Goal: Task Accomplishment & Management: Use online tool/utility

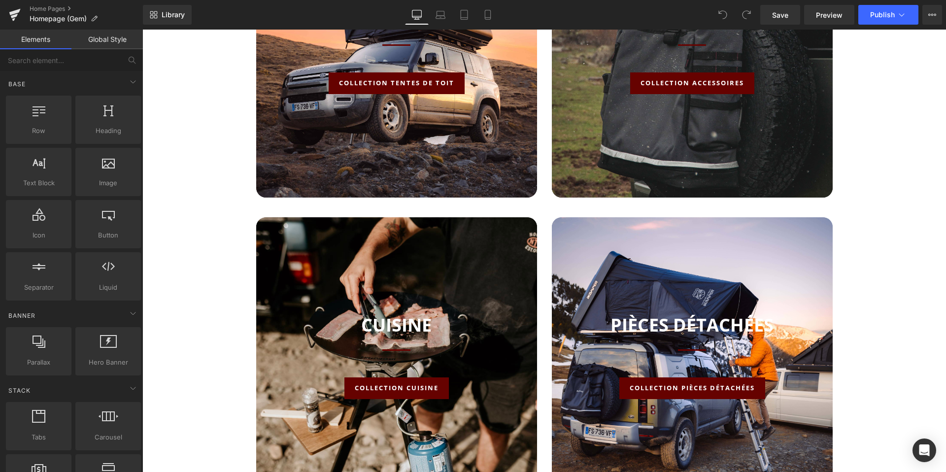
scroll to position [899, 0]
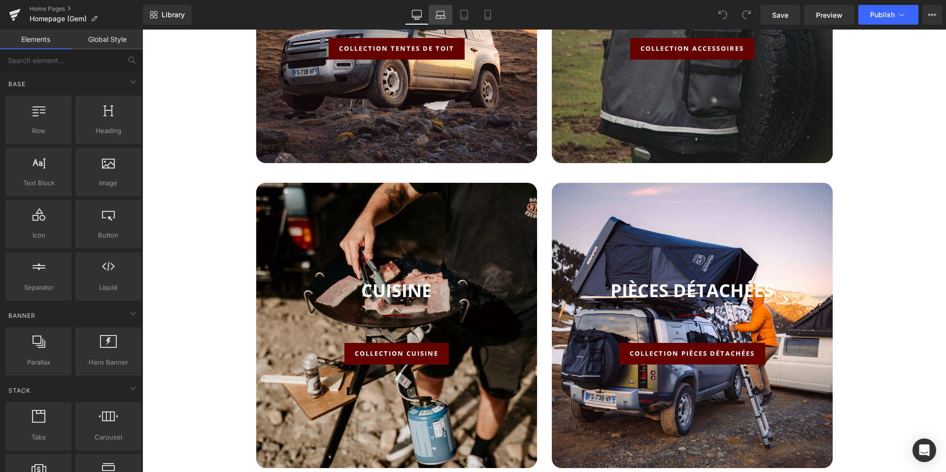
click at [434, 17] on link "Laptop" at bounding box center [441, 15] width 24 height 20
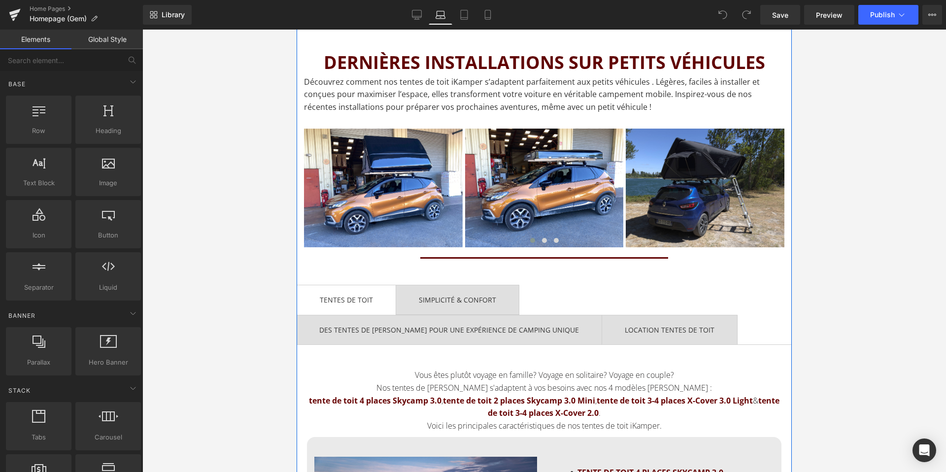
scroll to position [1162, 0]
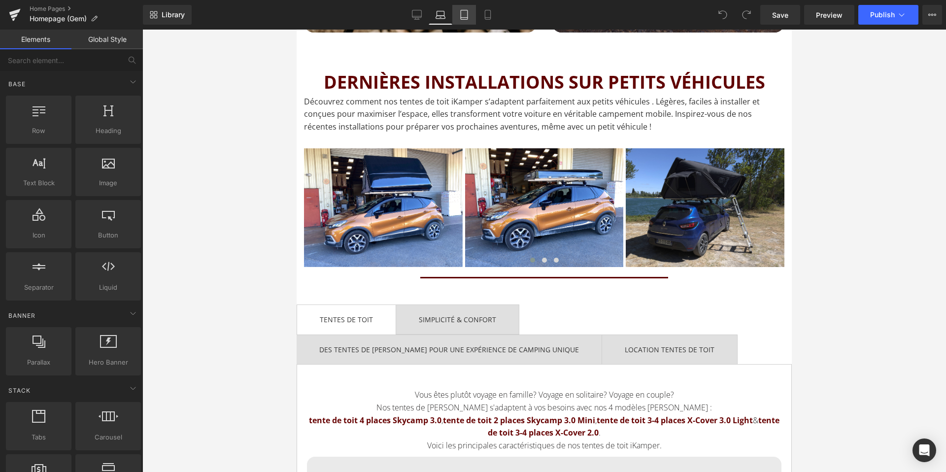
click at [464, 7] on link "Tablet" at bounding box center [464, 15] width 24 height 20
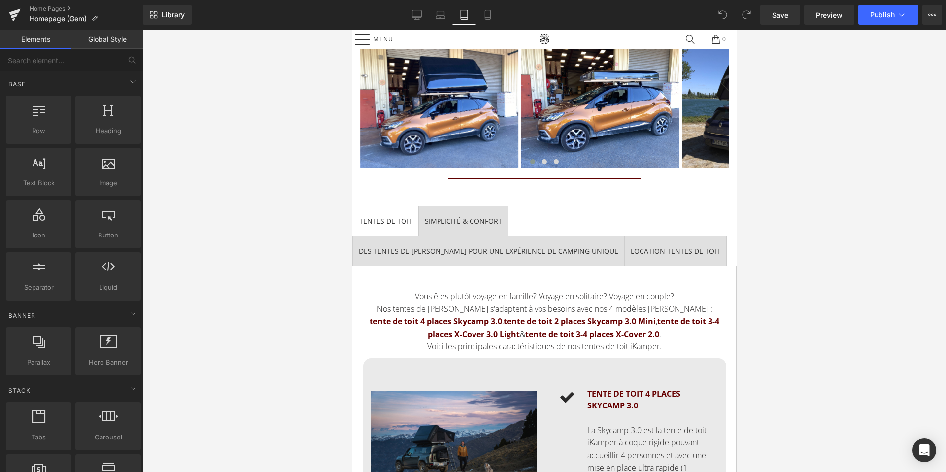
scroll to position [2732, 0]
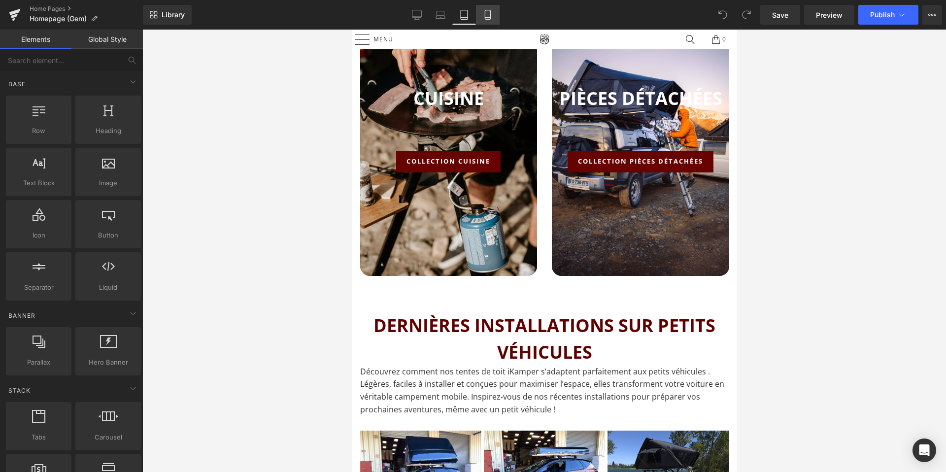
click at [487, 10] on icon at bounding box center [488, 15] width 10 height 10
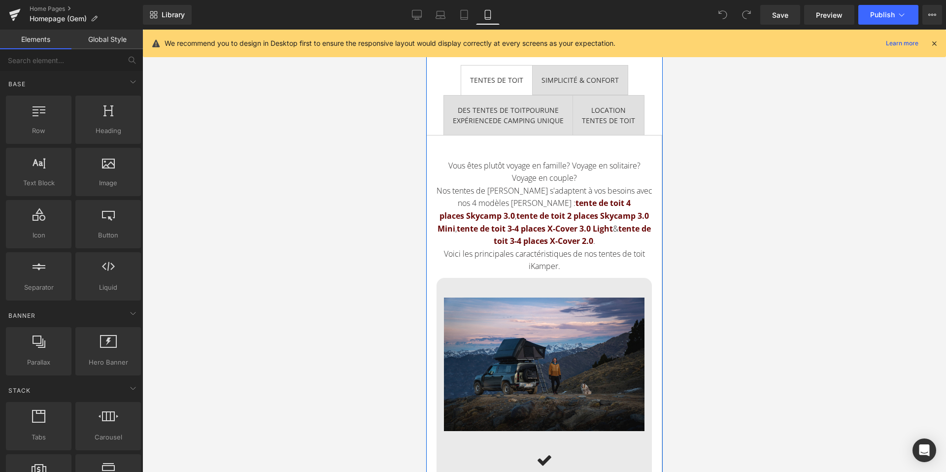
scroll to position [1041, 0]
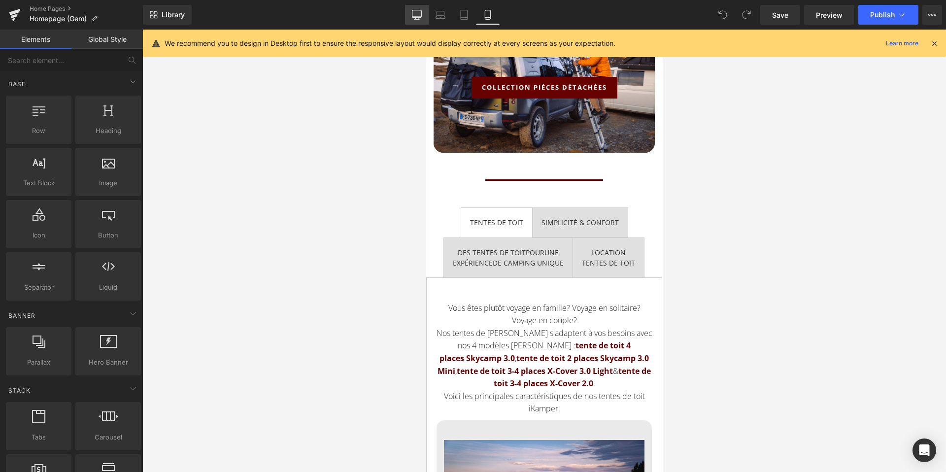
click at [418, 11] on icon at bounding box center [417, 15] width 10 height 10
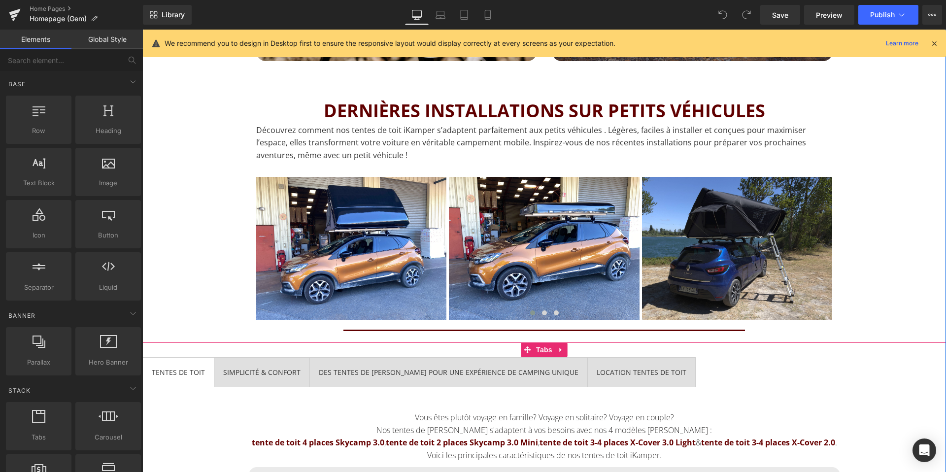
scroll to position [1305, 0]
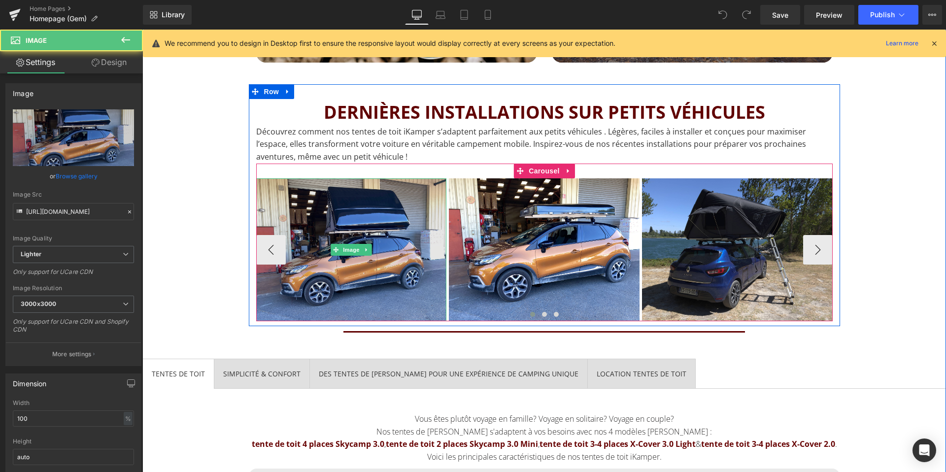
click at [429, 266] on img at bounding box center [351, 249] width 191 height 143
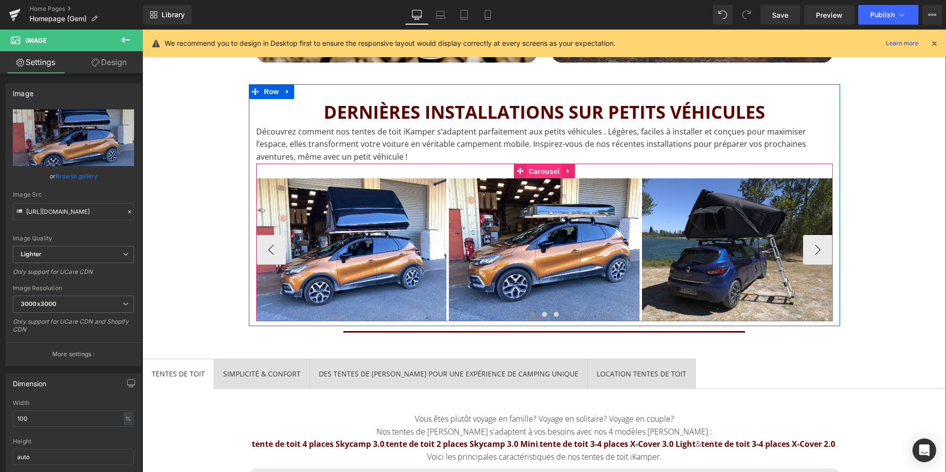
click at [540, 171] on span "Carousel" at bounding box center [543, 171] width 35 height 15
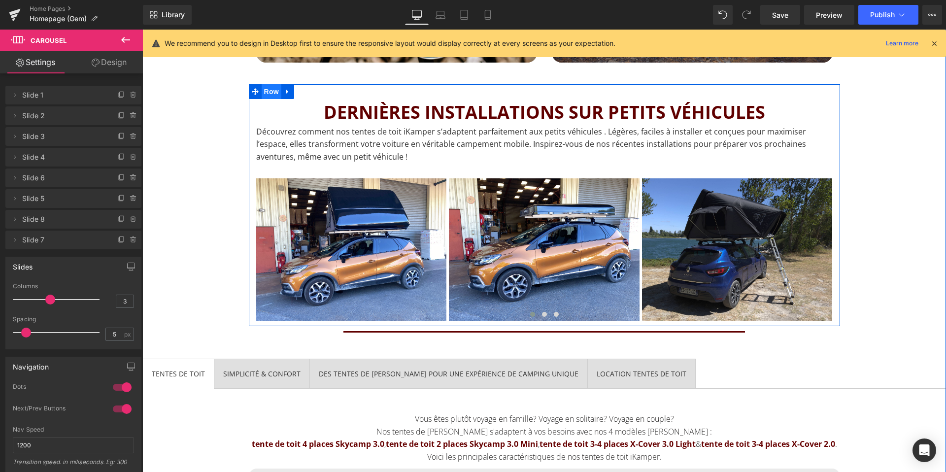
click at [272, 89] on span "Row" at bounding box center [272, 91] width 20 height 15
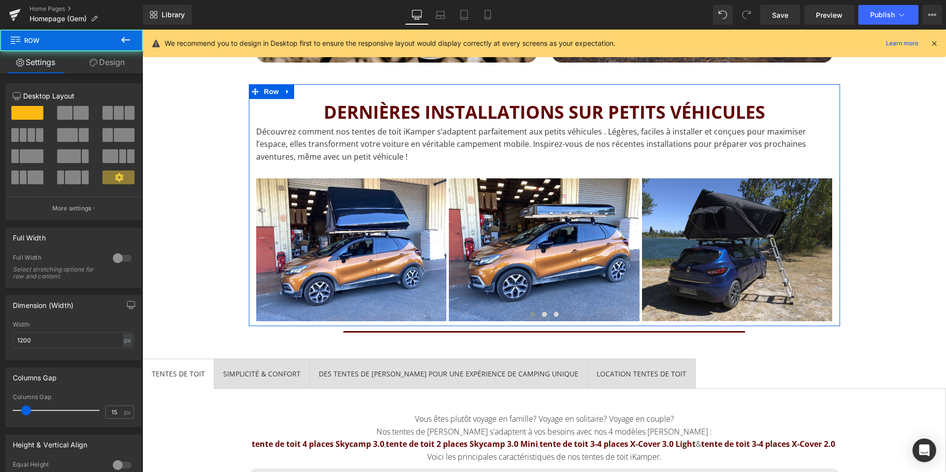
click at [108, 65] on link "Design" at bounding box center [106, 62] width 71 height 22
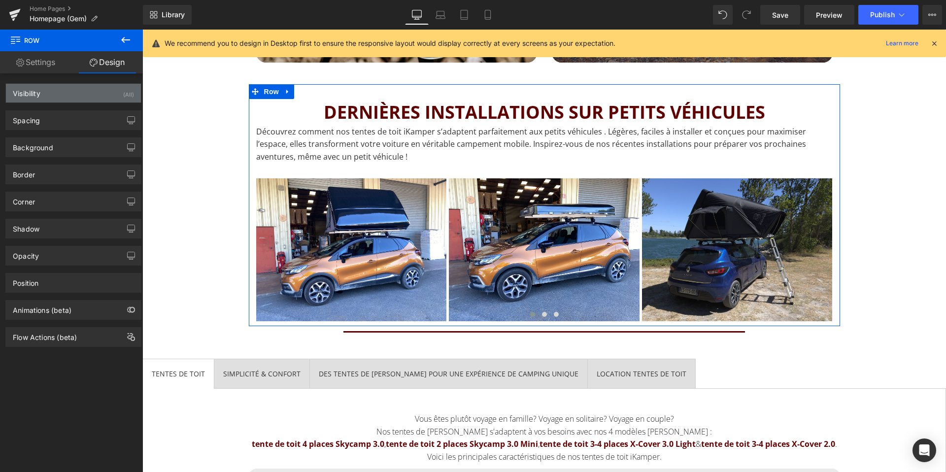
click at [56, 98] on div "Visibility (All)" at bounding box center [73, 93] width 135 height 19
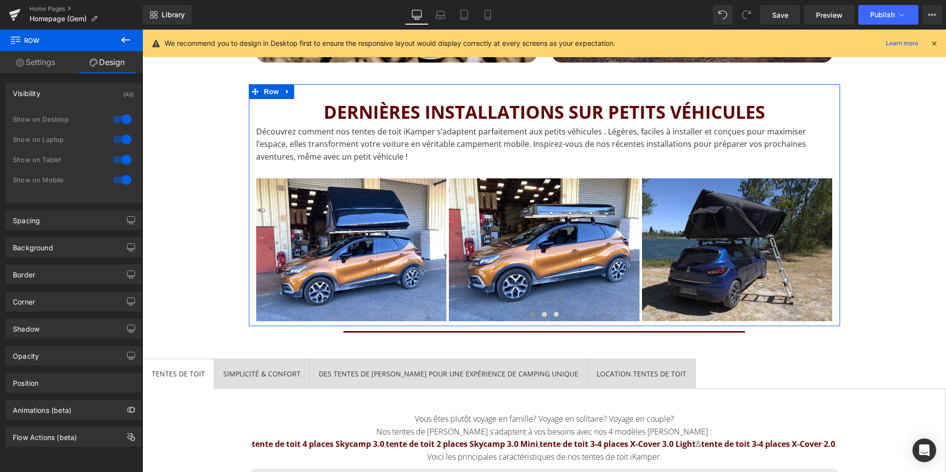
click at [123, 178] on div at bounding box center [122, 180] width 24 height 16
click at [115, 177] on div at bounding box center [122, 180] width 24 height 16
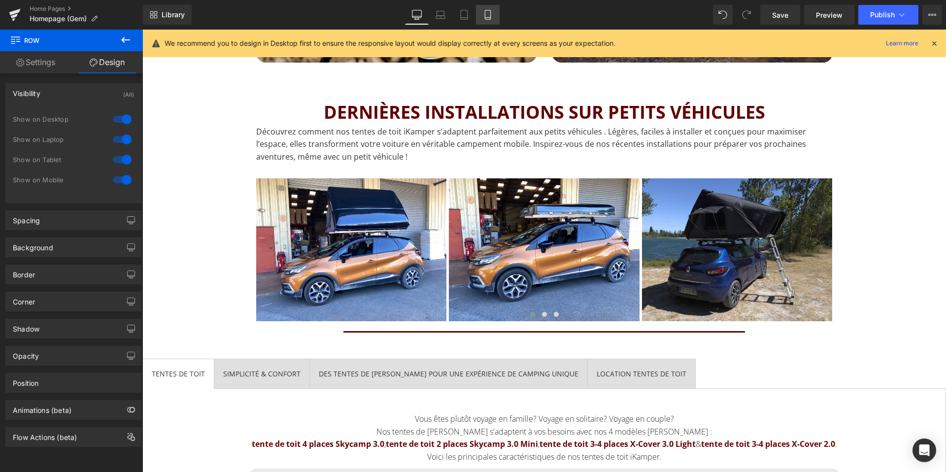
click at [484, 14] on icon at bounding box center [488, 15] width 10 height 10
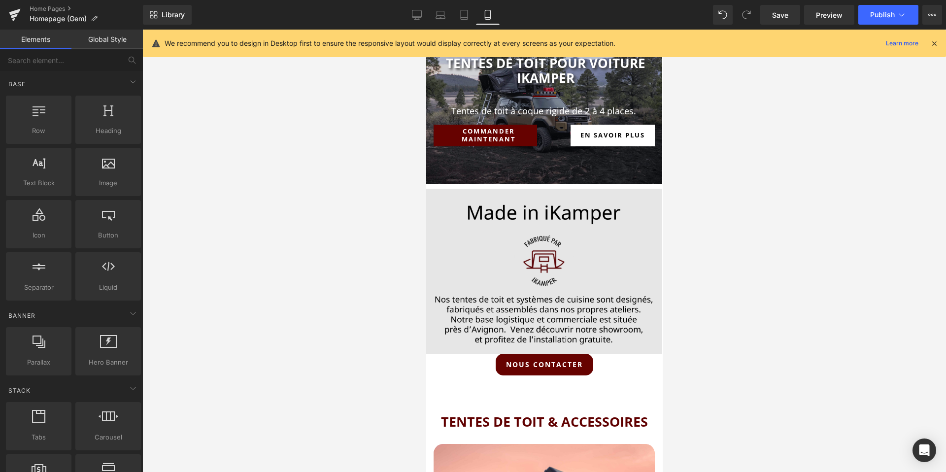
click at [424, 279] on div at bounding box center [544, 251] width 804 height 443
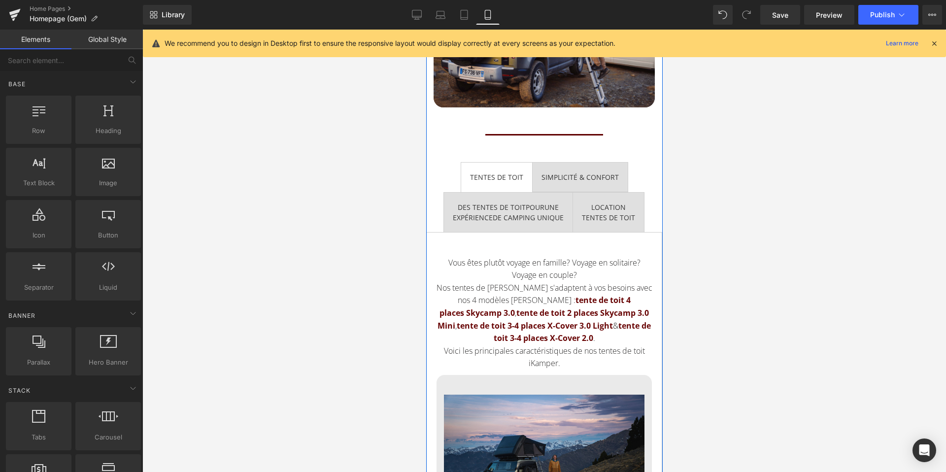
scroll to position [1037, 0]
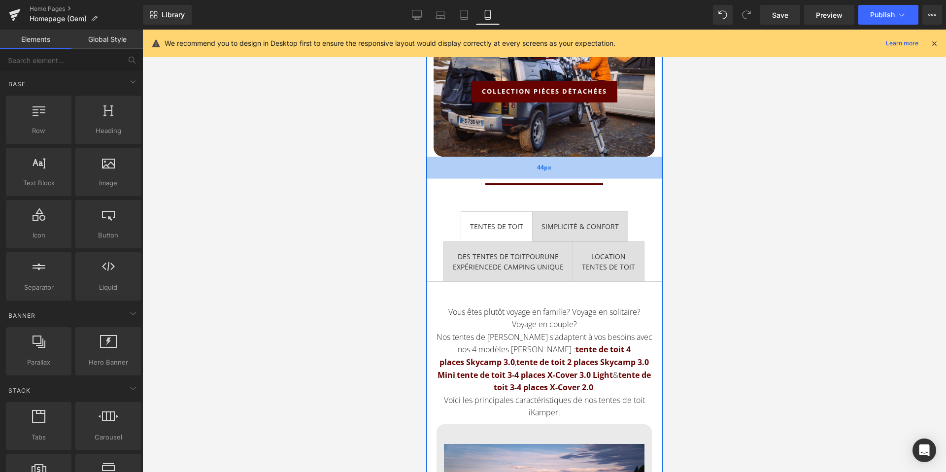
click at [489, 171] on div "44px" at bounding box center [544, 168] width 236 height 22
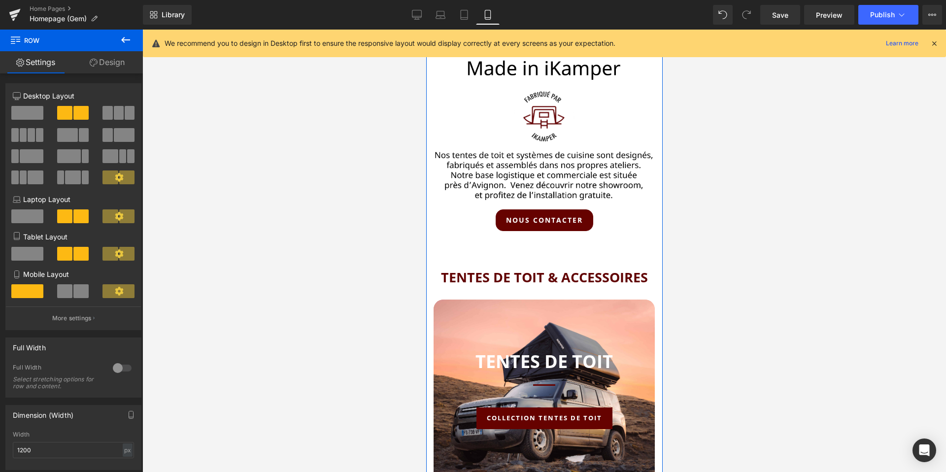
scroll to position [131, 0]
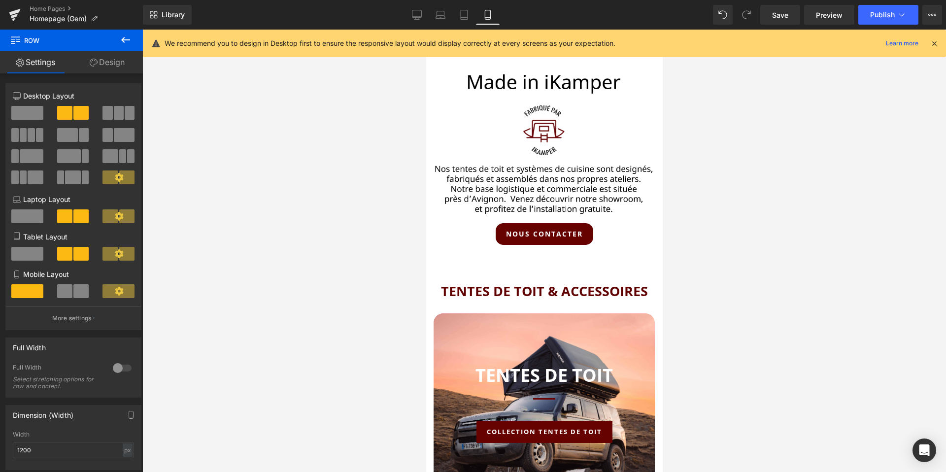
click at [104, 67] on link "Design" at bounding box center [106, 62] width 71 height 22
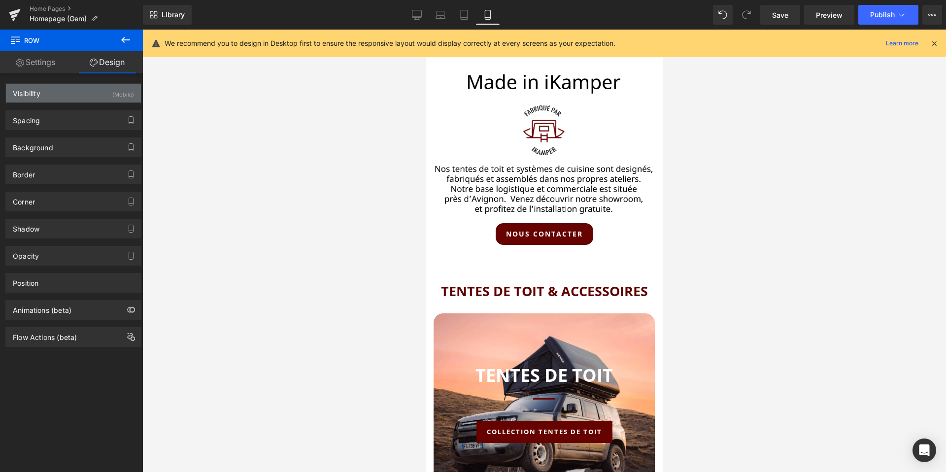
click at [51, 96] on div "Visibility (Mobile)" at bounding box center [73, 93] width 135 height 19
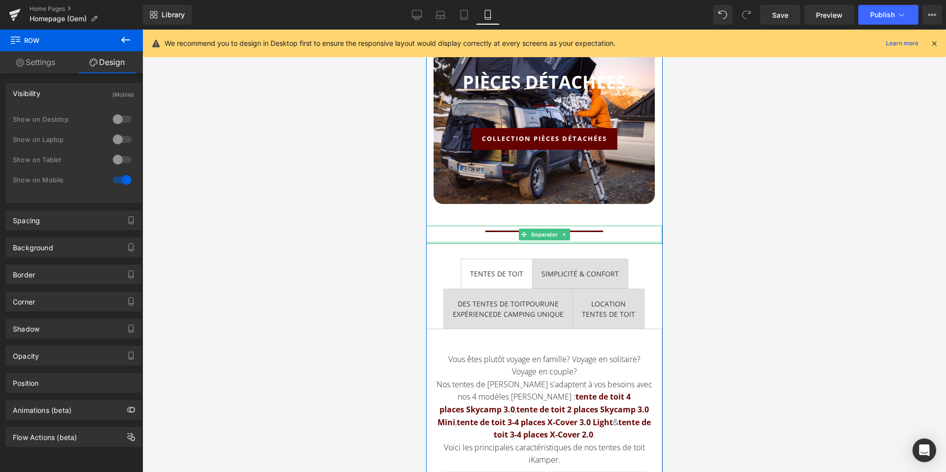
scroll to position [993, 0]
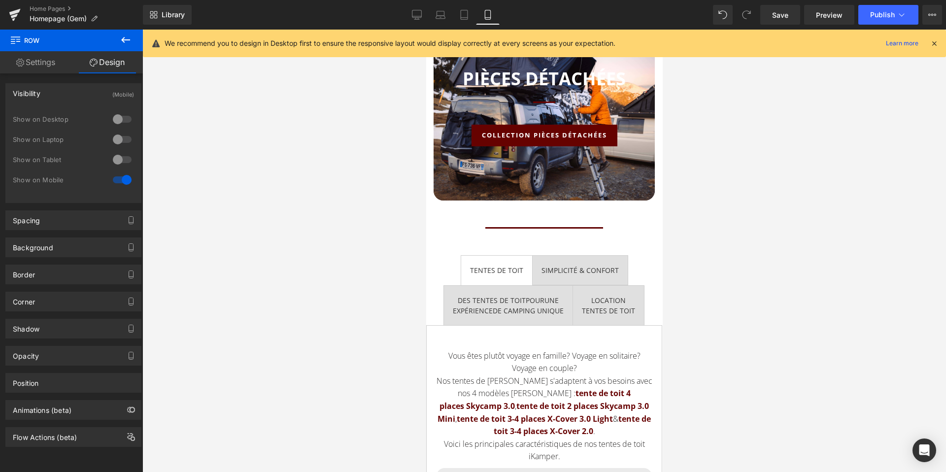
click at [936, 42] on icon at bounding box center [934, 43] width 9 height 9
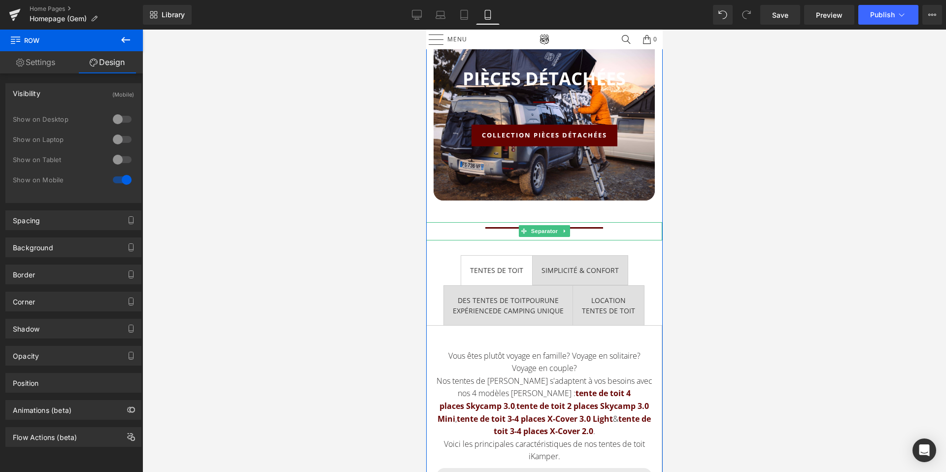
click at [498, 228] on hr at bounding box center [544, 230] width 118 height 6
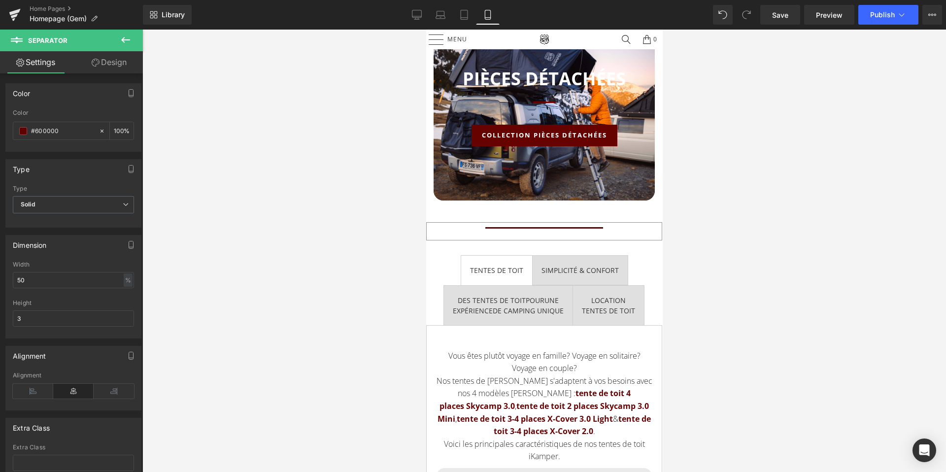
click at [110, 63] on link "Design" at bounding box center [108, 62] width 71 height 22
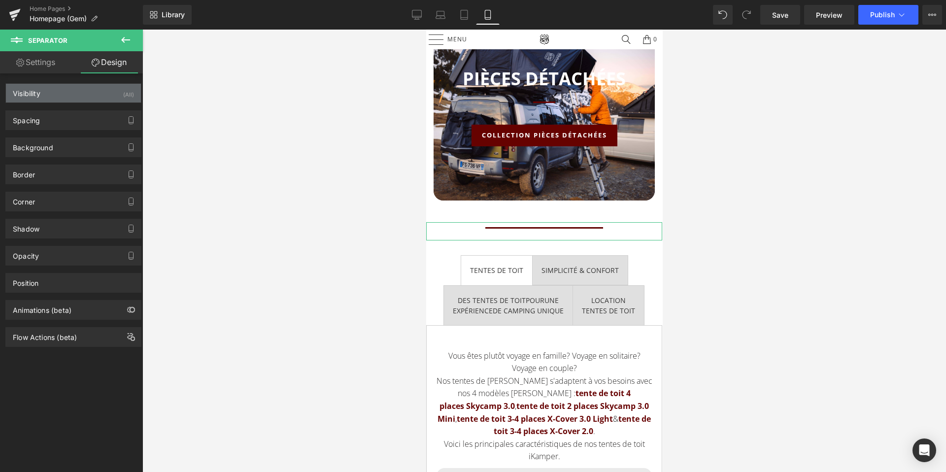
click at [72, 98] on div "Visibility (All)" at bounding box center [73, 93] width 135 height 19
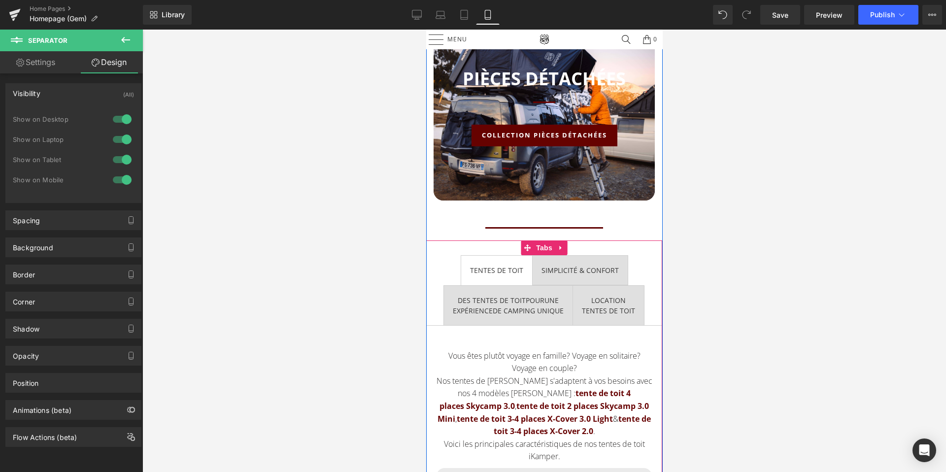
click at [570, 274] on div "SIMPLICITÉ & CONFORT Heading" at bounding box center [579, 270] width 77 height 10
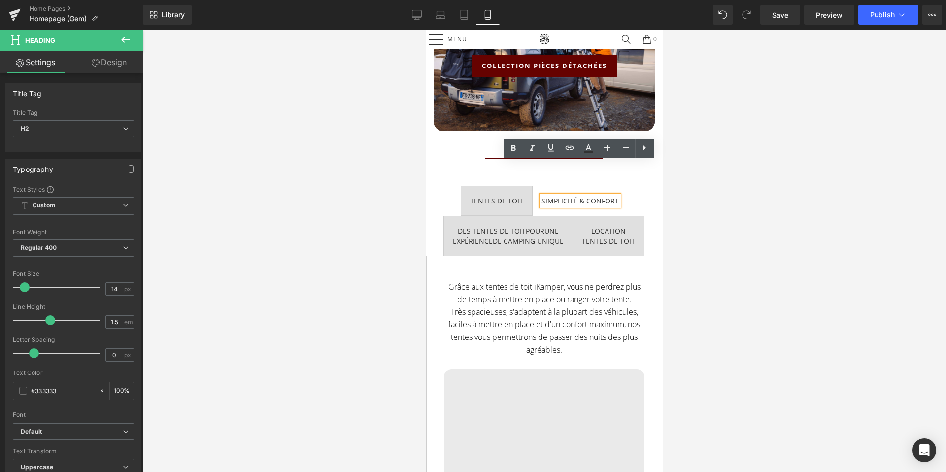
scroll to position [1059, 0]
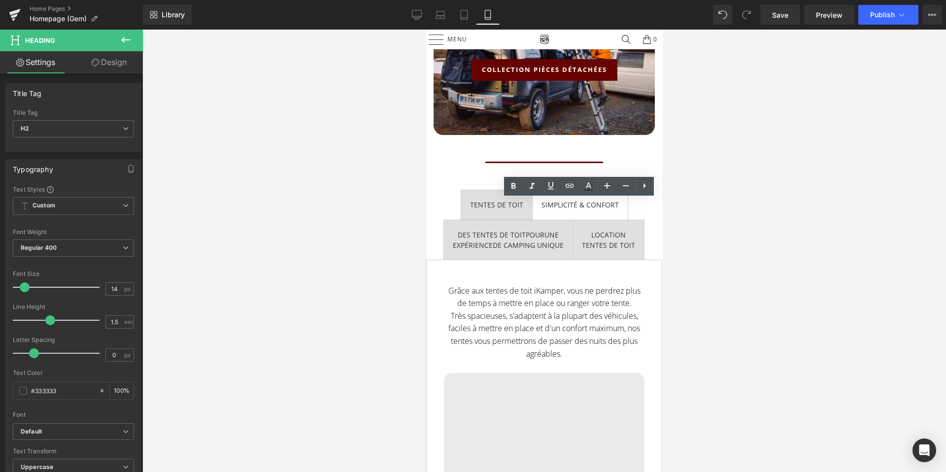
click at [406, 204] on div at bounding box center [544, 251] width 804 height 443
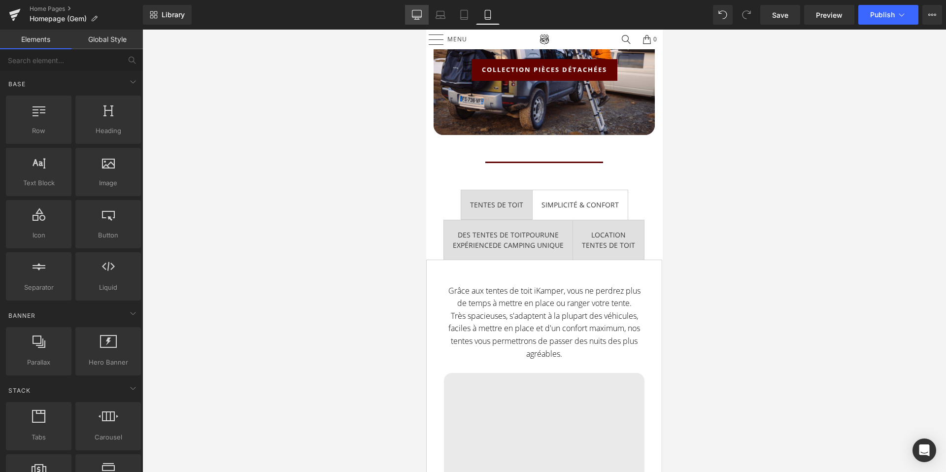
click at [413, 14] on icon at bounding box center [416, 13] width 9 height 7
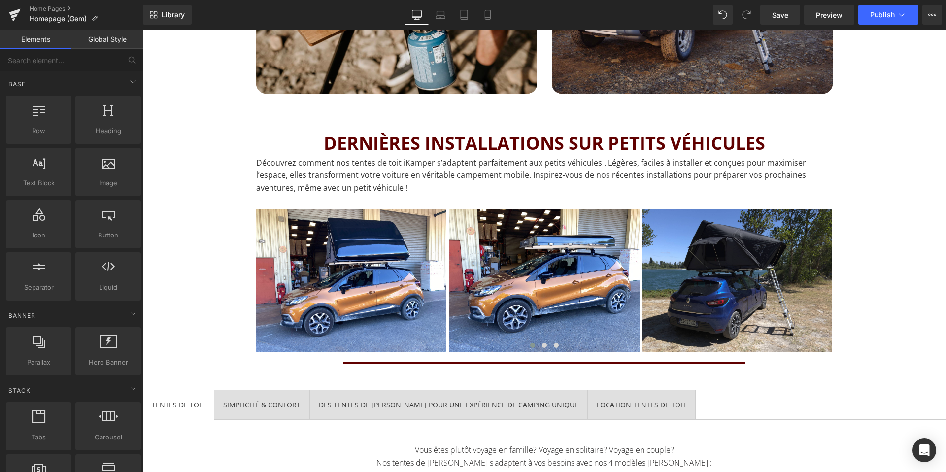
scroll to position [1261, 0]
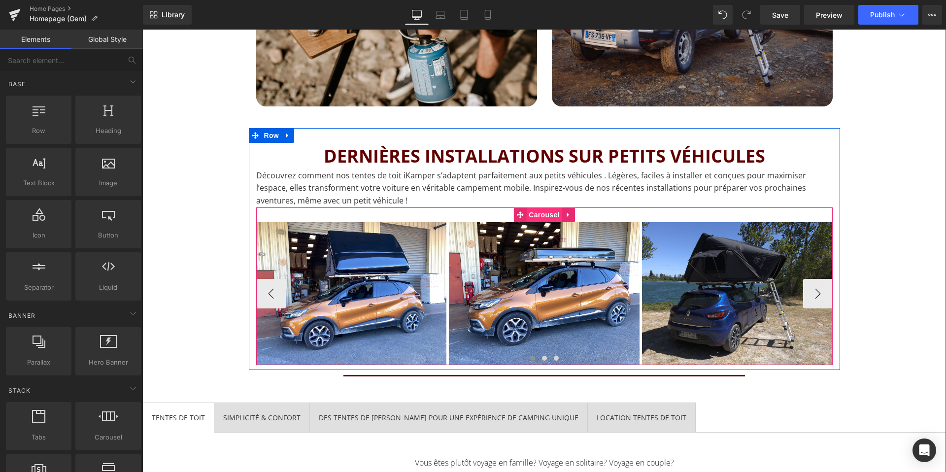
click at [536, 214] on span "Carousel" at bounding box center [543, 214] width 35 height 15
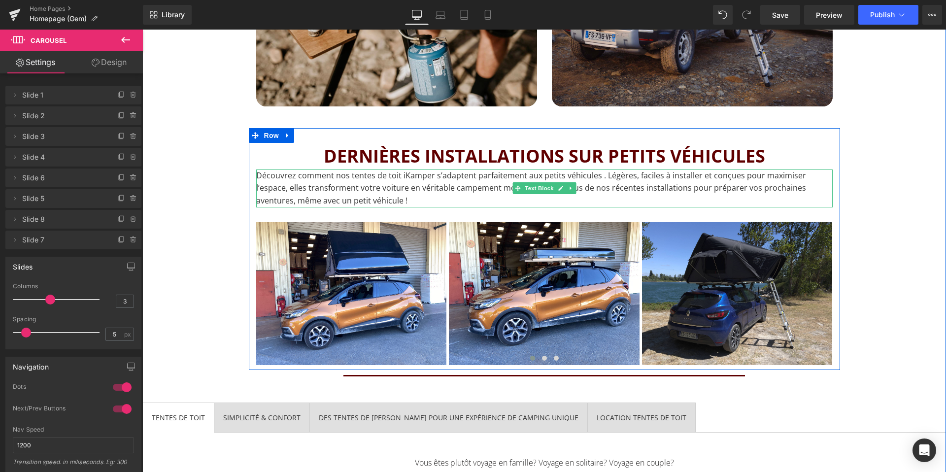
click at [400, 184] on p "Découvrez comment nos tentes de toit iKamper s’adaptent parfaitement aux petits…" at bounding box center [544, 189] width 577 height 38
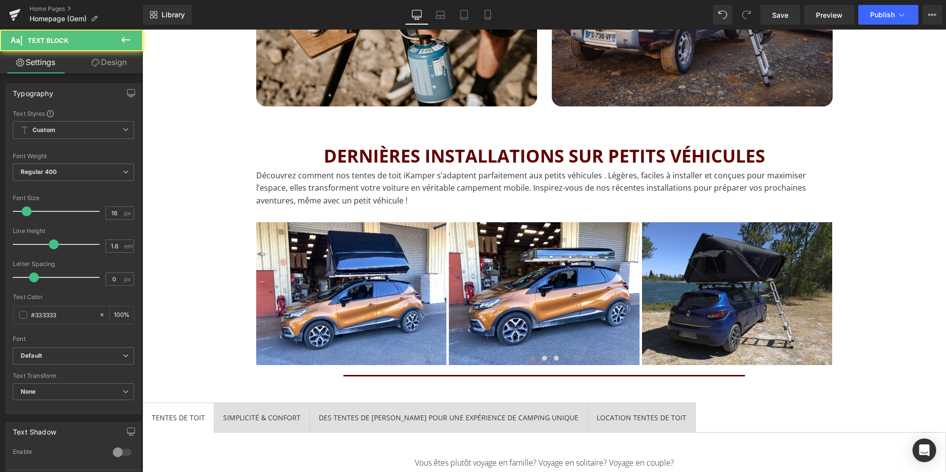
click at [105, 64] on link "Design" at bounding box center [108, 62] width 71 height 22
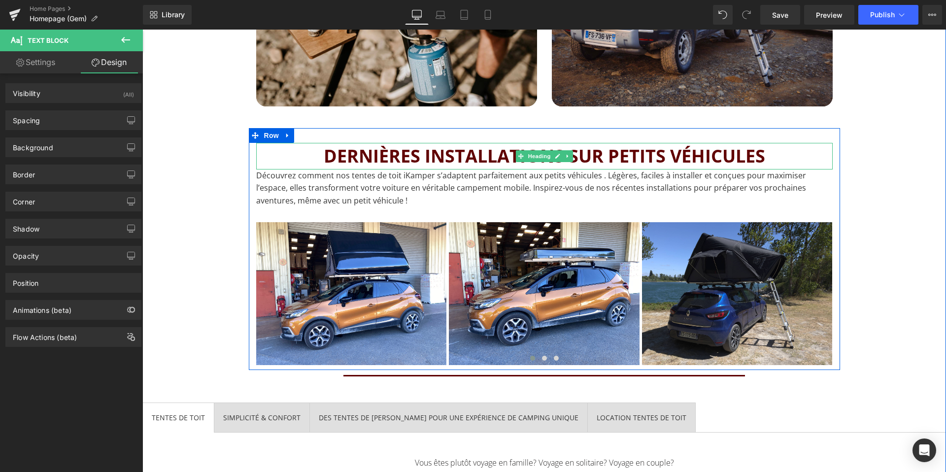
click at [500, 160] on span "DERNIÈRES INSTALLATIONS SUR PETITS VÉHICULES" at bounding box center [545, 156] width 442 height 24
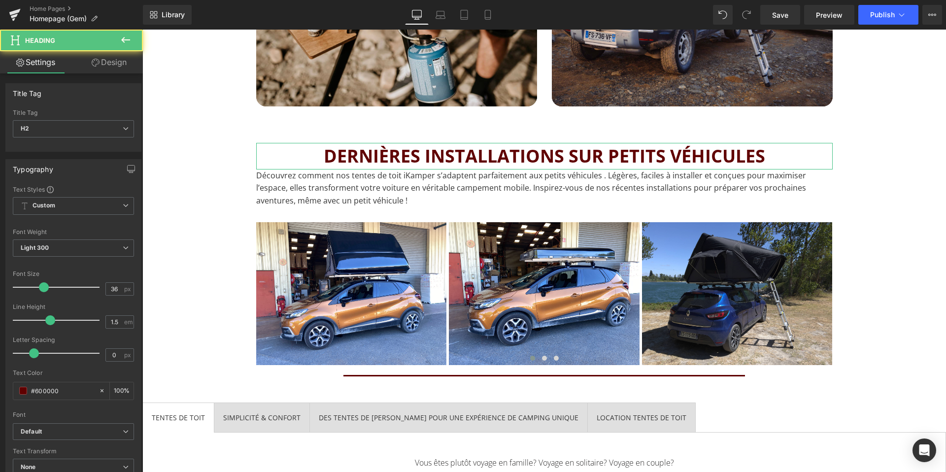
click at [106, 65] on link "Design" at bounding box center [108, 62] width 71 height 22
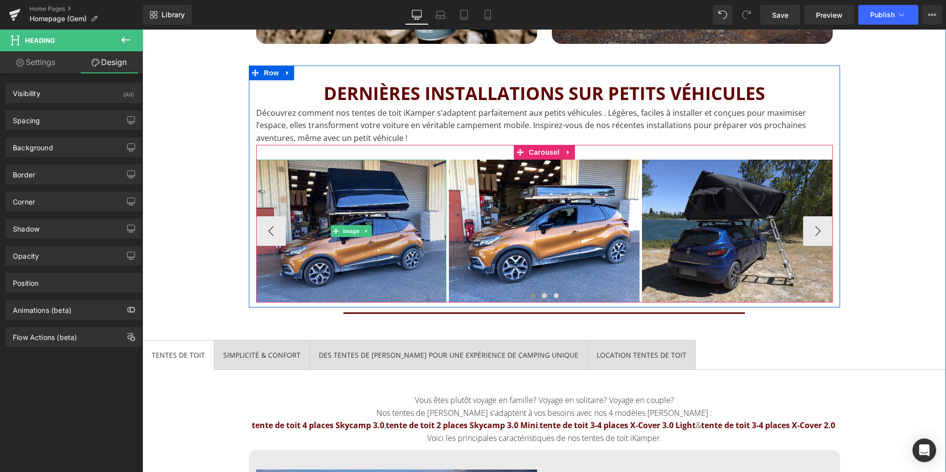
scroll to position [1324, 0]
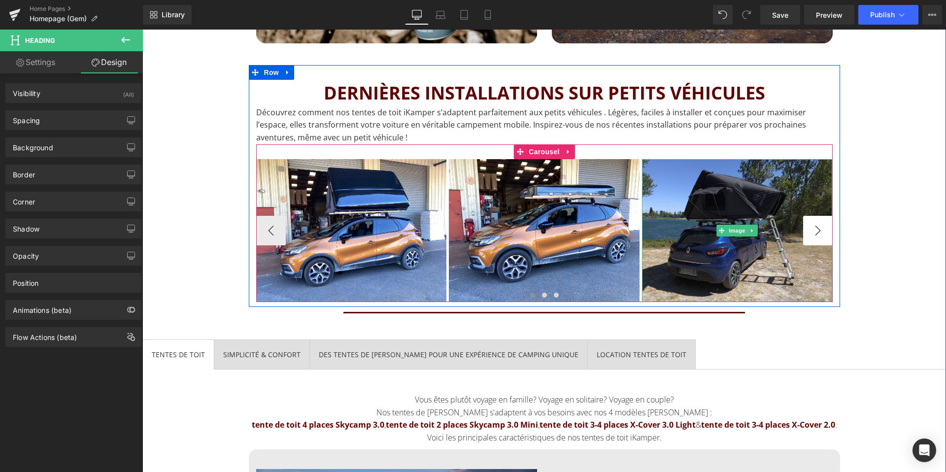
click at [807, 230] on button "›" at bounding box center [818, 231] width 30 height 30
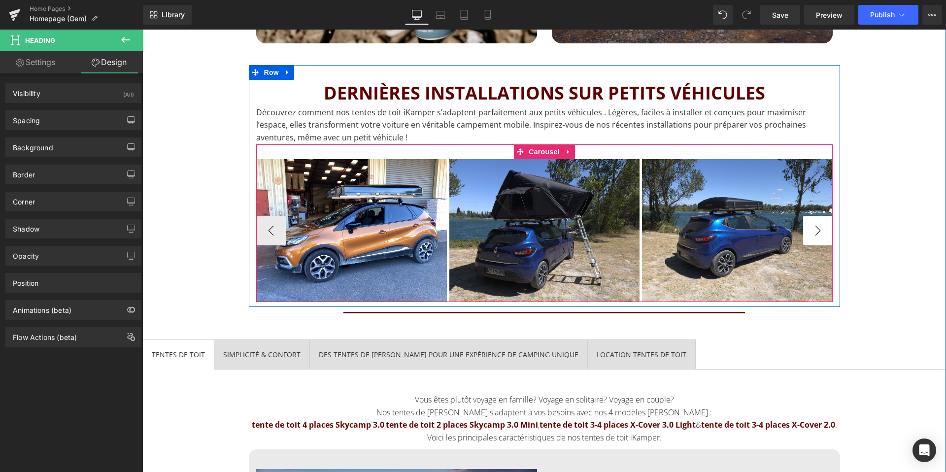
click at [821, 227] on button "›" at bounding box center [818, 231] width 30 height 30
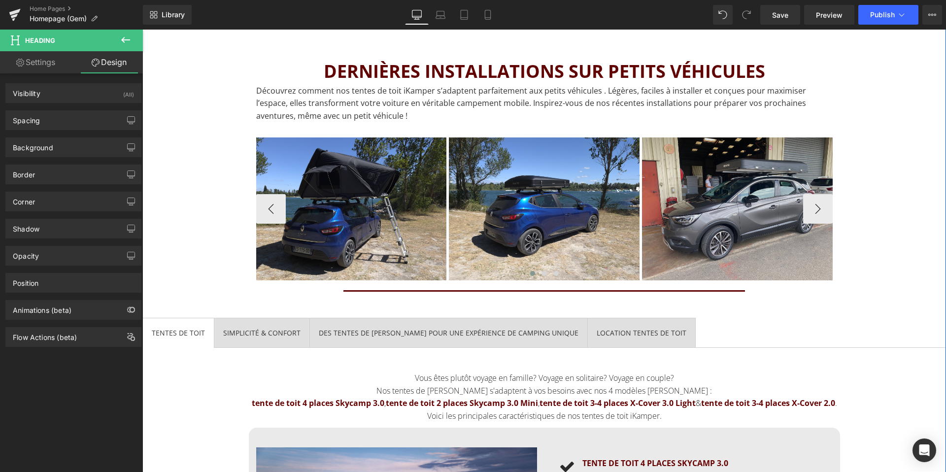
scroll to position [1352, 0]
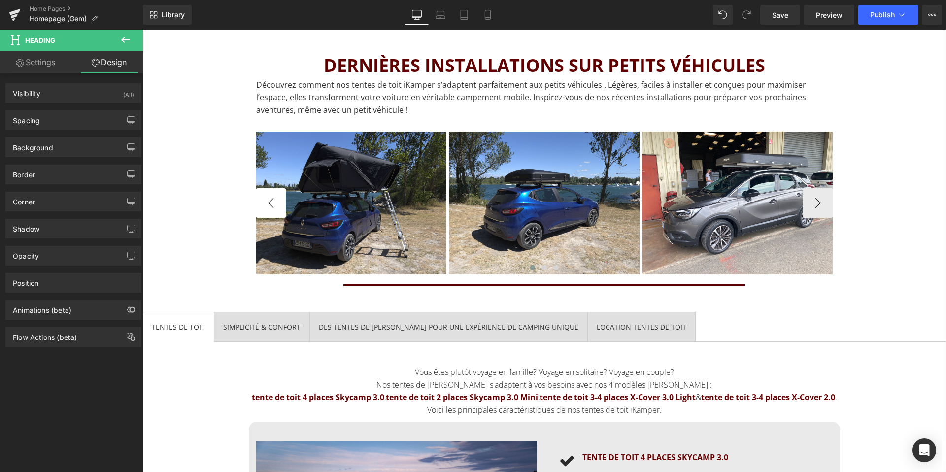
click at [269, 196] on button "‹" at bounding box center [271, 203] width 30 height 30
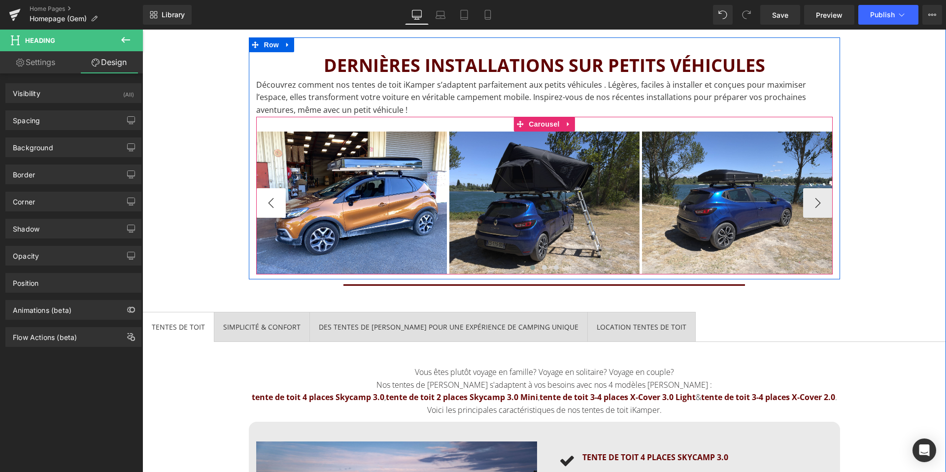
click at [268, 200] on button "‹" at bounding box center [271, 203] width 30 height 30
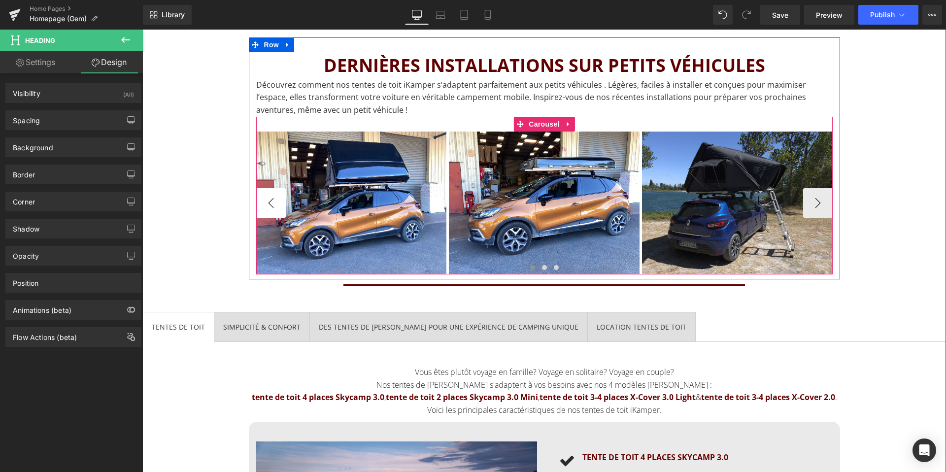
click at [268, 200] on img at bounding box center [351, 203] width 191 height 143
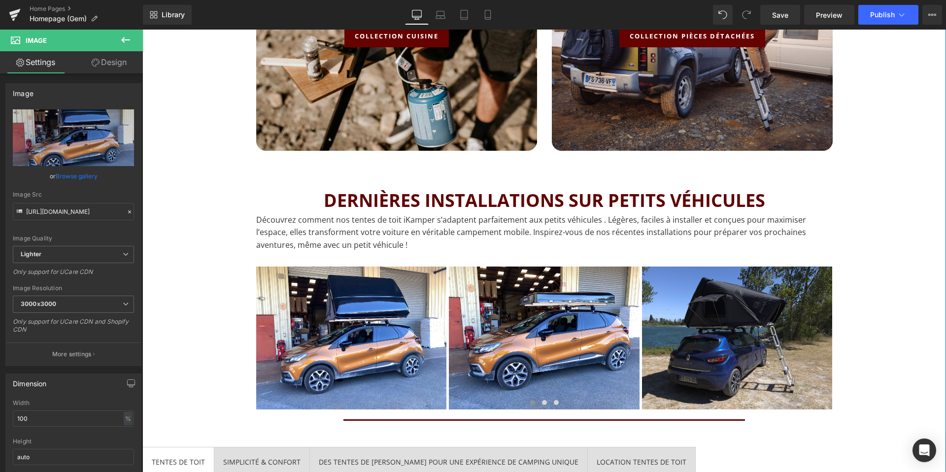
scroll to position [1205, 0]
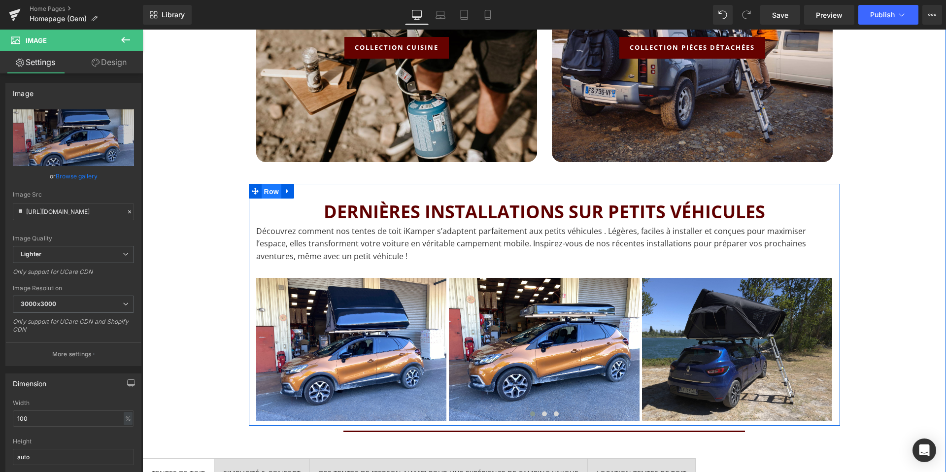
click at [271, 191] on span "Row" at bounding box center [272, 191] width 20 height 15
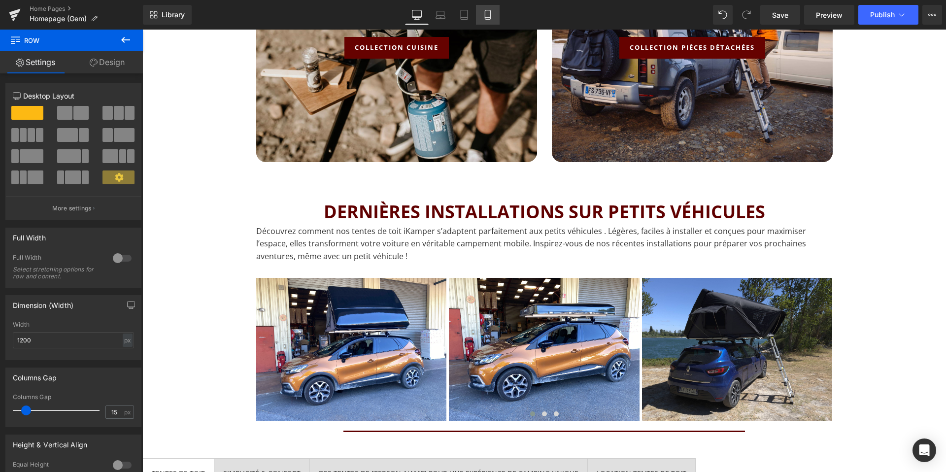
click at [496, 16] on link "Mobile" at bounding box center [488, 15] width 24 height 20
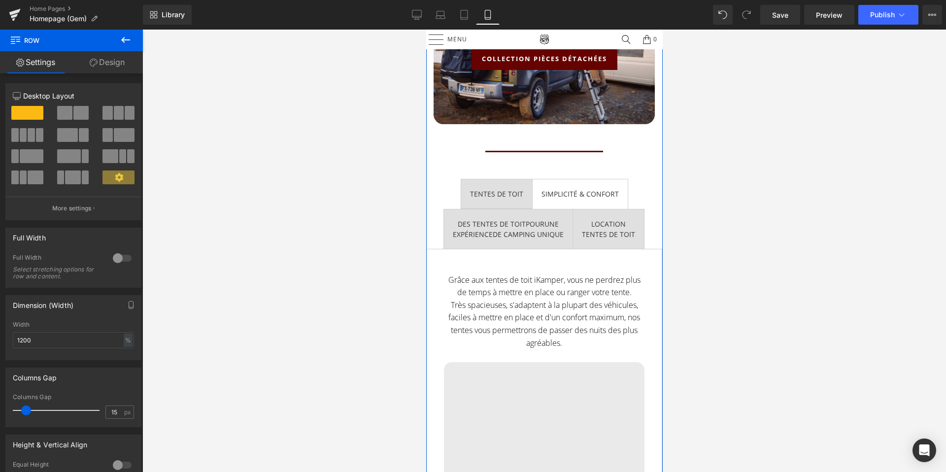
scroll to position [1059, 0]
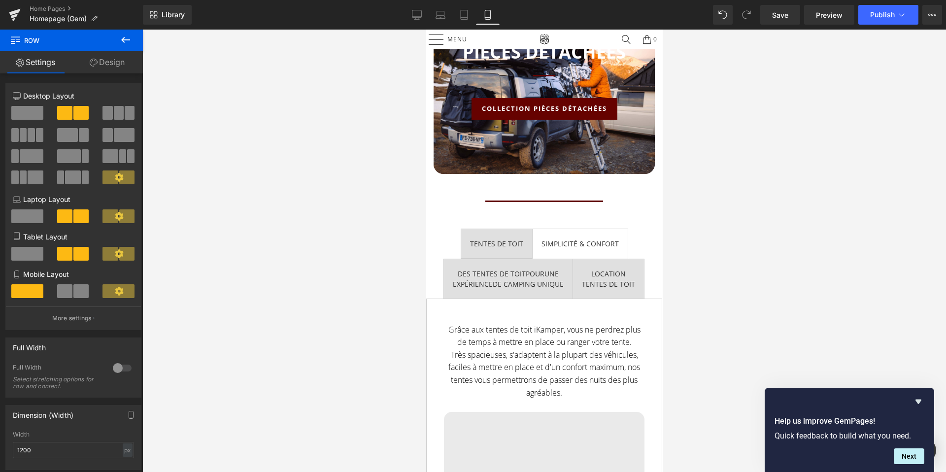
scroll to position [994, 0]
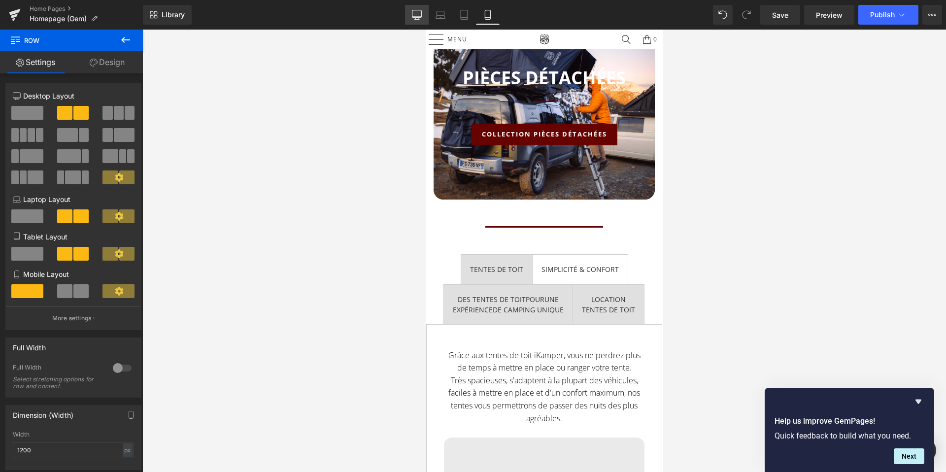
drag, startPoint x: 414, startPoint y: 18, endPoint x: 264, endPoint y: 24, distance: 150.4
click at [414, 18] on icon at bounding box center [417, 15] width 10 height 10
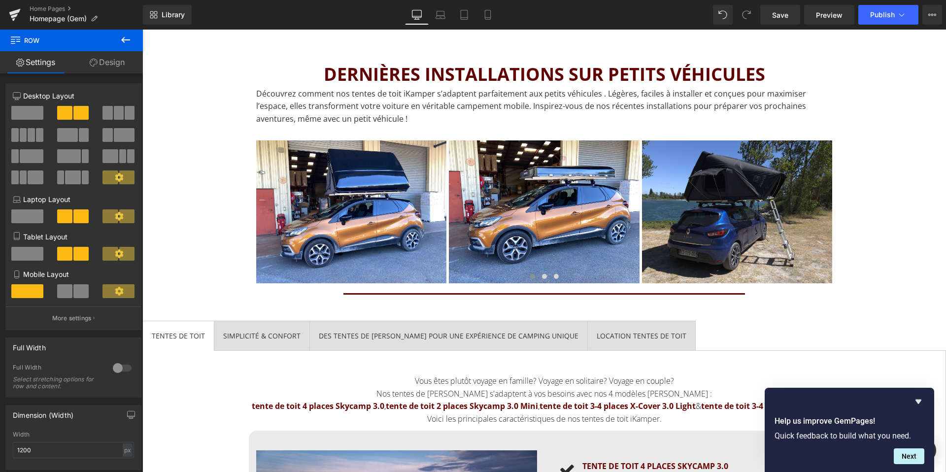
scroll to position [1297, 0]
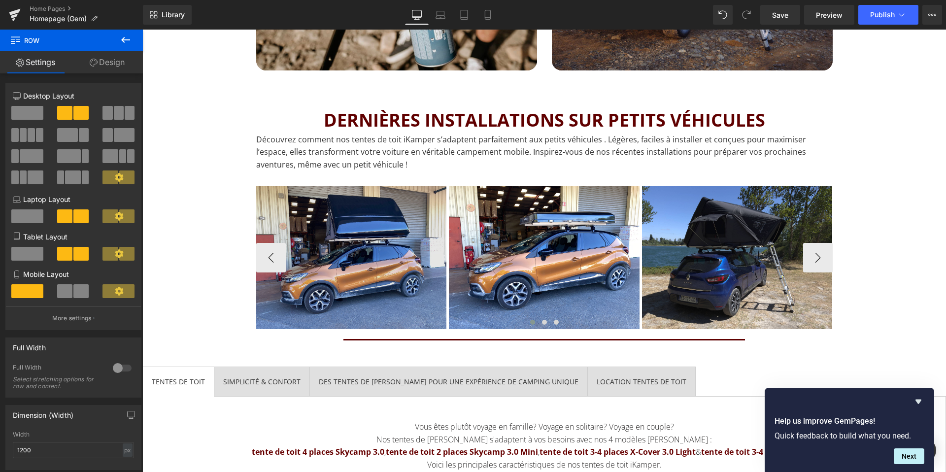
click at [421, 253] on img at bounding box center [351, 257] width 191 height 143
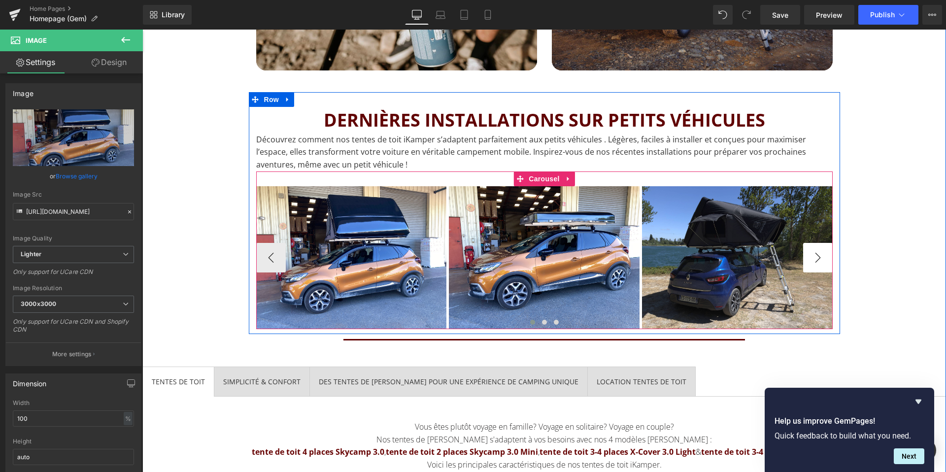
click at [813, 254] on button "›" at bounding box center [818, 258] width 30 height 30
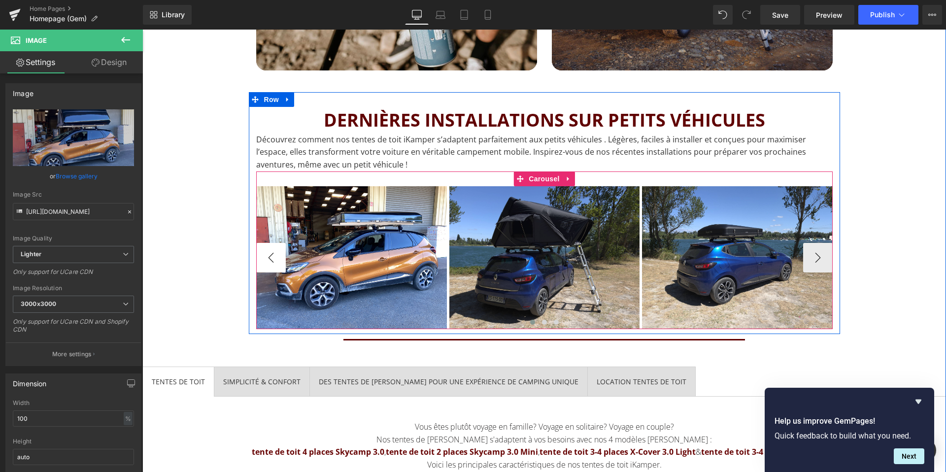
click at [260, 258] on button "‹" at bounding box center [271, 258] width 30 height 30
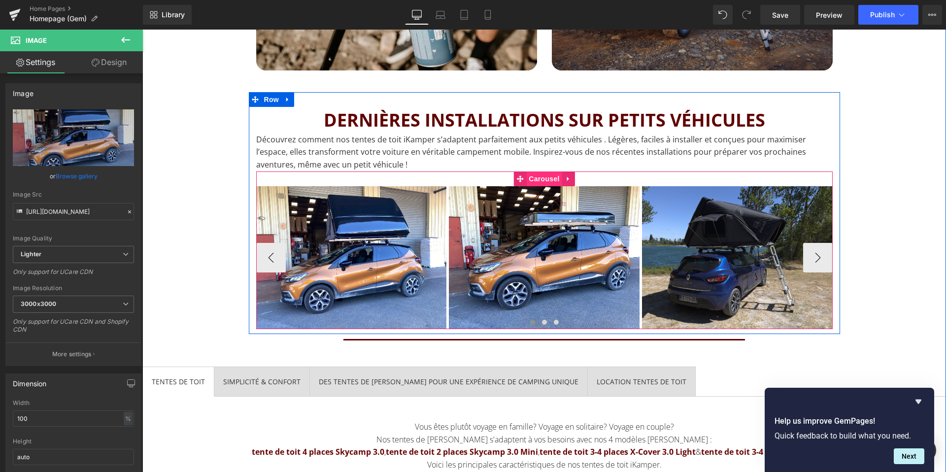
click at [548, 182] on span "Carousel" at bounding box center [543, 178] width 35 height 15
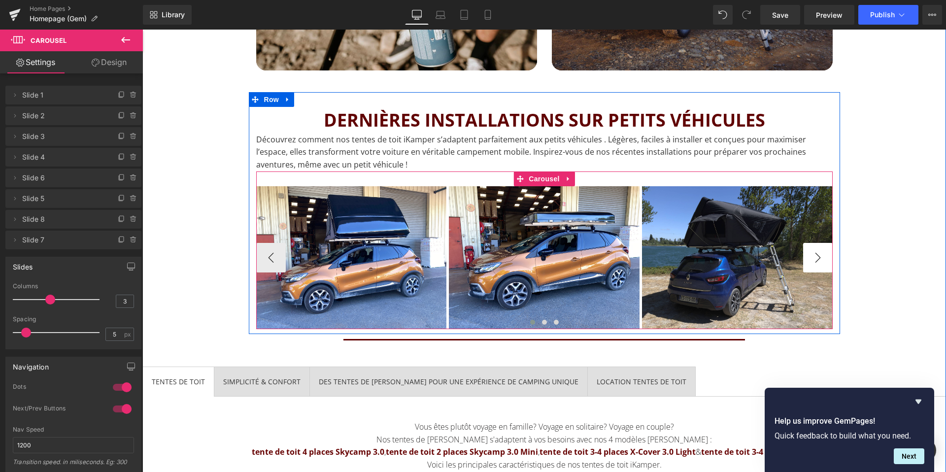
click at [821, 261] on button "›" at bounding box center [818, 258] width 30 height 30
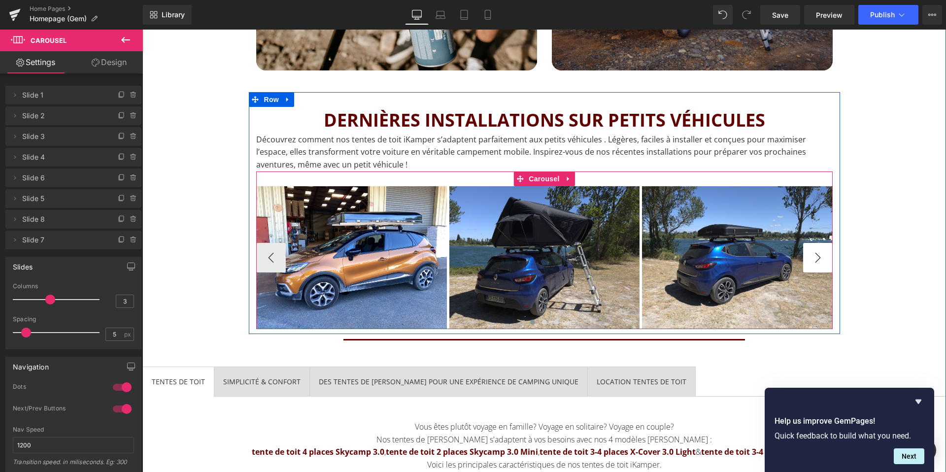
click at [821, 261] on button "›" at bounding box center [818, 258] width 30 height 30
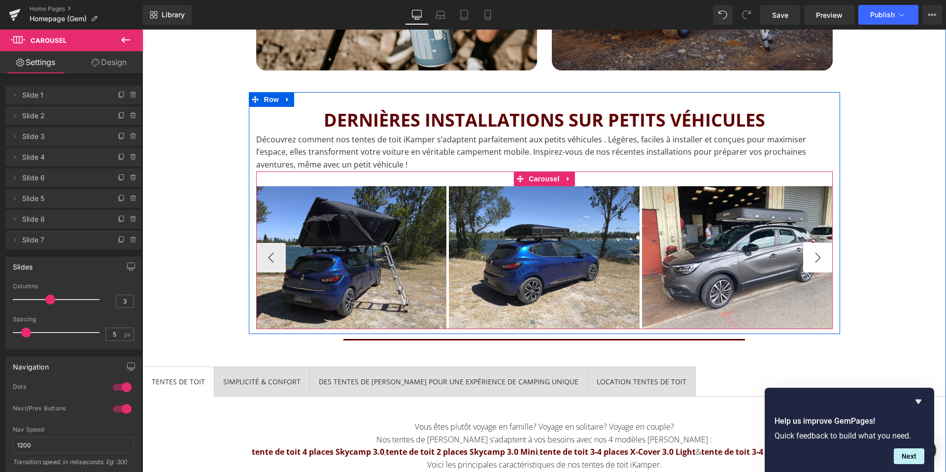
click at [821, 261] on button "›" at bounding box center [818, 258] width 30 height 30
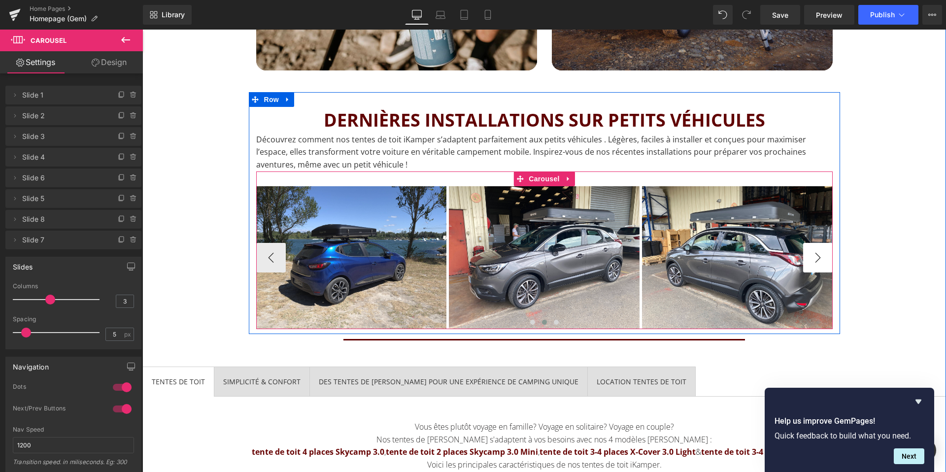
click at [821, 261] on button "›" at bounding box center [818, 258] width 30 height 30
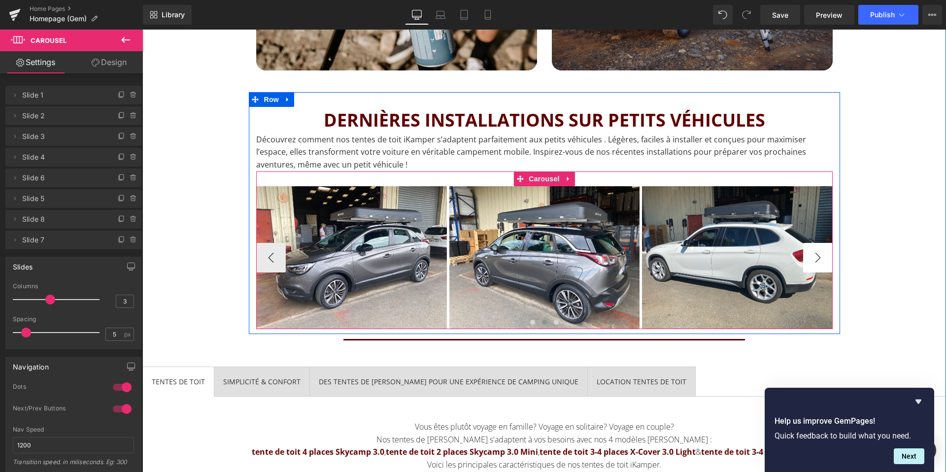
click at [821, 261] on button "›" at bounding box center [818, 258] width 30 height 30
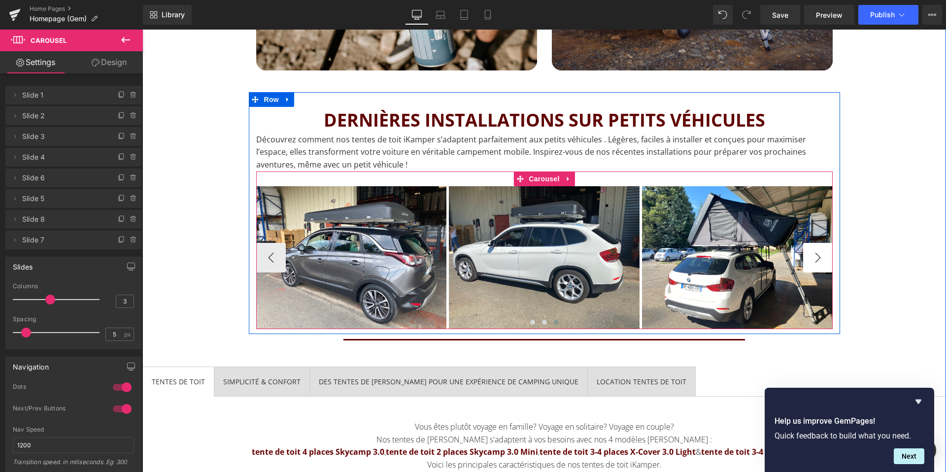
click at [821, 261] on img at bounding box center [737, 257] width 191 height 143
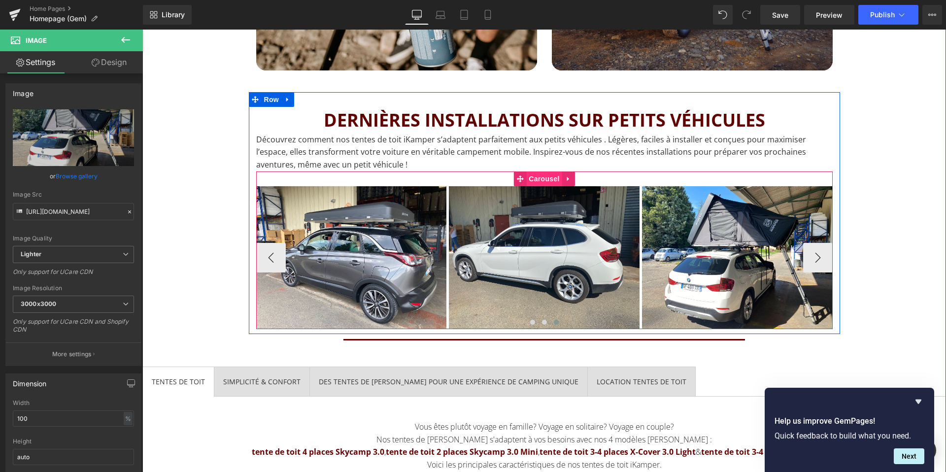
click at [545, 181] on span "Carousel" at bounding box center [543, 178] width 35 height 15
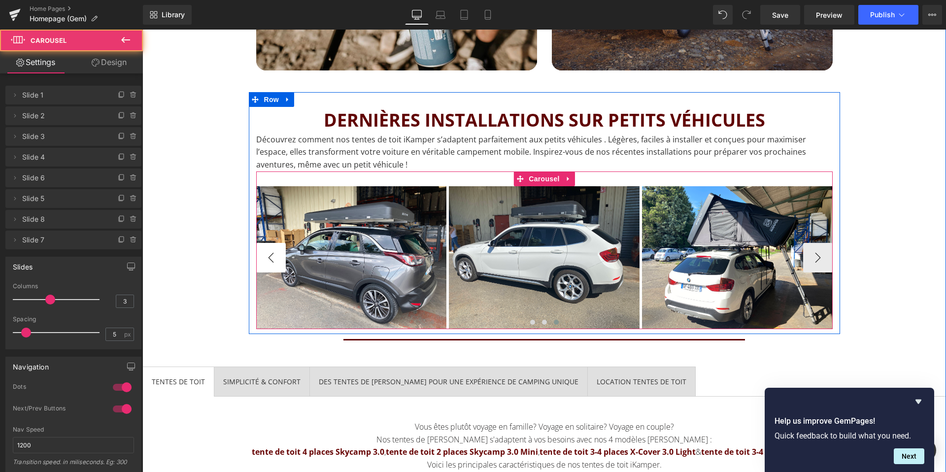
click at [271, 259] on button "‹" at bounding box center [271, 258] width 30 height 30
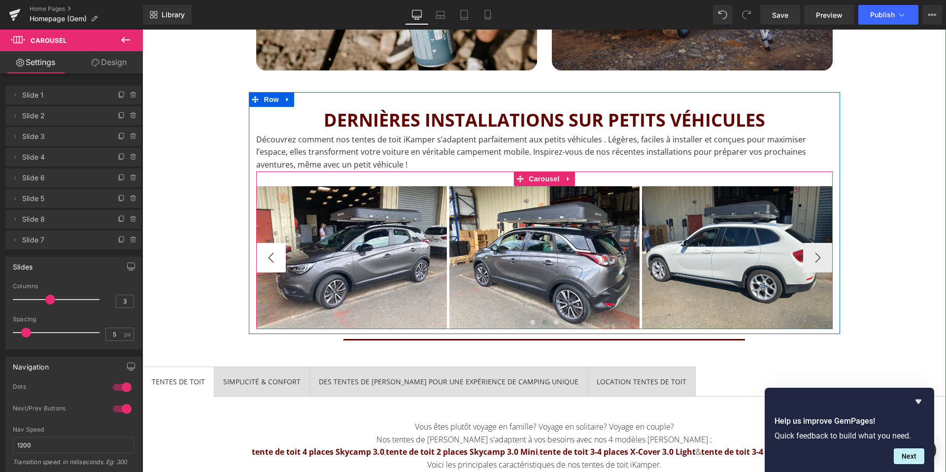
click at [271, 259] on button "‹" at bounding box center [271, 258] width 30 height 30
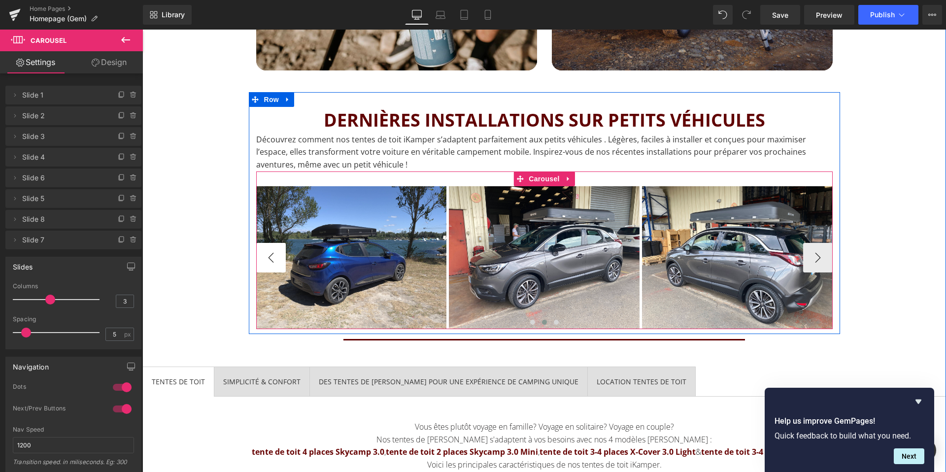
click at [271, 259] on button "‹" at bounding box center [271, 258] width 30 height 30
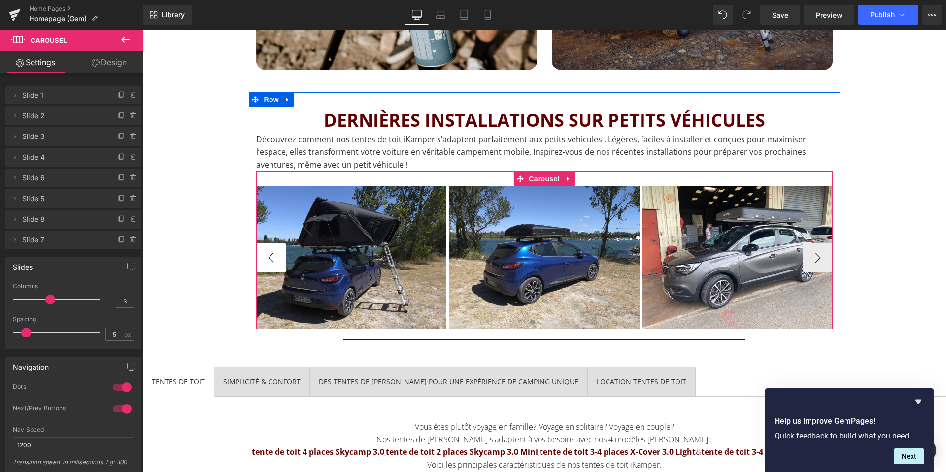
click at [271, 259] on button "‹" at bounding box center [271, 258] width 30 height 30
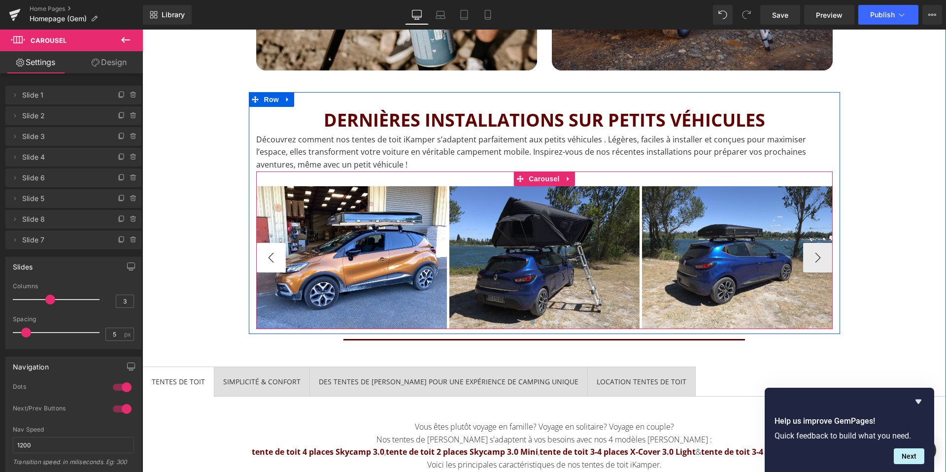
click at [271, 259] on button "‹" at bounding box center [271, 258] width 30 height 30
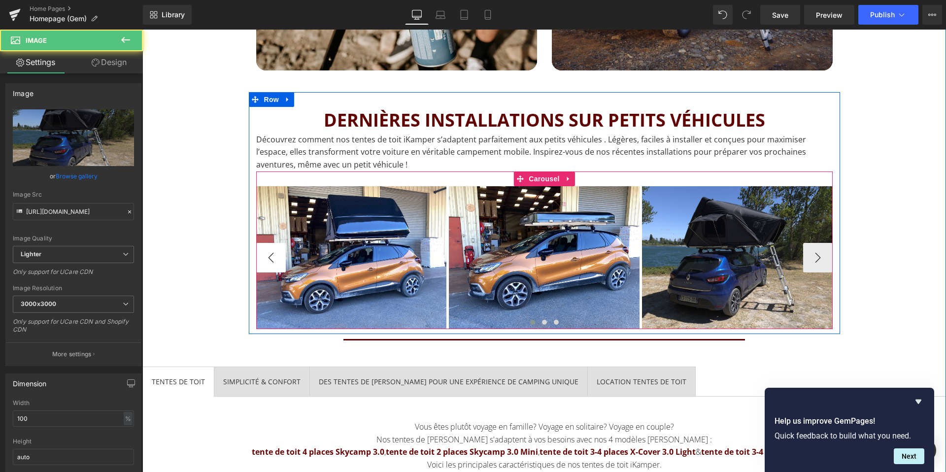
click at [642, 259] on div "Image" at bounding box center [737, 257] width 191 height 143
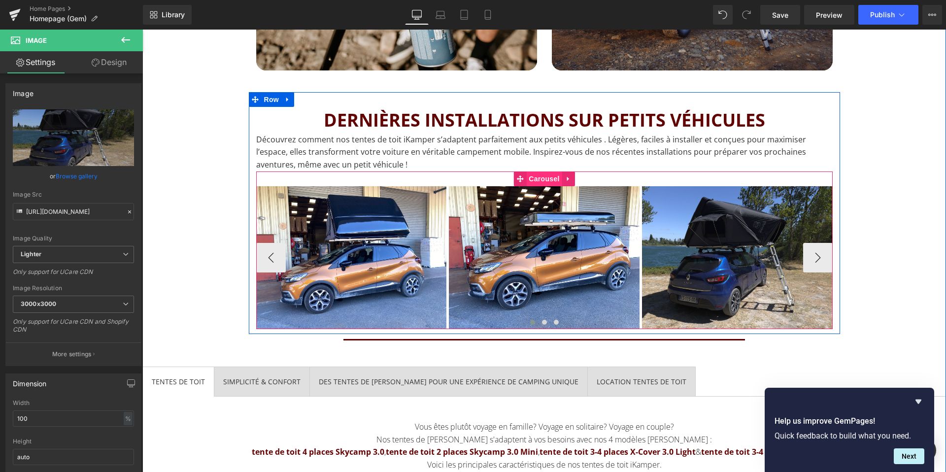
click at [548, 180] on span "Carousel" at bounding box center [543, 178] width 35 height 15
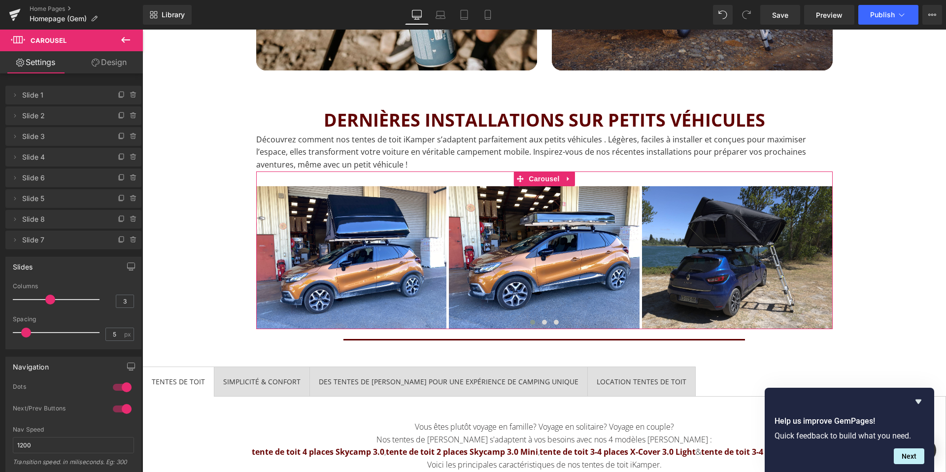
click at [68, 239] on span "Slide 7" at bounding box center [63, 240] width 83 height 19
click at [30, 239] on span "Slide 7" at bounding box center [63, 240] width 83 height 19
click at [13, 239] on icon at bounding box center [15, 240] width 8 height 8
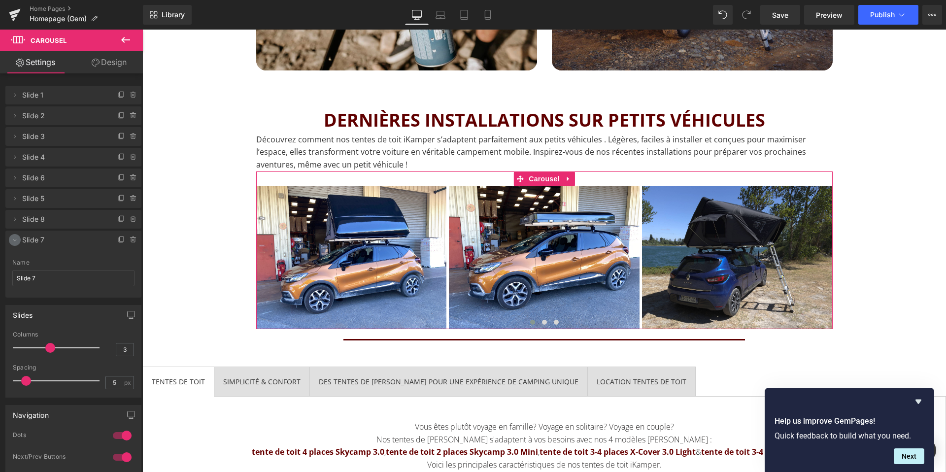
click at [13, 239] on icon at bounding box center [14, 240] width 3 height 2
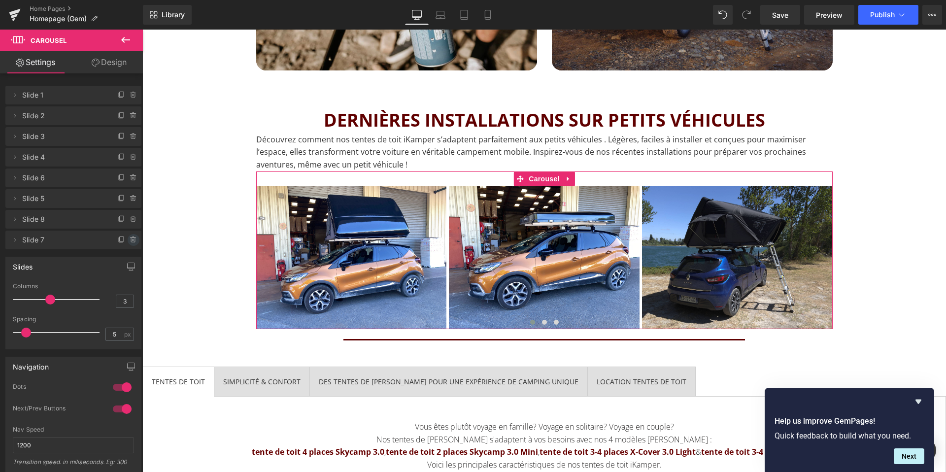
click at [130, 237] on icon at bounding box center [134, 240] width 8 height 8
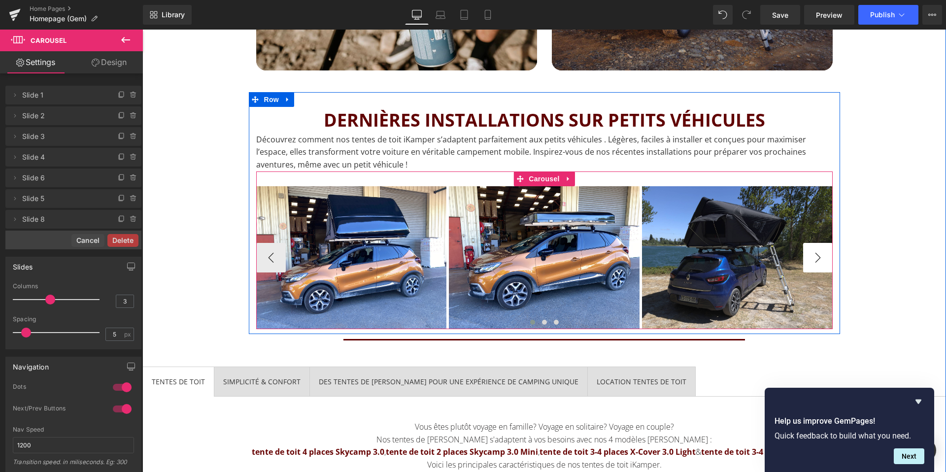
click at [807, 255] on button "›" at bounding box center [818, 258] width 30 height 30
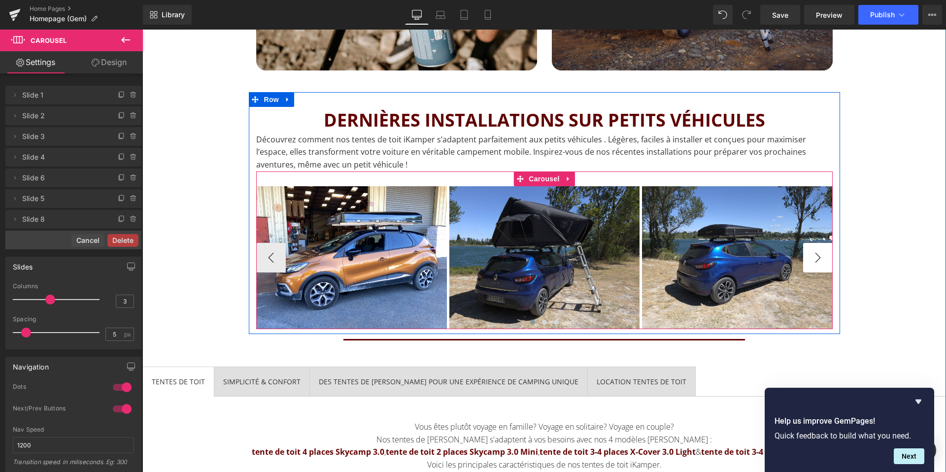
click at [807, 255] on button "›" at bounding box center [818, 258] width 30 height 30
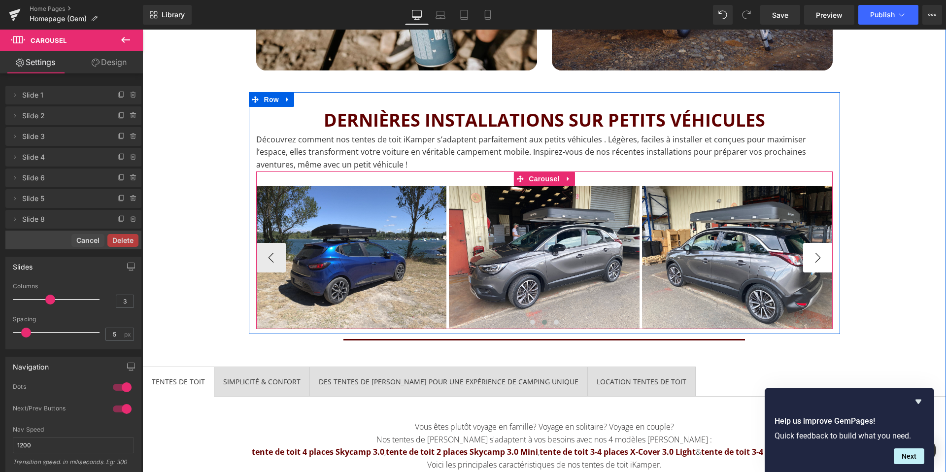
click at [807, 255] on button "›" at bounding box center [818, 258] width 30 height 30
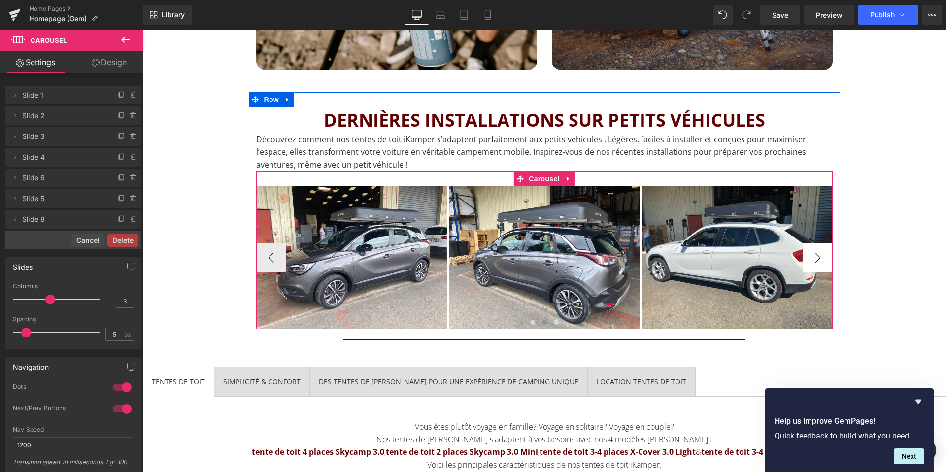
click at [807, 255] on button "›" at bounding box center [818, 258] width 30 height 30
click at [447, 255] on div "Image" at bounding box center [351, 257] width 191 height 143
click at [807, 255] on div "Image Image Image Image Image Image Image Image" at bounding box center [257, 257] width 1544 height 143
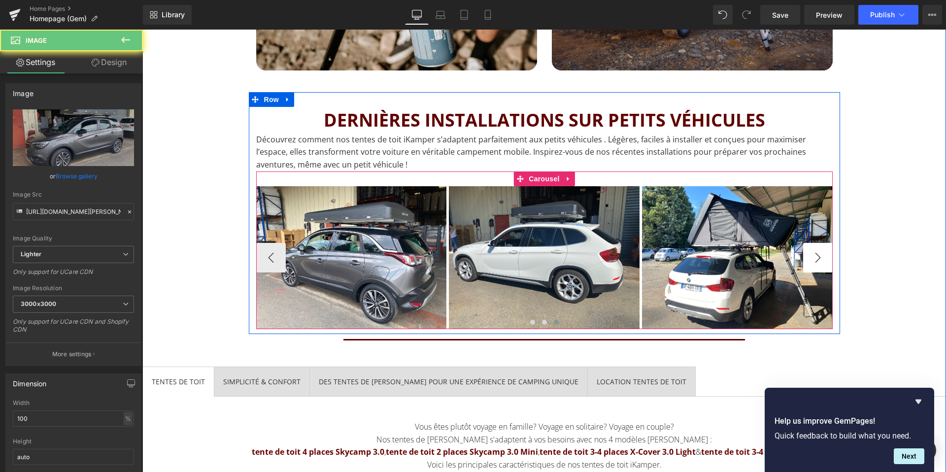
click at [640, 255] on img at bounding box center [544, 257] width 191 height 143
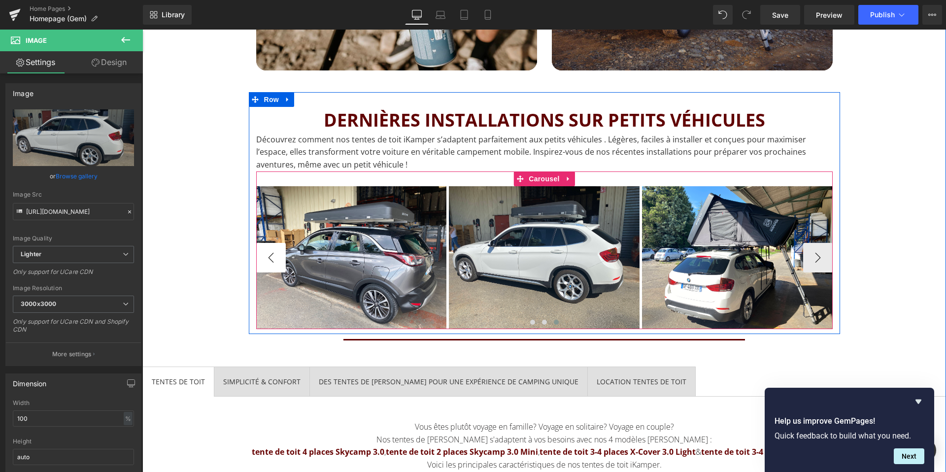
click at [264, 260] on button "‹" at bounding box center [271, 258] width 30 height 30
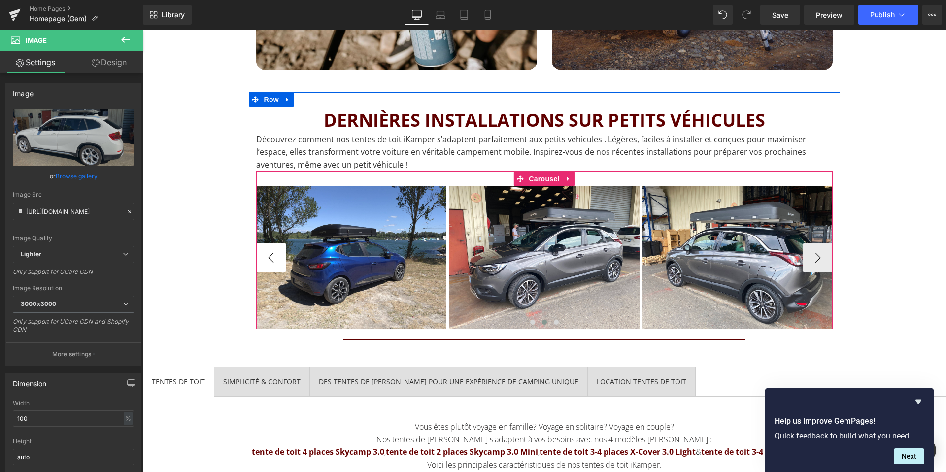
click at [264, 260] on button "‹" at bounding box center [271, 258] width 30 height 30
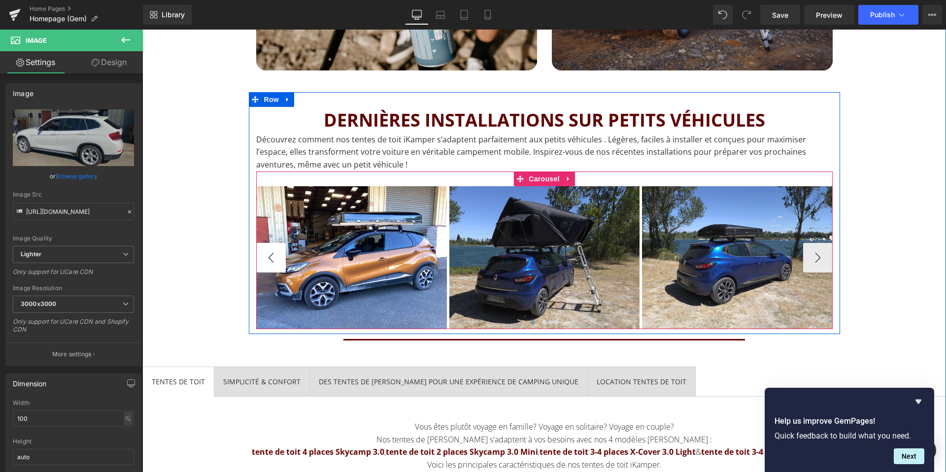
click at [264, 260] on button "‹" at bounding box center [271, 258] width 30 height 30
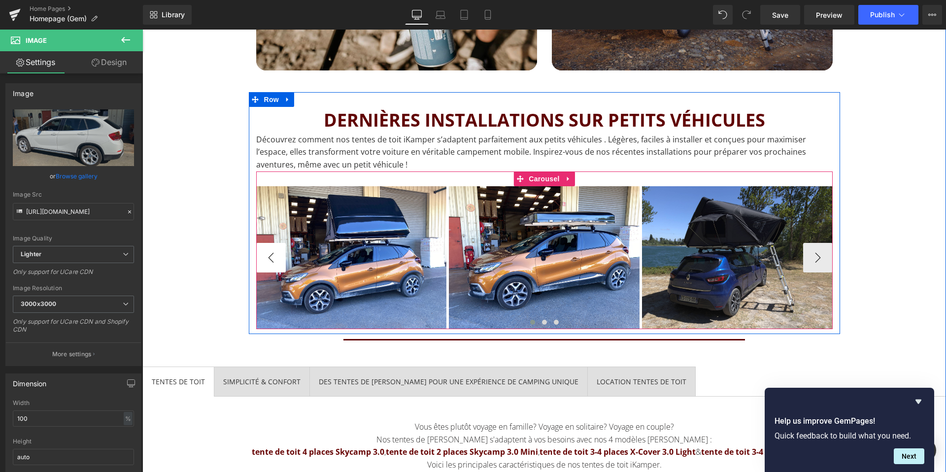
click at [835, 260] on div "Image" at bounding box center [930, 257] width 191 height 143
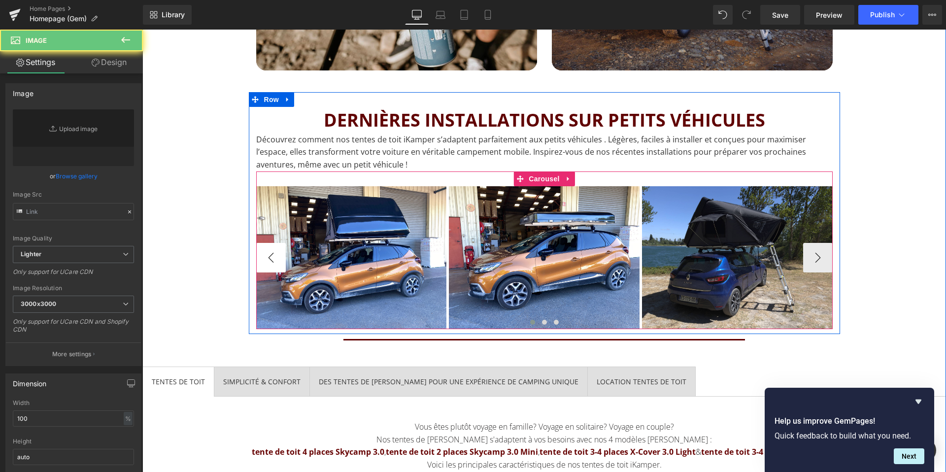
click at [642, 260] on img at bounding box center [737, 257] width 191 height 143
click at [449, 260] on div "Image" at bounding box center [544, 257] width 191 height 143
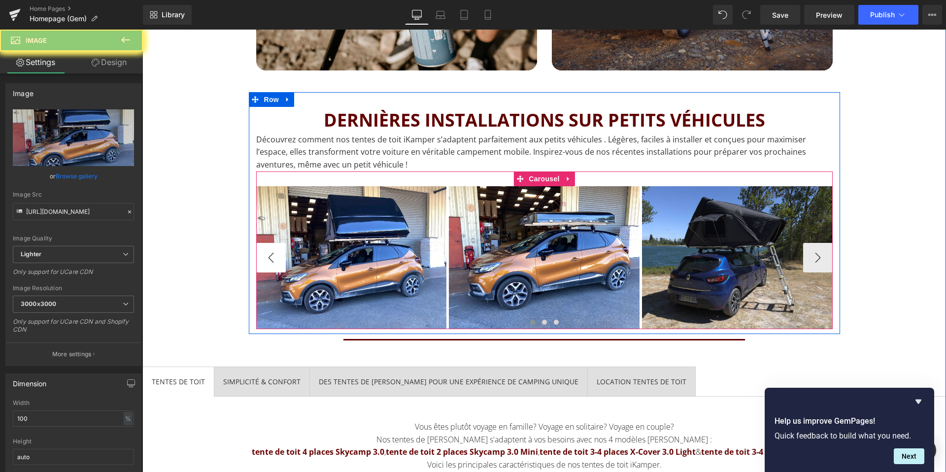
click at [264, 260] on div "Image" at bounding box center [351, 257] width 191 height 143
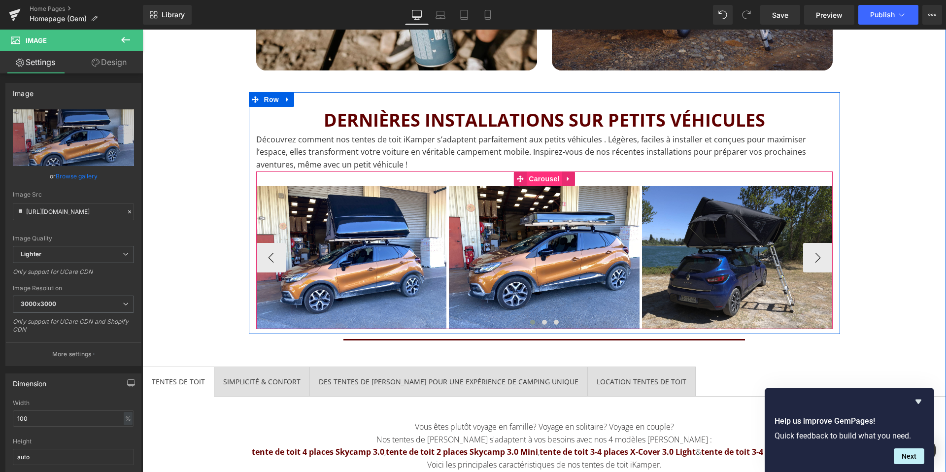
click at [541, 179] on span "Carousel" at bounding box center [543, 178] width 35 height 15
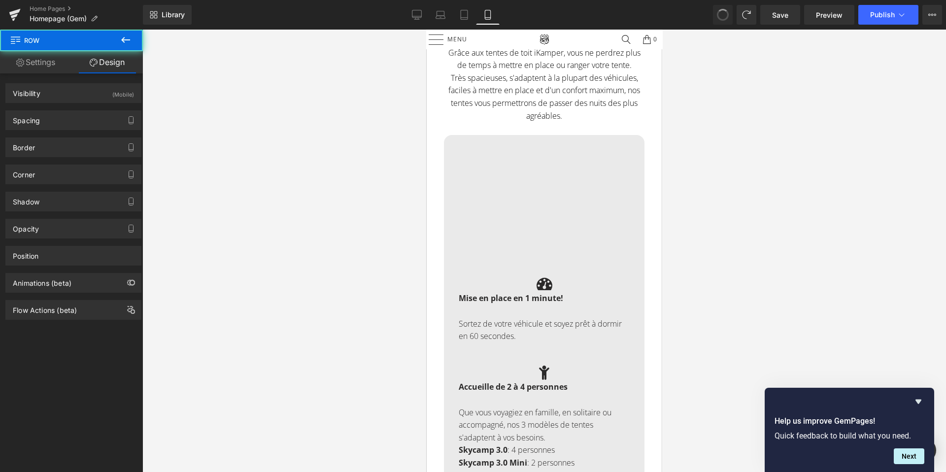
scroll to position [642, 0]
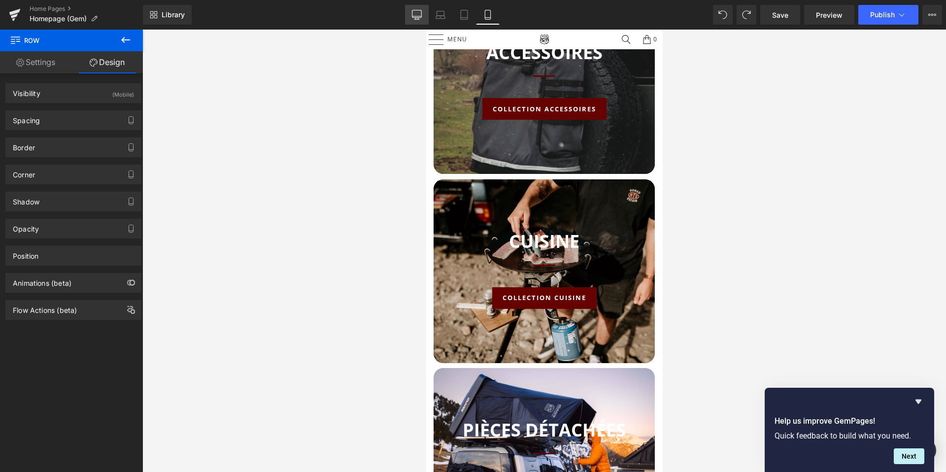
click at [421, 13] on icon at bounding box center [417, 15] width 10 height 10
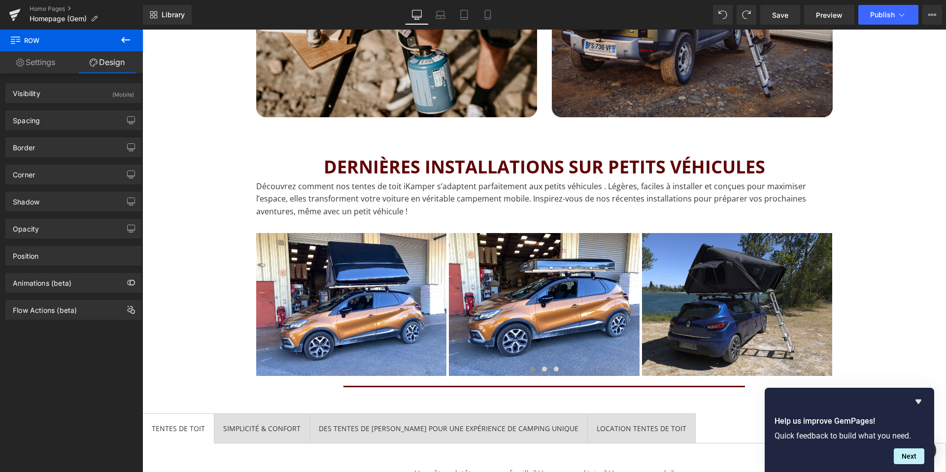
scroll to position [1232, 0]
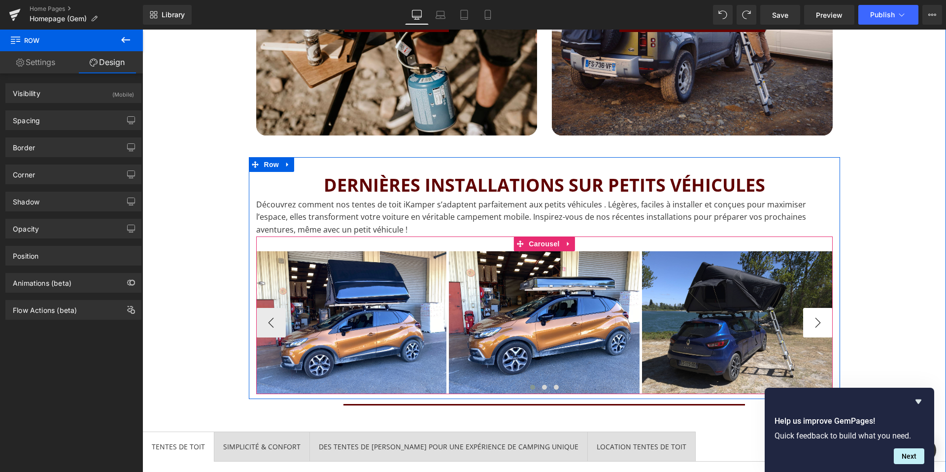
click at [816, 318] on button "›" at bounding box center [818, 323] width 30 height 30
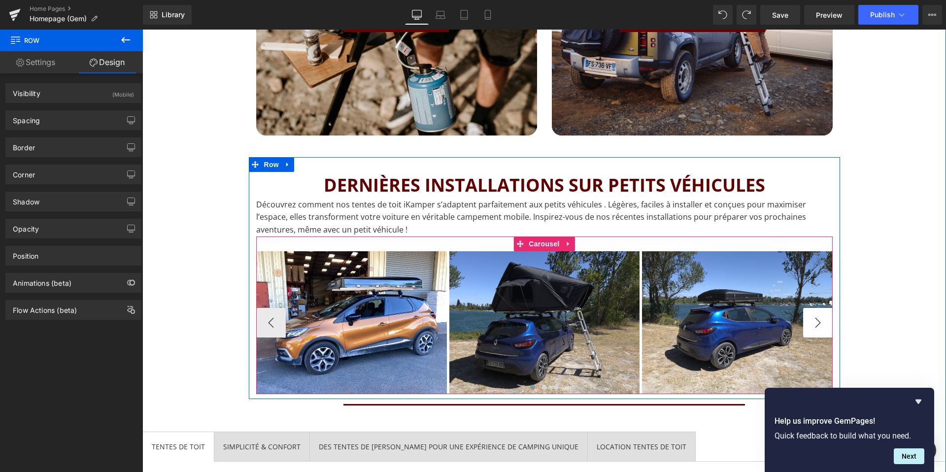
click at [816, 318] on button "›" at bounding box center [818, 323] width 30 height 30
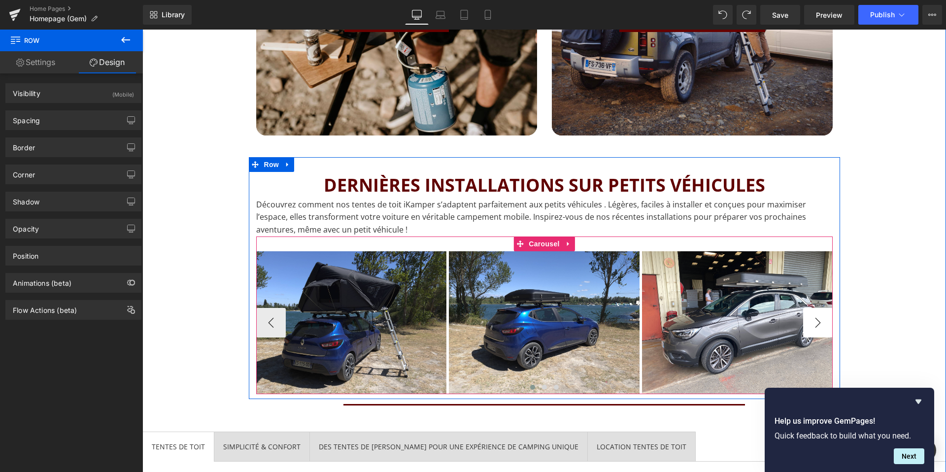
click at [816, 318] on button "›" at bounding box center [818, 323] width 30 height 30
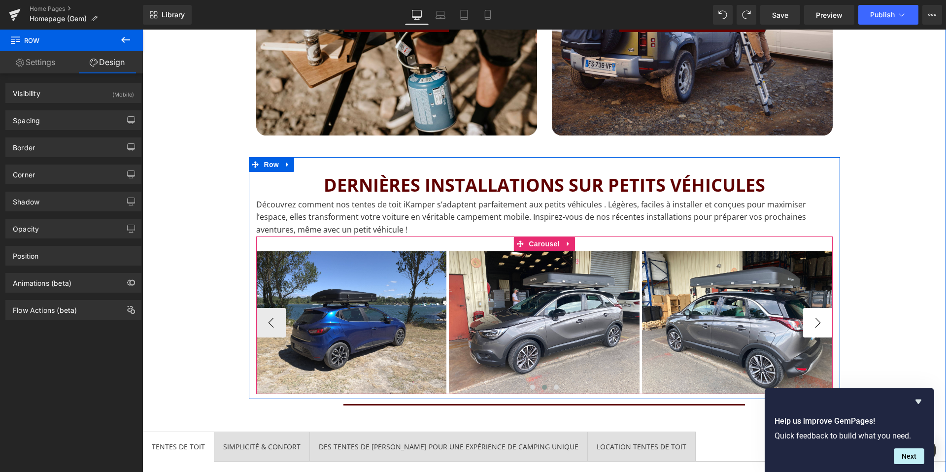
click at [816, 318] on button "›" at bounding box center [818, 323] width 30 height 30
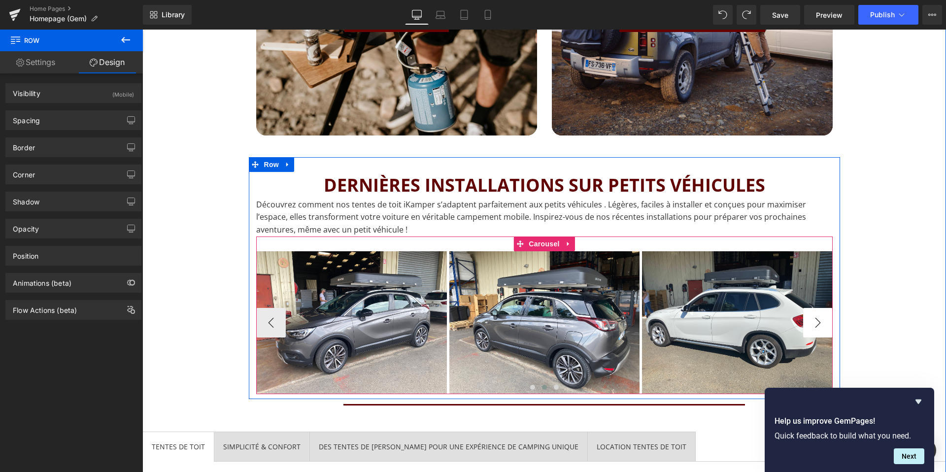
click at [816, 318] on button "›" at bounding box center [818, 323] width 30 height 30
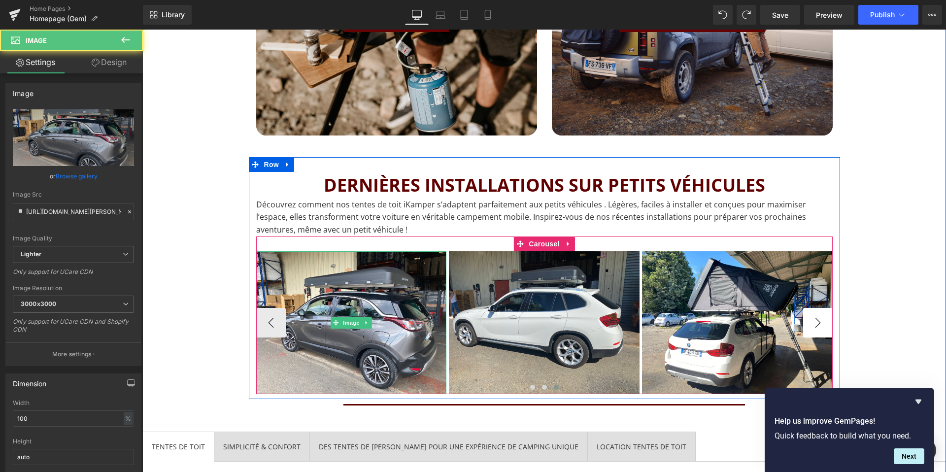
click at [816, 318] on div "Image Image Image Image Image Image Image Image" at bounding box center [63, 322] width 1544 height 143
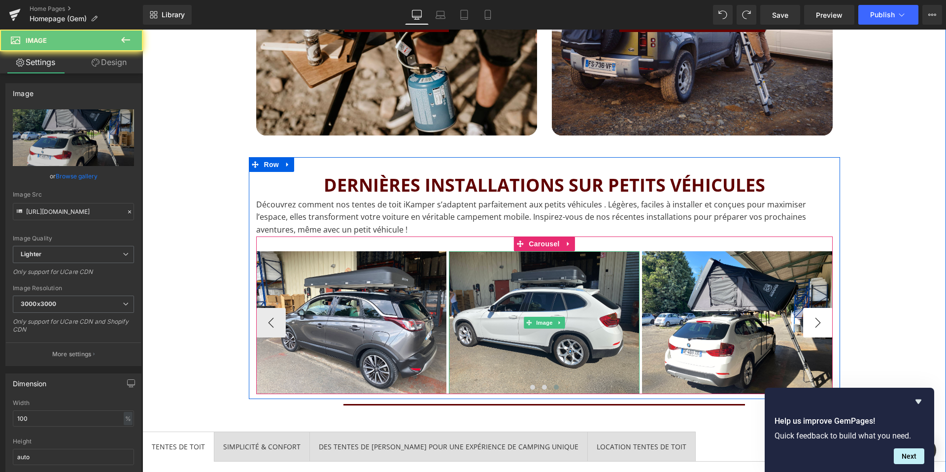
click at [816, 318] on img at bounding box center [737, 322] width 191 height 143
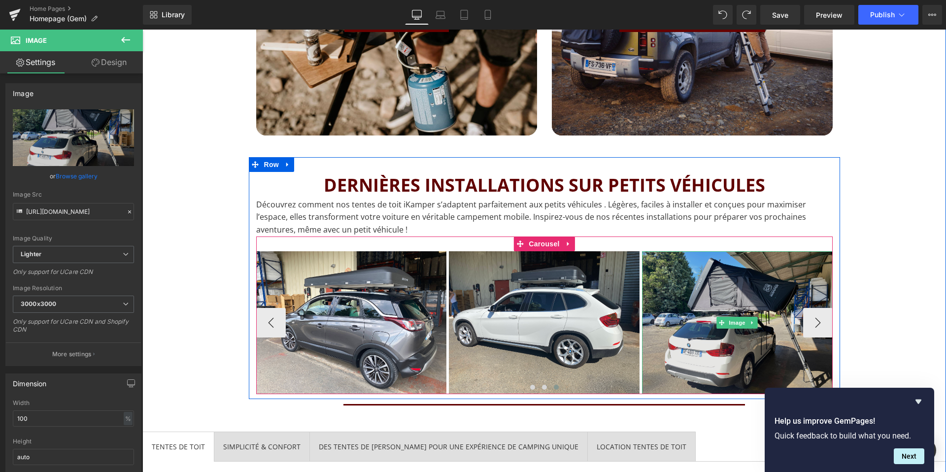
click at [764, 353] on img at bounding box center [737, 322] width 191 height 143
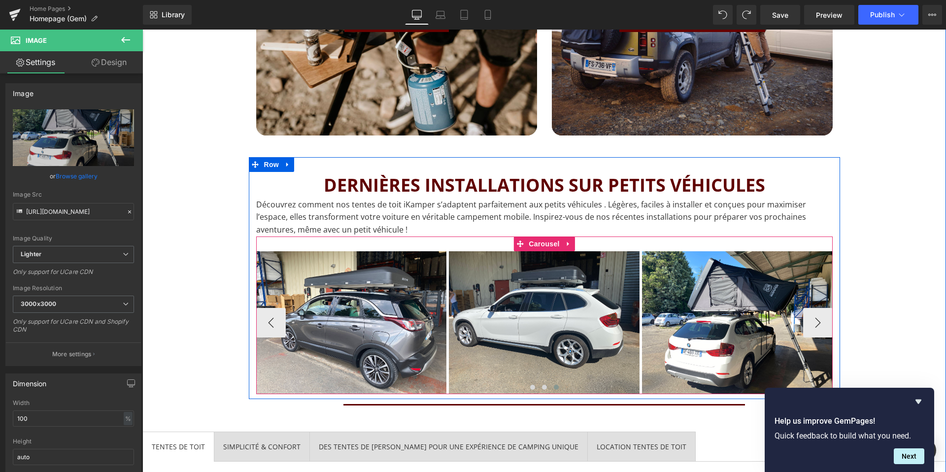
click at [730, 317] on span "Image" at bounding box center [737, 323] width 21 height 12
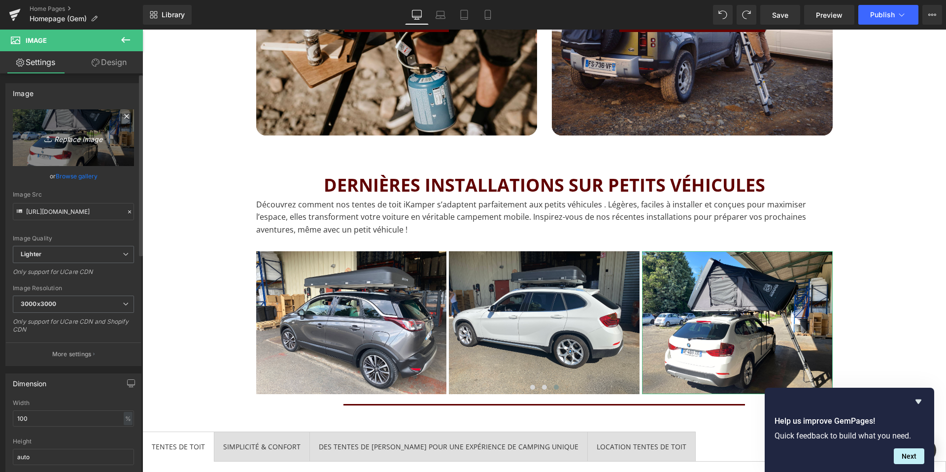
click at [64, 141] on icon "Replace Image" at bounding box center [73, 138] width 79 height 12
type input "C:\fakepath\Nissan-tente-iKamper.jpg"
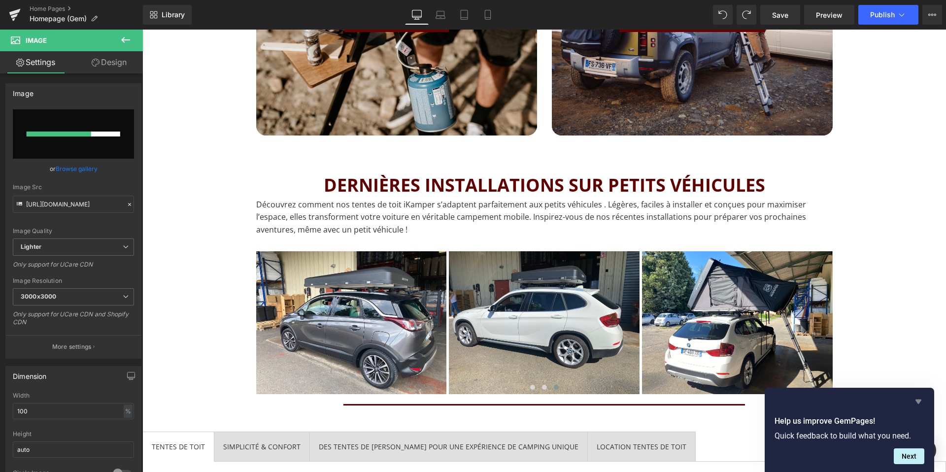
click at [916, 398] on icon "Hide survey" at bounding box center [919, 402] width 12 height 12
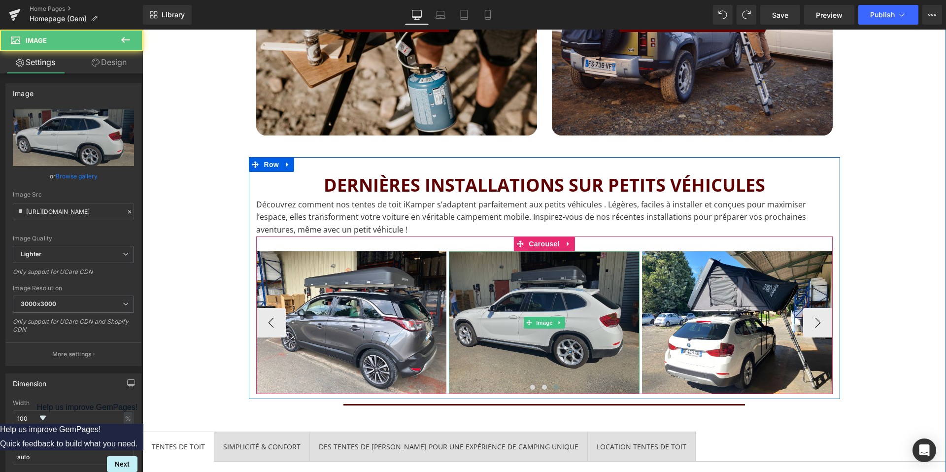
click at [514, 326] on img at bounding box center [544, 322] width 191 height 143
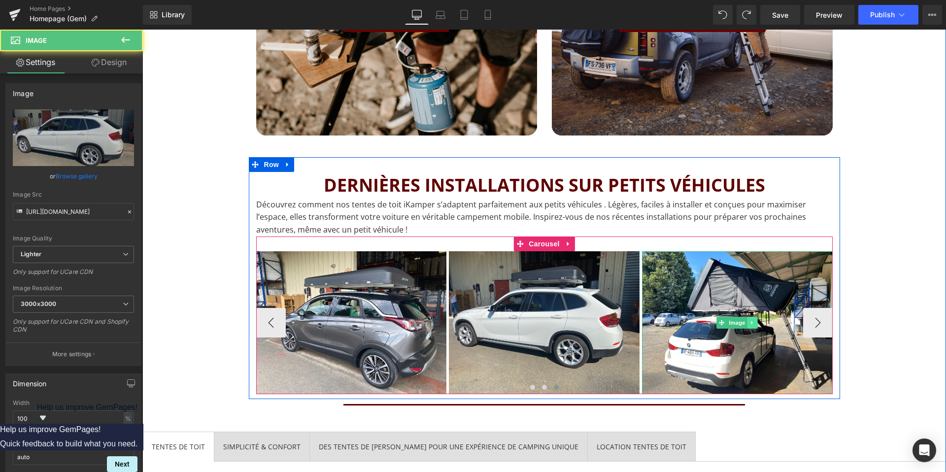
click at [751, 326] on link at bounding box center [753, 323] width 10 height 12
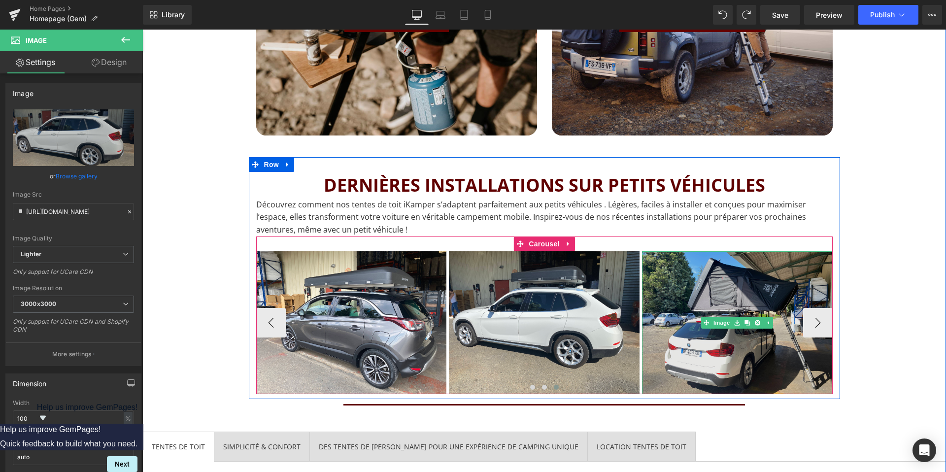
click at [752, 355] on img at bounding box center [737, 322] width 191 height 143
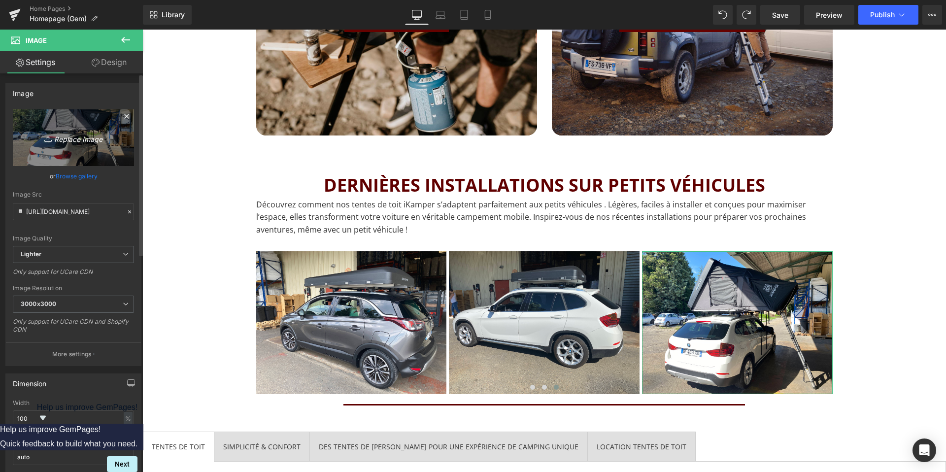
click at [77, 126] on link "Replace Image" at bounding box center [73, 137] width 121 height 57
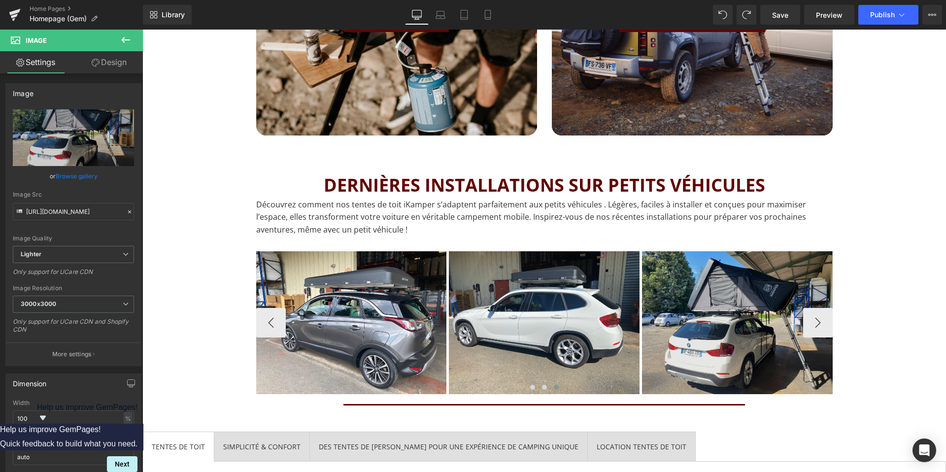
type input "C:\fakepath\Nissan-tente-iKamper.jpg"
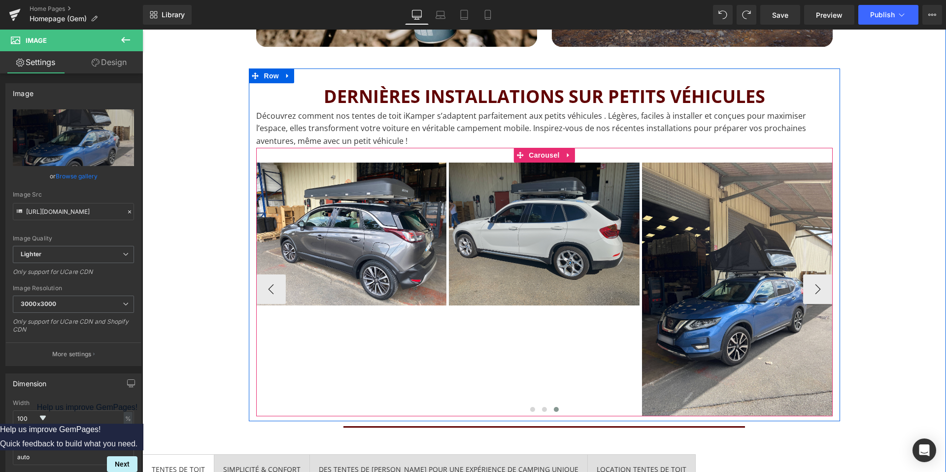
scroll to position [1320, 0]
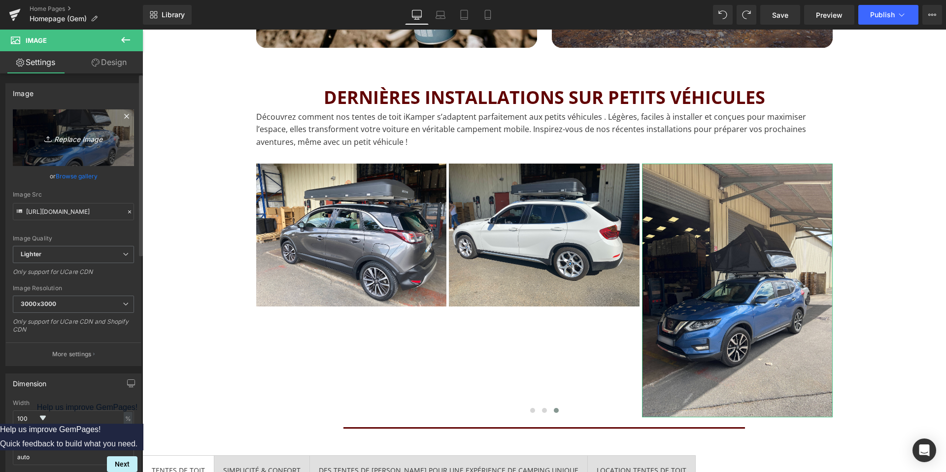
click at [59, 128] on link "Replace Image" at bounding box center [73, 137] width 121 height 57
type input "C:\fakepath\IMG_15056.jpg"
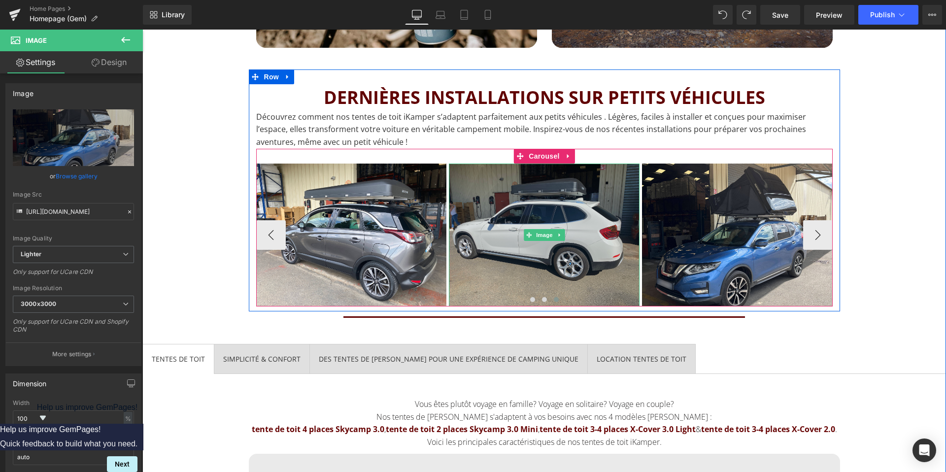
click at [541, 257] on img at bounding box center [544, 235] width 191 height 143
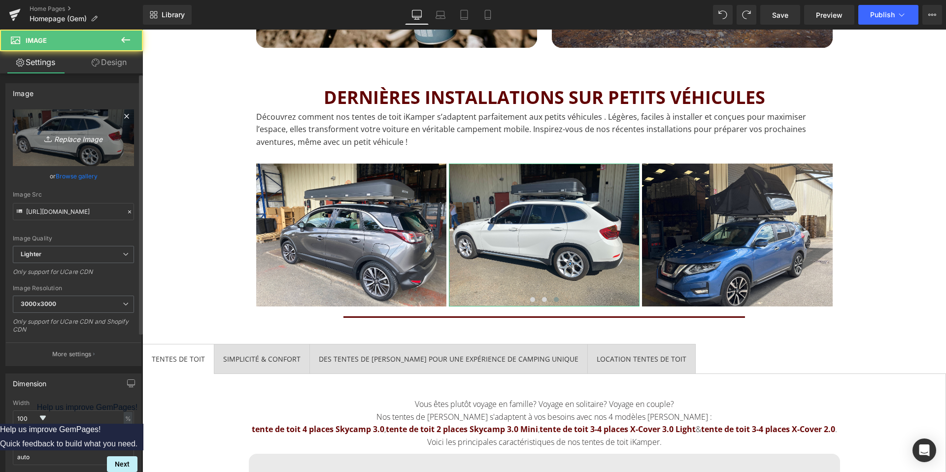
click at [68, 137] on icon "Replace Image" at bounding box center [73, 138] width 79 height 12
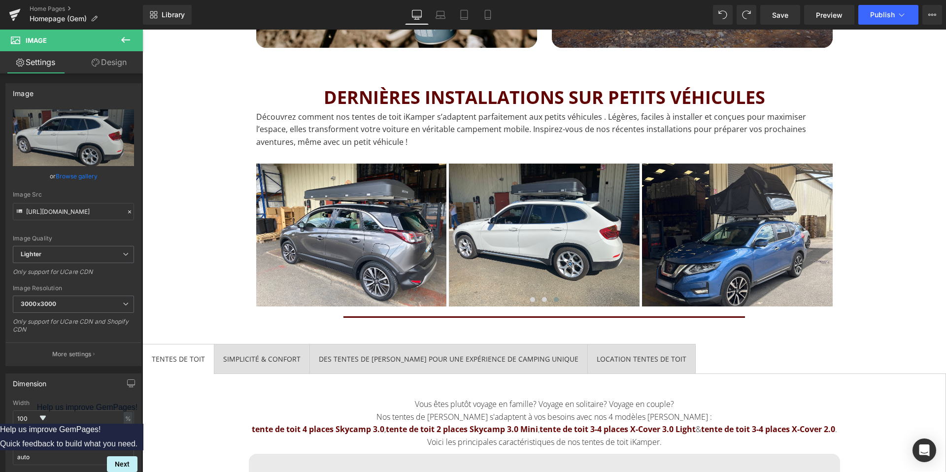
type input "C:\fakepath\IMG_1505.jpg"
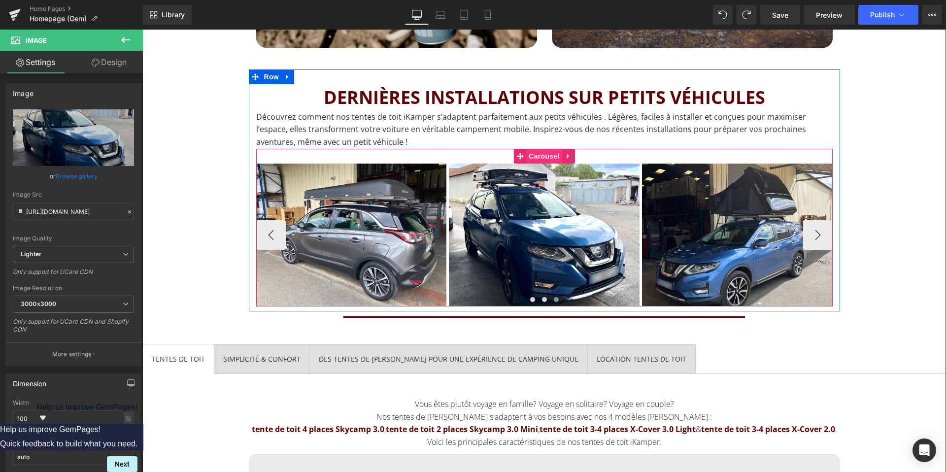
click at [545, 157] on span "Carousel" at bounding box center [543, 156] width 35 height 15
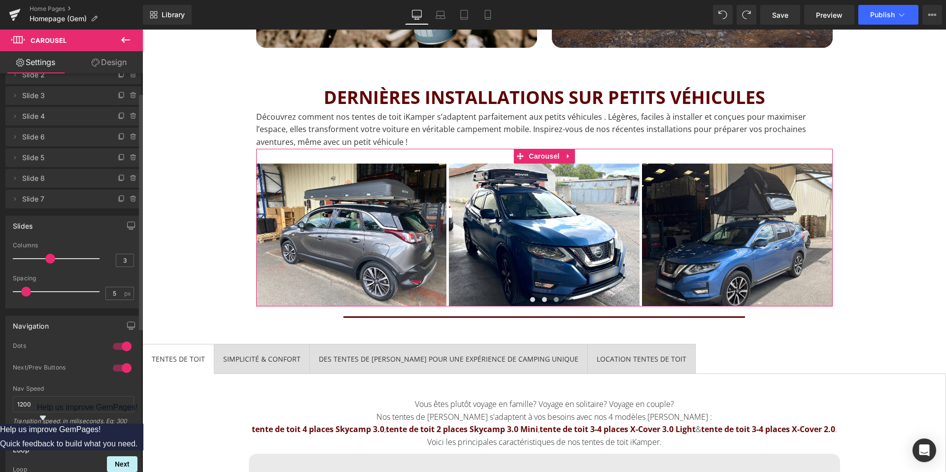
scroll to position [0, 0]
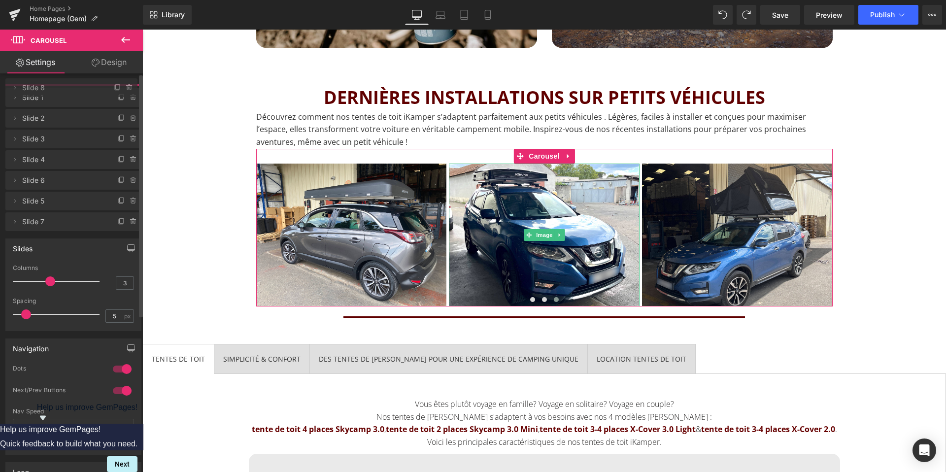
drag, startPoint x: 59, startPoint y: 223, endPoint x: 59, endPoint y: 92, distance: 131.6
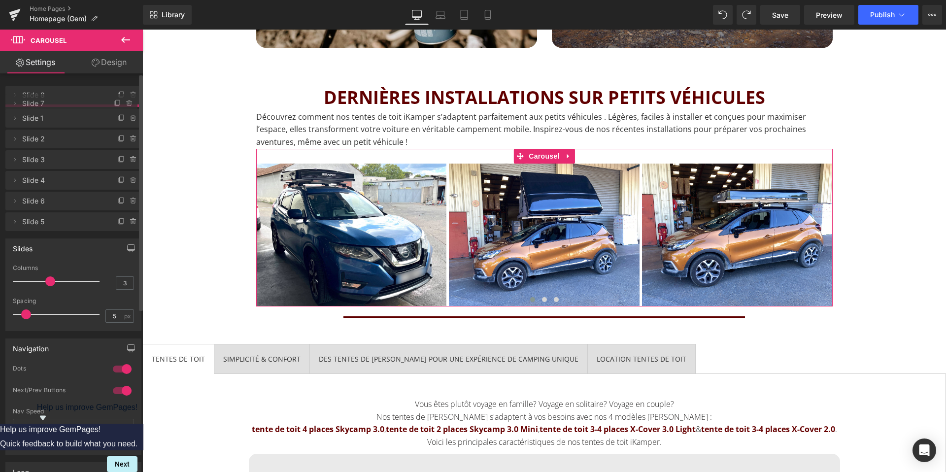
drag, startPoint x: 62, startPoint y: 242, endPoint x: 57, endPoint y: 106, distance: 135.6
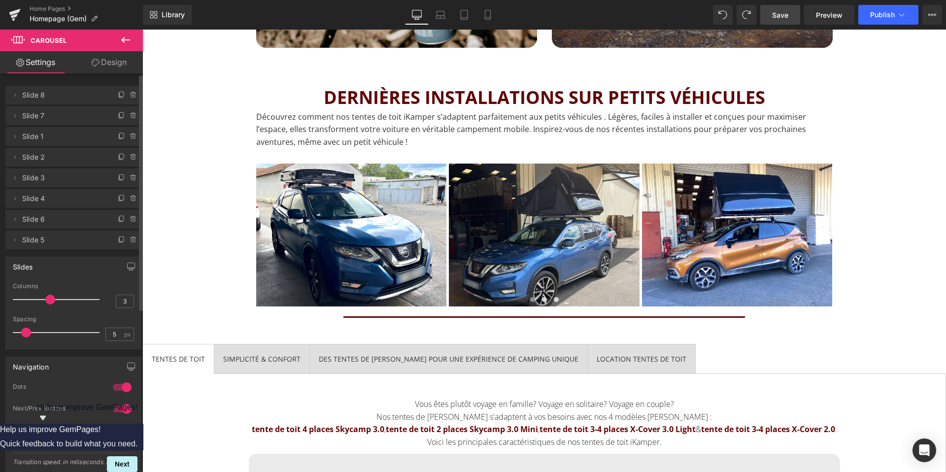
click at [780, 16] on span "Save" at bounding box center [780, 15] width 16 height 10
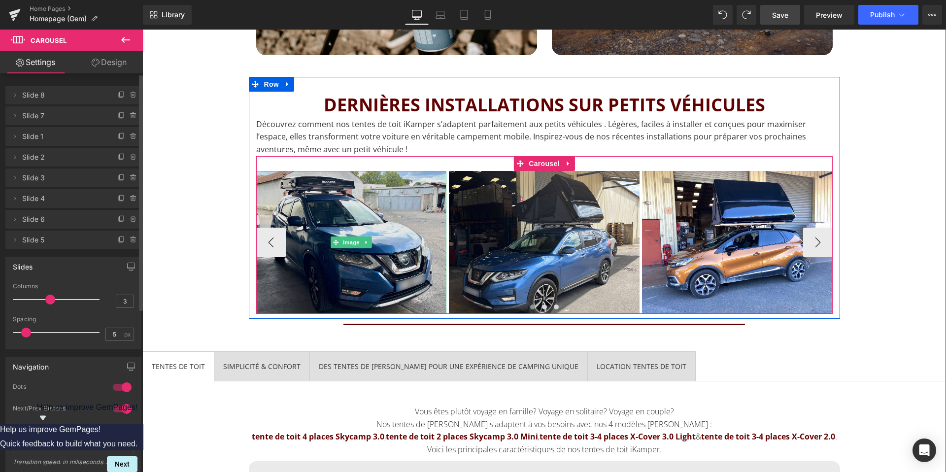
scroll to position [1308, 0]
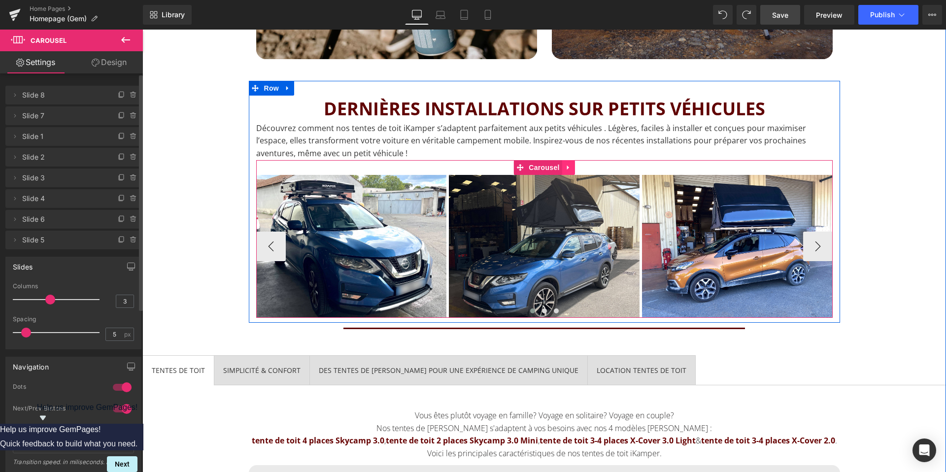
click at [570, 167] on icon at bounding box center [568, 167] width 7 height 7
click at [564, 167] on icon at bounding box center [562, 167] width 7 height 7
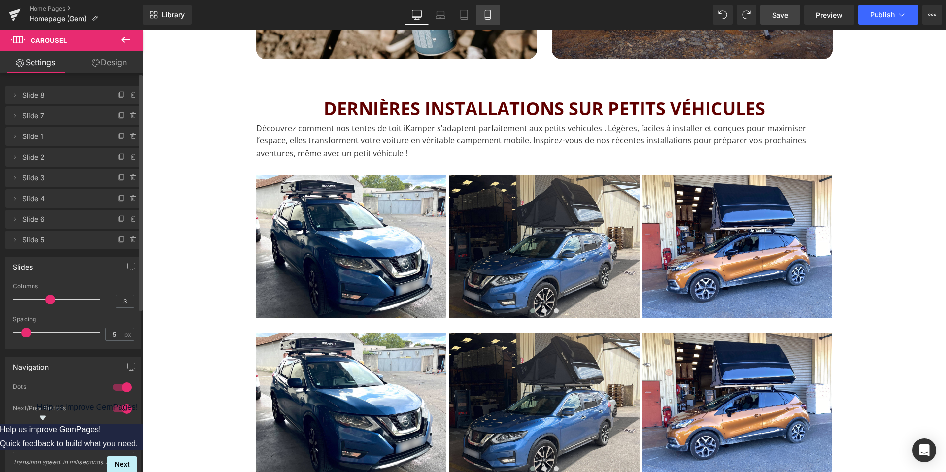
click at [483, 11] on icon at bounding box center [488, 15] width 10 height 10
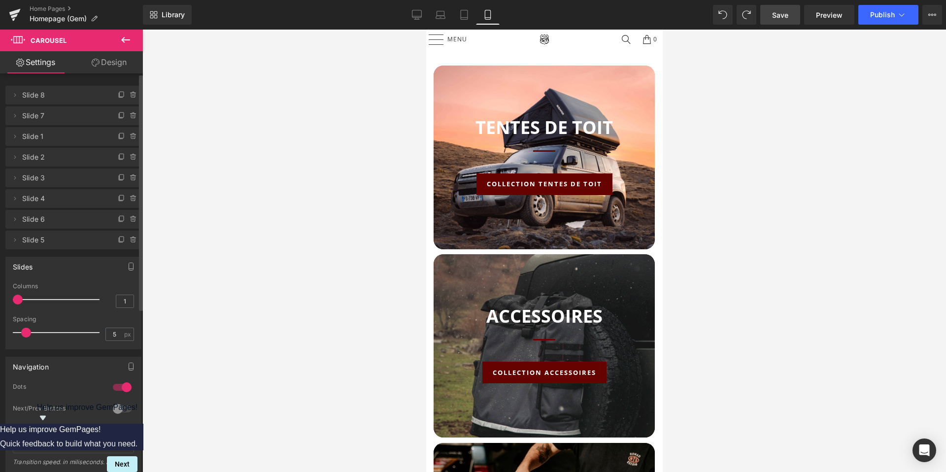
scroll to position [0, 0]
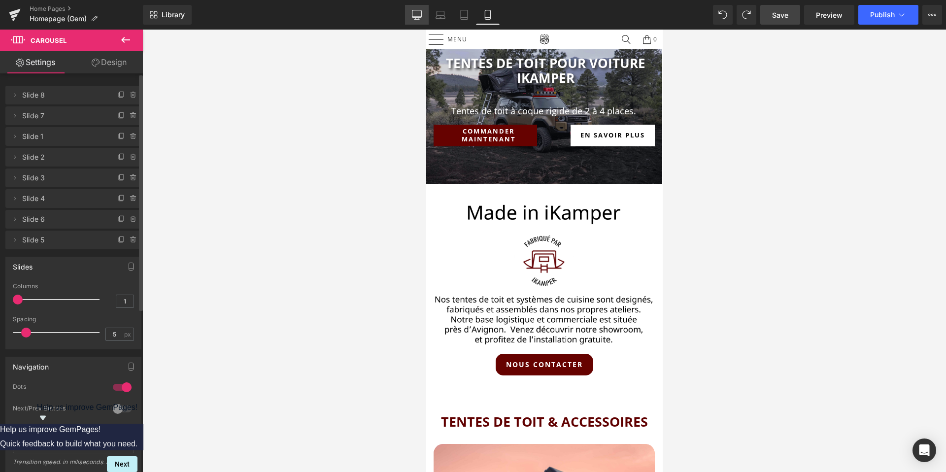
click at [415, 22] on link "Desktop" at bounding box center [417, 15] width 24 height 20
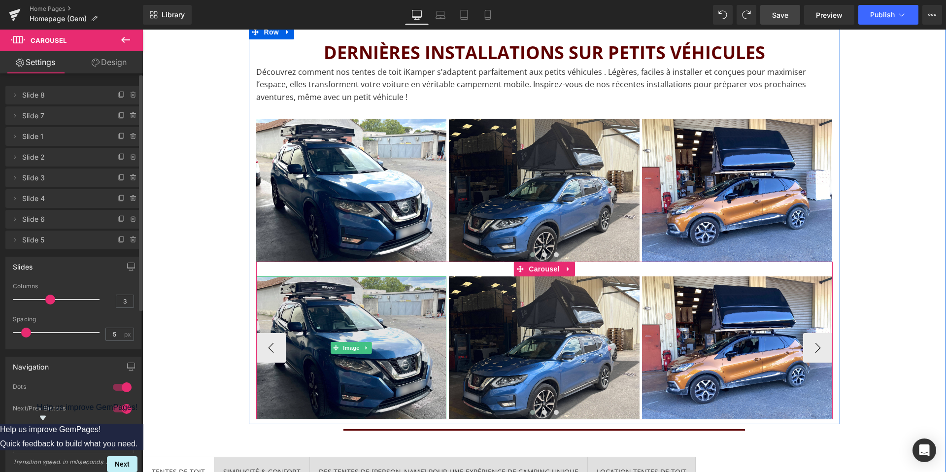
scroll to position [1376, 0]
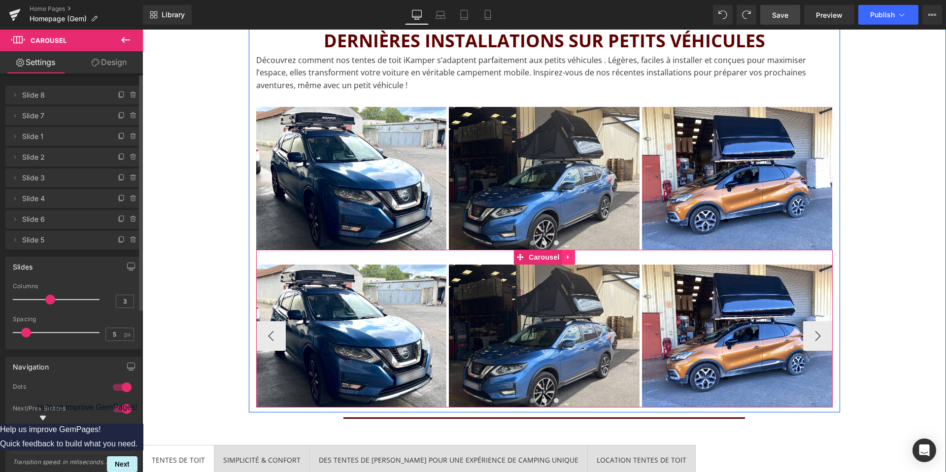
click at [566, 255] on icon at bounding box center [568, 256] width 7 height 7
click at [573, 255] on icon at bounding box center [575, 257] width 7 height 7
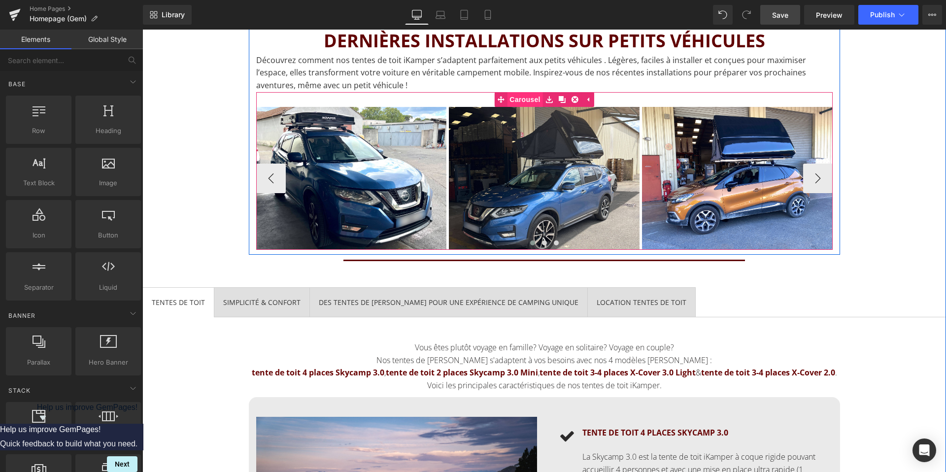
click at [528, 97] on span "Carousel" at bounding box center [524, 99] width 35 height 15
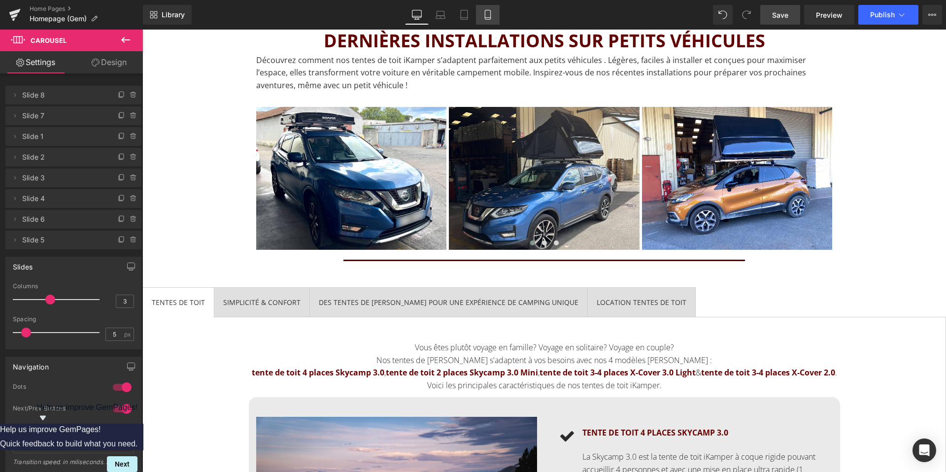
click at [489, 13] on icon at bounding box center [488, 15] width 10 height 10
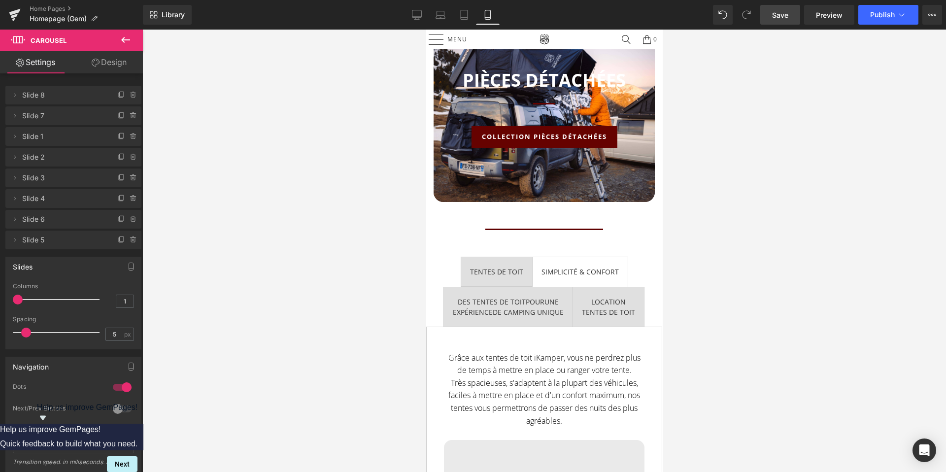
scroll to position [990, 0]
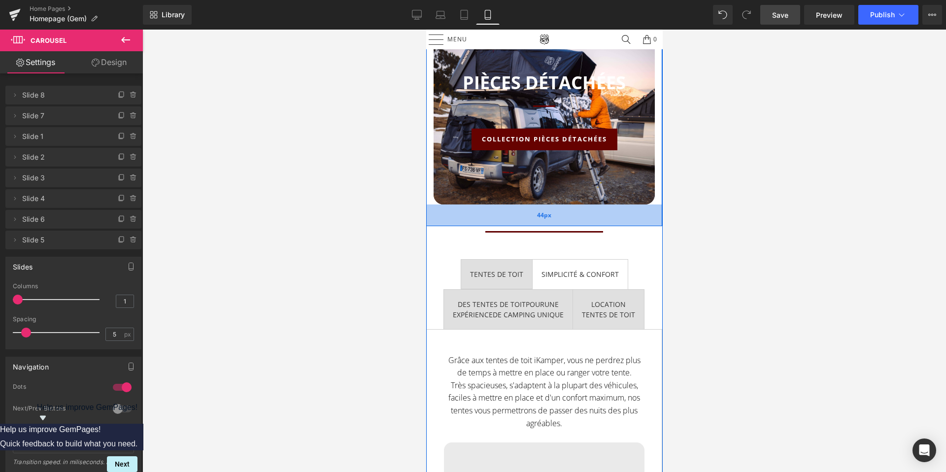
click at [519, 209] on div "44px" at bounding box center [544, 216] width 236 height 22
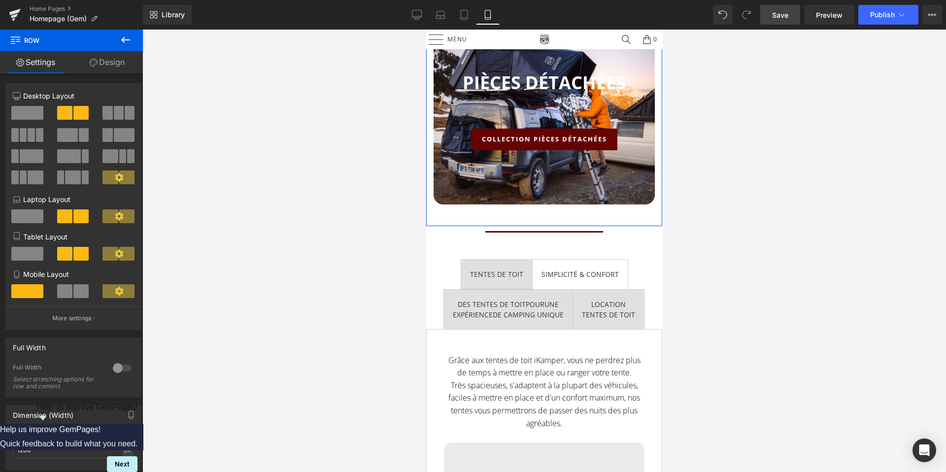
click at [103, 61] on link "Design" at bounding box center [106, 62] width 71 height 22
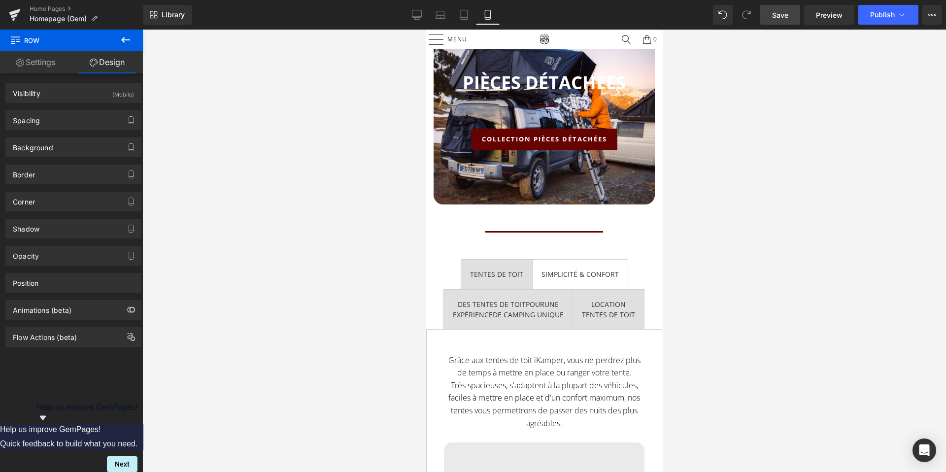
click at [127, 39] on icon at bounding box center [125, 40] width 9 height 6
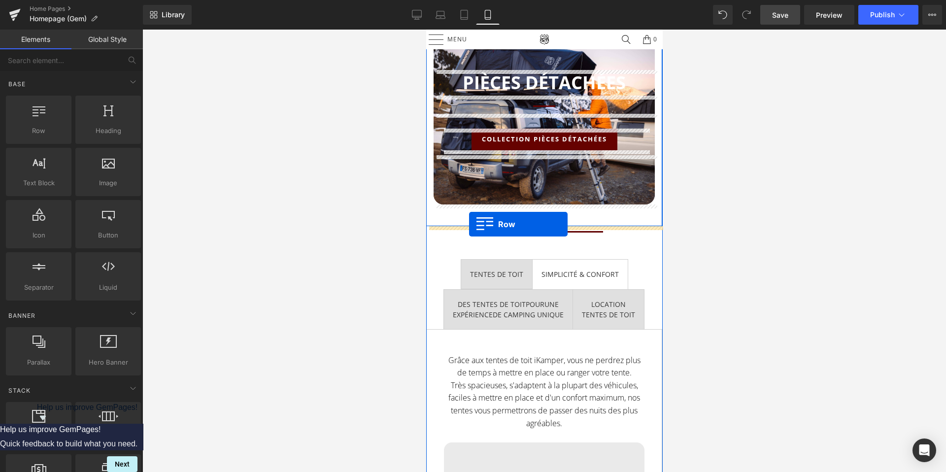
drag, startPoint x: 474, startPoint y: 152, endPoint x: 469, endPoint y: 224, distance: 72.2
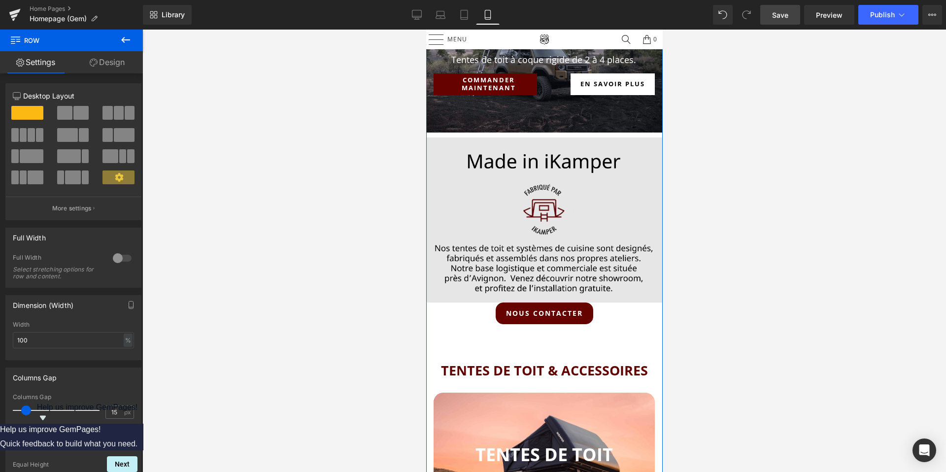
scroll to position [57, 0]
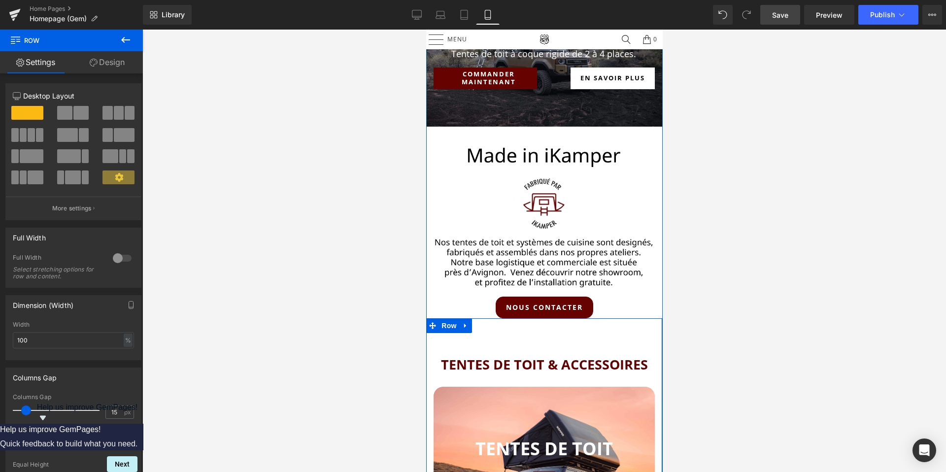
click at [524, 359] on span "TENTES DE TOIT & ACCESSOIRES" at bounding box center [544, 364] width 207 height 18
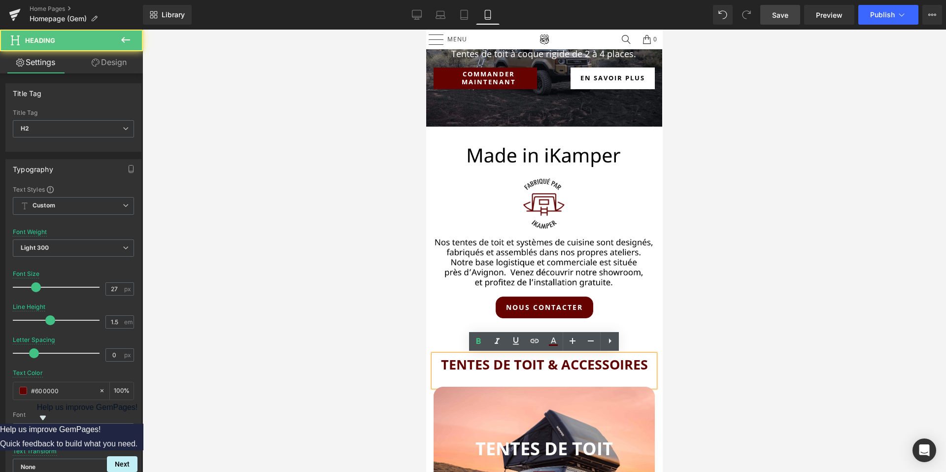
click at [395, 337] on div at bounding box center [544, 251] width 804 height 443
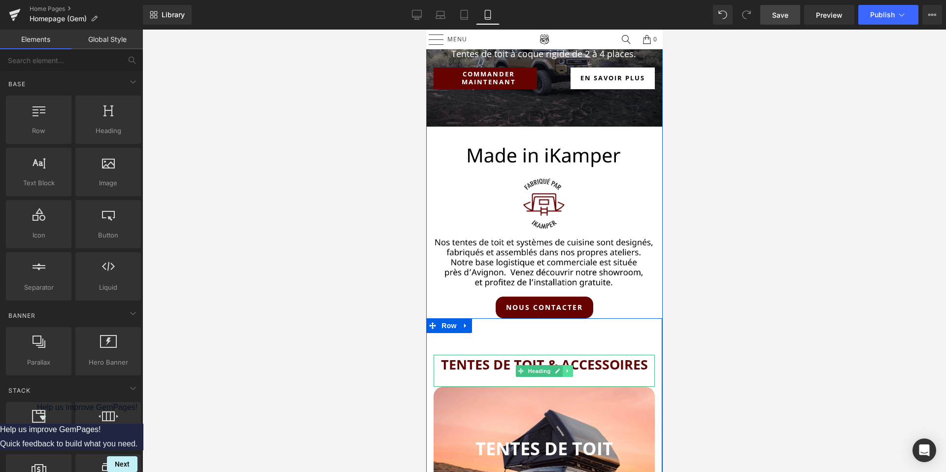
click at [567, 371] on icon at bounding box center [566, 370] width 1 height 3
click at [560, 372] on icon at bounding box center [561, 370] width 5 height 5
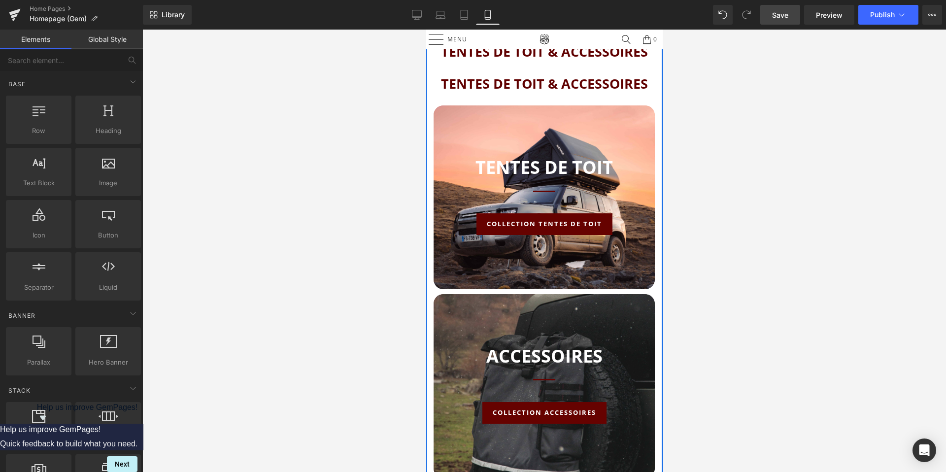
scroll to position [375, 0]
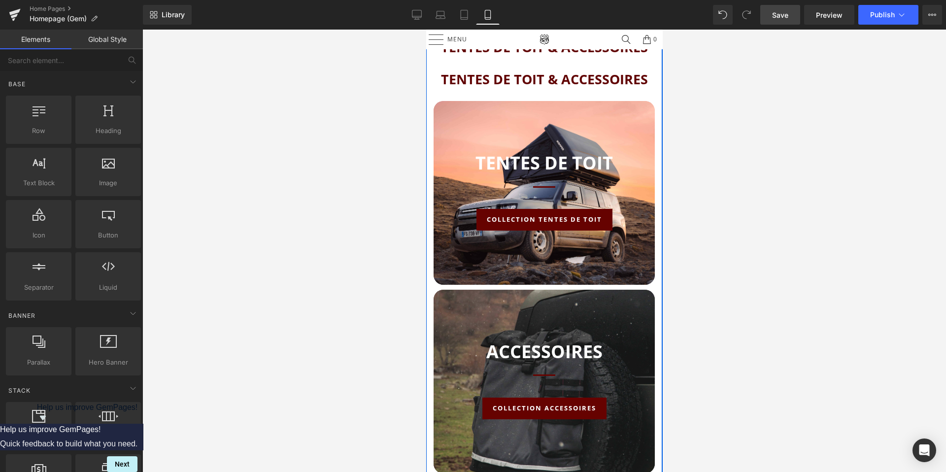
click at [513, 83] on span "TENTES DE TOIT & ACCESSOIRES" at bounding box center [544, 79] width 207 height 18
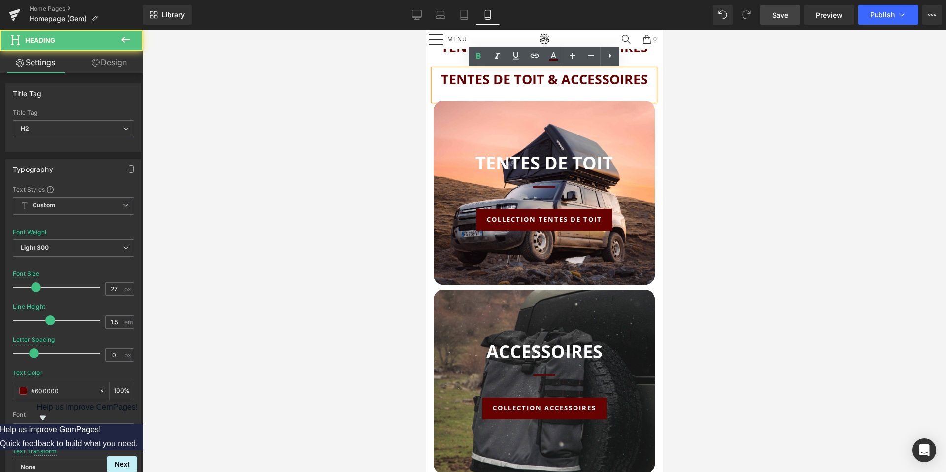
click at [369, 99] on div at bounding box center [544, 251] width 804 height 443
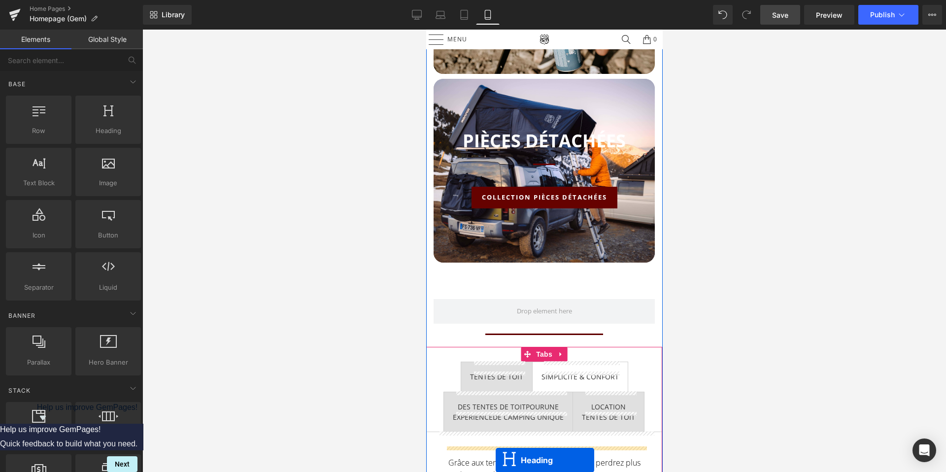
scroll to position [1045, 0]
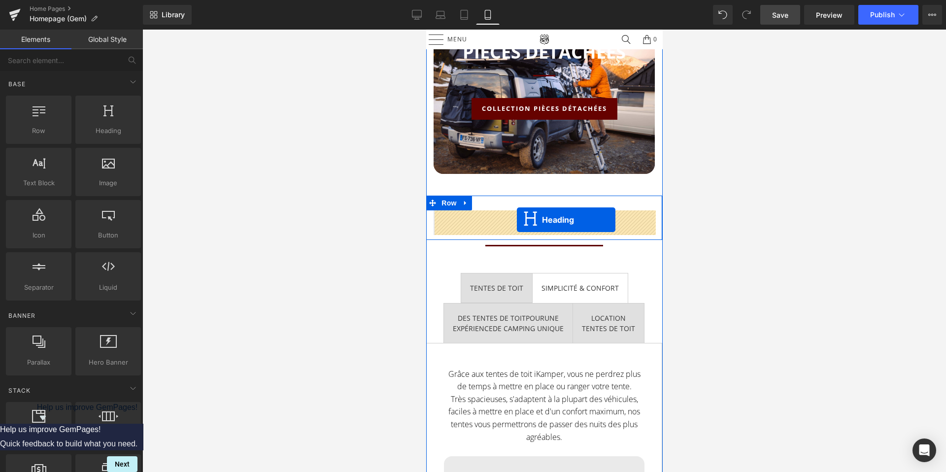
drag, startPoint x: 518, startPoint y: 84, endPoint x: 516, endPoint y: 220, distance: 135.5
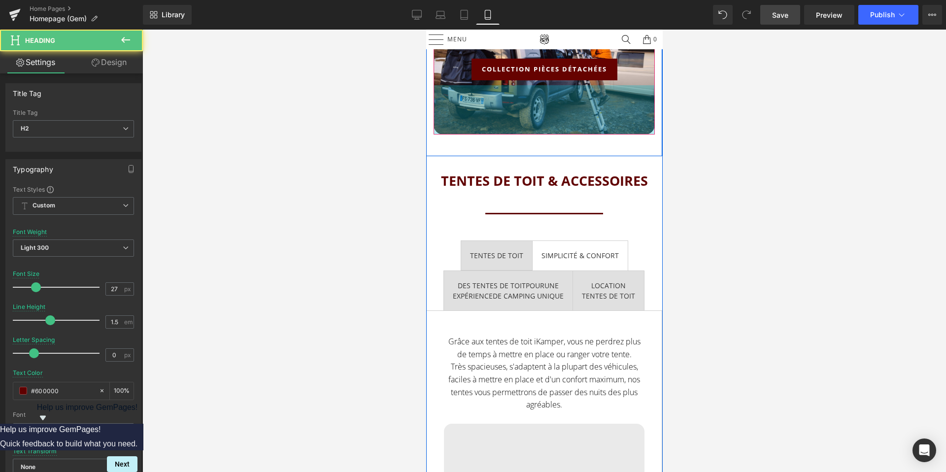
scroll to position [1073, 0]
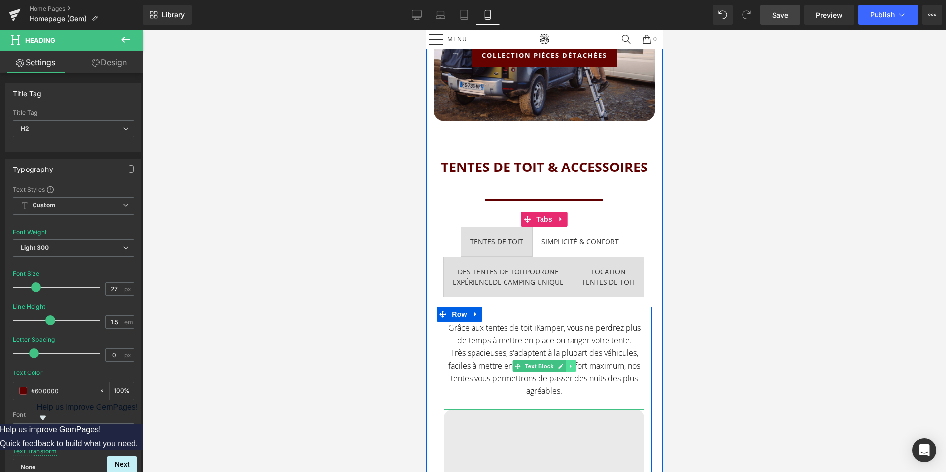
click at [571, 365] on icon at bounding box center [570, 366] width 5 height 6
click at [568, 365] on link at bounding box center [565, 366] width 10 height 12
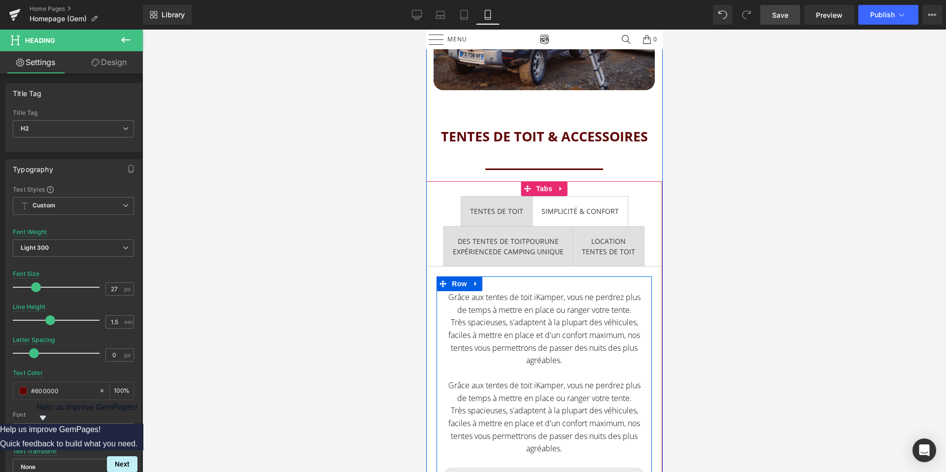
scroll to position [1086, 0]
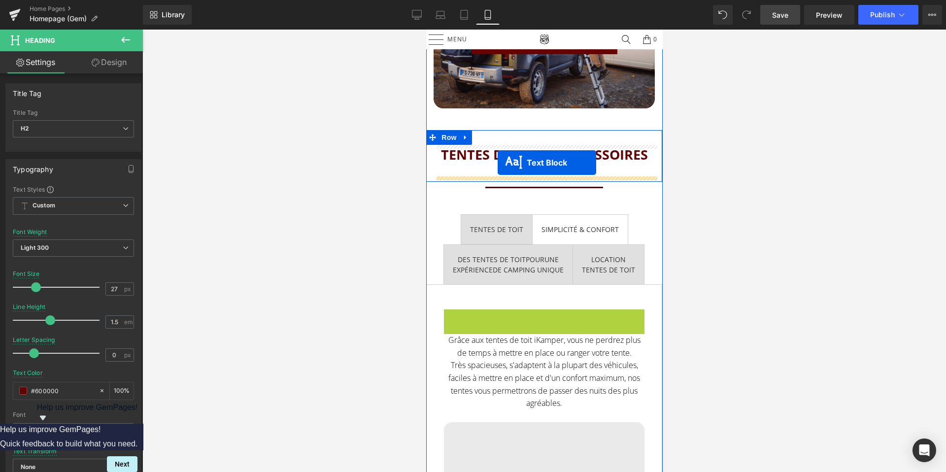
drag, startPoint x: 502, startPoint y: 352, endPoint x: 497, endPoint y: 163, distance: 189.8
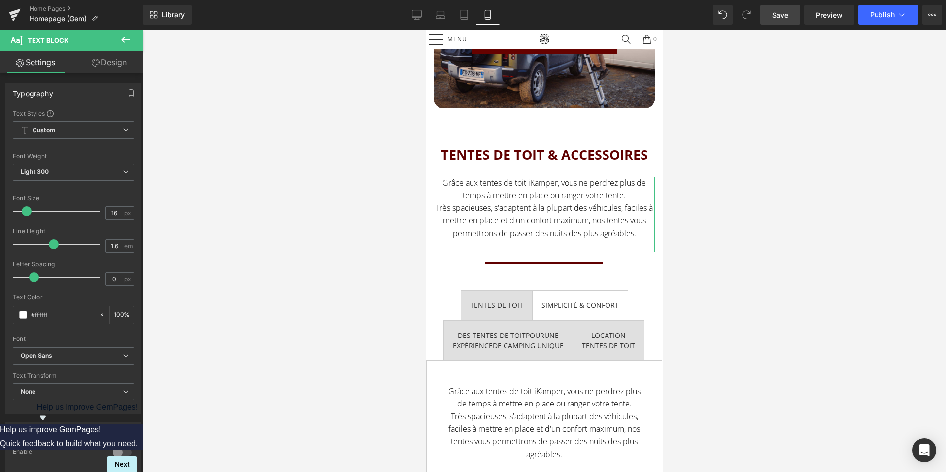
click at [120, 62] on link "Design" at bounding box center [108, 62] width 71 height 22
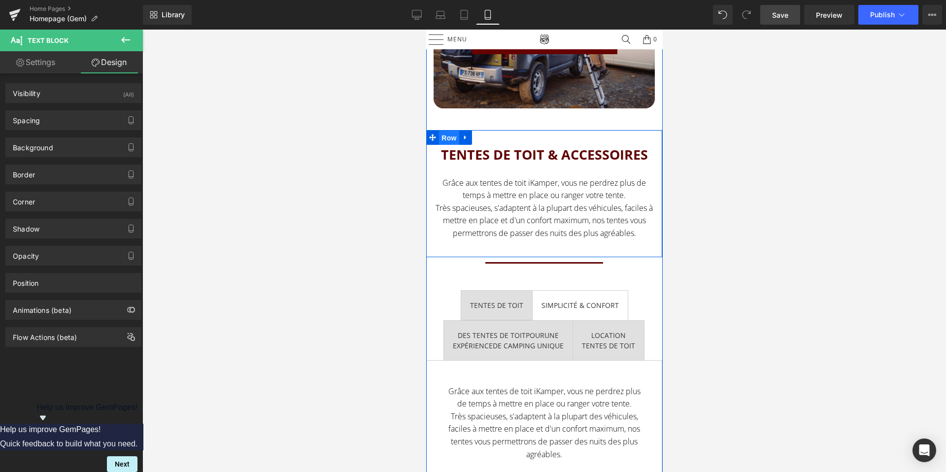
click at [451, 138] on span "Row" at bounding box center [449, 138] width 20 height 15
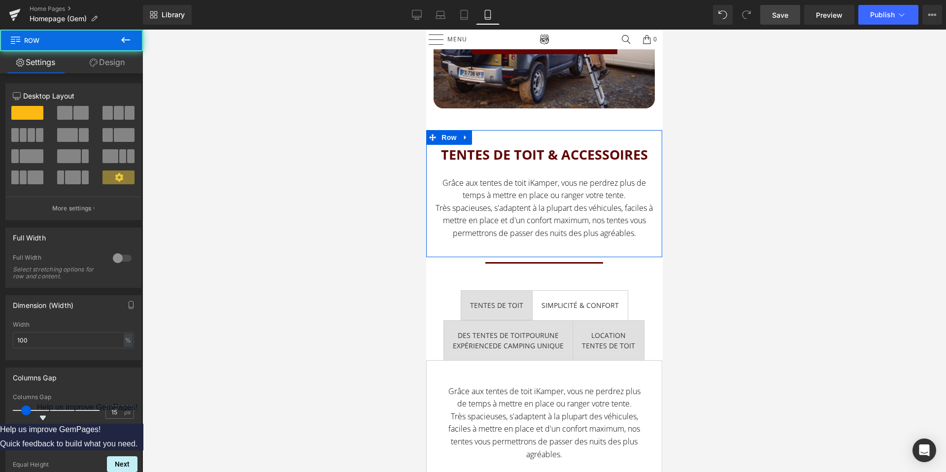
click at [109, 63] on link "Design" at bounding box center [106, 62] width 71 height 22
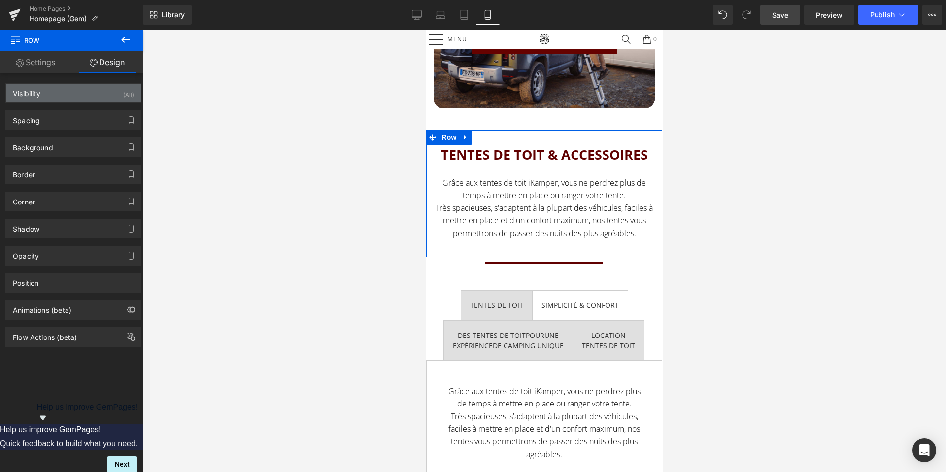
click at [107, 93] on div "Visibility (All)" at bounding box center [73, 93] width 135 height 19
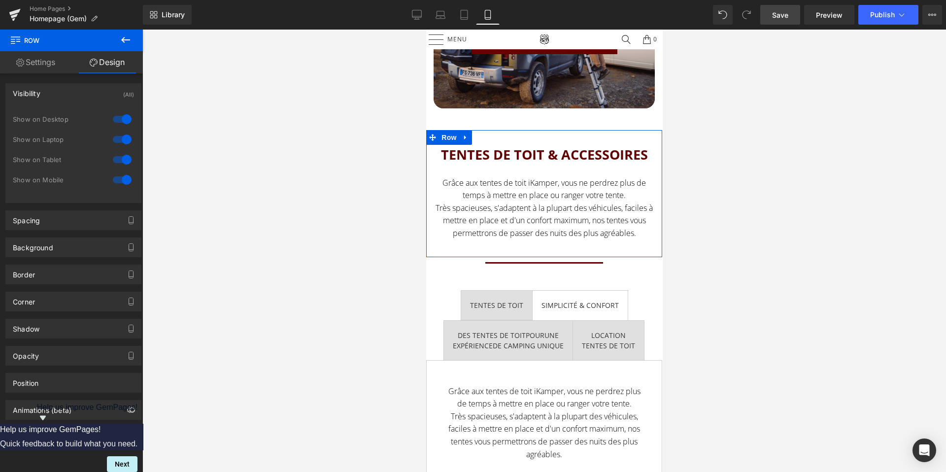
click at [119, 157] on div at bounding box center [122, 160] width 24 height 16
click at [119, 140] on div at bounding box center [122, 140] width 24 height 16
click at [117, 158] on div at bounding box center [122, 160] width 24 height 16
click at [117, 141] on div at bounding box center [122, 140] width 24 height 16
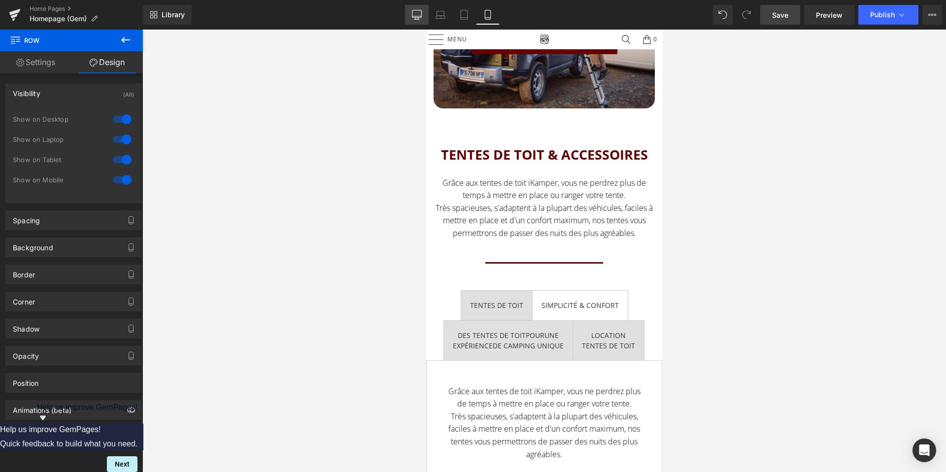
click at [412, 14] on icon at bounding box center [417, 15] width 10 height 10
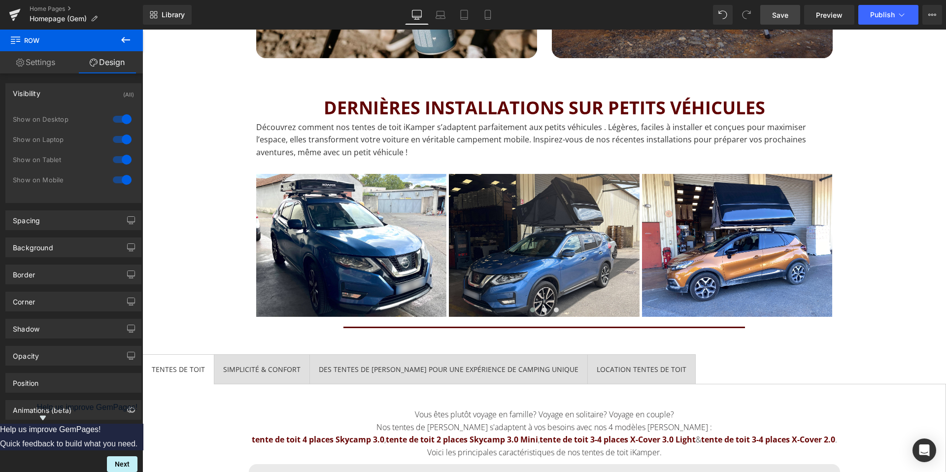
scroll to position [1306, 0]
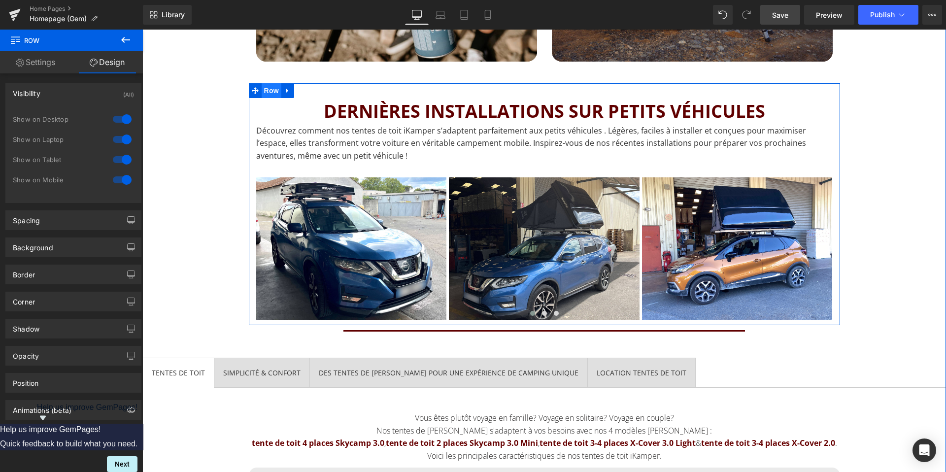
click at [273, 89] on span "Row" at bounding box center [272, 90] width 20 height 15
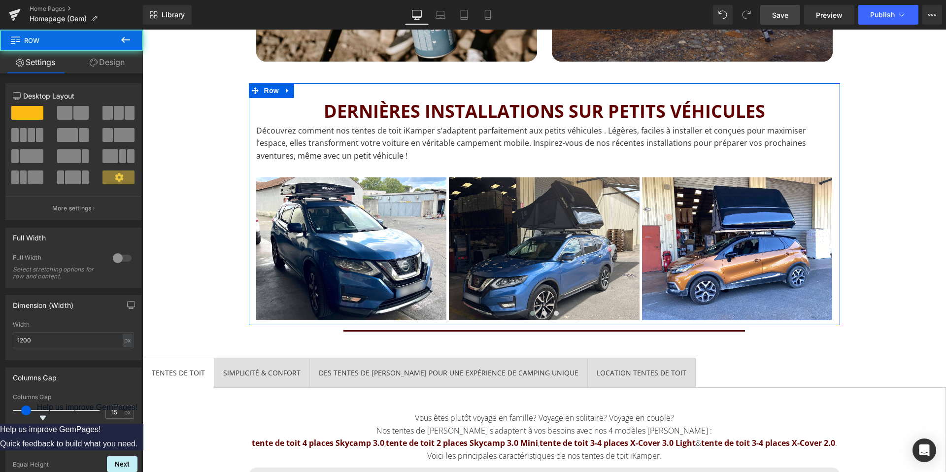
click at [109, 68] on link "Design" at bounding box center [106, 62] width 71 height 22
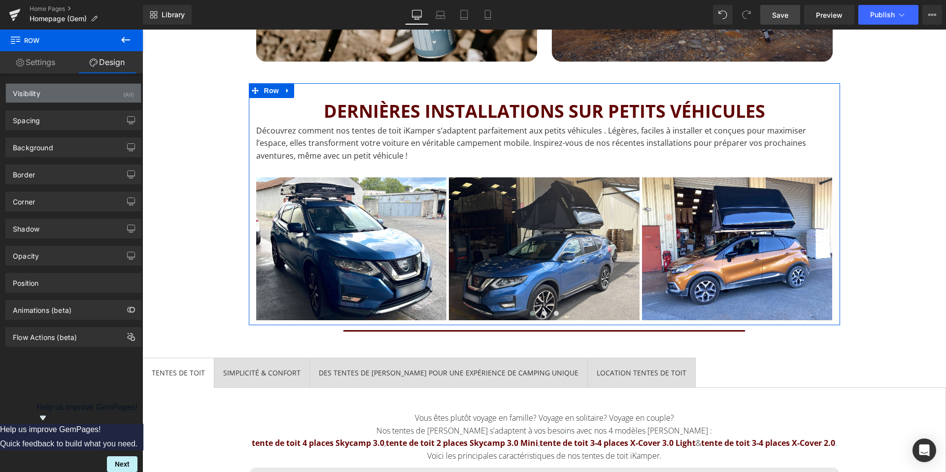
click at [89, 92] on div "Visibility (All)" at bounding box center [73, 93] width 135 height 19
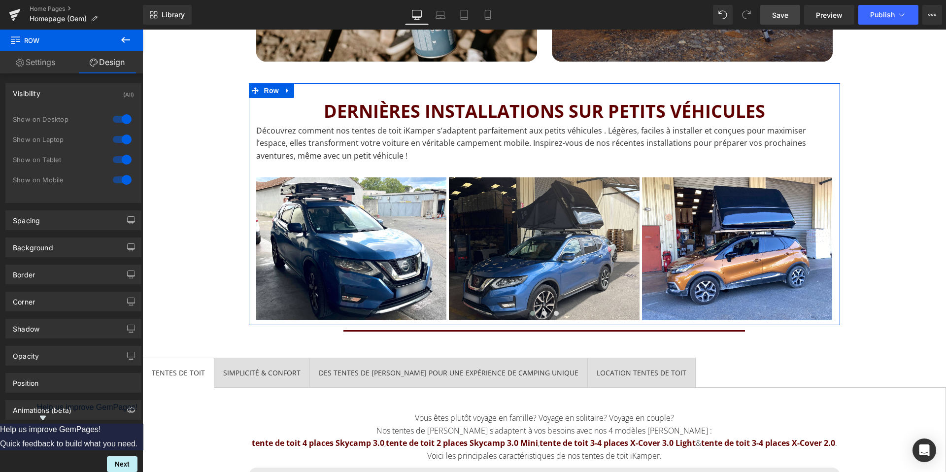
click at [120, 181] on div at bounding box center [122, 180] width 24 height 16
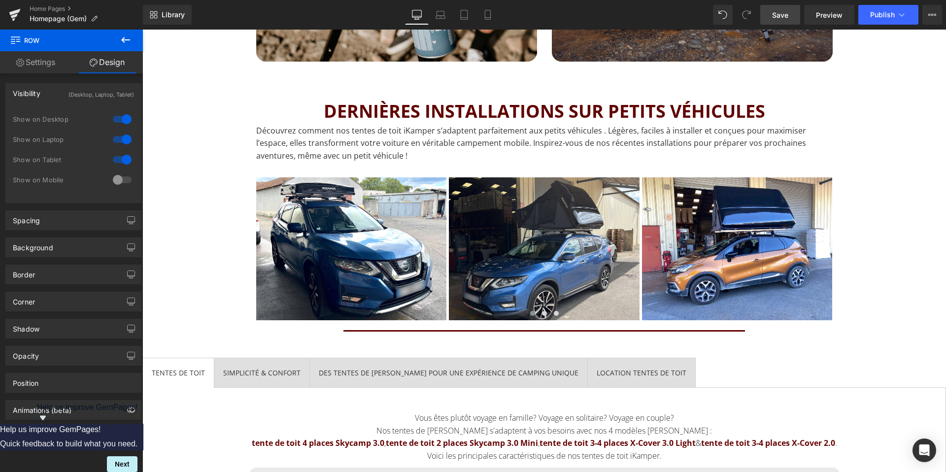
click at [785, 17] on span "Save" at bounding box center [780, 15] width 16 height 10
click at [477, 18] on icon at bounding box center [477, 18] width 5 height 0
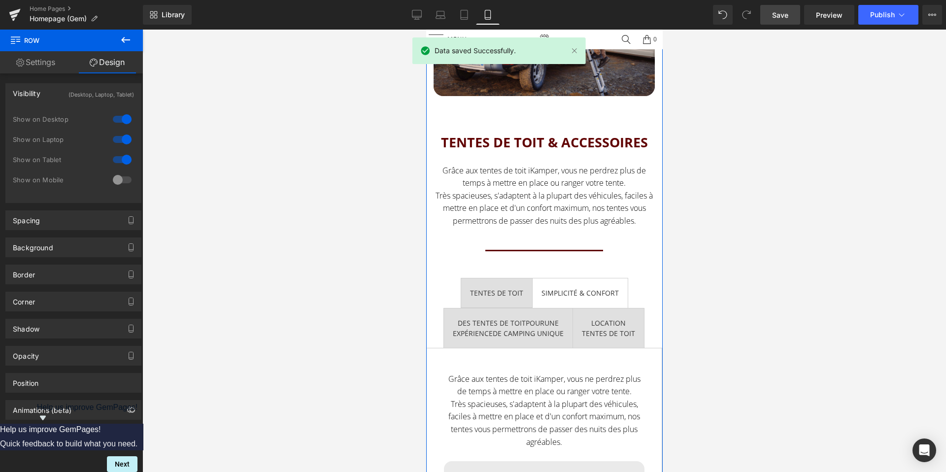
scroll to position [1097, 0]
click at [525, 194] on span "Grâce aux tentes de toit iKamper, vous ne perdrez plus de temps à mettre en pla…" at bounding box center [543, 196] width 217 height 61
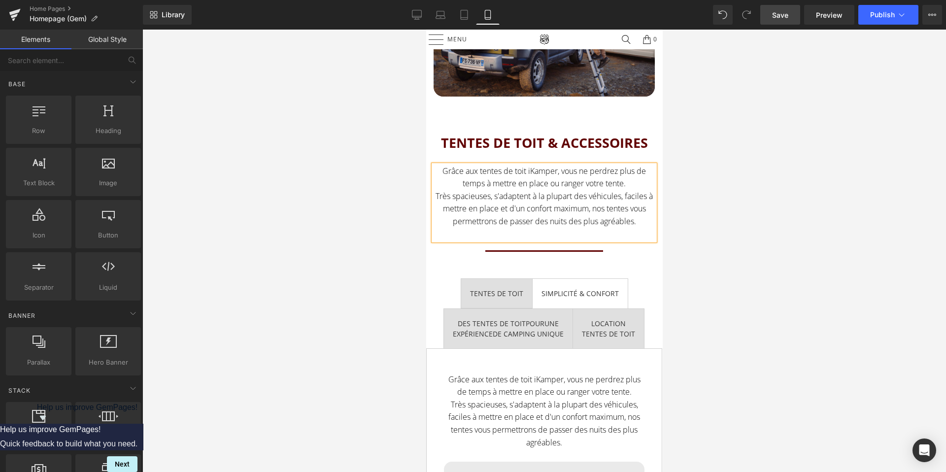
click at [413, 160] on div at bounding box center [544, 251] width 804 height 443
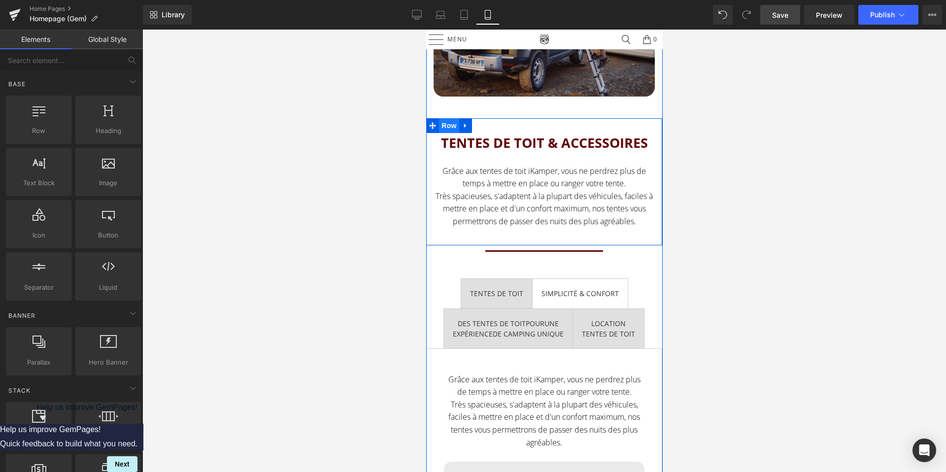
click at [450, 127] on span "Row" at bounding box center [449, 125] width 20 height 15
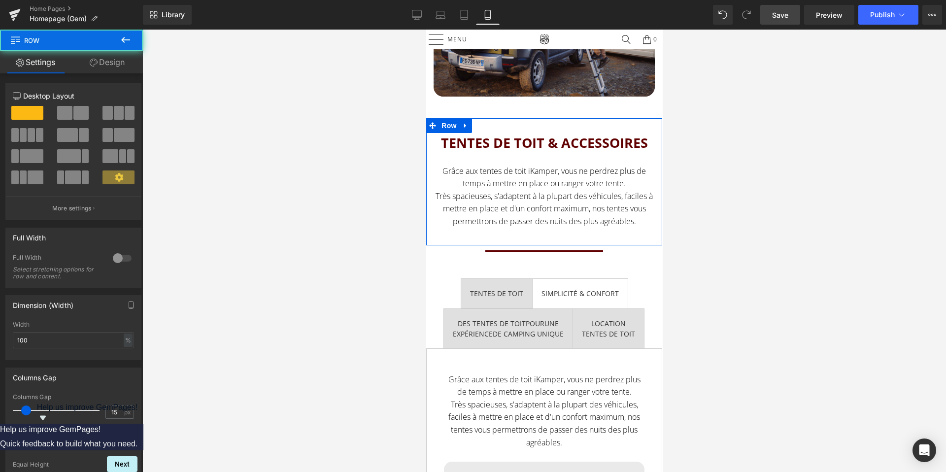
click at [119, 61] on link "Design" at bounding box center [106, 62] width 71 height 22
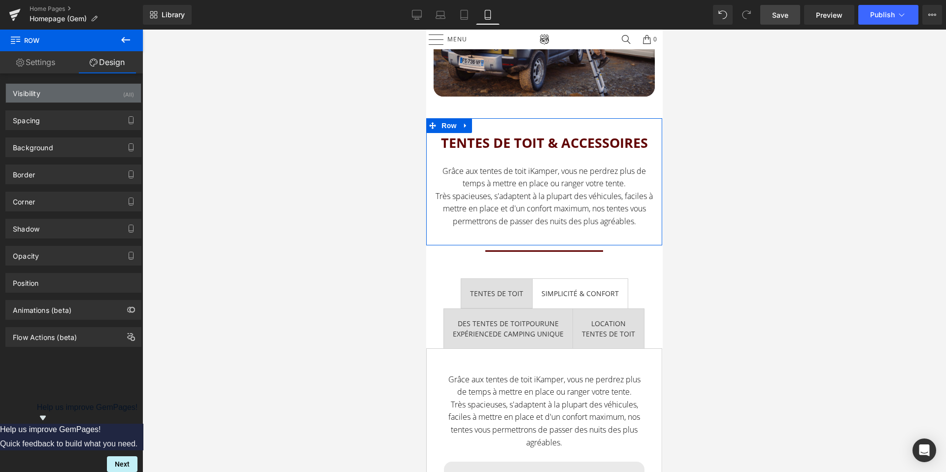
click at [101, 93] on div "Visibility (All)" at bounding box center [73, 93] width 135 height 19
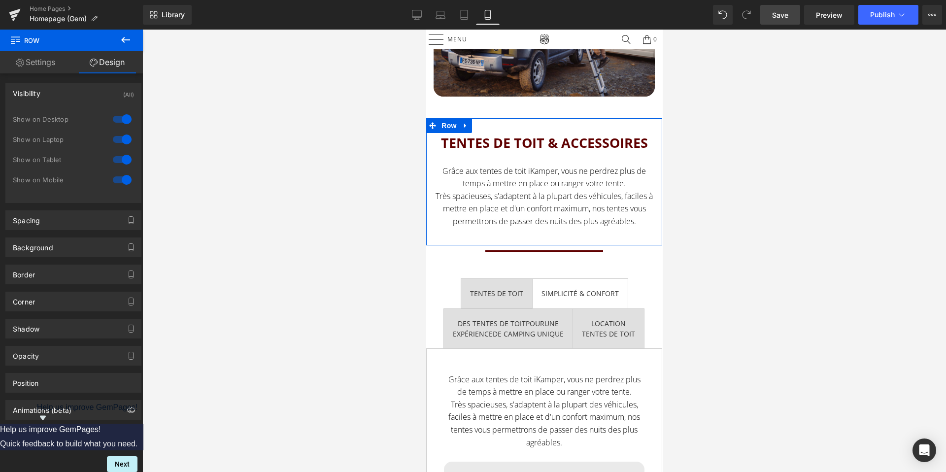
click at [122, 156] on div at bounding box center [122, 160] width 24 height 16
click at [122, 141] on div at bounding box center [122, 140] width 24 height 16
click at [123, 125] on div at bounding box center [122, 119] width 24 height 16
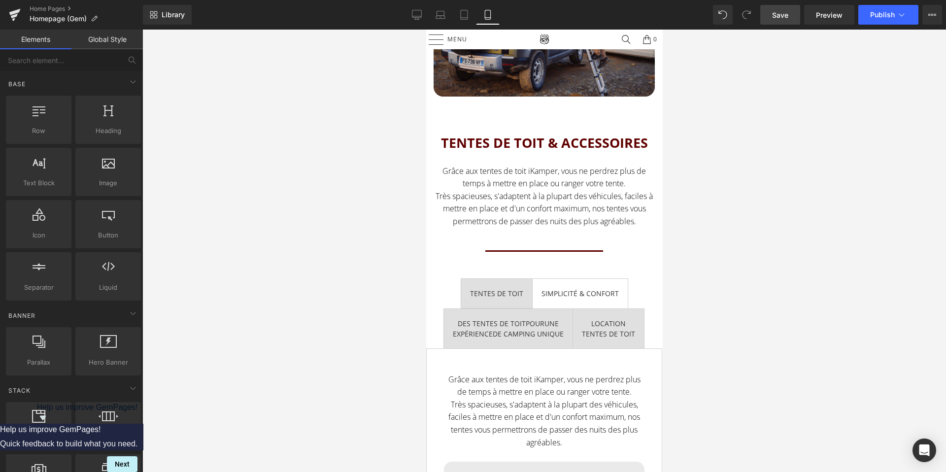
click at [333, 200] on div at bounding box center [544, 251] width 804 height 443
click at [419, 19] on icon at bounding box center [416, 19] width 5 height 0
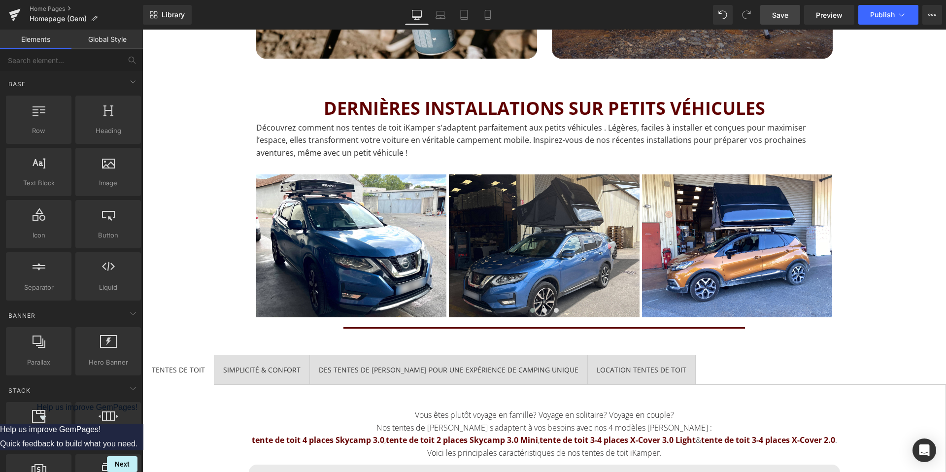
scroll to position [1210, 0]
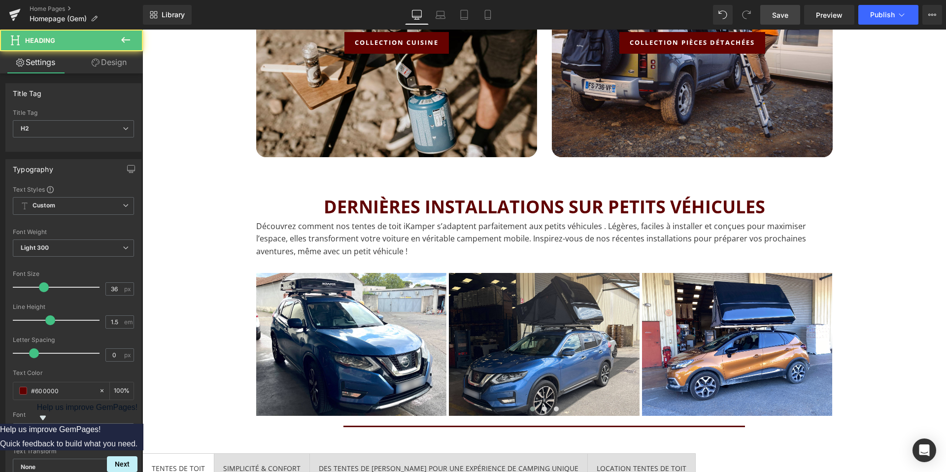
click at [497, 206] on span "DERNIÈRES INSTALLATIONS SUR PETITS VÉHICULES" at bounding box center [545, 207] width 442 height 24
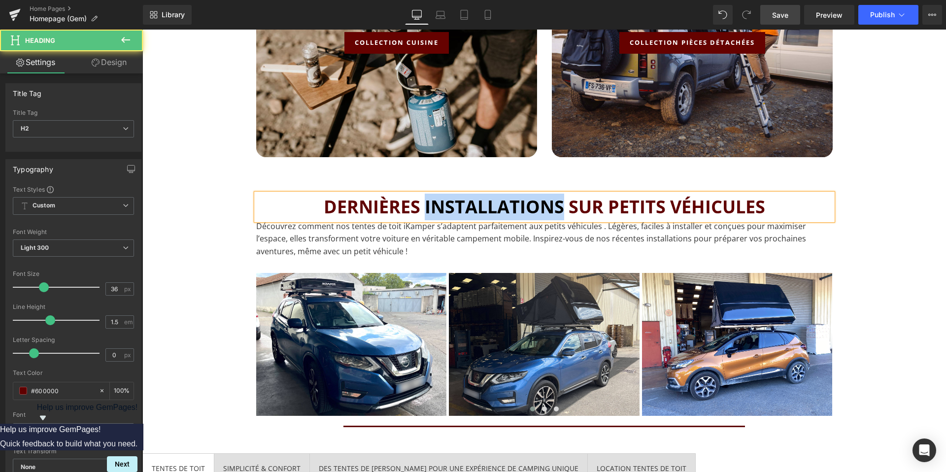
click at [497, 206] on span "DERNIÈRES INSTALLATIONS SUR PETITS VÉHICULES" at bounding box center [545, 207] width 442 height 24
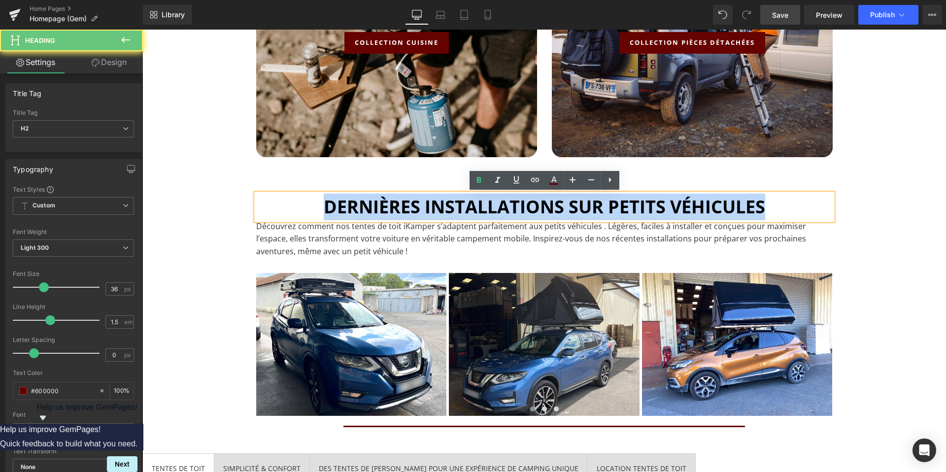
click at [497, 206] on span "DERNIÈRES INSTALLATIONS SUR PETITS VÉHICULES" at bounding box center [545, 207] width 442 height 24
copy span "DERNIÈRES INSTALLATIONS SUR PETITS VÉHICULES"
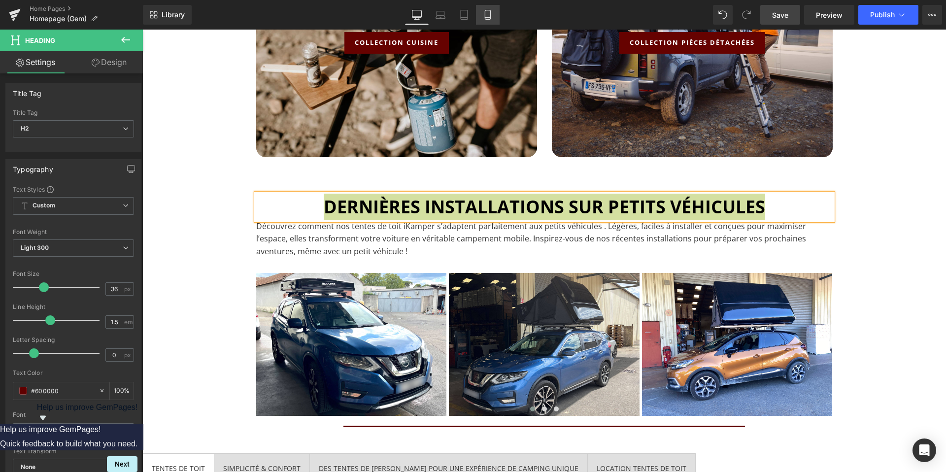
click at [481, 18] on link "Mobile" at bounding box center [488, 15] width 24 height 20
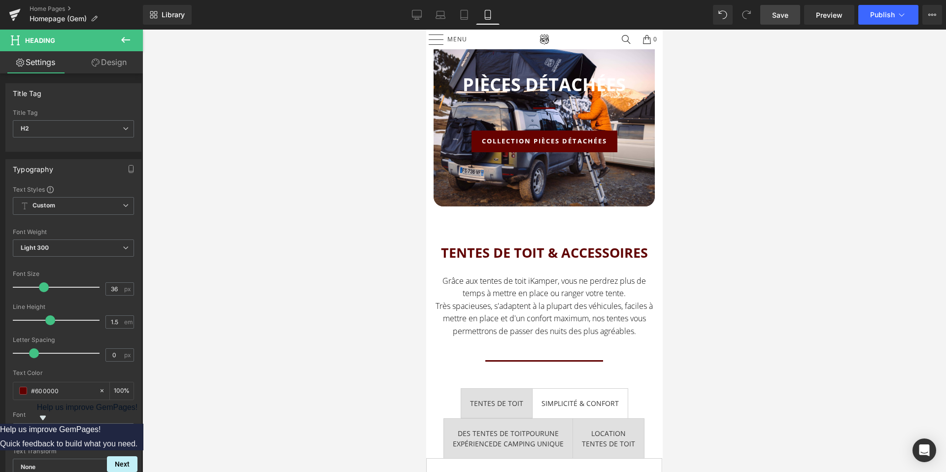
scroll to position [995, 0]
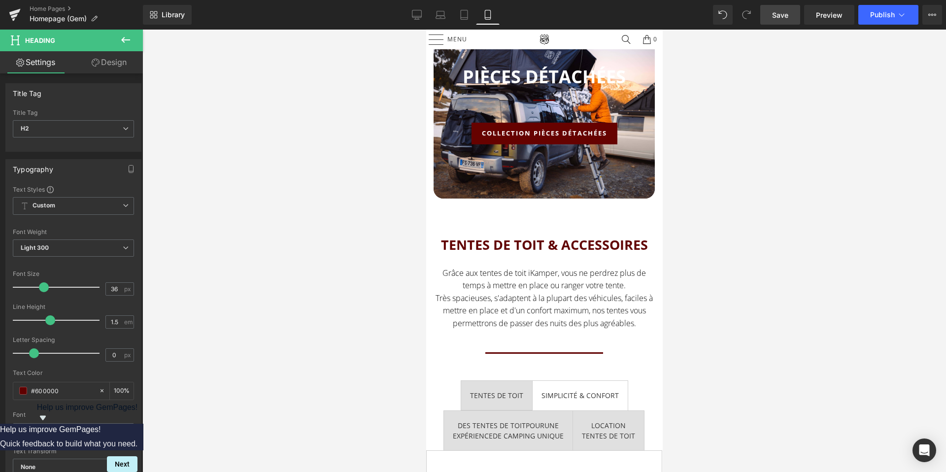
click at [485, 243] on span "TENTES DE TOIT & ACCESSOIRES" at bounding box center [544, 245] width 207 height 18
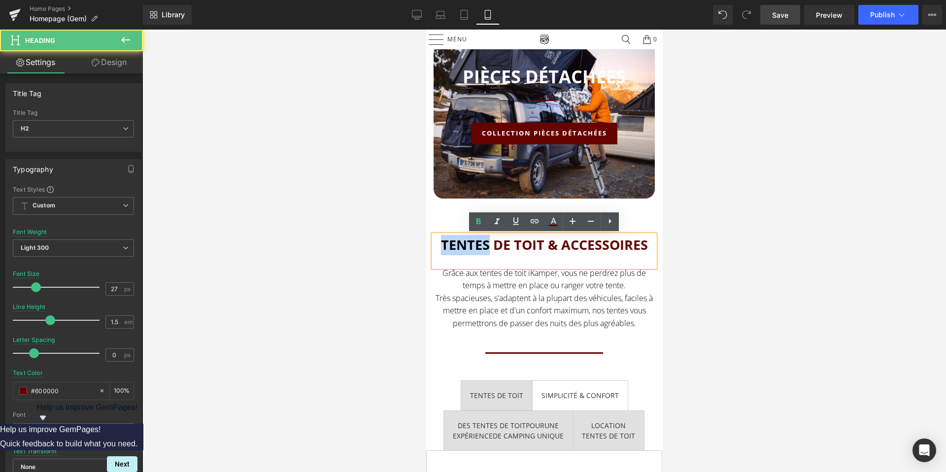
click at [485, 243] on span "TENTES DE TOIT & ACCESSOIRES" at bounding box center [544, 245] width 207 height 18
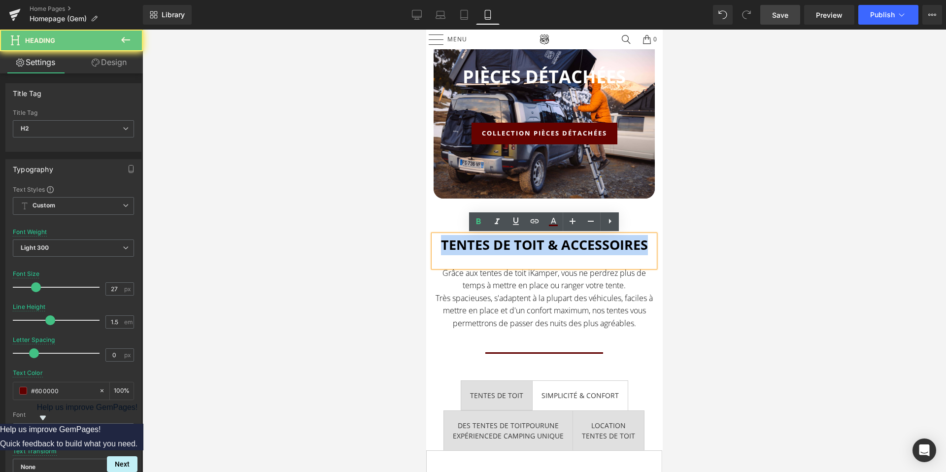
click at [485, 243] on span "TENTES DE TOIT & ACCESSOIRES" at bounding box center [544, 245] width 207 height 18
paste div
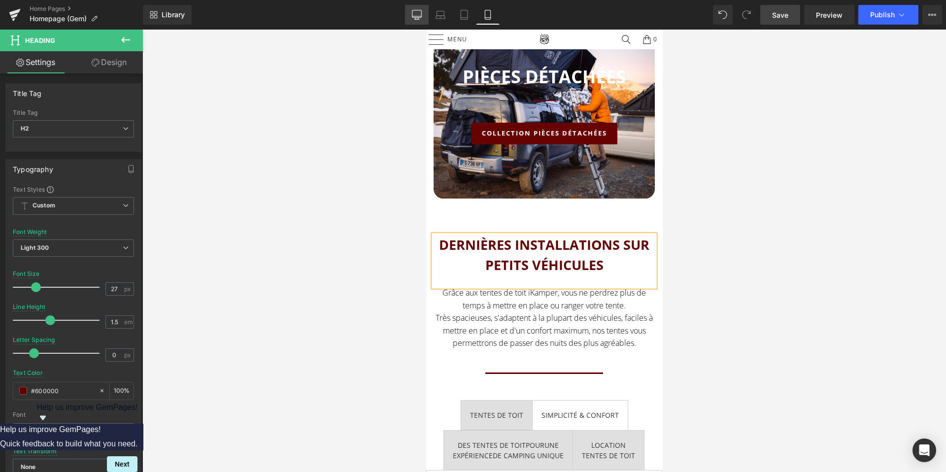
click at [417, 21] on link "Desktop" at bounding box center [417, 15] width 24 height 20
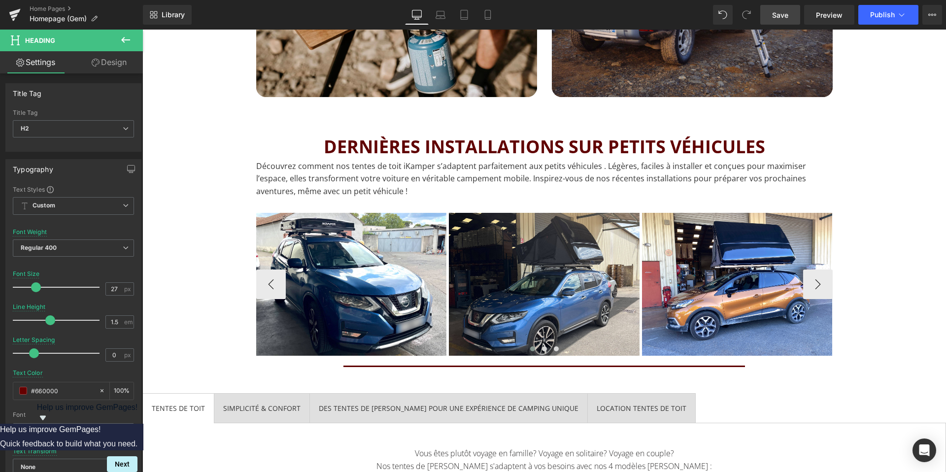
scroll to position [1262, 0]
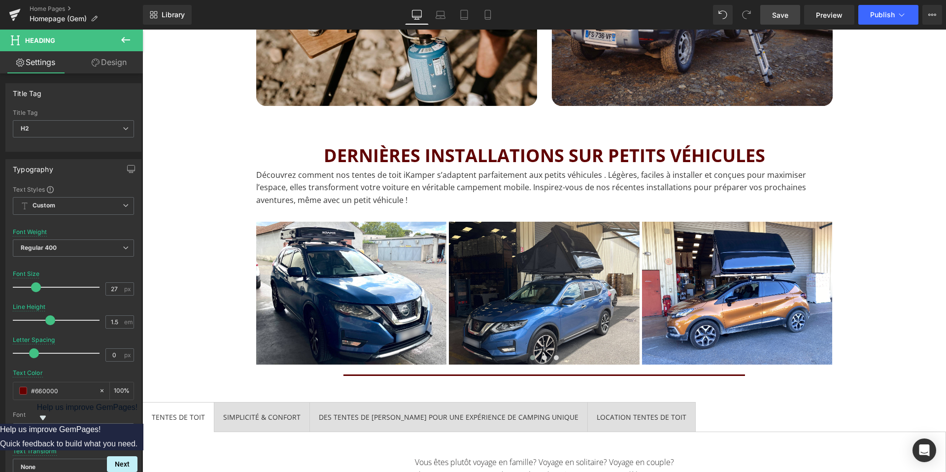
click at [408, 188] on p "Découvrez comment nos tentes de toit iKamper s’adaptent parfaitement aux petits…" at bounding box center [544, 188] width 577 height 38
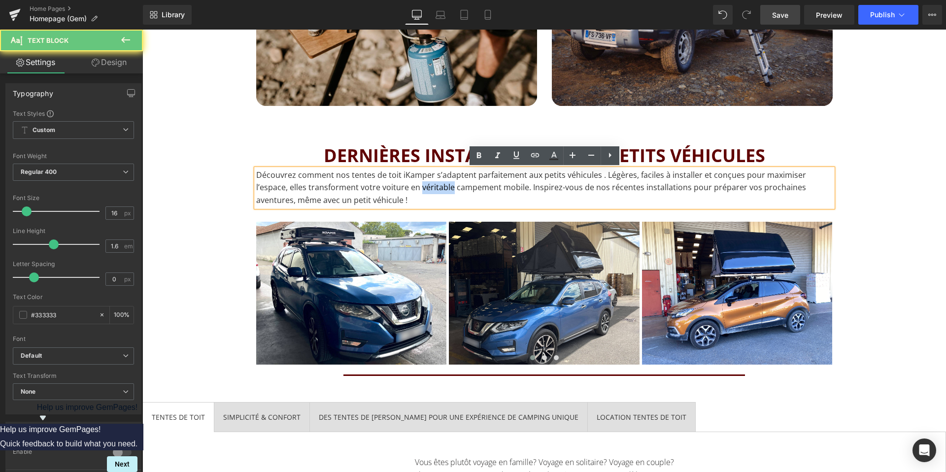
click at [408, 188] on p "Découvrez comment nos tentes de toit iKamper s’adaptent parfaitement aux petits…" at bounding box center [544, 188] width 577 height 38
click at [356, 198] on p "Découvrez comment nos tentes de toit iKamper s’adaptent parfaitement aux petits…" at bounding box center [544, 188] width 577 height 38
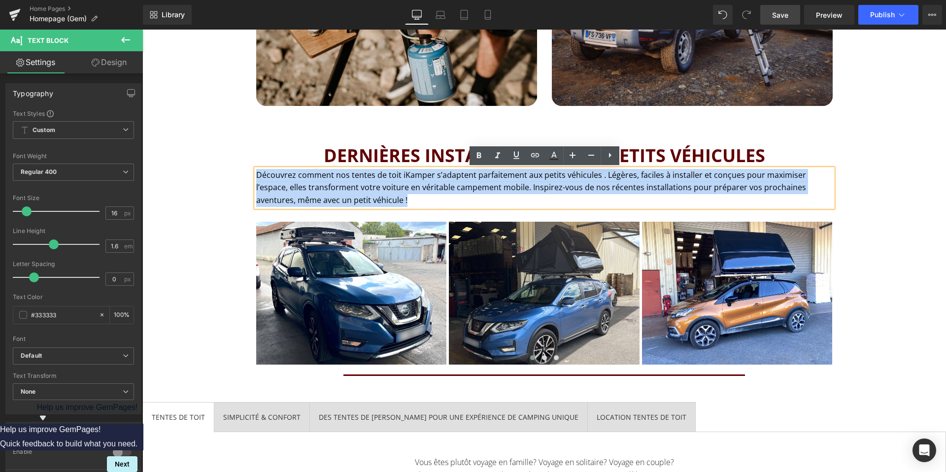
drag, startPoint x: 356, startPoint y: 198, endPoint x: 258, endPoint y: 173, distance: 101.0
click at [258, 173] on p "Découvrez comment nos tentes de toit iKamper s’adaptent parfaitement aux petits…" at bounding box center [544, 188] width 577 height 38
copy p "Découvrez comment nos tentes de toit iKamper s’adaptent parfaitement aux petits…"
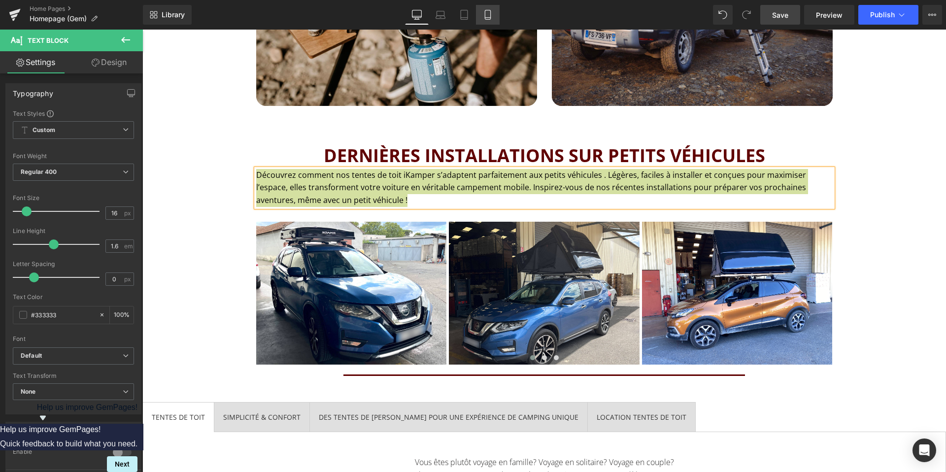
click at [486, 15] on icon at bounding box center [488, 15] width 10 height 10
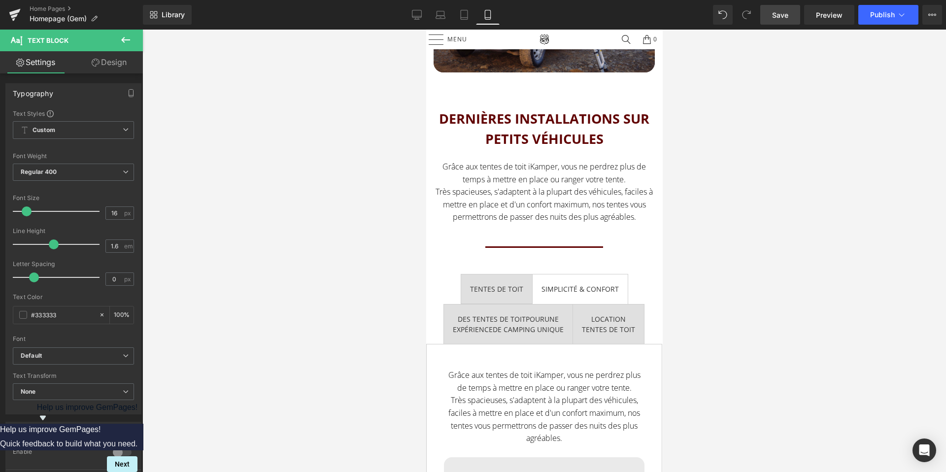
scroll to position [1108, 0]
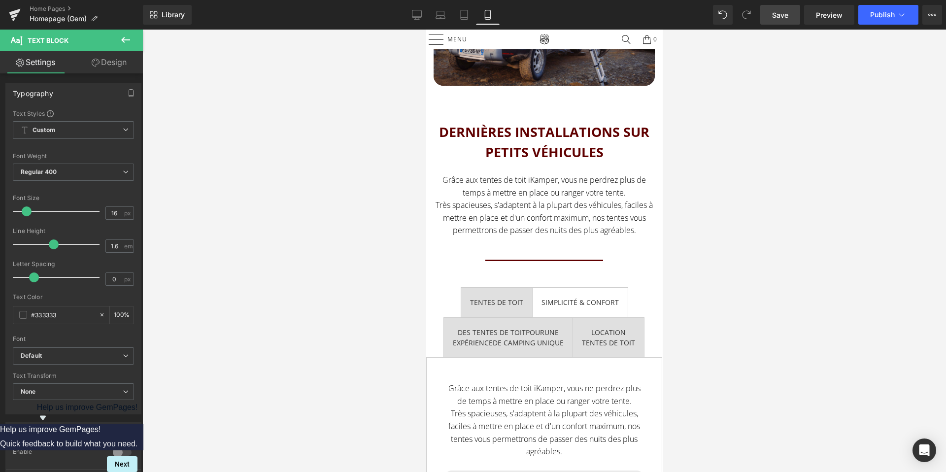
click at [509, 215] on span "Grâce aux tentes de toit iKamper, vous ne perdrez plus de temps à mettre en pla…" at bounding box center [543, 204] width 217 height 61
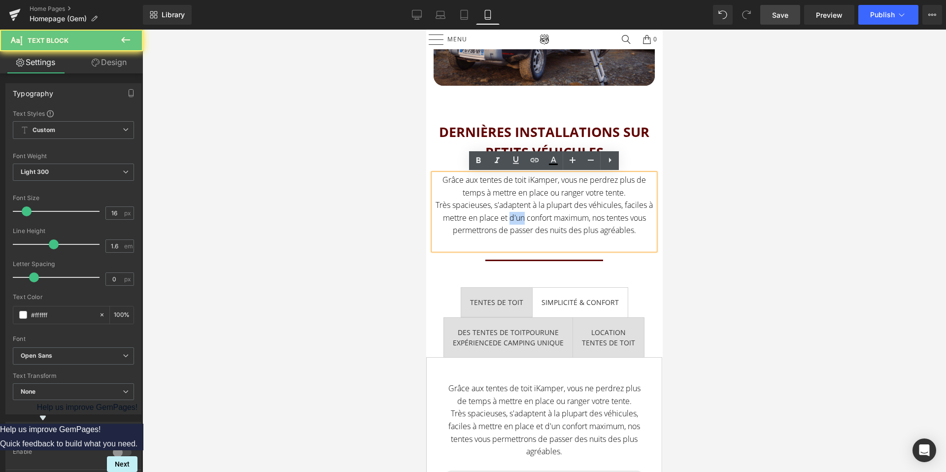
click at [509, 215] on span "Grâce aux tentes de toit iKamper, vous ne perdrez plus de temps à mettre en pla…" at bounding box center [543, 204] width 217 height 61
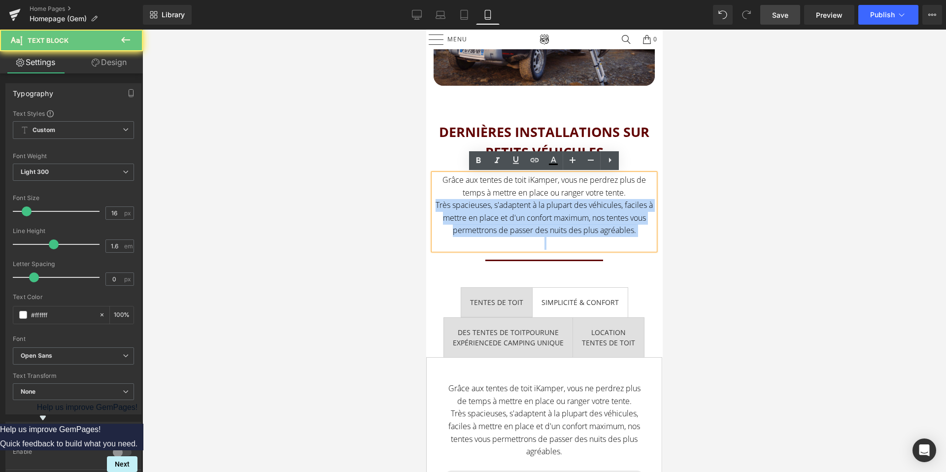
click at [509, 215] on span "Grâce aux tentes de toit iKamper, vous ne perdrez plus de temps à mettre en pla…" at bounding box center [543, 204] width 217 height 61
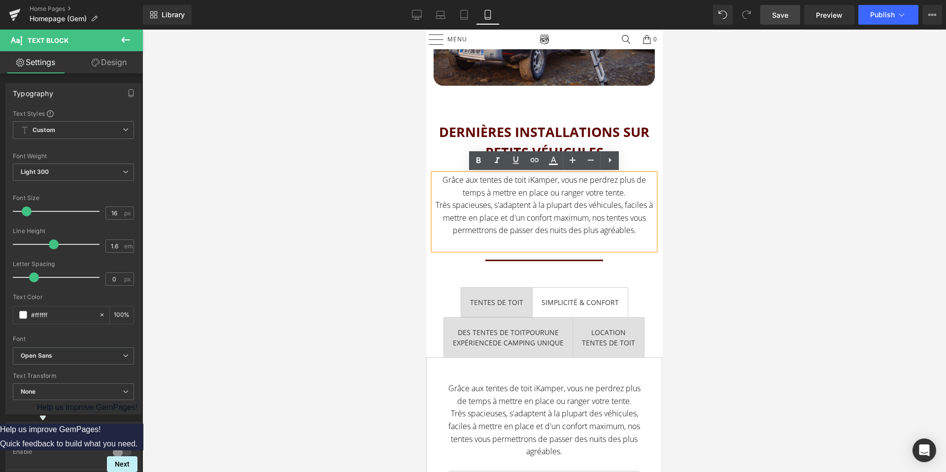
click at [564, 213] on span "Grâce aux tentes de toit iKamper, vous ne perdrez plus de temps à mettre en pla…" at bounding box center [543, 204] width 217 height 61
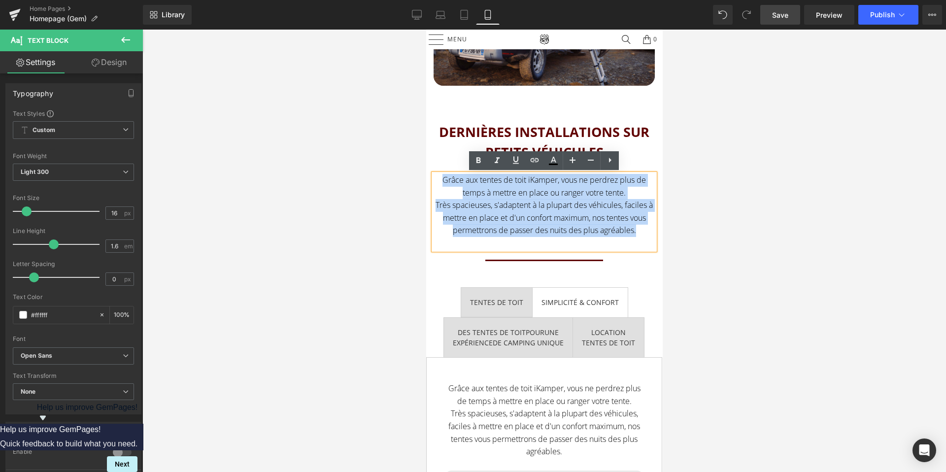
drag, startPoint x: 640, startPoint y: 228, endPoint x: 411, endPoint y: 179, distance: 233.3
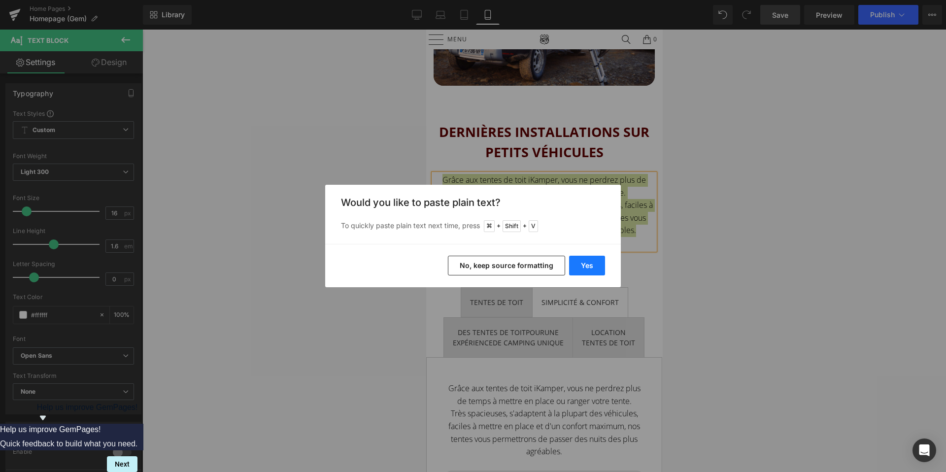
click at [592, 272] on button "Yes" at bounding box center [587, 266] width 36 height 20
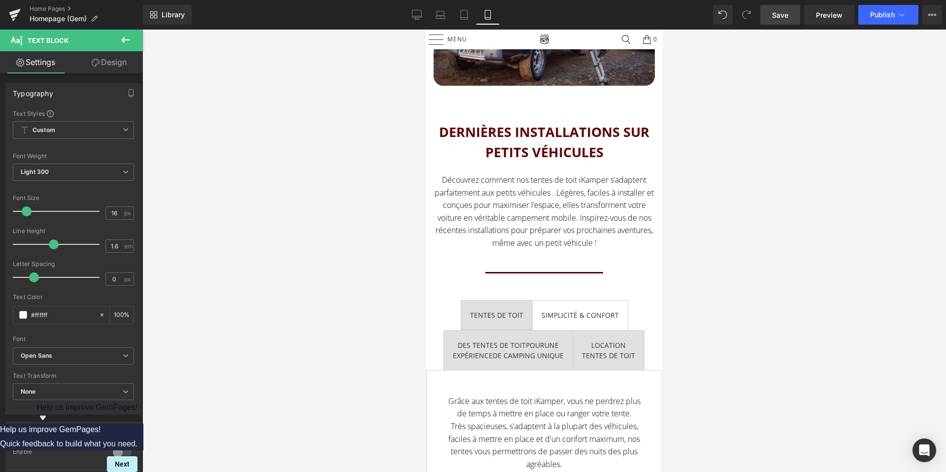
click at [779, 22] on link "Save" at bounding box center [780, 15] width 40 height 20
click at [132, 36] on button at bounding box center [125, 41] width 34 height 22
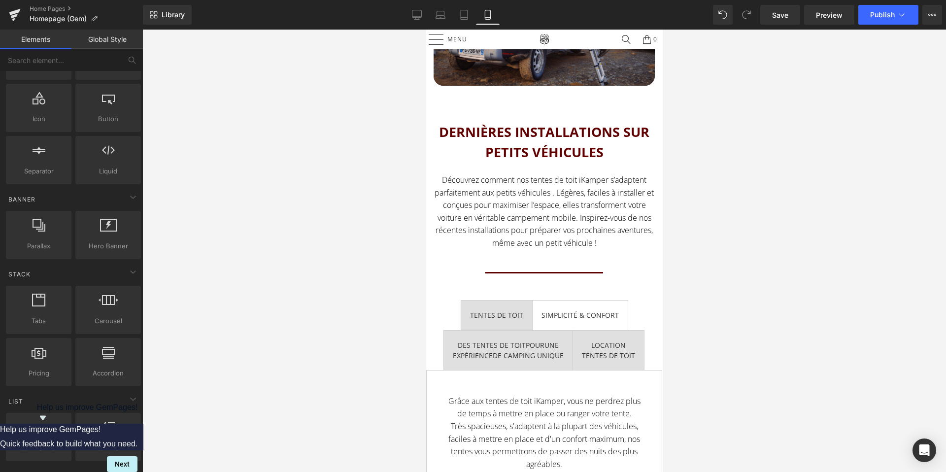
scroll to position [117, 0]
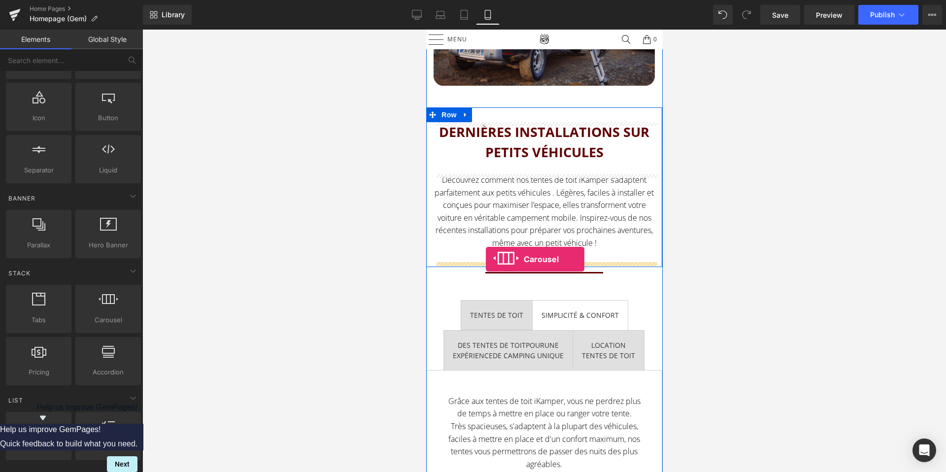
drag, startPoint x: 524, startPoint y: 341, endPoint x: 485, endPoint y: 260, distance: 90.2
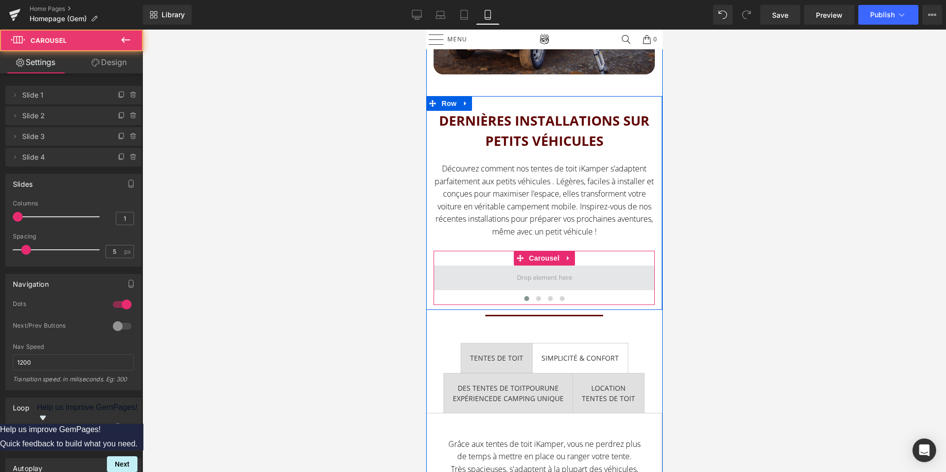
scroll to position [1122, 0]
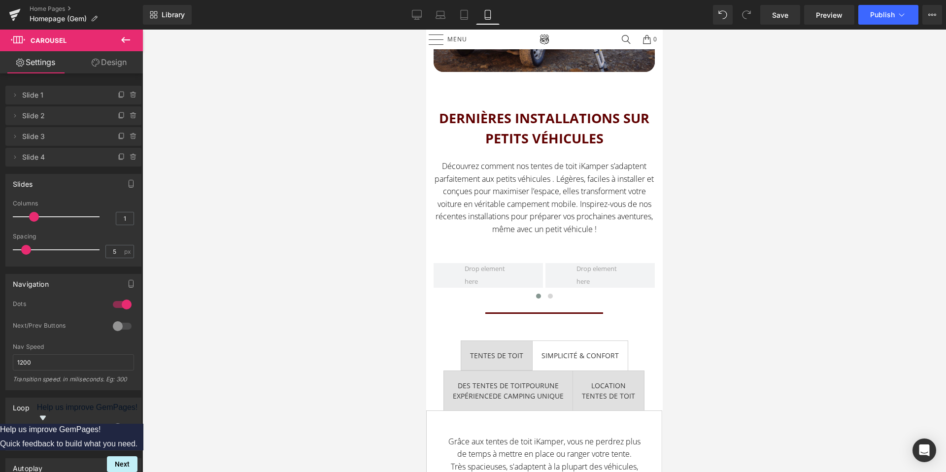
drag, startPoint x: 19, startPoint y: 220, endPoint x: 41, endPoint y: 215, distance: 22.7
click at [41, 215] on div at bounding box center [59, 217] width 82 height 20
click at [128, 38] on icon at bounding box center [126, 40] width 12 height 12
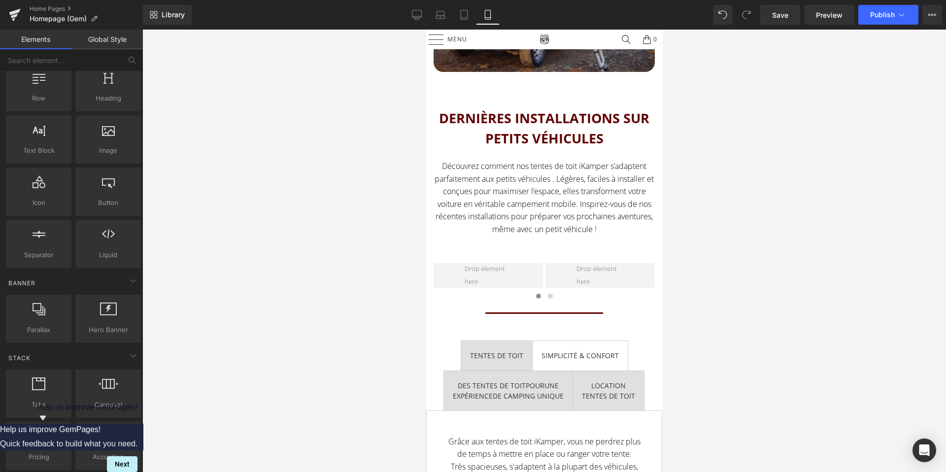
scroll to position [0, 0]
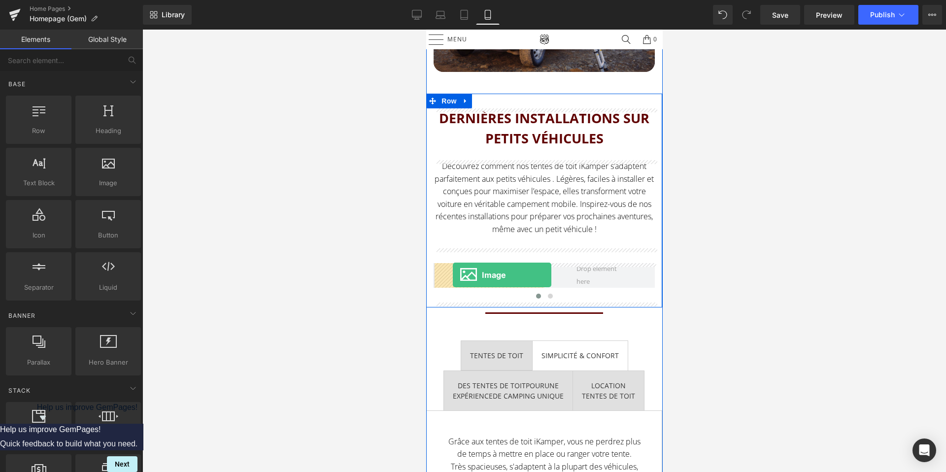
drag, startPoint x: 523, startPoint y: 206, endPoint x: 452, endPoint y: 275, distance: 98.3
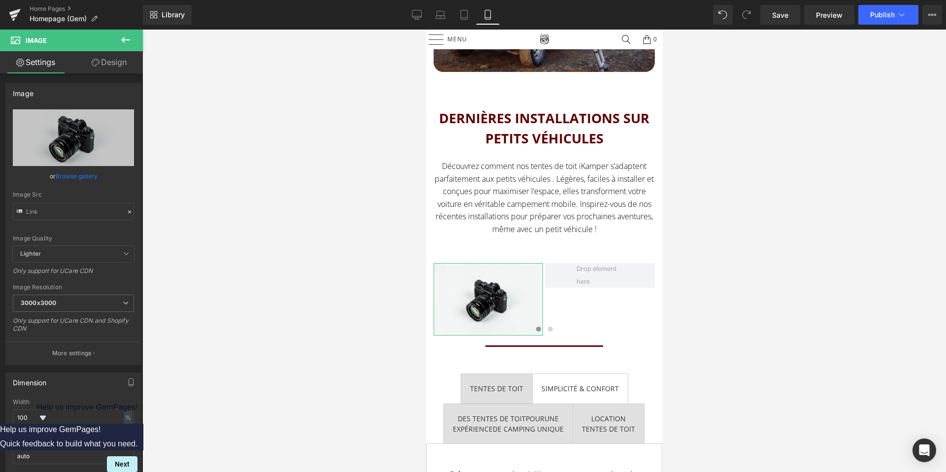
click at [115, 67] on link "Design" at bounding box center [108, 62] width 71 height 22
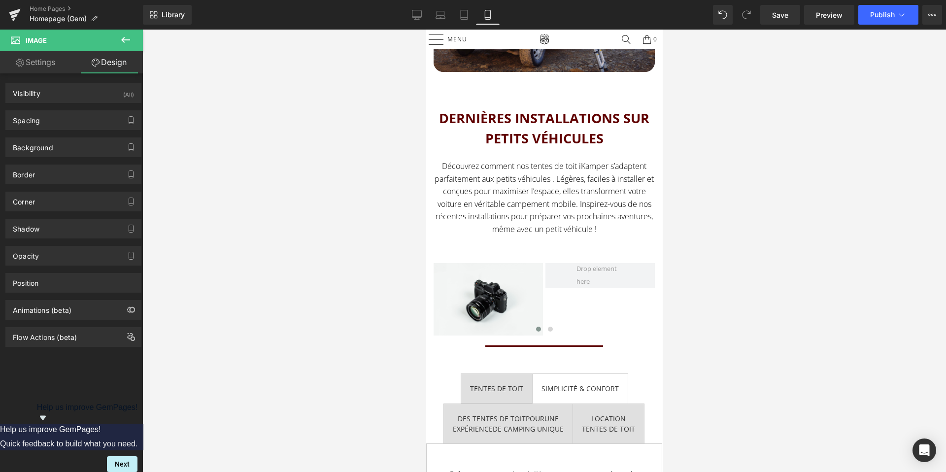
click at [127, 35] on icon at bounding box center [126, 40] width 12 height 12
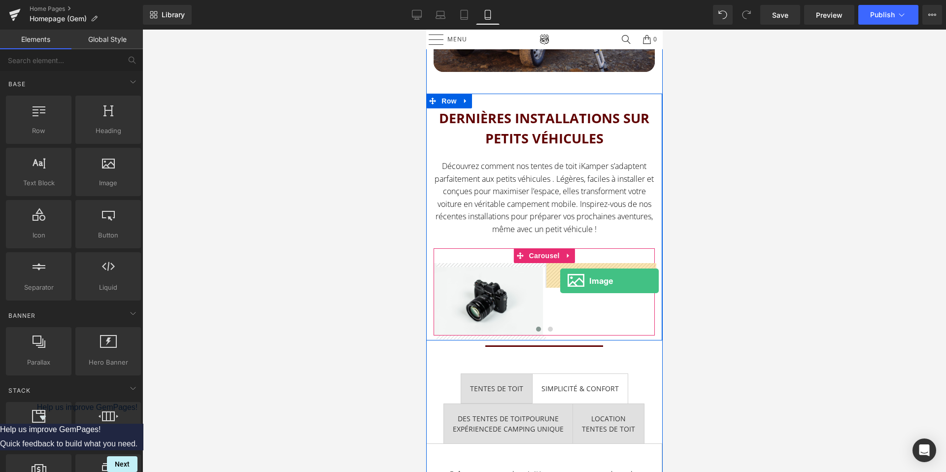
drag, startPoint x: 521, startPoint y: 199, endPoint x: 560, endPoint y: 281, distance: 90.4
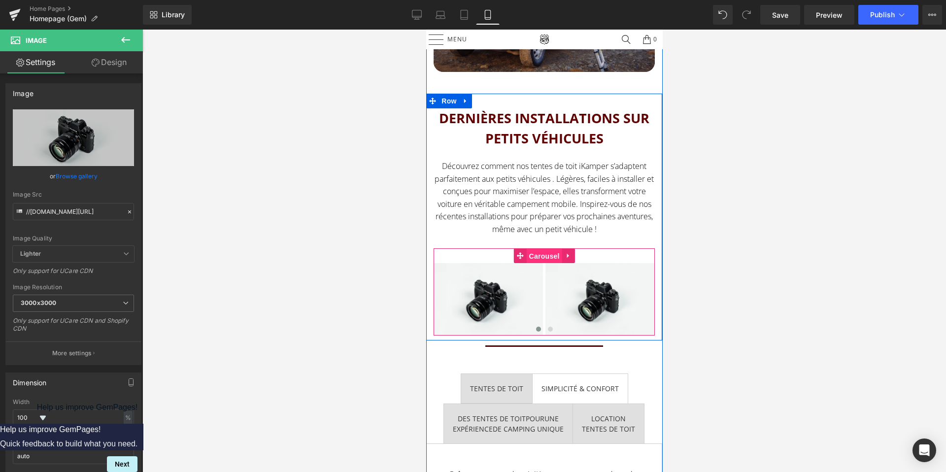
click at [547, 256] on span "Carousel" at bounding box center [543, 256] width 35 height 15
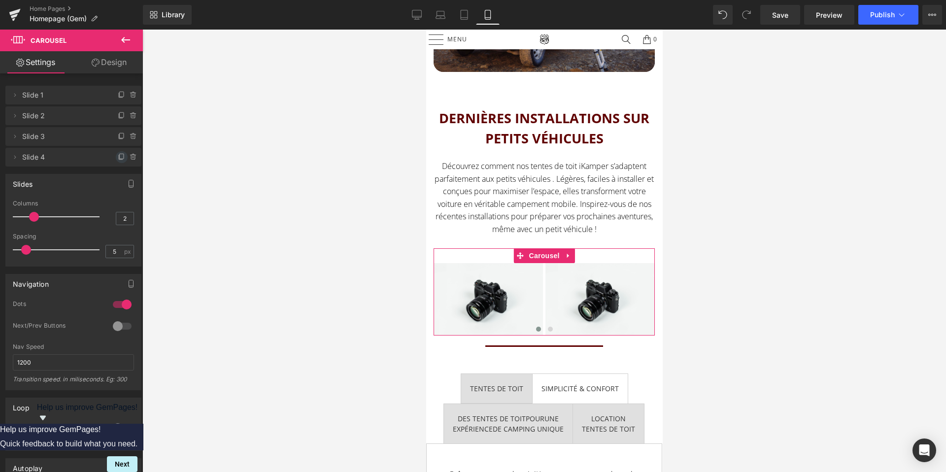
click at [118, 157] on icon at bounding box center [122, 157] width 8 height 8
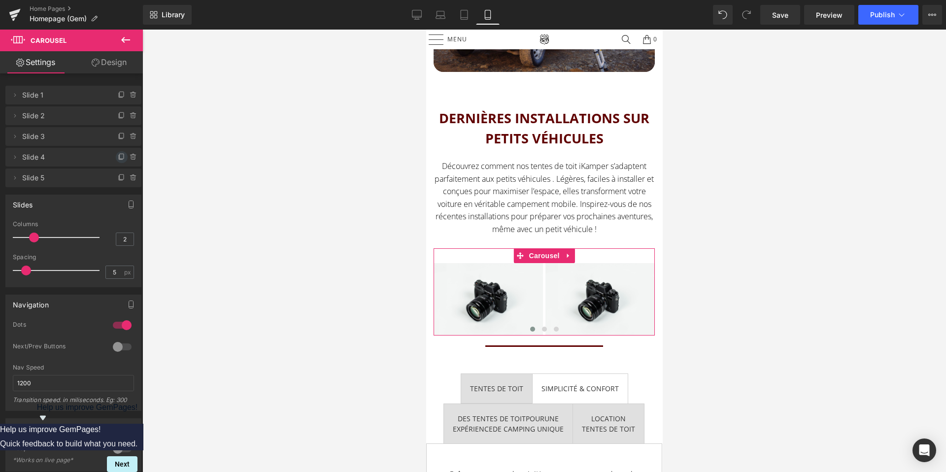
click at [118, 157] on icon at bounding box center [122, 157] width 8 height 8
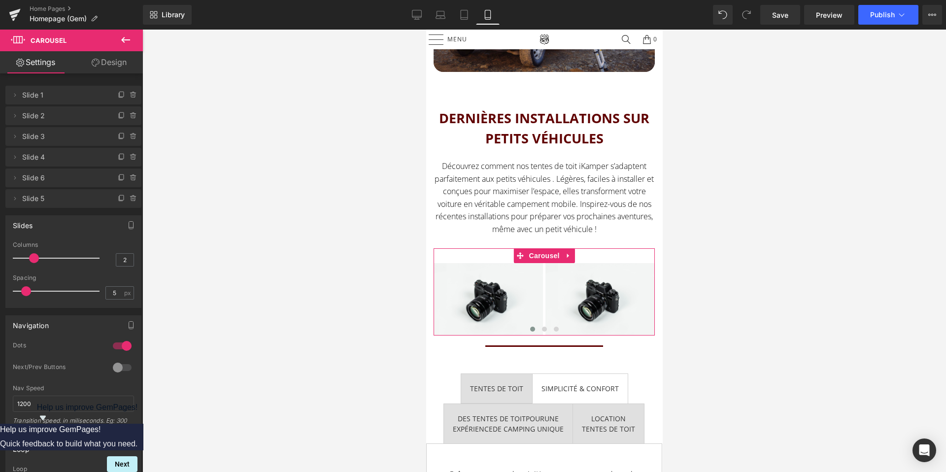
click at [118, 157] on icon at bounding box center [122, 157] width 8 height 8
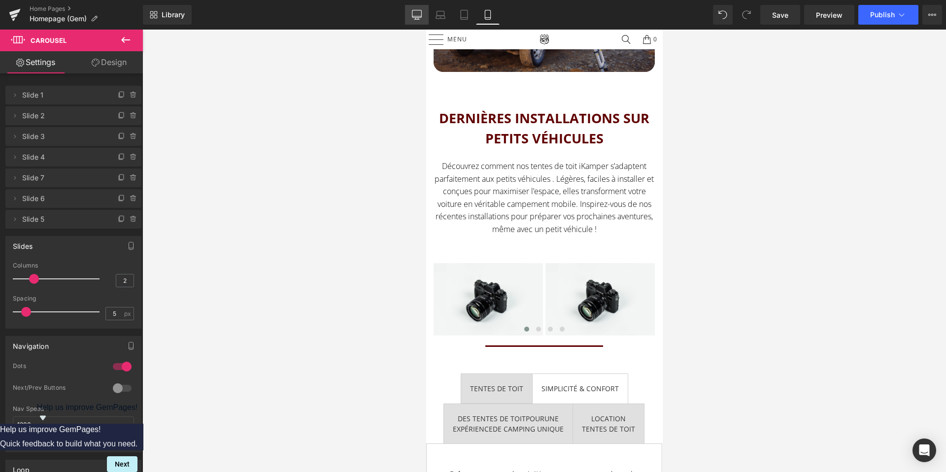
click at [412, 20] on link "Desktop" at bounding box center [417, 15] width 24 height 20
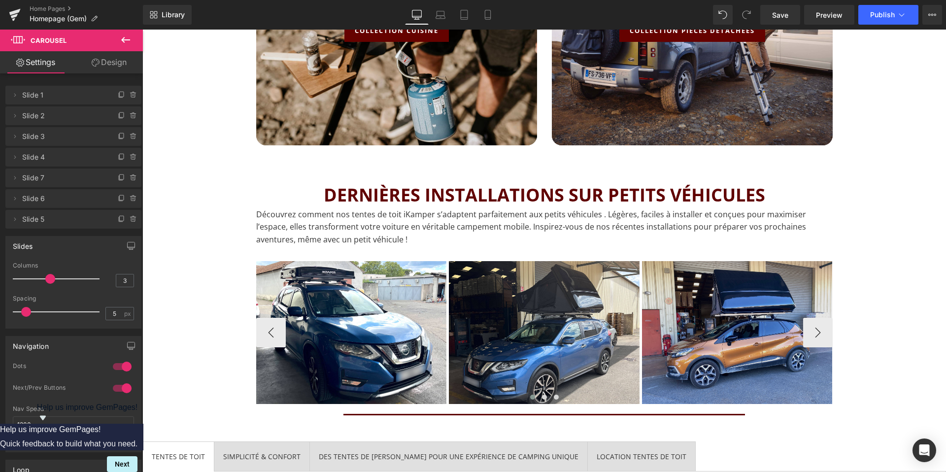
scroll to position [1240, 0]
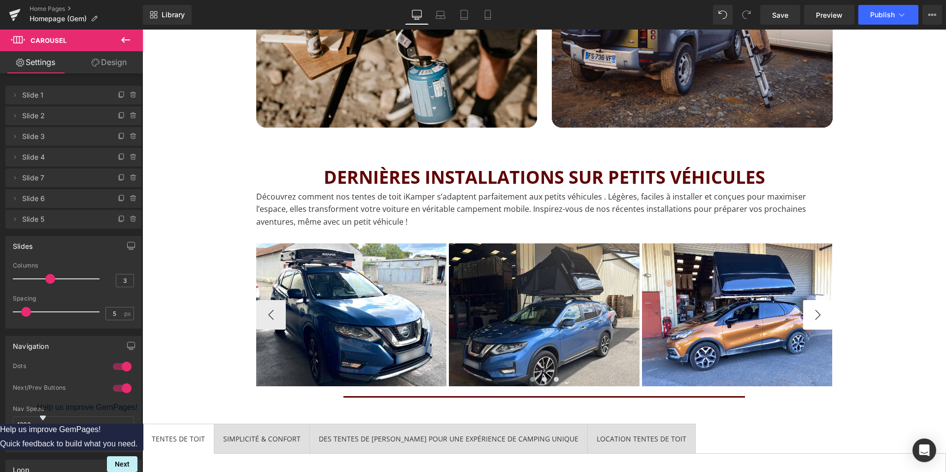
click at [819, 316] on button "›" at bounding box center [818, 315] width 30 height 30
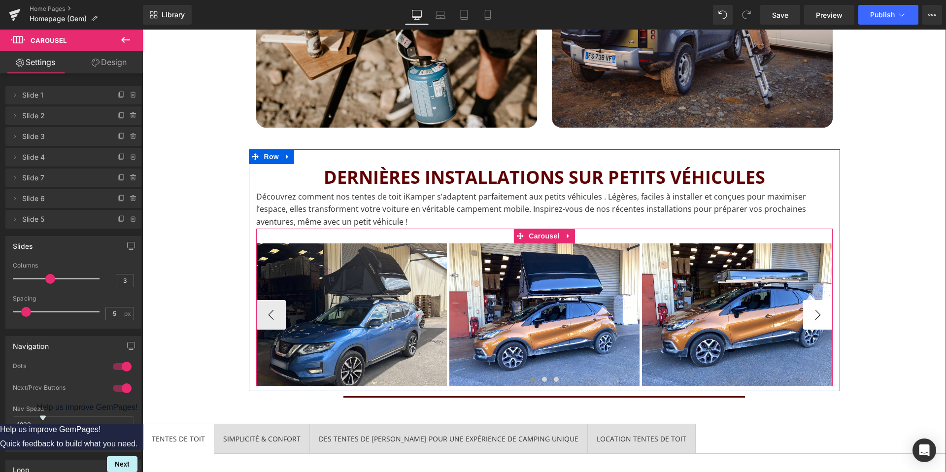
click at [819, 316] on button "›" at bounding box center [818, 315] width 30 height 30
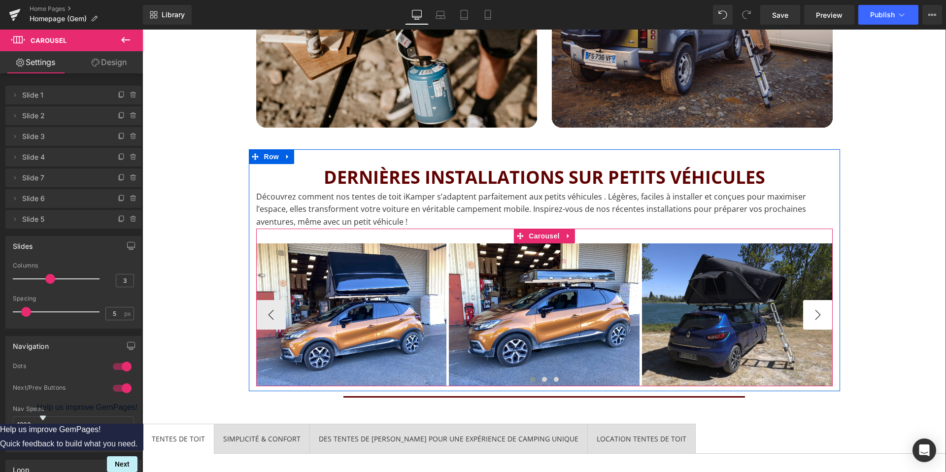
click at [819, 316] on button "›" at bounding box center [818, 315] width 30 height 30
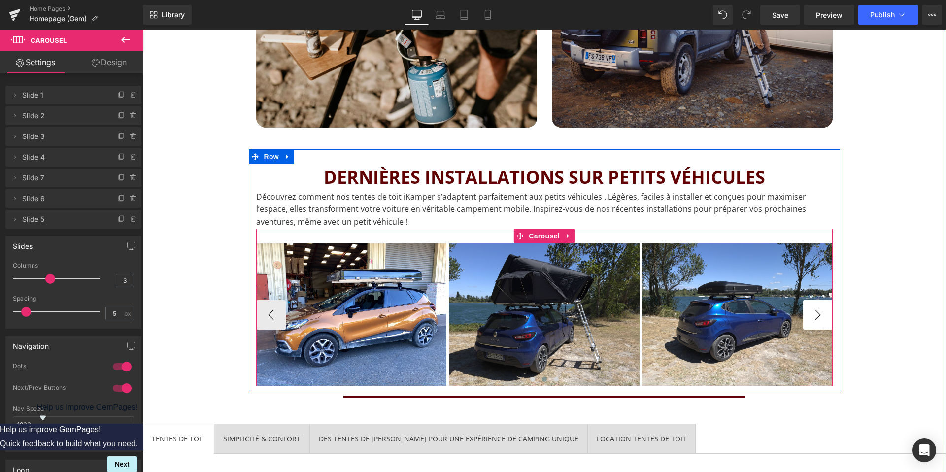
click at [819, 316] on button "›" at bounding box center [818, 315] width 30 height 30
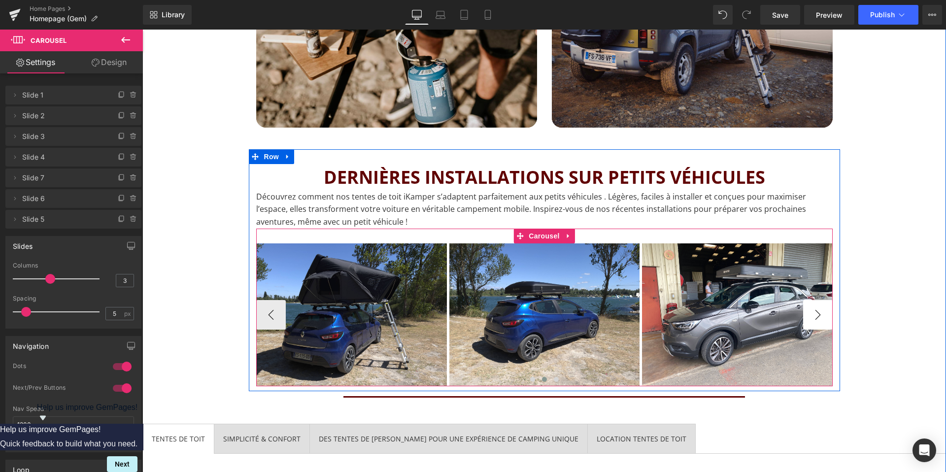
click at [819, 316] on button "›" at bounding box center [818, 315] width 30 height 30
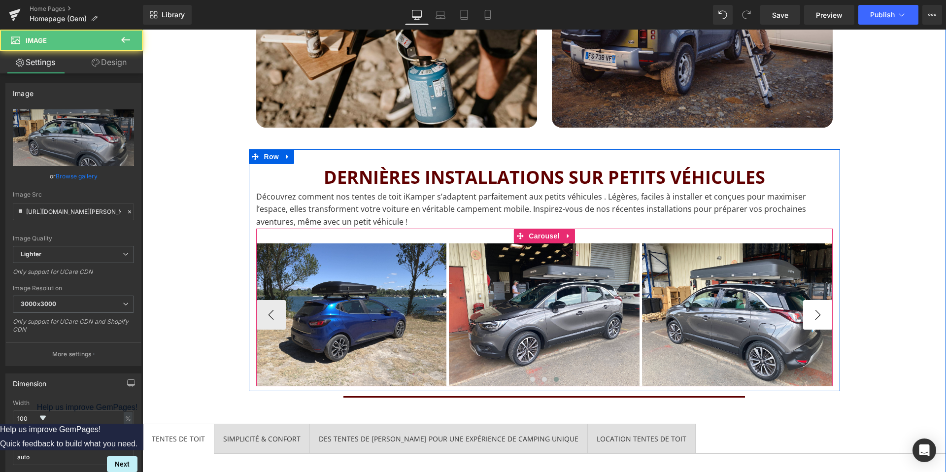
click at [819, 316] on img at bounding box center [737, 314] width 191 height 143
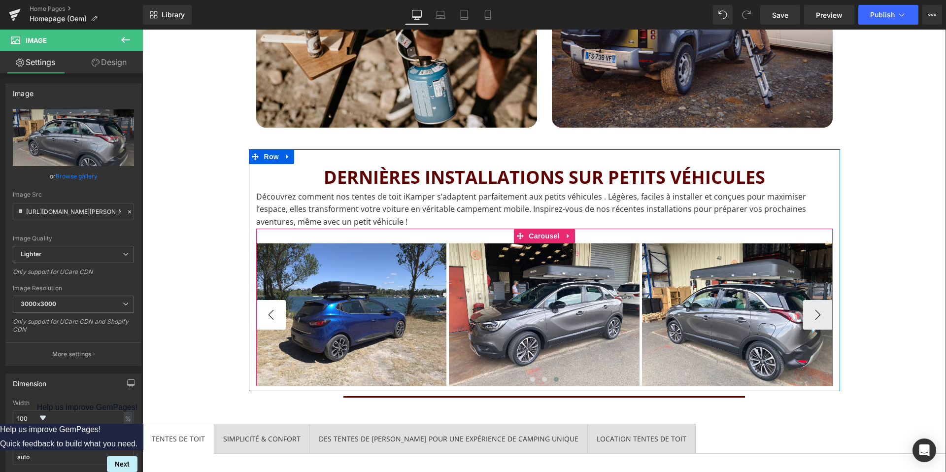
click at [267, 308] on button "‹" at bounding box center [271, 315] width 30 height 30
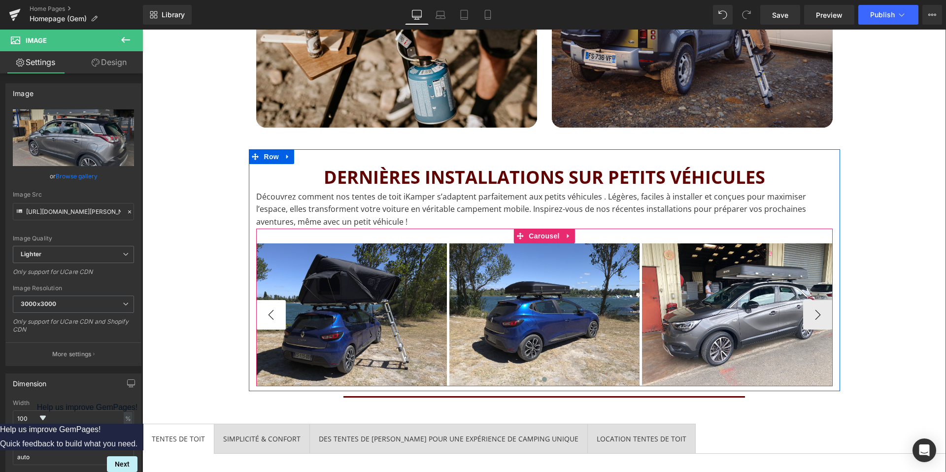
click at [267, 308] on button "‹" at bounding box center [271, 315] width 30 height 30
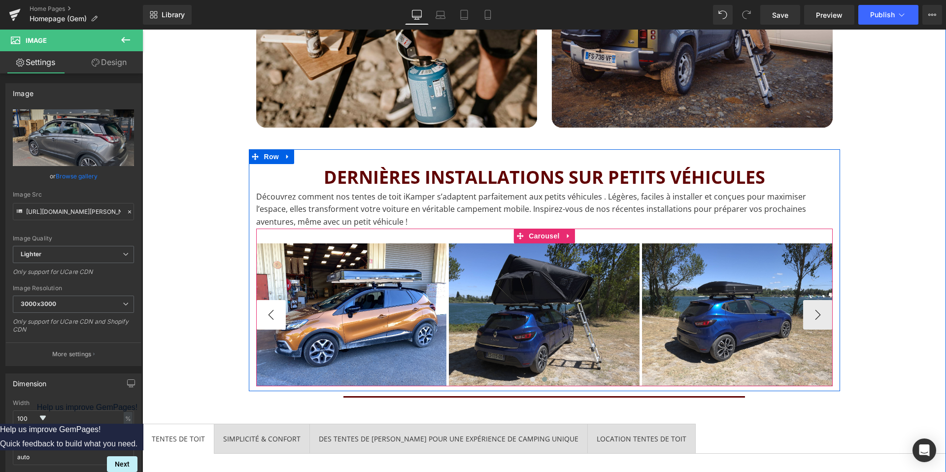
click at [267, 308] on button "‹" at bounding box center [271, 315] width 30 height 30
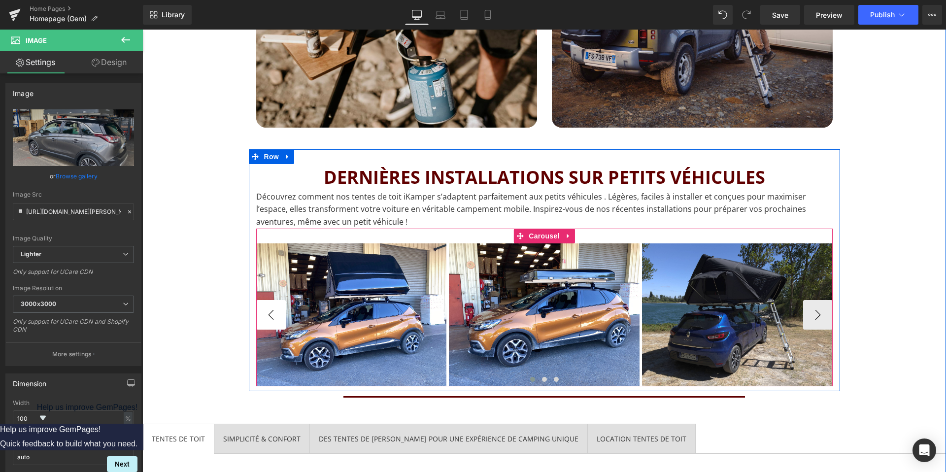
click at [267, 308] on button "‹" at bounding box center [271, 315] width 30 height 30
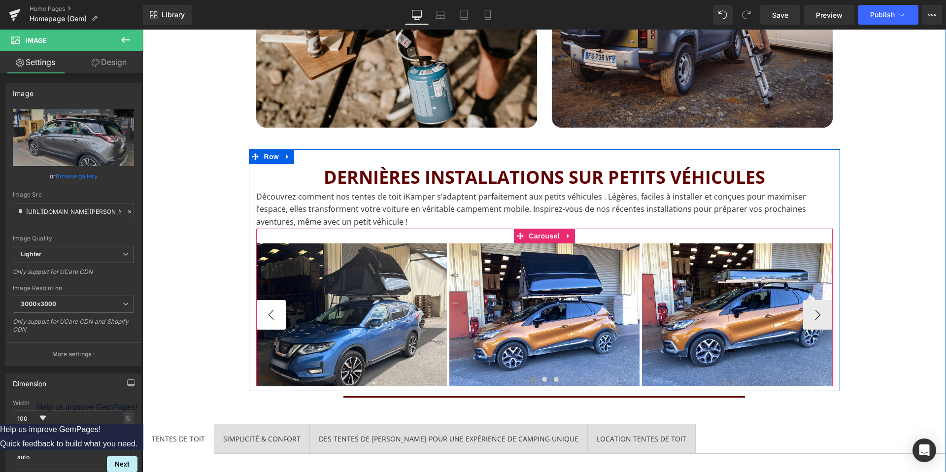
click at [267, 308] on button "‹" at bounding box center [271, 315] width 30 height 30
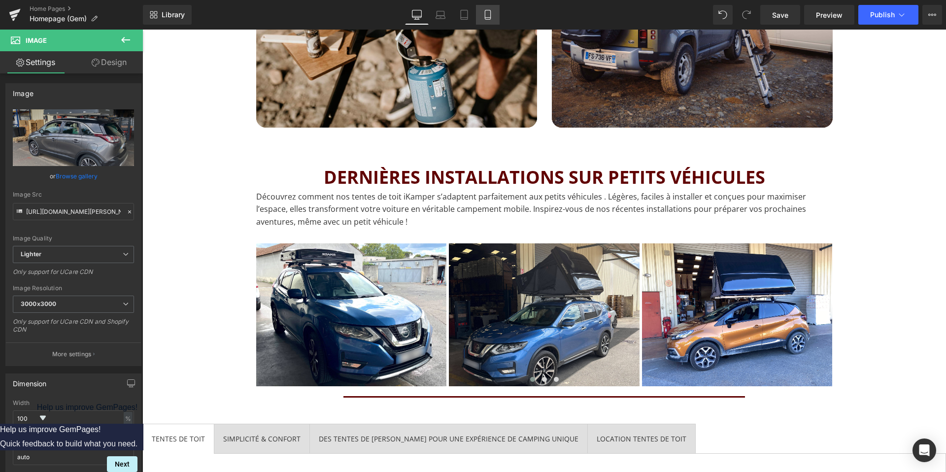
click at [490, 20] on link "Mobile" at bounding box center [488, 15] width 24 height 20
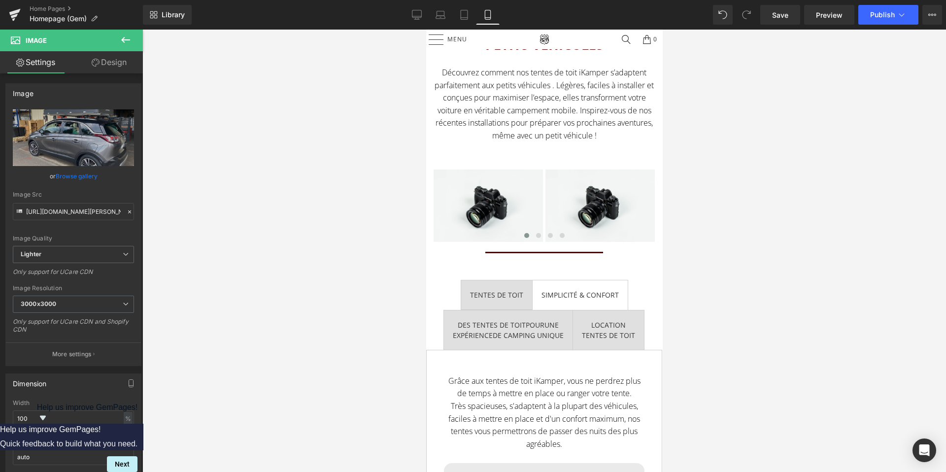
scroll to position [1186, 0]
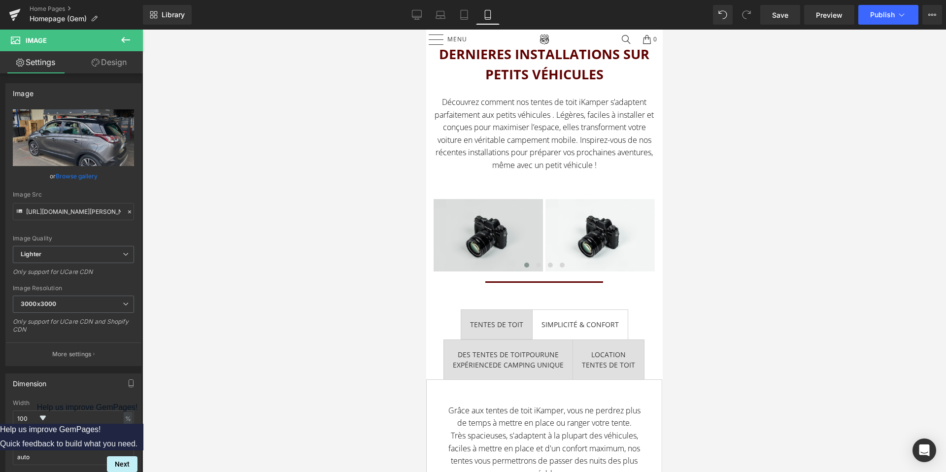
click at [530, 228] on img at bounding box center [487, 235] width 109 height 72
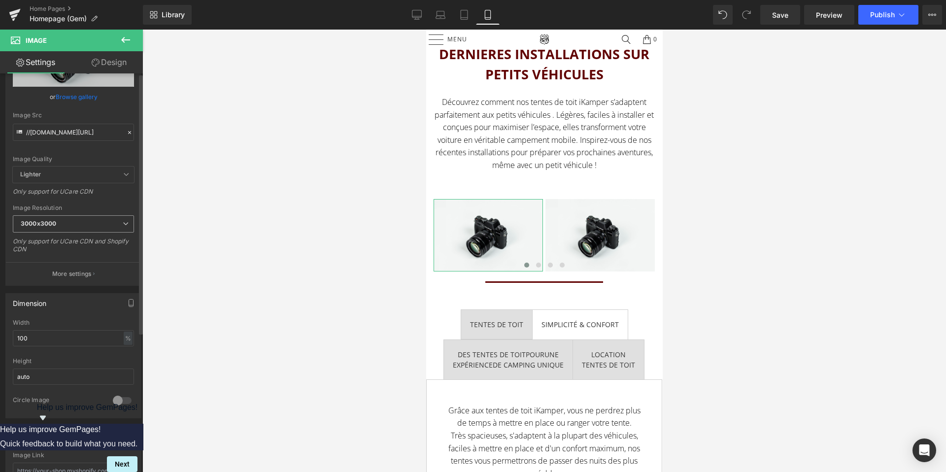
scroll to position [0, 0]
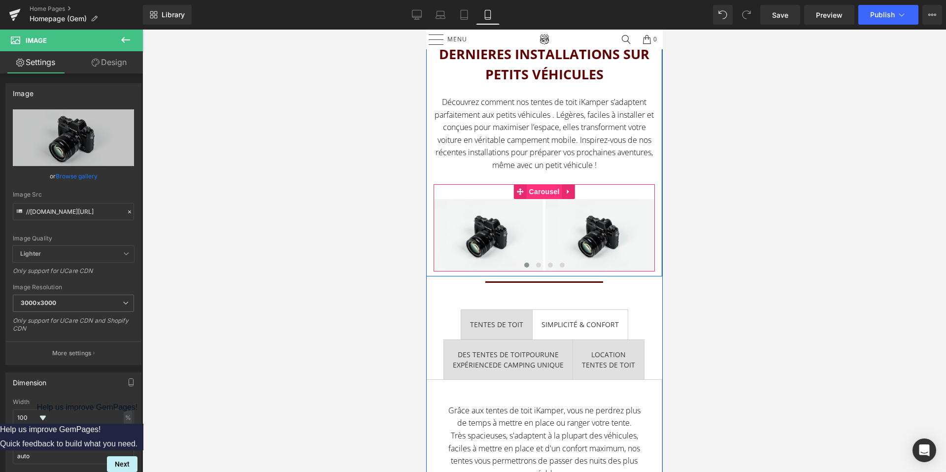
click at [543, 188] on span "Carousel" at bounding box center [543, 191] width 35 height 15
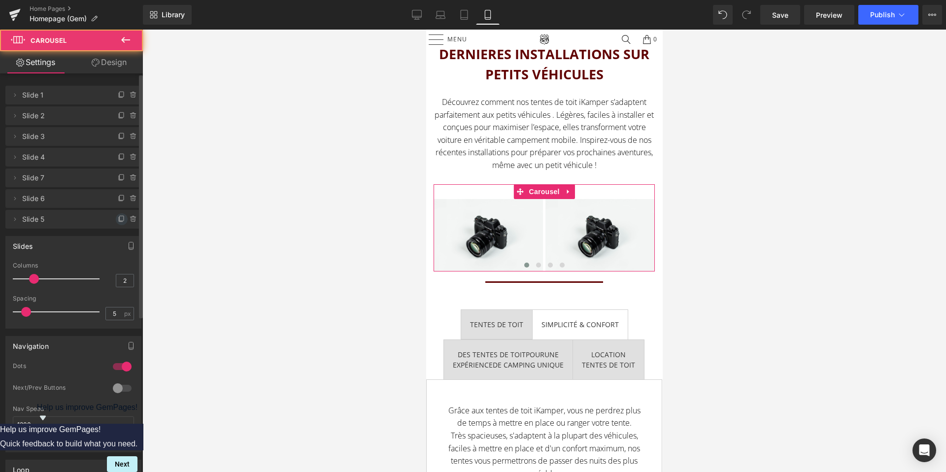
click at [118, 222] on icon at bounding box center [122, 219] width 8 height 8
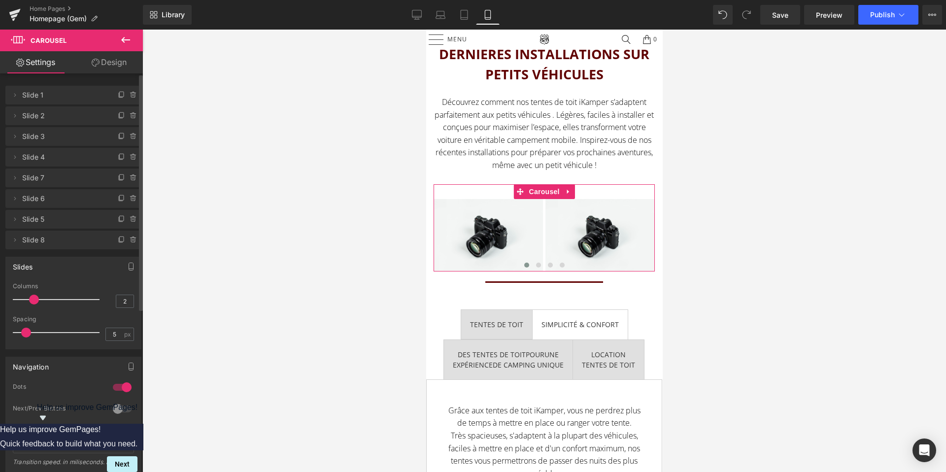
click at [34, 243] on span "Slide 8" at bounding box center [63, 240] width 83 height 19
click at [423, 19] on link "Desktop" at bounding box center [417, 15] width 24 height 20
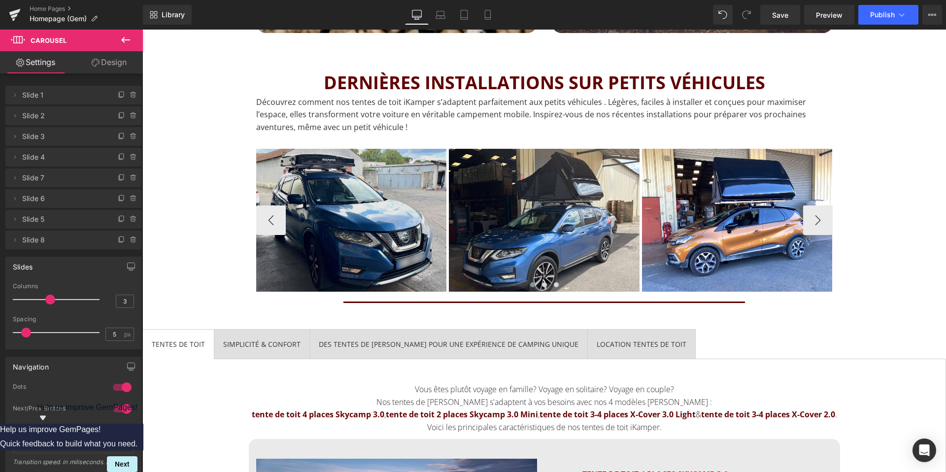
scroll to position [1321, 0]
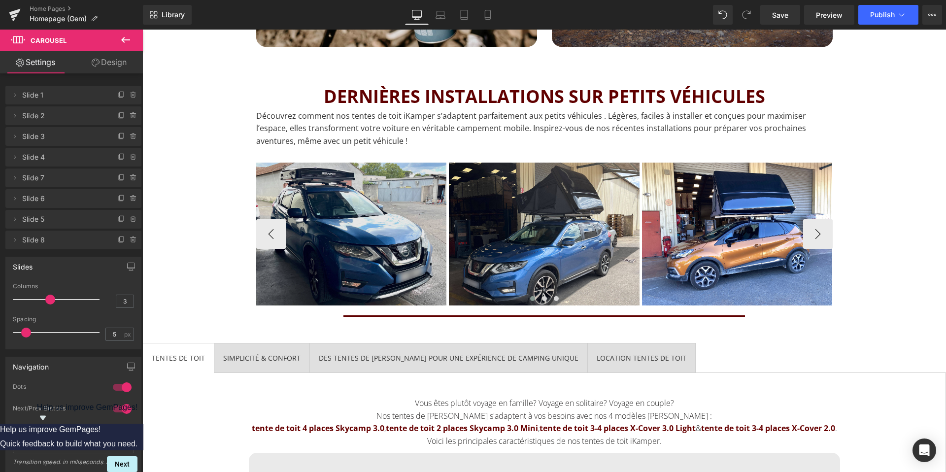
click at [394, 196] on img at bounding box center [351, 234] width 191 height 143
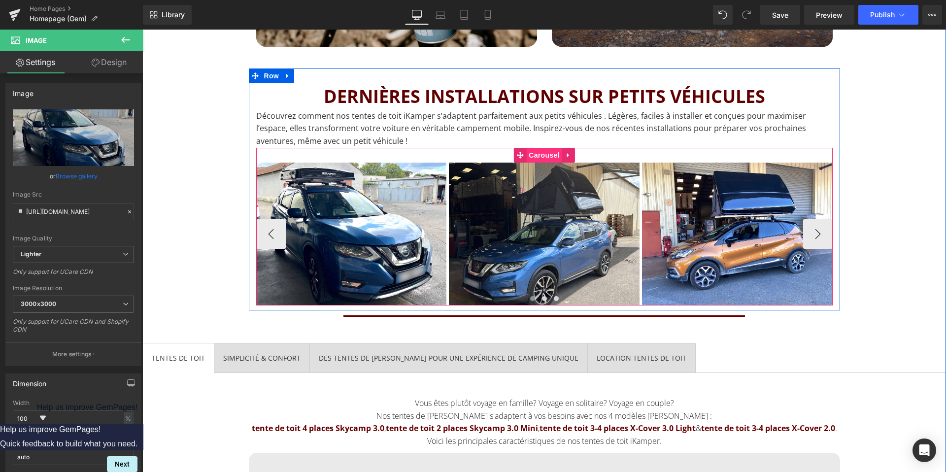
click at [541, 153] on span "Carousel" at bounding box center [543, 155] width 35 height 15
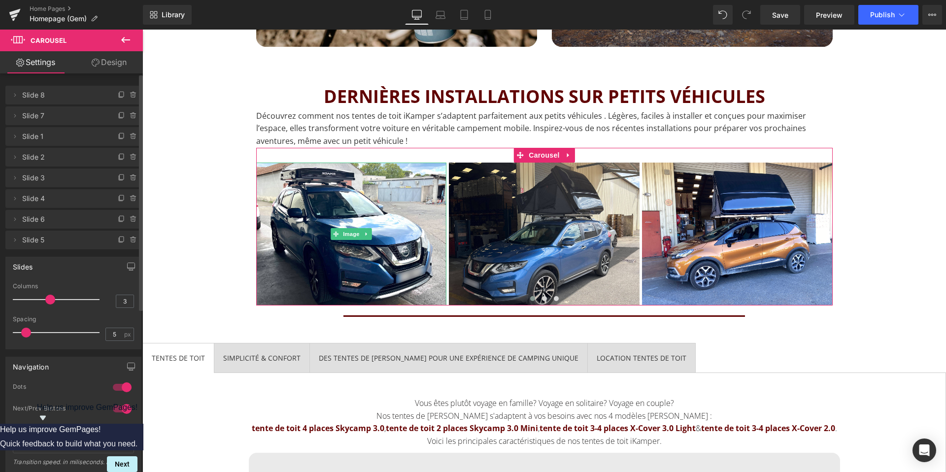
click at [42, 95] on span "Slide 8" at bounding box center [63, 95] width 83 height 19
drag, startPoint x: 13, startPoint y: 95, endPoint x: 16, endPoint y: 125, distance: 30.2
click at [16, 125] on div "Delete Cancel Slide 8 Slide 8 Name Slide 8 Delete Cancel Slide 7 Slide 7 Name S…" at bounding box center [73, 167] width 136 height 166
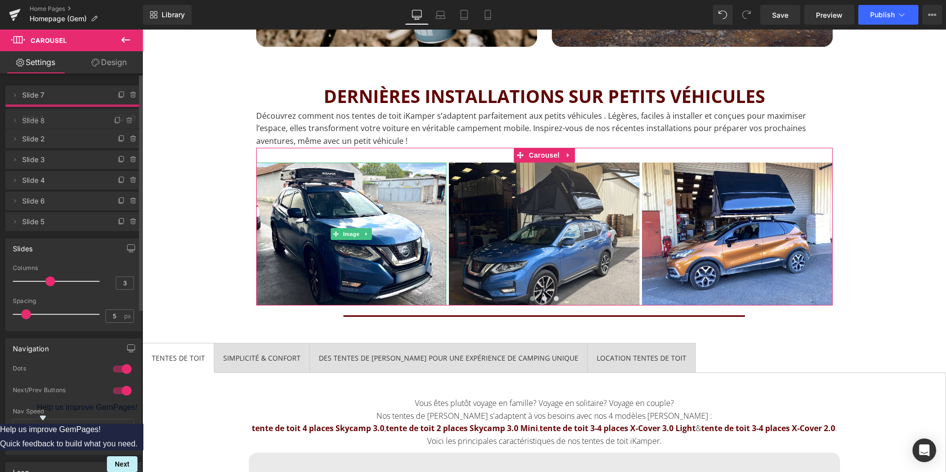
drag, startPoint x: 81, startPoint y: 91, endPoint x: 83, endPoint y: 117, distance: 25.7
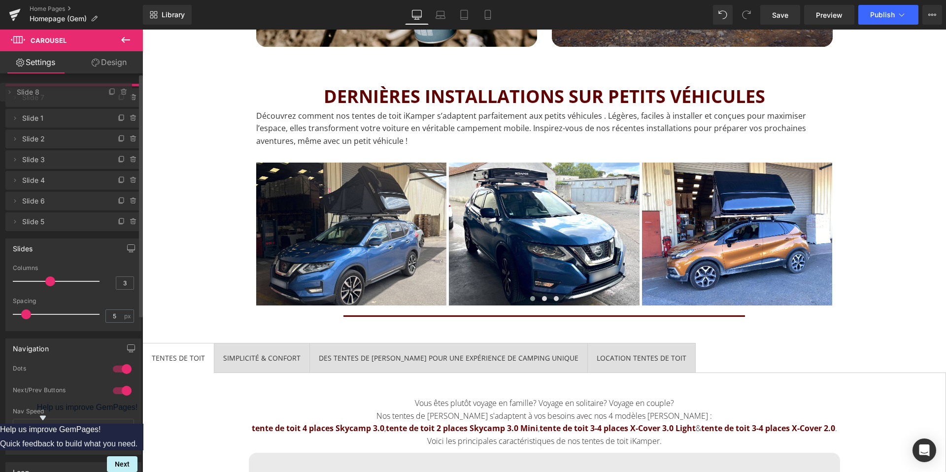
drag, startPoint x: 83, startPoint y: 114, endPoint x: 82, endPoint y: 91, distance: 23.2
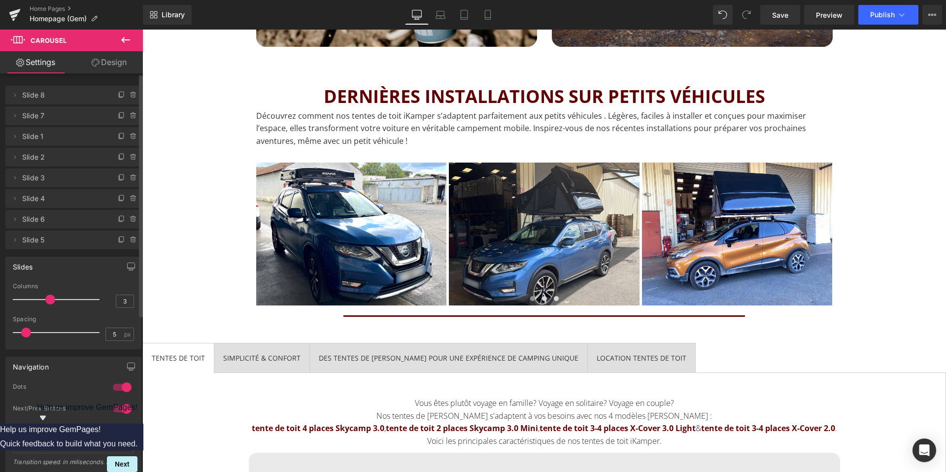
click at [29, 96] on span "Slide 8" at bounding box center [63, 95] width 83 height 19
click at [16, 98] on icon at bounding box center [15, 95] width 8 height 8
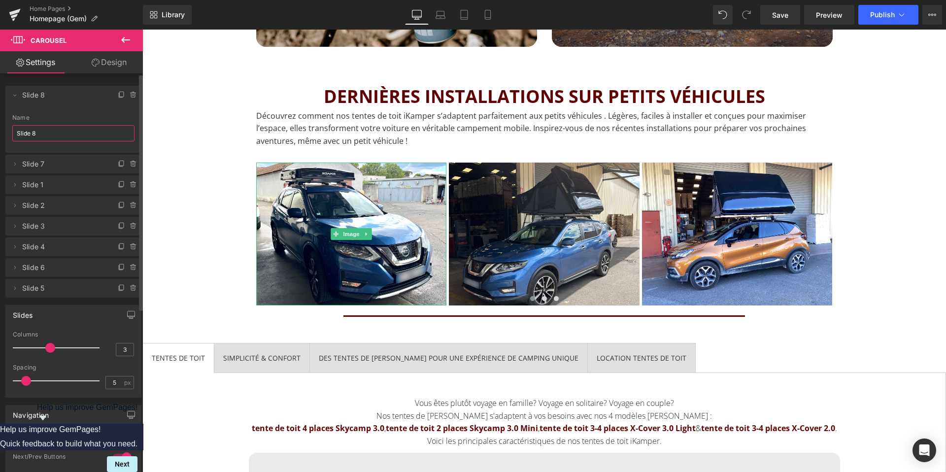
click at [33, 131] on input "Slide 8" at bounding box center [73, 133] width 122 height 16
click at [57, 166] on span "Slide 7" at bounding box center [63, 164] width 83 height 19
drag, startPoint x: 48, startPoint y: 133, endPoint x: 5, endPoint y: 133, distance: 43.4
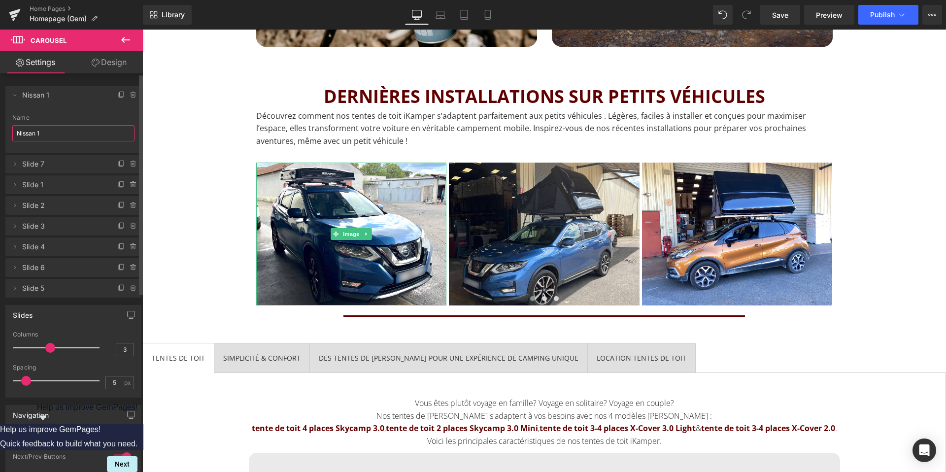
click at [5, 133] on div "Slide 8 Name Nissan 1" at bounding box center [73, 133] width 136 height 38
type input "Nissan 1"
click at [14, 166] on icon at bounding box center [15, 164] width 8 height 8
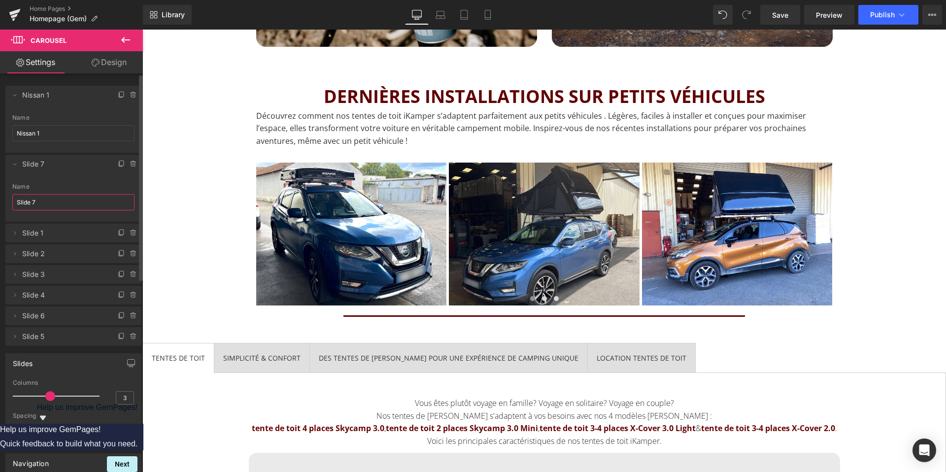
click at [41, 203] on input "Slide 7" at bounding box center [73, 202] width 122 height 16
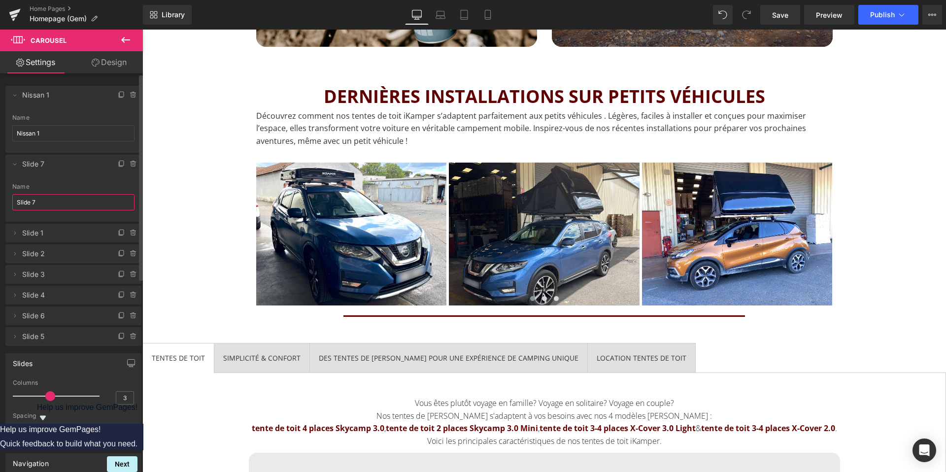
paste input "Nissan 1"
type input "Nissan 2"
click at [5, 161] on li "Delete Cancel Nissan 2 Slide 7 Name Nissan 2" at bounding box center [73, 188] width 136 height 67
click at [14, 164] on icon at bounding box center [15, 164] width 8 height 8
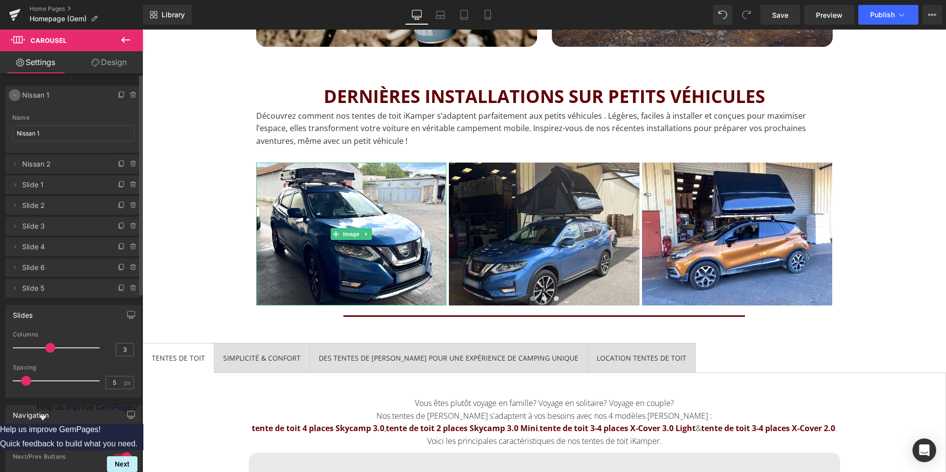
click at [14, 93] on icon at bounding box center [15, 95] width 8 height 8
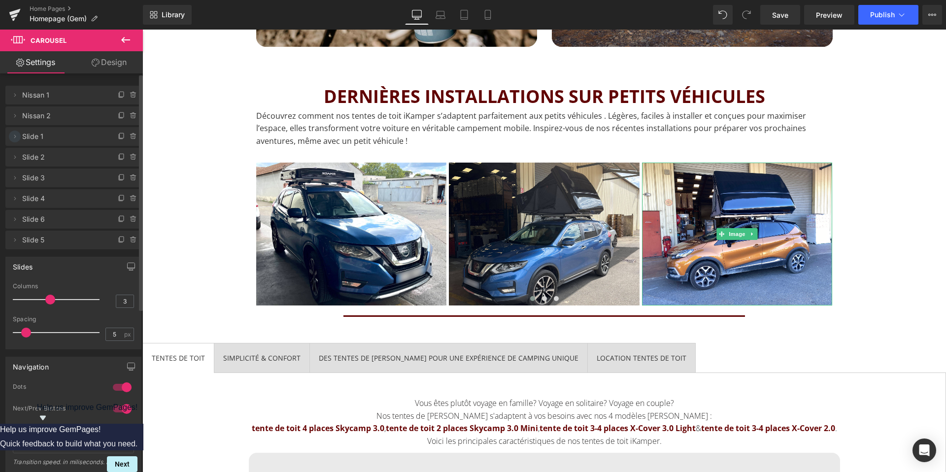
click at [20, 137] on span at bounding box center [15, 137] width 12 height 12
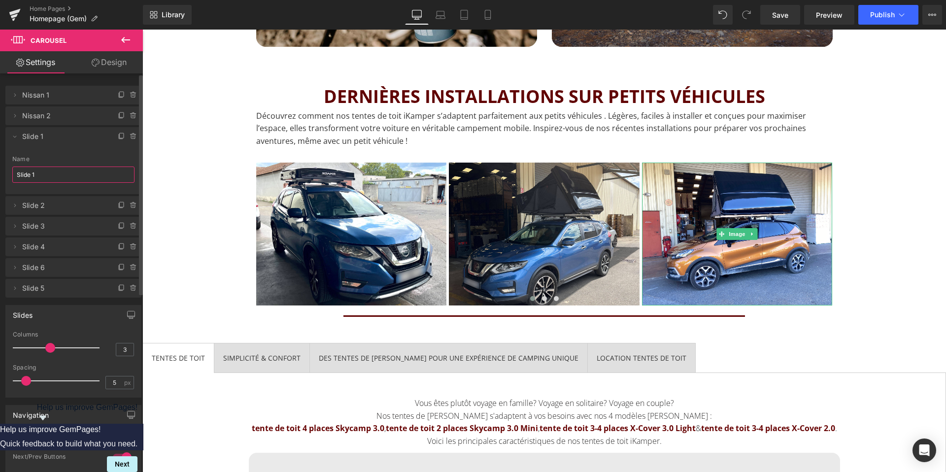
click at [43, 174] on input "Slide 1" at bounding box center [73, 175] width 122 height 16
click at [46, 173] on input "Captur 1" at bounding box center [73, 175] width 122 height 16
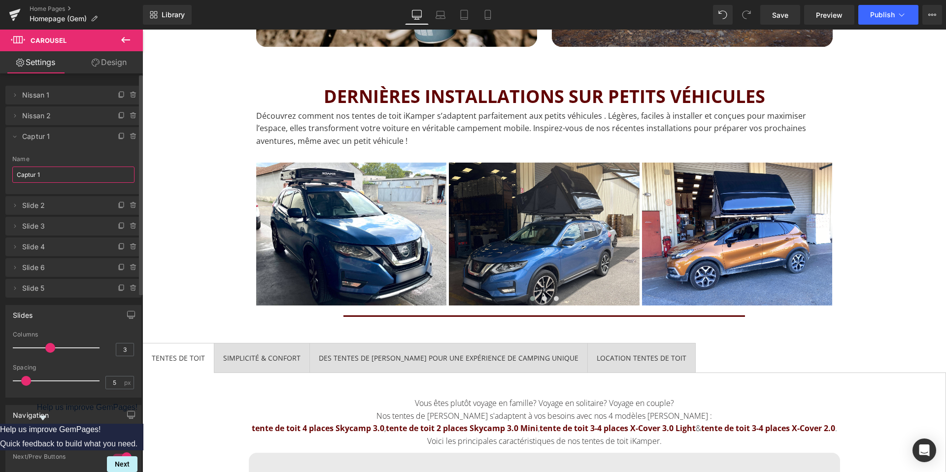
click at [46, 173] on input "Captur 1" at bounding box center [73, 175] width 122 height 16
type input "Captur 1"
click at [15, 137] on icon at bounding box center [15, 137] width 8 height 8
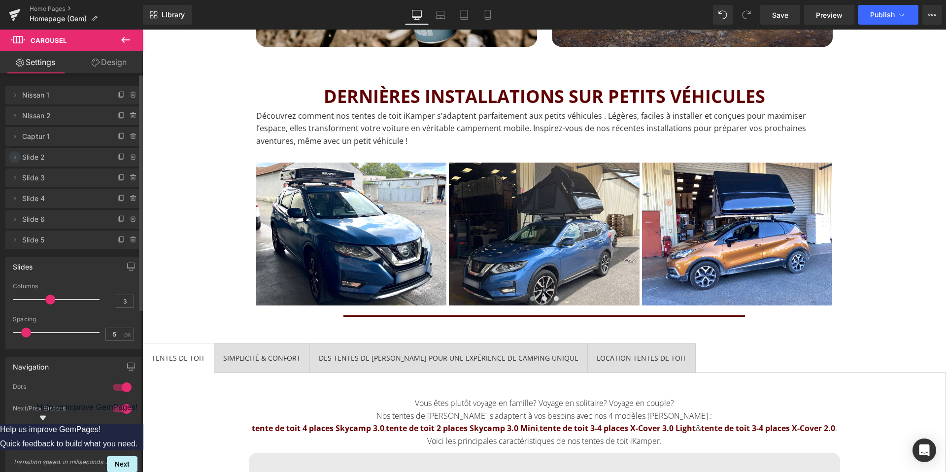
click at [15, 158] on icon at bounding box center [15, 156] width 2 height 3
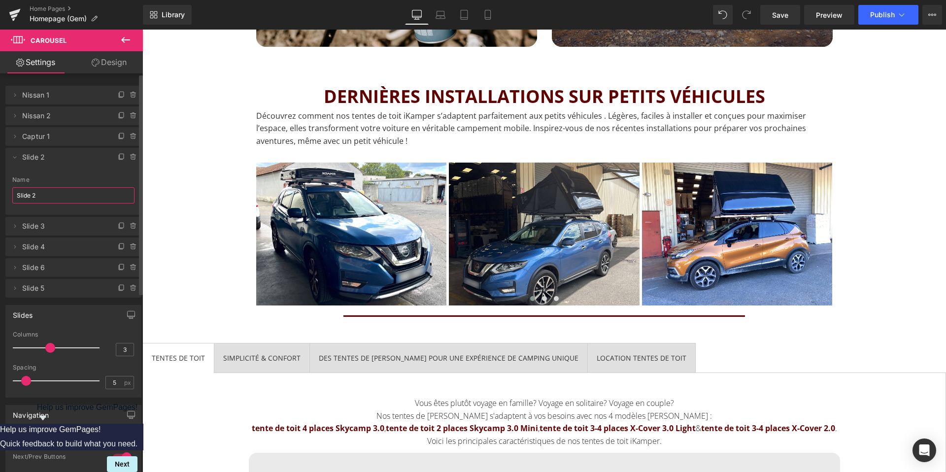
click at [38, 198] on input "Slide 2" at bounding box center [73, 195] width 122 height 16
paste input "Captur 1"
type input "Captur 2"
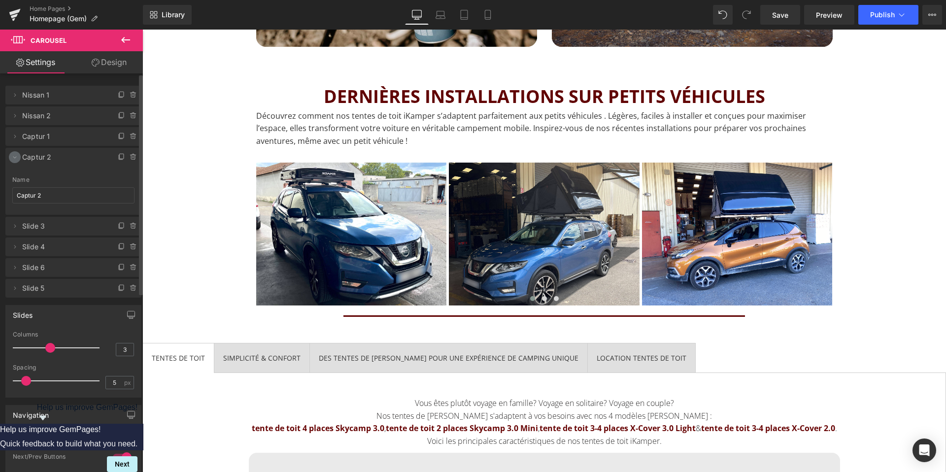
click at [14, 157] on icon at bounding box center [15, 157] width 8 height 8
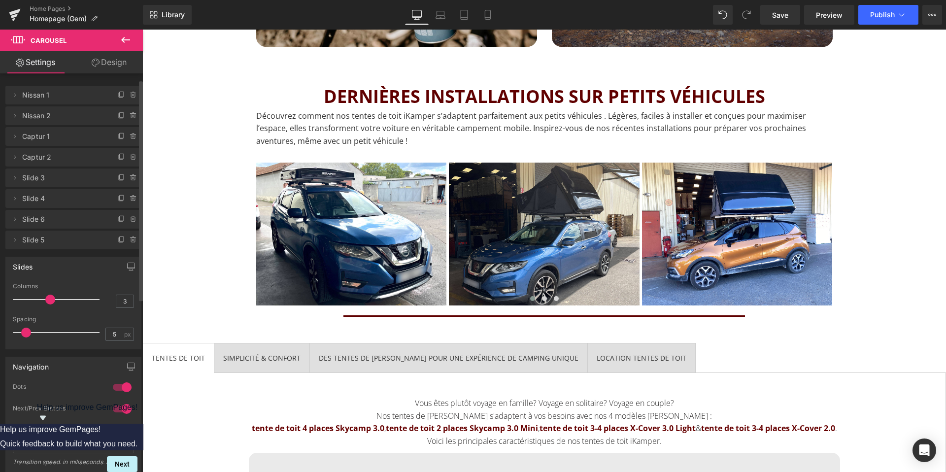
scroll to position [13, 0]
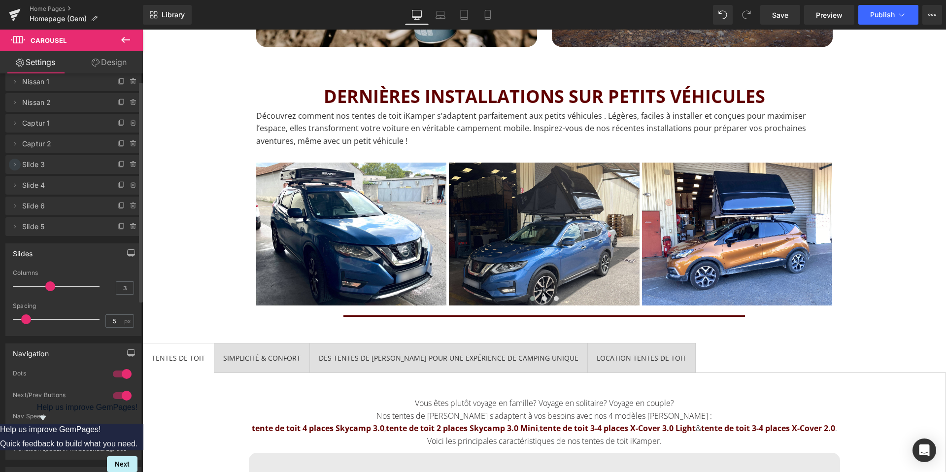
click at [18, 164] on icon at bounding box center [15, 165] width 8 height 8
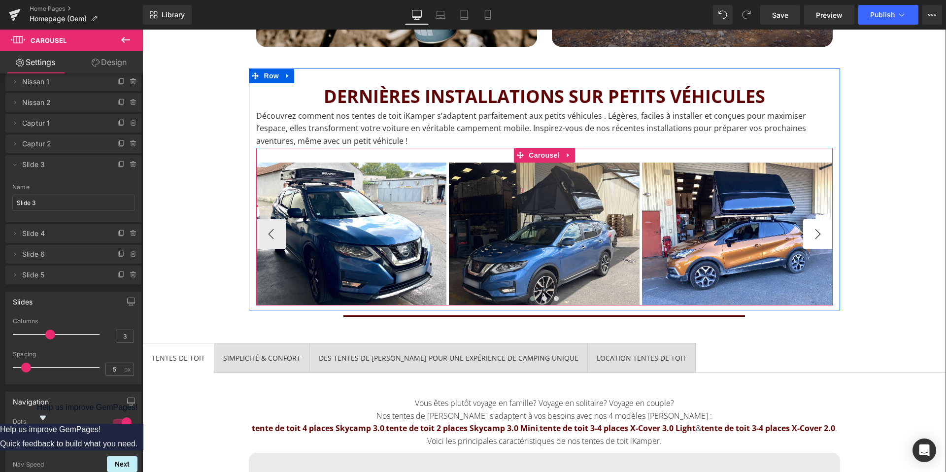
click at [821, 235] on button "›" at bounding box center [818, 234] width 30 height 30
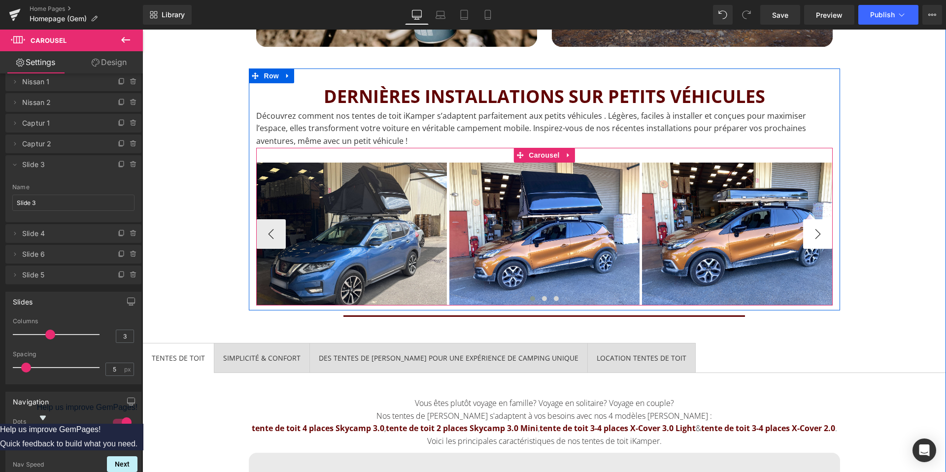
click at [821, 235] on button "›" at bounding box center [818, 234] width 30 height 30
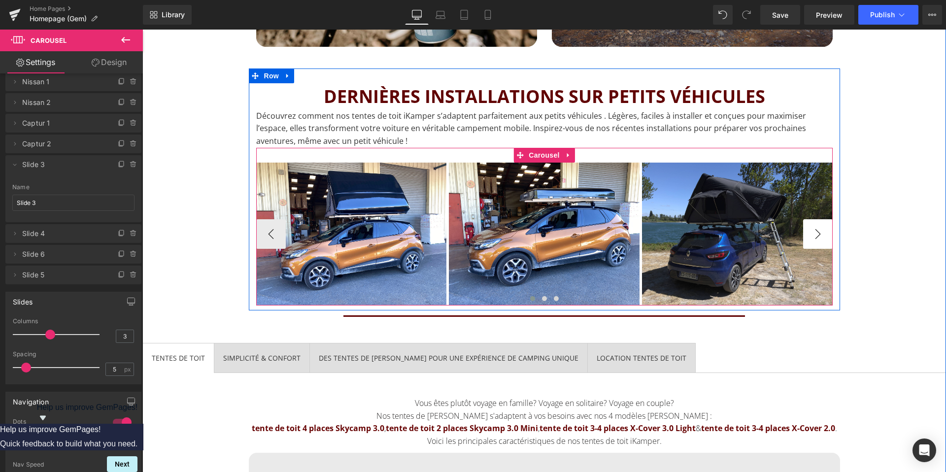
click at [821, 235] on button "›" at bounding box center [818, 234] width 30 height 30
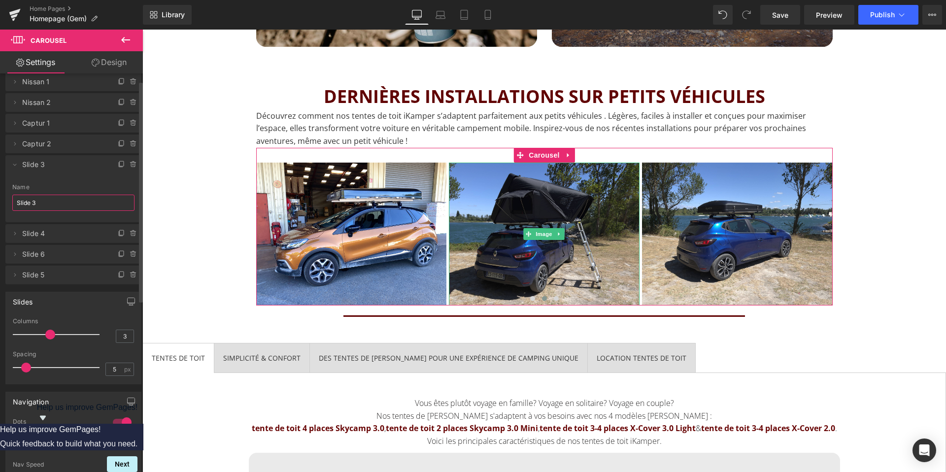
click at [35, 202] on input "Slide 3" at bounding box center [73, 203] width 122 height 16
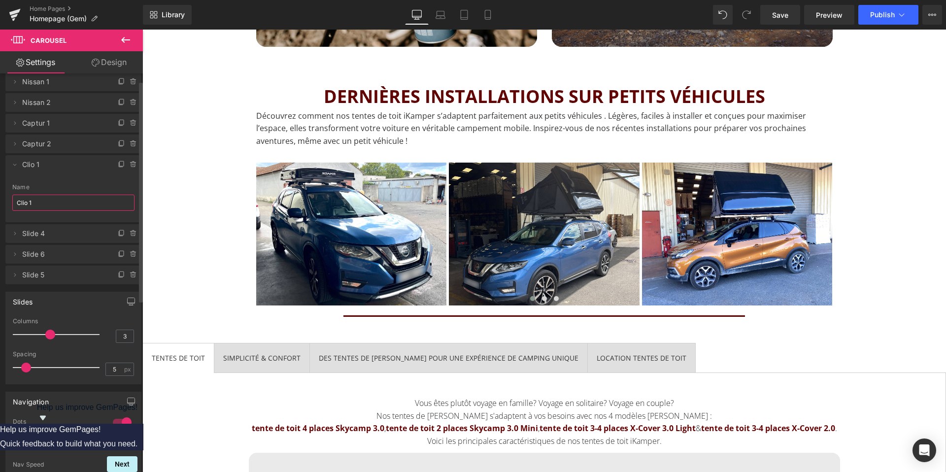
drag, startPoint x: 35, startPoint y: 204, endPoint x: 0, endPoint y: 203, distance: 35.5
click at [0, 203] on div "Delete Cancel Nissan 1 Slide 8 Name Nissan 1 Delete Cancel Nissan 2 Slide 7 Nam…" at bounding box center [73, 174] width 147 height 222
type input "Clio 1"
click at [12, 163] on icon at bounding box center [15, 165] width 8 height 8
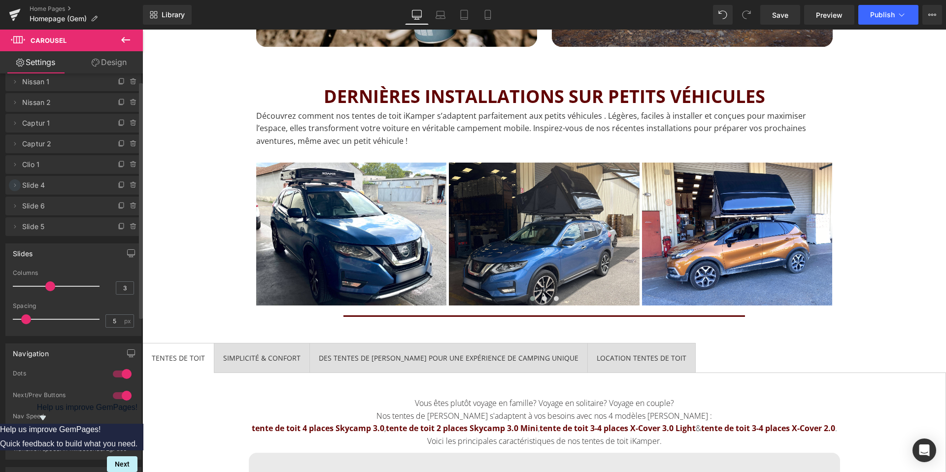
click at [15, 187] on icon at bounding box center [15, 185] width 8 height 8
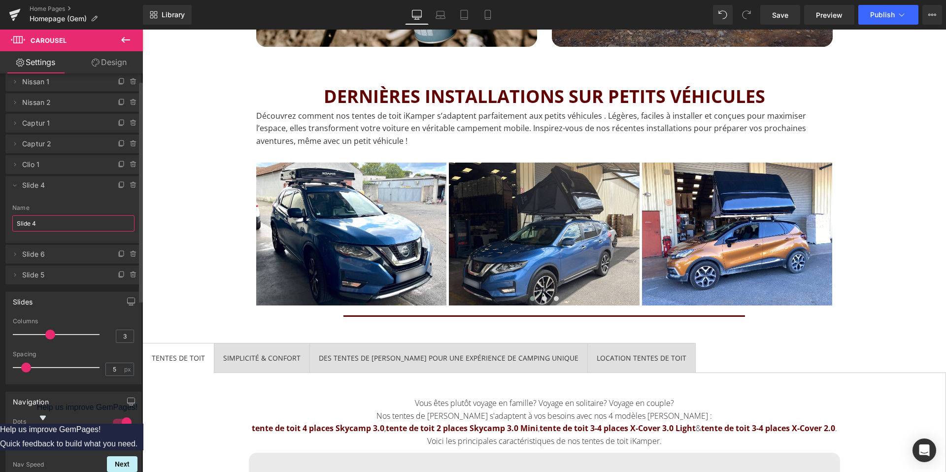
click at [37, 225] on input "Slide 4" at bounding box center [73, 223] width 122 height 16
paste input "Clio 1"
type input "Clio 2"
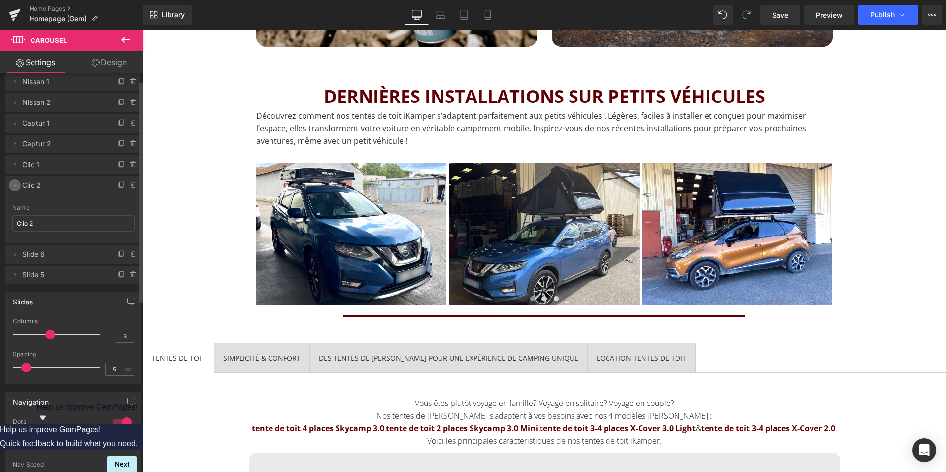
click at [17, 186] on icon at bounding box center [15, 185] width 8 height 8
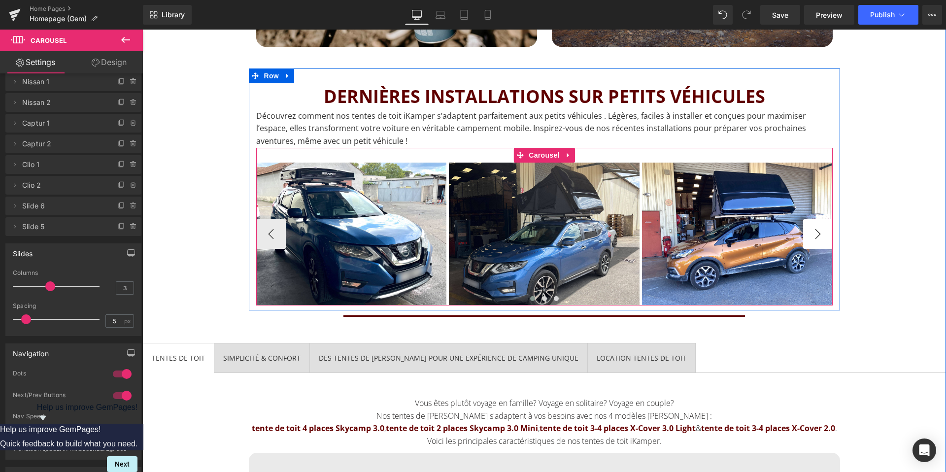
click at [820, 230] on button "›" at bounding box center [818, 234] width 30 height 30
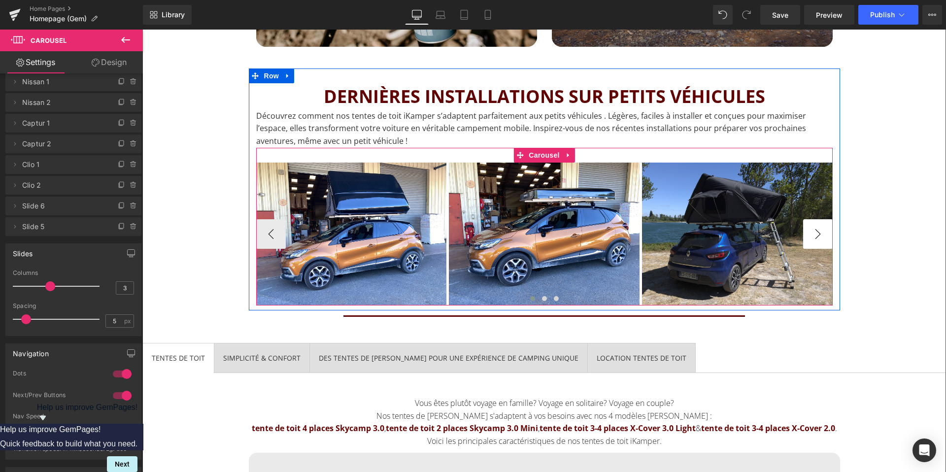
click at [820, 230] on button "›" at bounding box center [818, 234] width 30 height 30
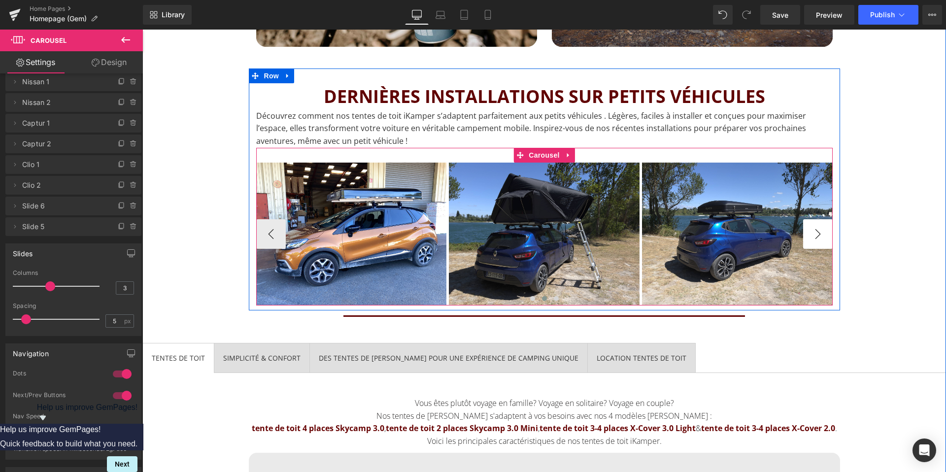
click at [820, 230] on button "›" at bounding box center [818, 234] width 30 height 30
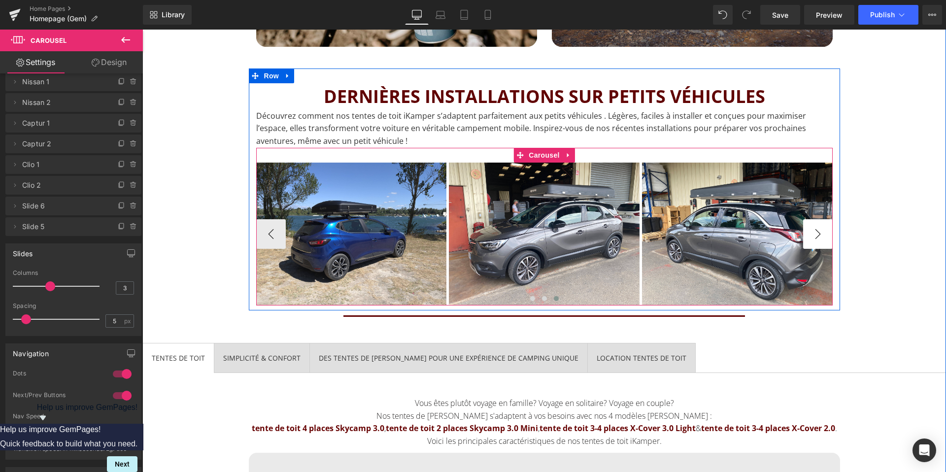
click at [254, 230] on img at bounding box center [158, 234] width 191 height 143
click at [447, 230] on div "Image" at bounding box center [351, 234] width 191 height 143
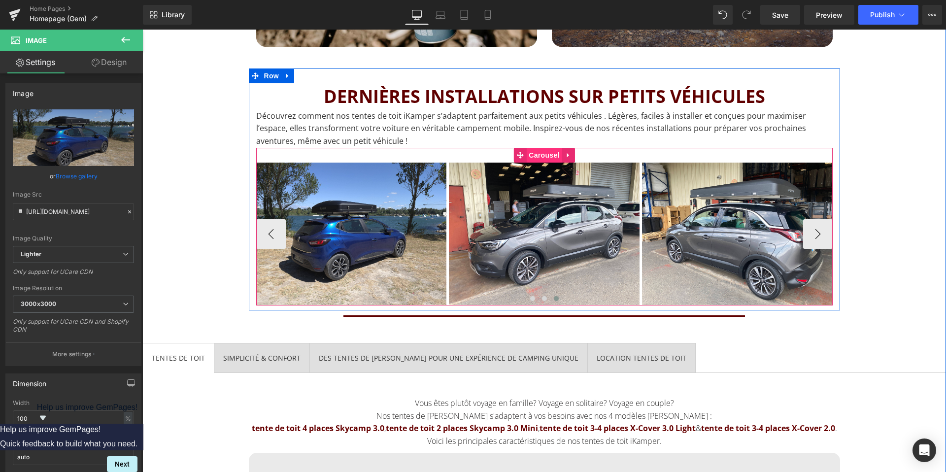
click at [537, 159] on span "Carousel" at bounding box center [543, 155] width 35 height 15
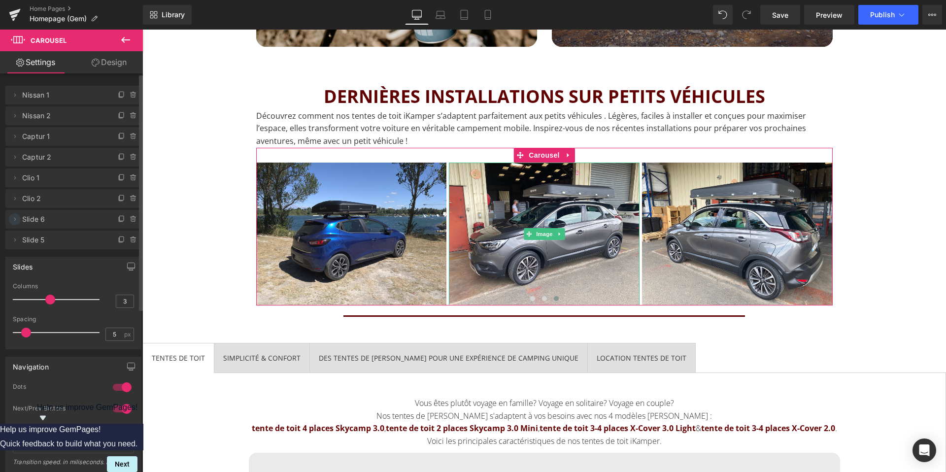
click at [16, 223] on icon at bounding box center [15, 219] width 8 height 8
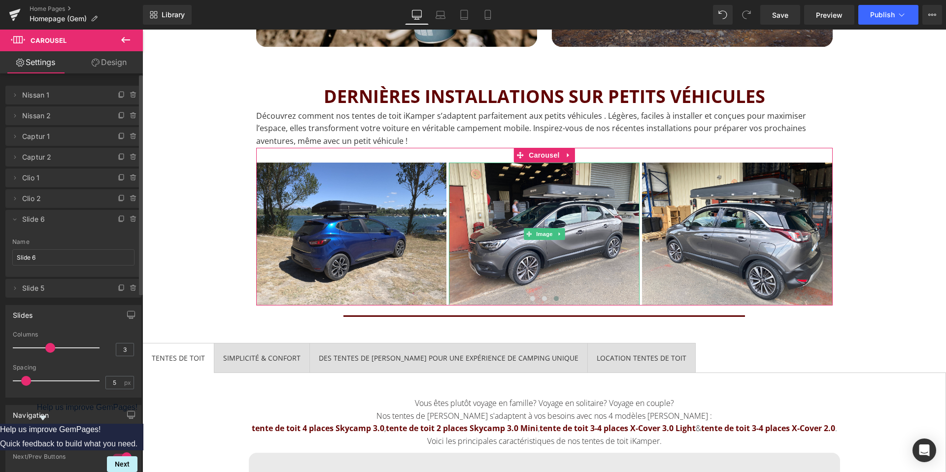
click at [36, 224] on span "Slide 6" at bounding box center [63, 219] width 83 height 19
click at [36, 264] on input "Slide 6" at bounding box center [73, 257] width 122 height 16
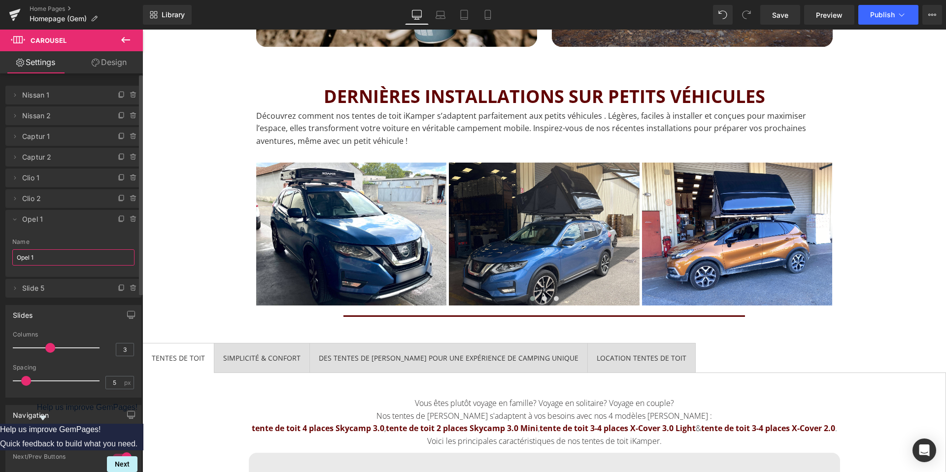
click at [32, 257] on input "Opel 1" at bounding box center [73, 257] width 122 height 16
type input "Opel 1"
click at [16, 292] on span at bounding box center [15, 288] width 12 height 12
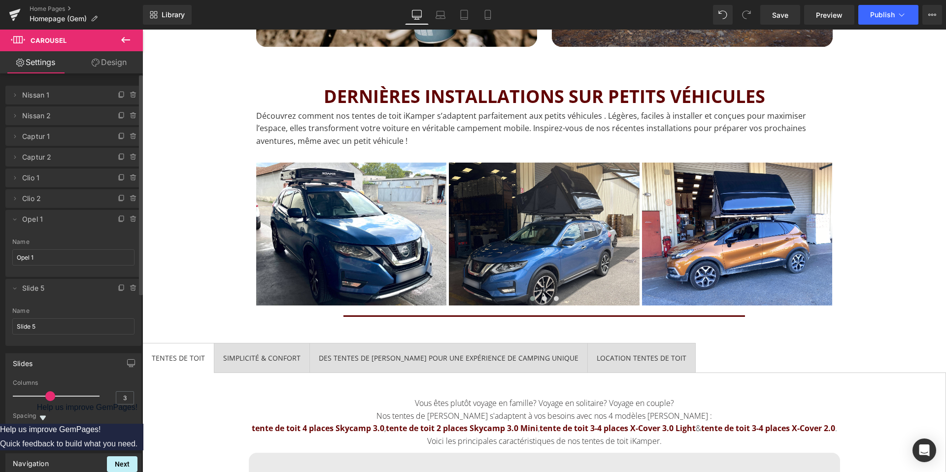
click at [37, 294] on span "Slide 5" at bounding box center [63, 288] width 83 height 19
click at [43, 287] on span "Slide 5" at bounding box center [63, 288] width 83 height 19
click at [44, 324] on input "Slide 5" at bounding box center [73, 326] width 122 height 16
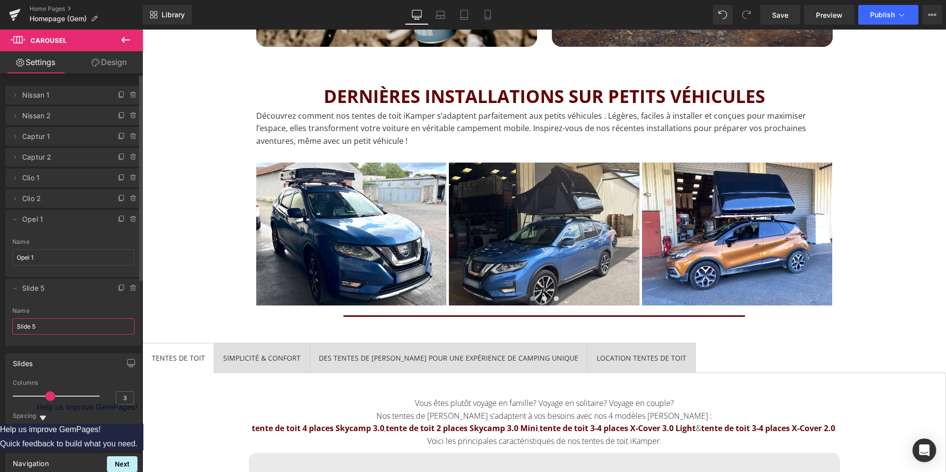
paste input "Opel 1"
type input "Opel 2"
click at [13, 282] on span at bounding box center [15, 288] width 12 height 12
click at [16, 220] on icon at bounding box center [15, 219] width 8 height 8
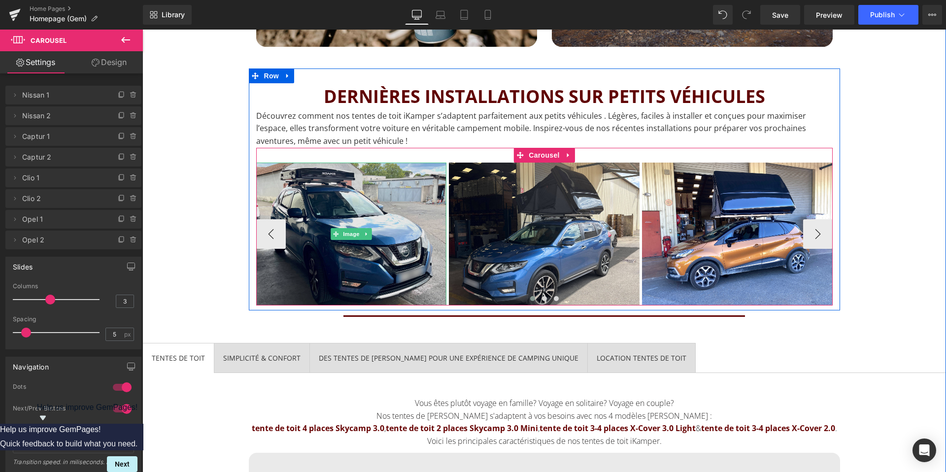
click at [264, 235] on img at bounding box center [351, 234] width 191 height 143
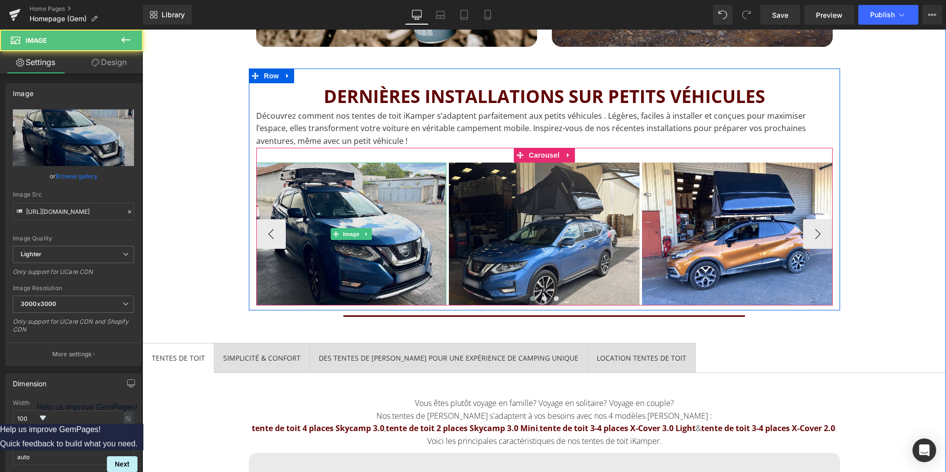
click at [264, 235] on img at bounding box center [351, 234] width 191 height 143
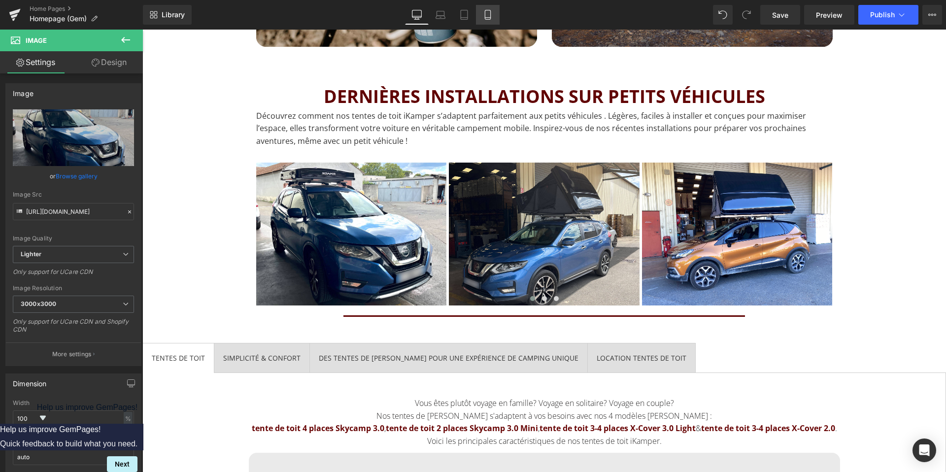
click at [485, 15] on icon at bounding box center [487, 14] width 5 height 9
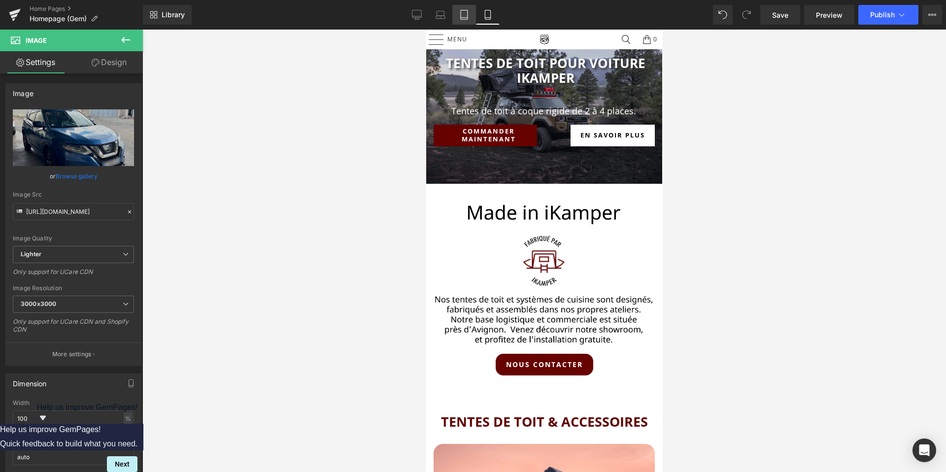
click at [469, 17] on icon at bounding box center [464, 15] width 10 height 10
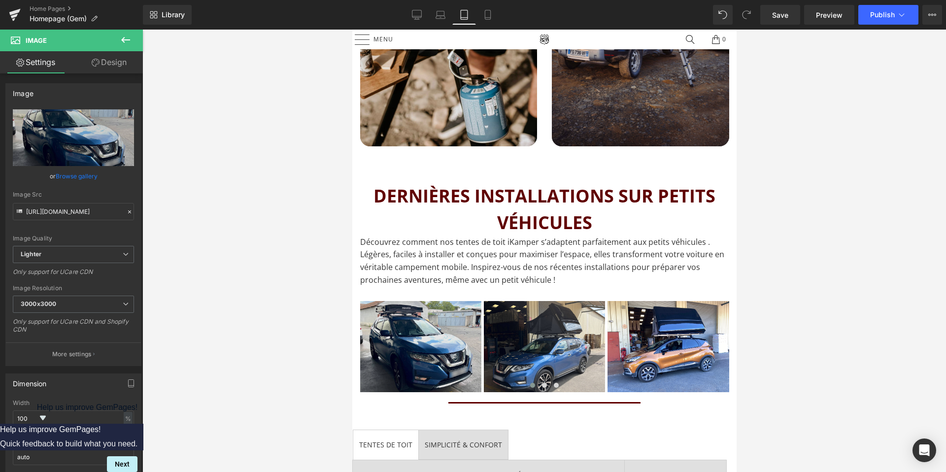
scroll to position [911, 0]
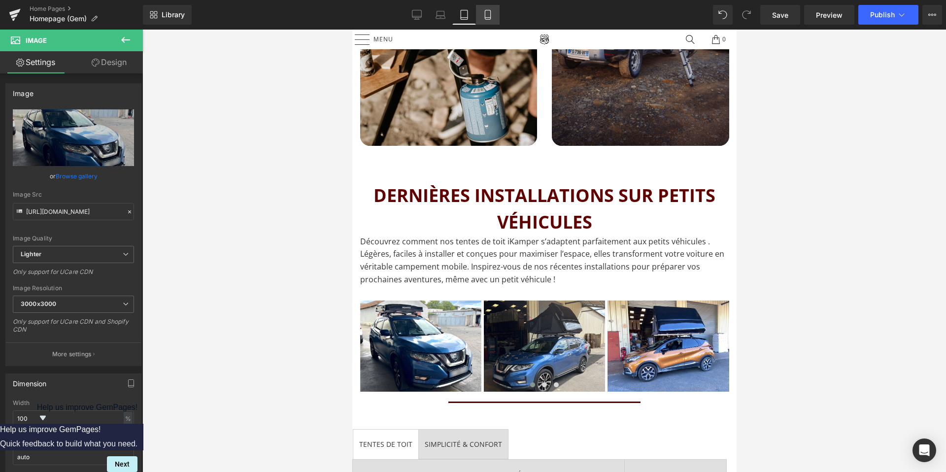
click at [488, 20] on link "Mobile" at bounding box center [488, 15] width 24 height 20
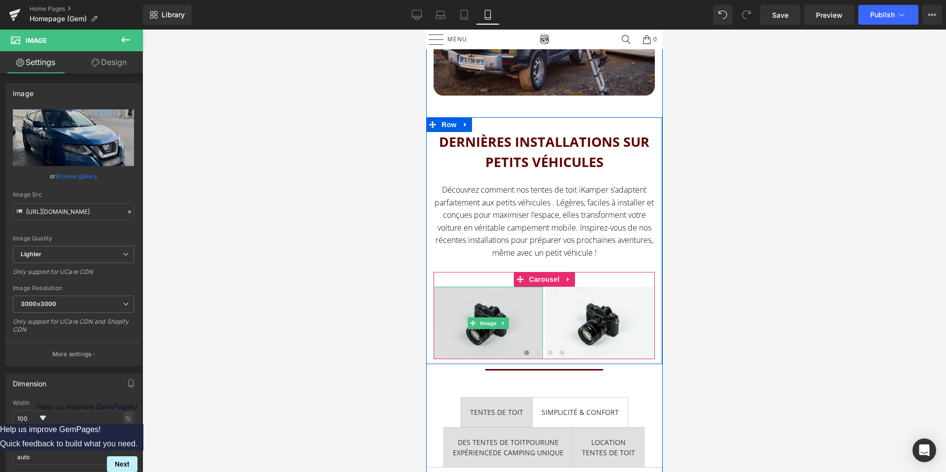
scroll to position [1099, 0]
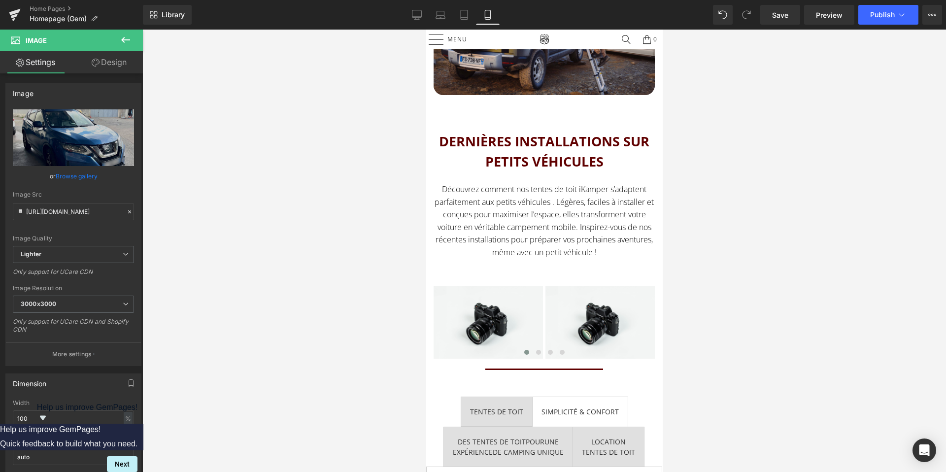
click at [111, 59] on link "Design" at bounding box center [108, 62] width 71 height 22
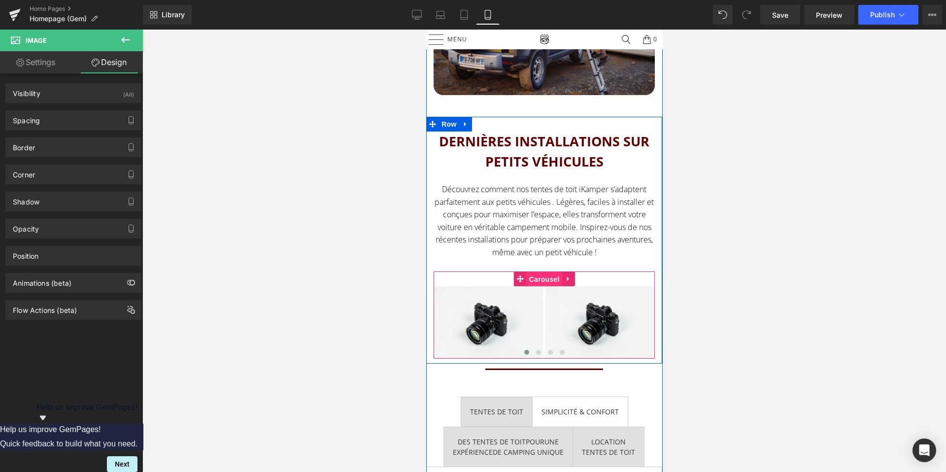
click at [545, 282] on span "Carousel" at bounding box center [543, 279] width 35 height 15
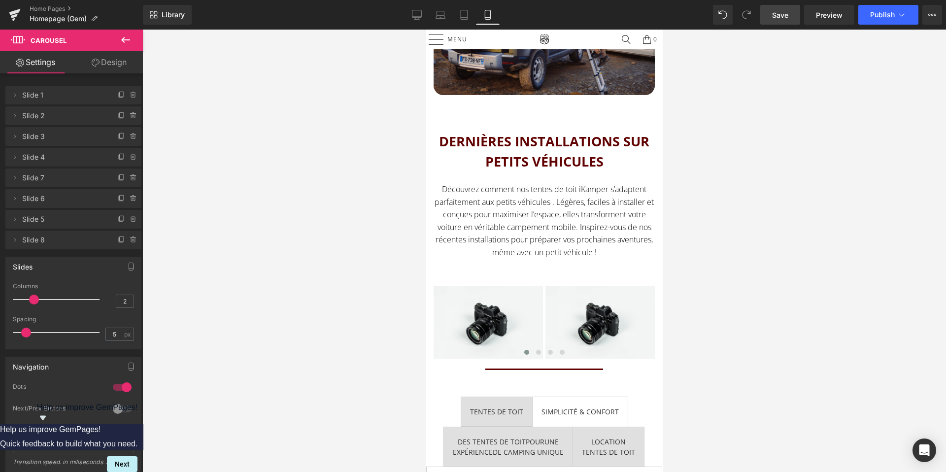
click at [786, 12] on span "Save" at bounding box center [780, 15] width 16 height 10
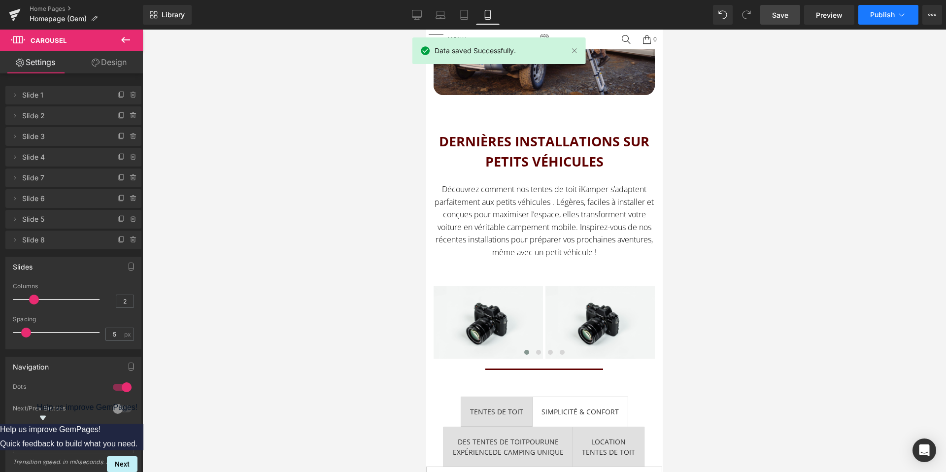
click at [892, 18] on span "Publish" at bounding box center [882, 15] width 25 height 8
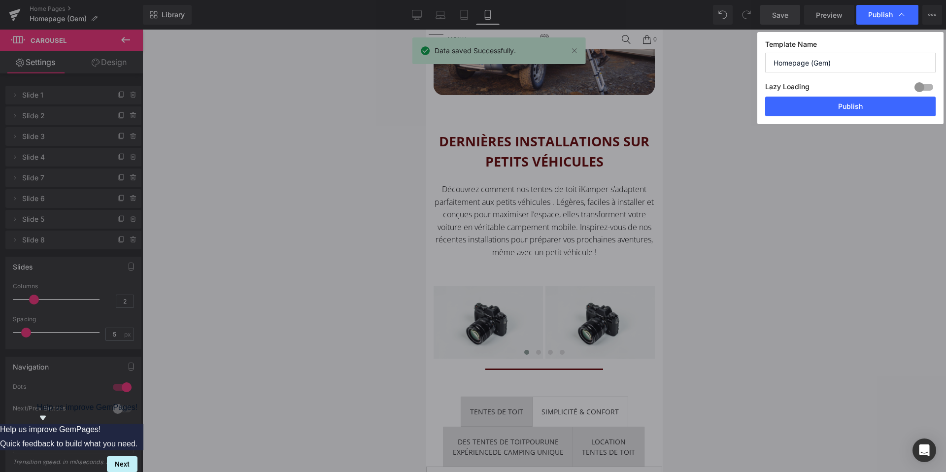
click at [858, 119] on div "Template Name Homepage (Gem) Lazy Loading Build Upgrade plan to unlock Lazy loa…" at bounding box center [850, 78] width 186 height 92
click at [858, 112] on button "Publish" at bounding box center [850, 107] width 171 height 20
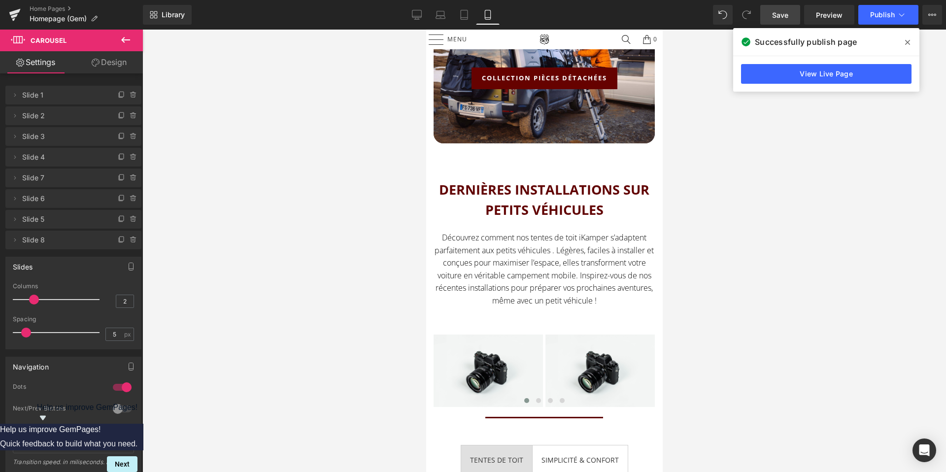
scroll to position [924, 0]
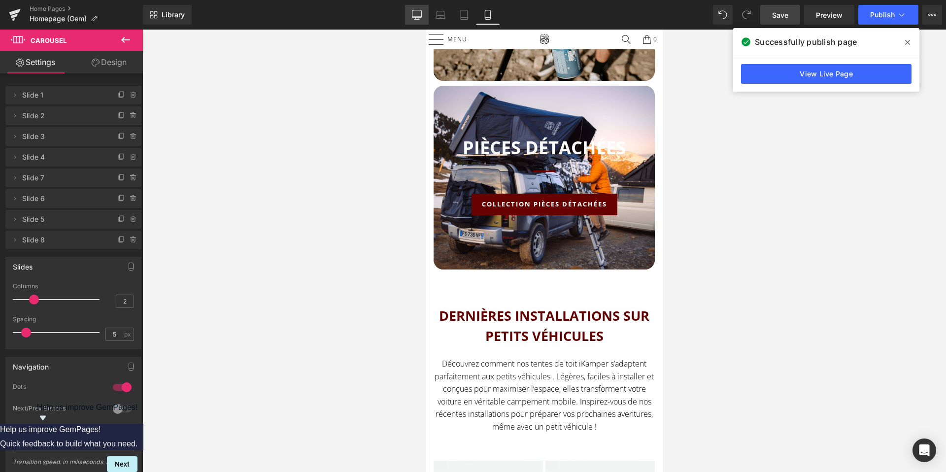
click at [411, 8] on link "Desktop" at bounding box center [417, 15] width 24 height 20
click at [416, 21] on link "Desktop" at bounding box center [417, 15] width 24 height 20
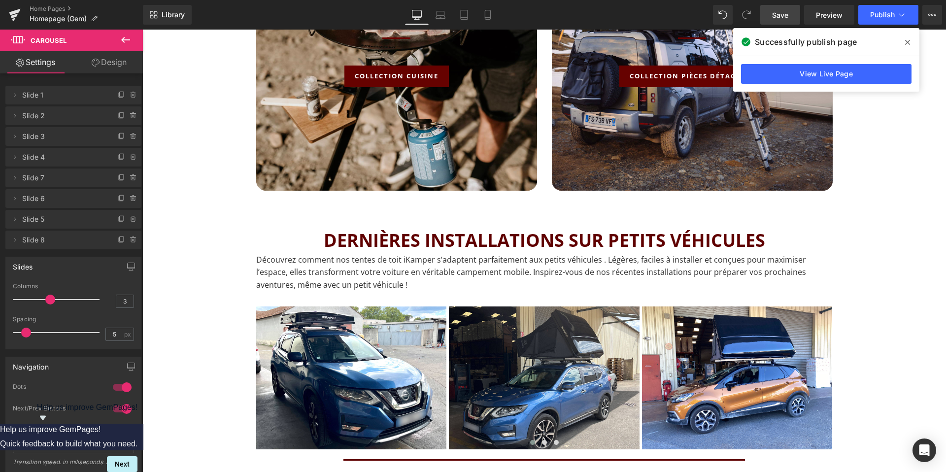
scroll to position [1169, 0]
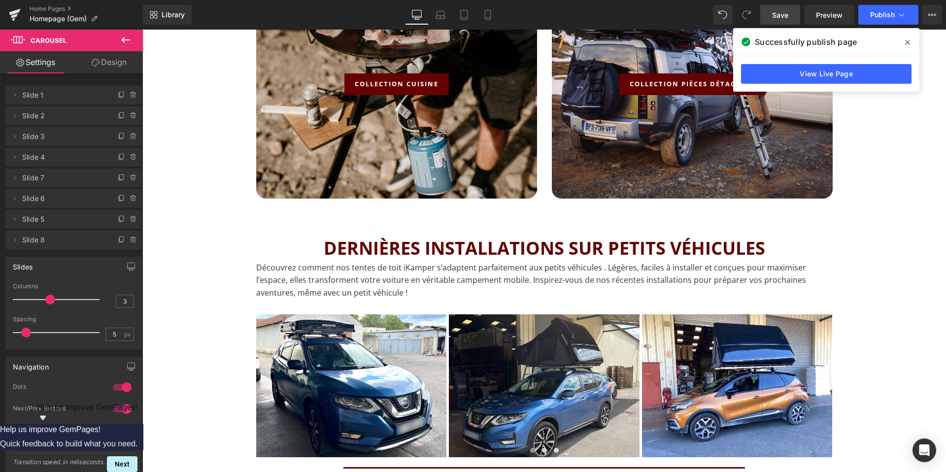
click at [908, 42] on icon at bounding box center [907, 42] width 5 height 5
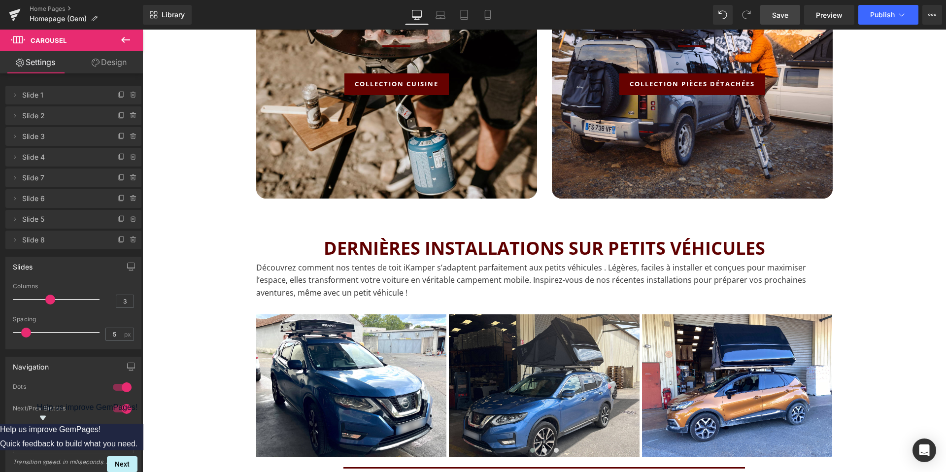
click at [780, 20] on span "Save" at bounding box center [780, 15] width 16 height 10
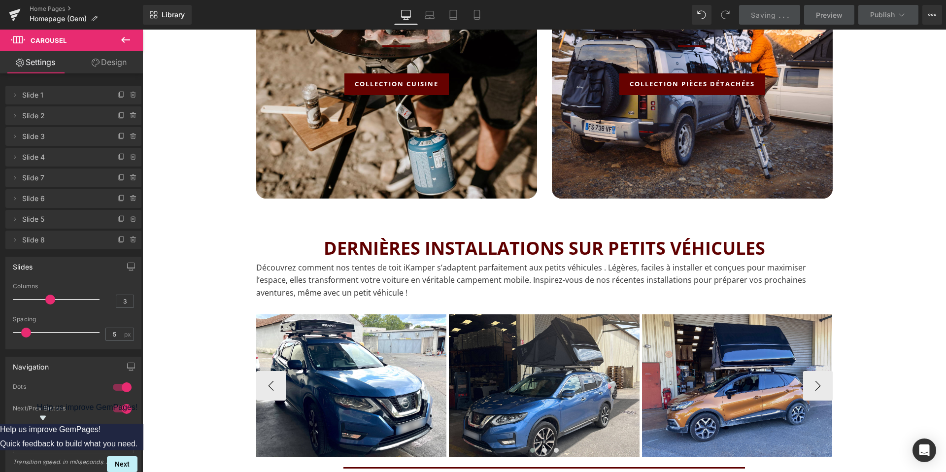
scroll to position [1233, 0]
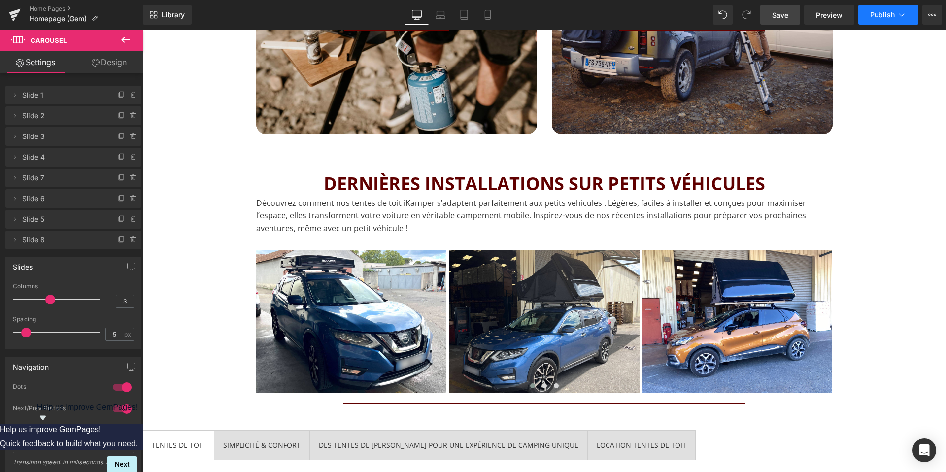
click at [890, 11] on span "Publish" at bounding box center [882, 15] width 25 height 8
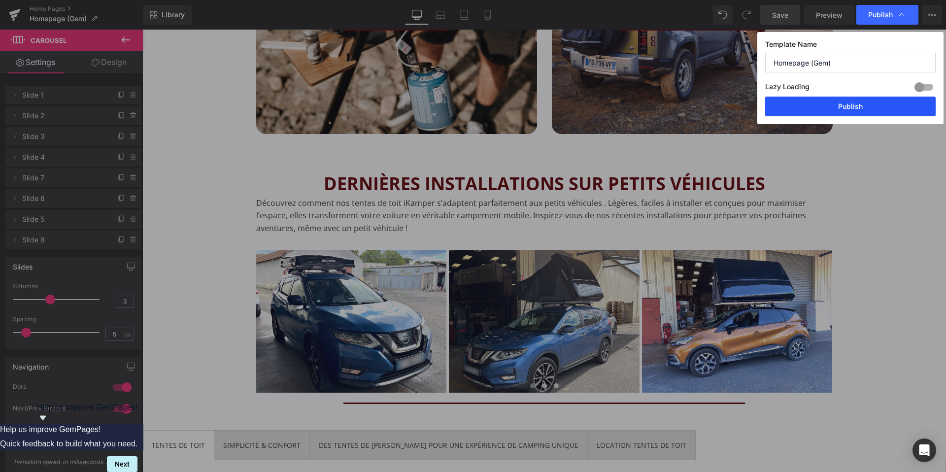
click at [858, 109] on button "Publish" at bounding box center [850, 107] width 171 height 20
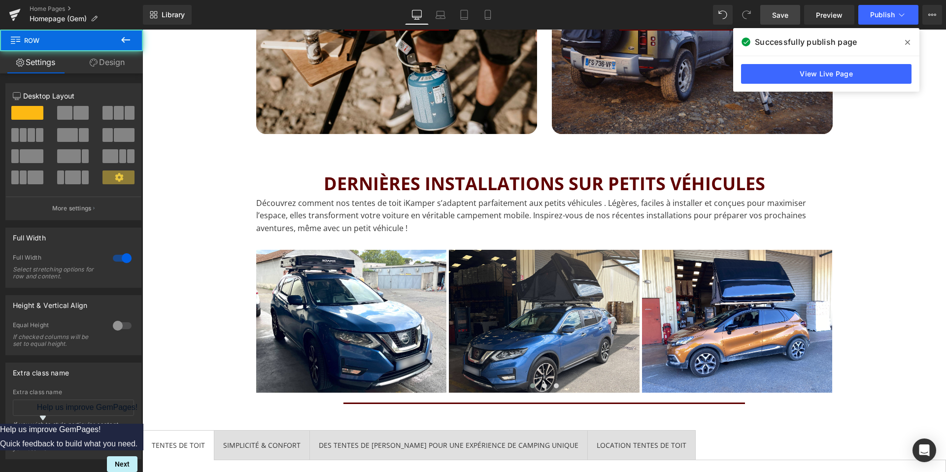
click at [14, 6] on icon at bounding box center [15, 14] width 12 height 25
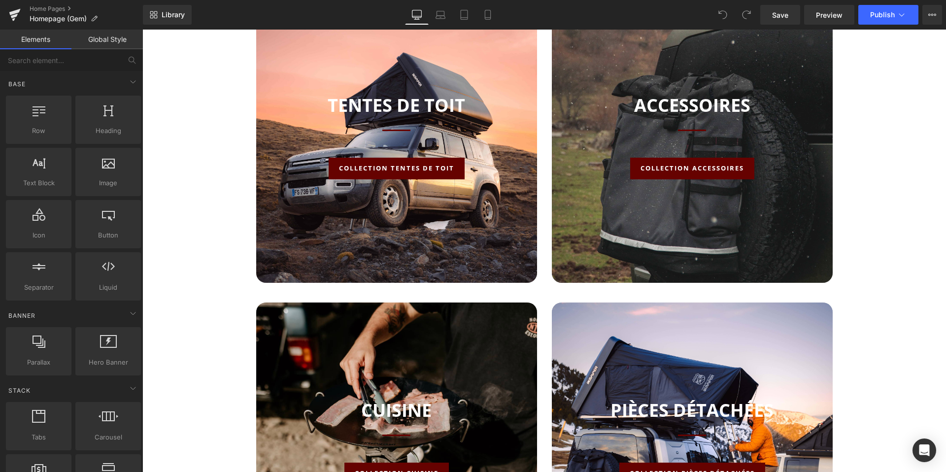
scroll to position [704, 0]
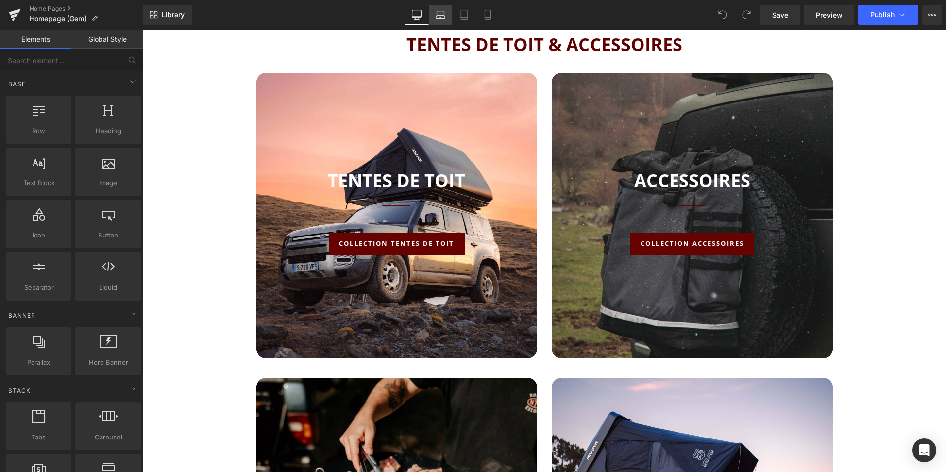
click at [444, 16] on icon at bounding box center [440, 17] width 9 height 3
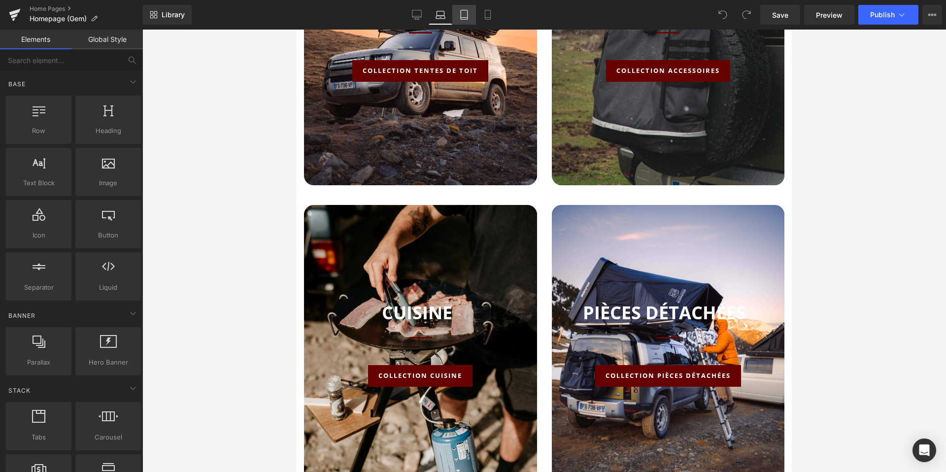
click at [462, 16] on icon at bounding box center [464, 15] width 10 height 10
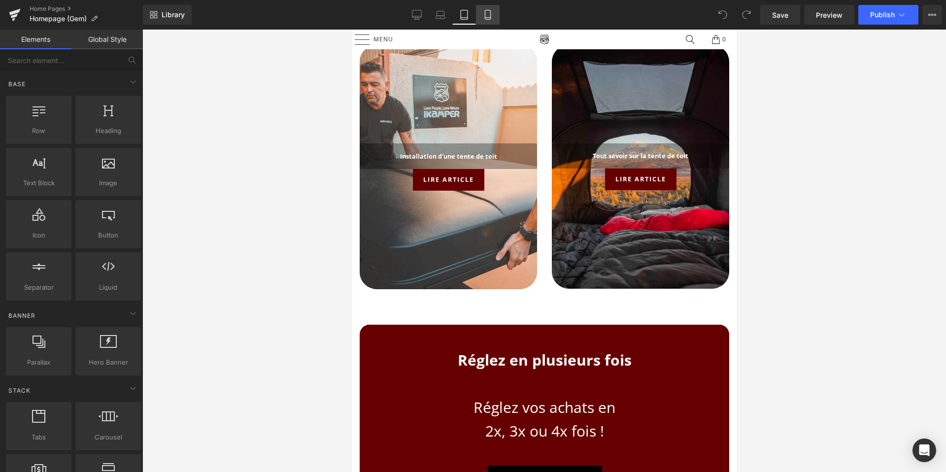
click at [490, 19] on icon at bounding box center [488, 15] width 10 height 10
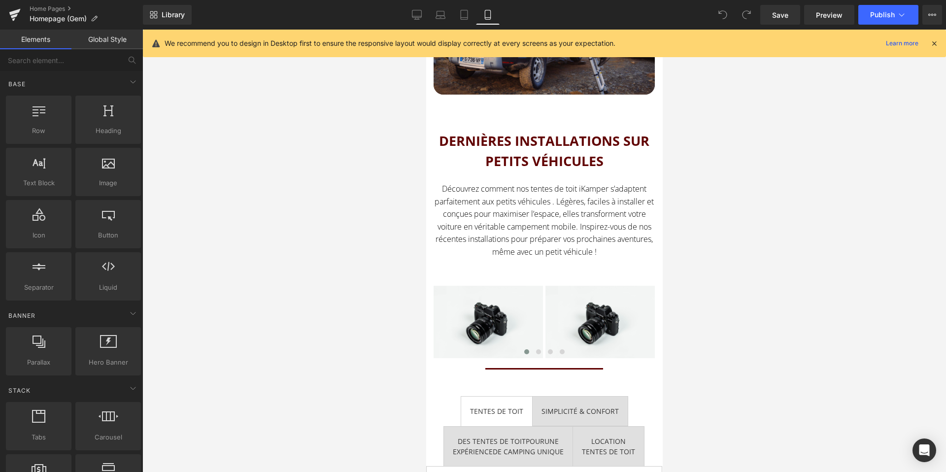
scroll to position [1106, 0]
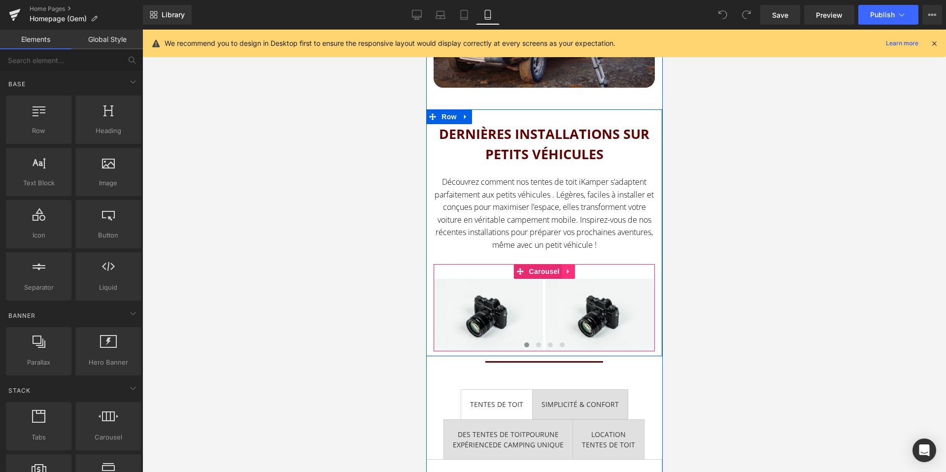
click at [570, 268] on icon at bounding box center [568, 271] width 7 height 7
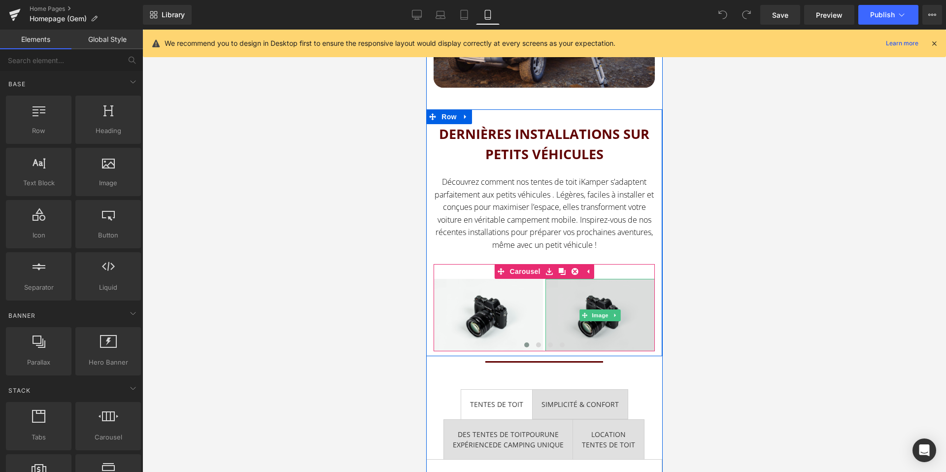
click at [553, 310] on img at bounding box center [599, 315] width 109 height 72
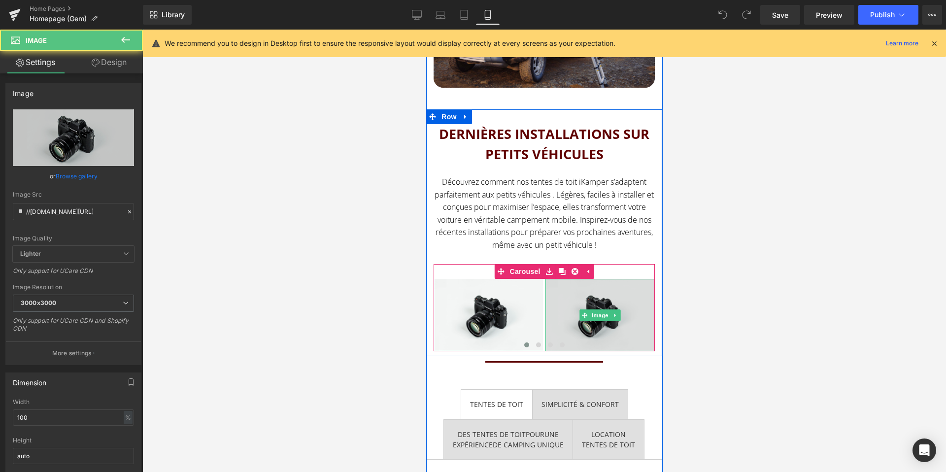
click at [649, 317] on img at bounding box center [599, 315] width 109 height 72
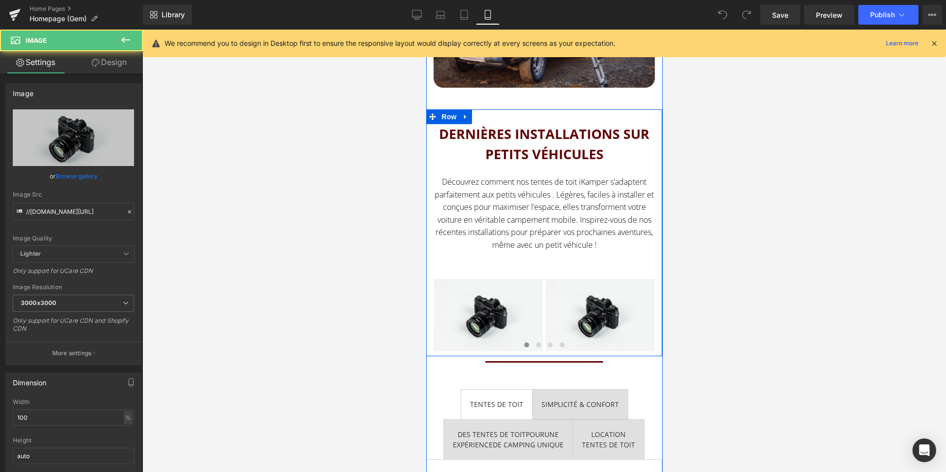
click at [657, 317] on div "DERNIÈRES INSTALLATIONS SUR PETITS VÉHICULES Heading Découvrez comment nos tent…" at bounding box center [544, 237] width 236 height 227
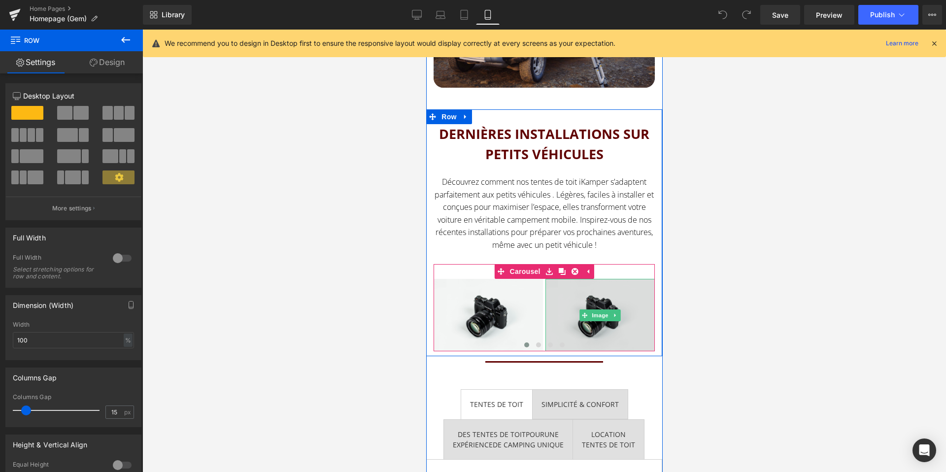
click at [626, 317] on img at bounding box center [599, 315] width 109 height 72
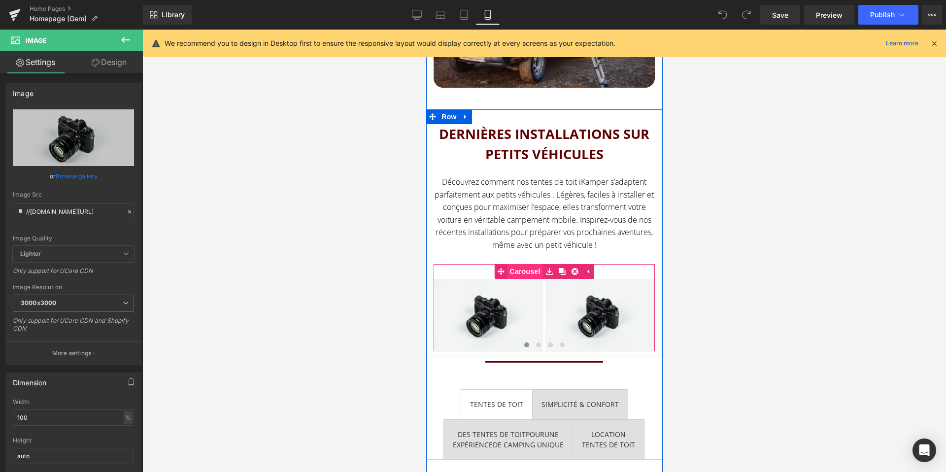
click at [528, 272] on span "Carousel" at bounding box center [524, 271] width 35 height 15
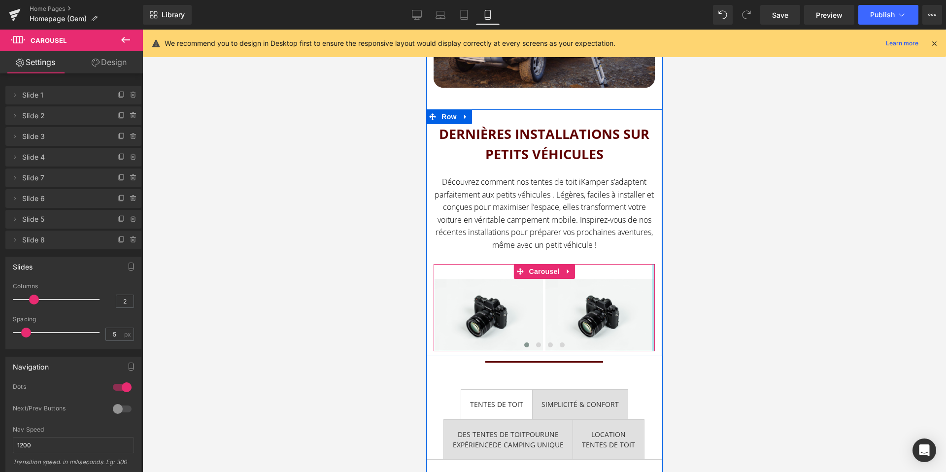
click at [653, 325] on div at bounding box center [653, 307] width 2 height 87
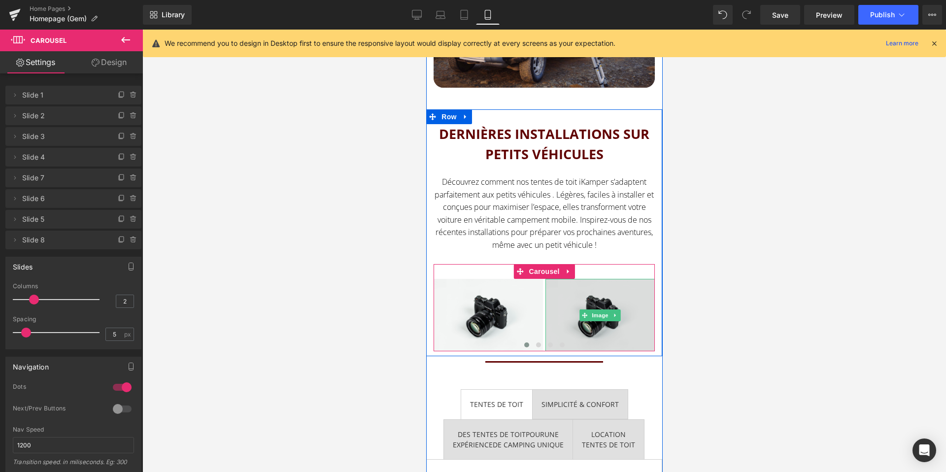
click at [632, 323] on img at bounding box center [599, 315] width 109 height 72
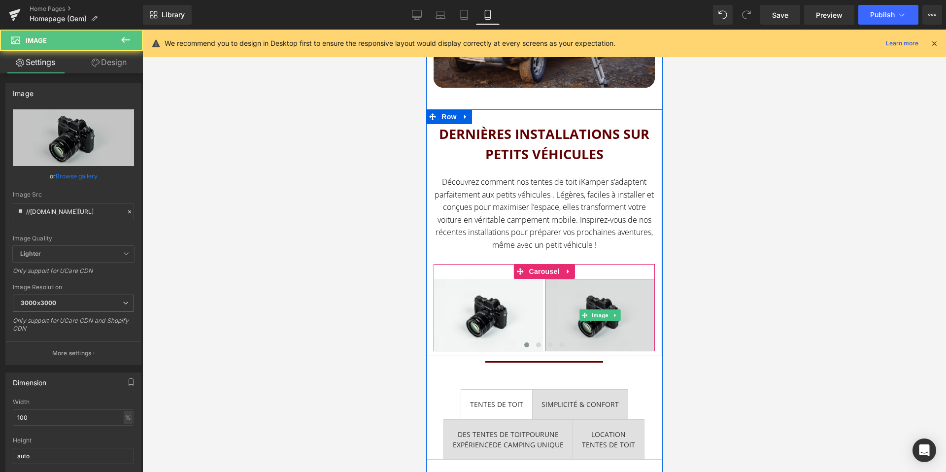
click at [632, 323] on img at bounding box center [599, 315] width 109 height 72
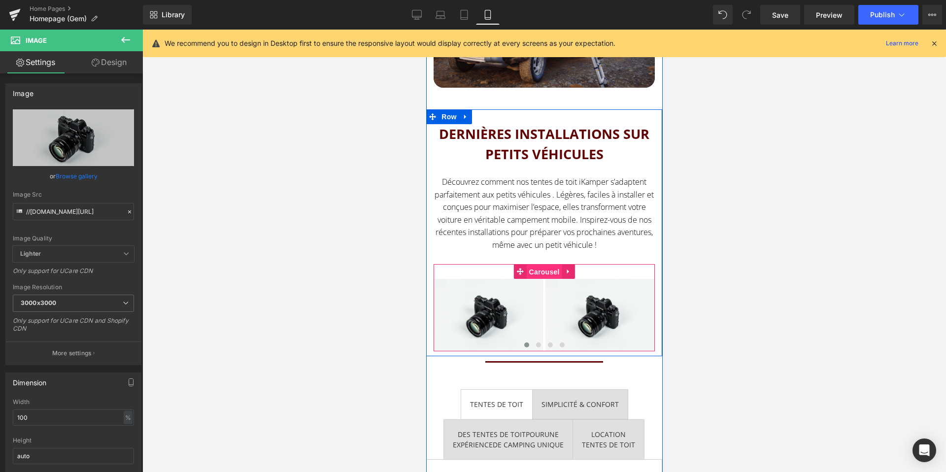
click at [543, 269] on span "Carousel" at bounding box center [543, 272] width 35 height 15
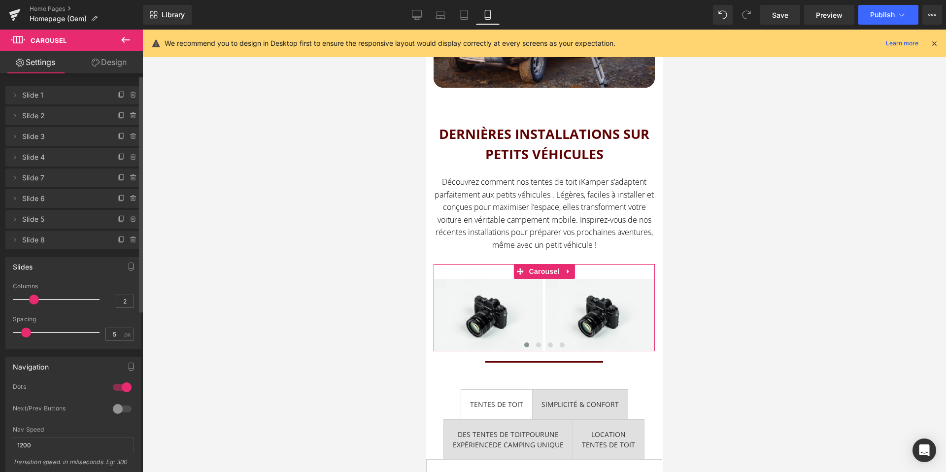
scroll to position [9, 0]
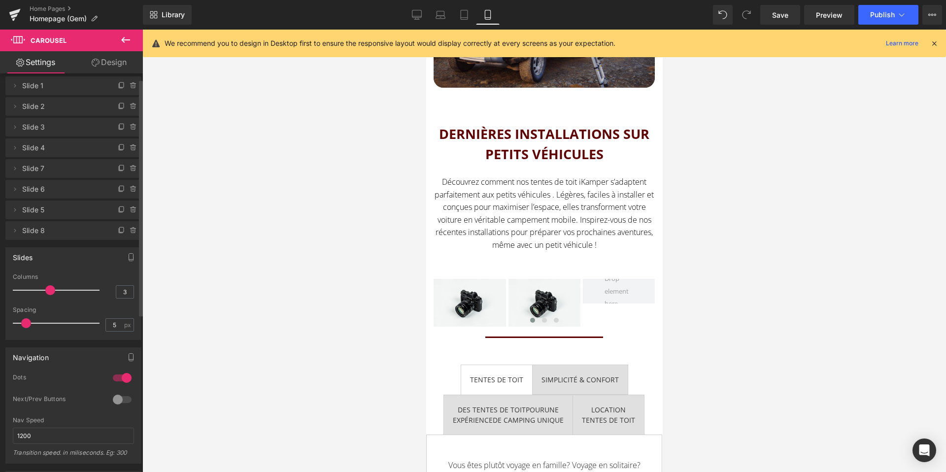
type input "2"
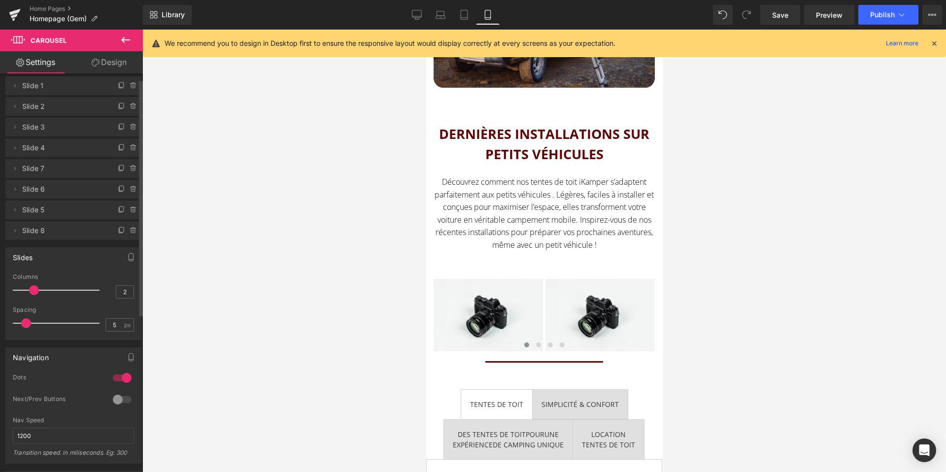
drag, startPoint x: 30, startPoint y: 291, endPoint x: 35, endPoint y: 291, distance: 5.9
click at [35, 291] on span at bounding box center [34, 290] width 10 height 10
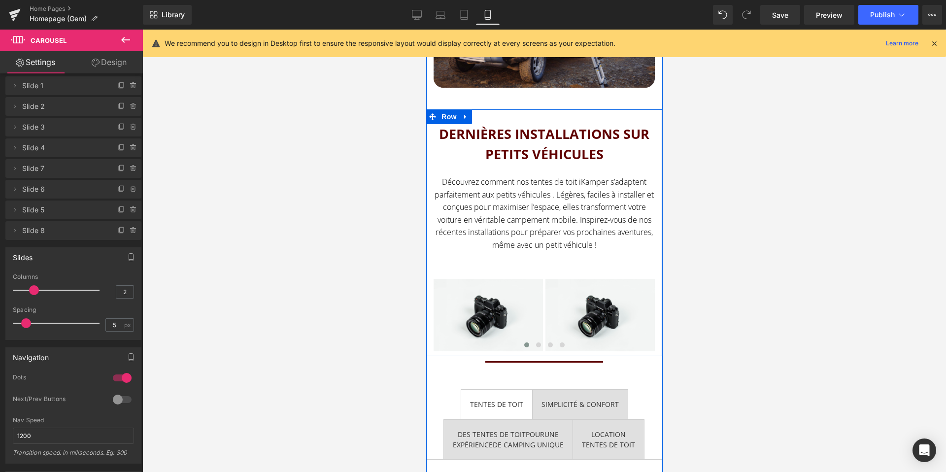
click at [658, 317] on div "DERNIÈRES INSTALLATIONS SUR PETITS VÉHICULES Heading Découvrez comment nos tent…" at bounding box center [544, 237] width 236 height 227
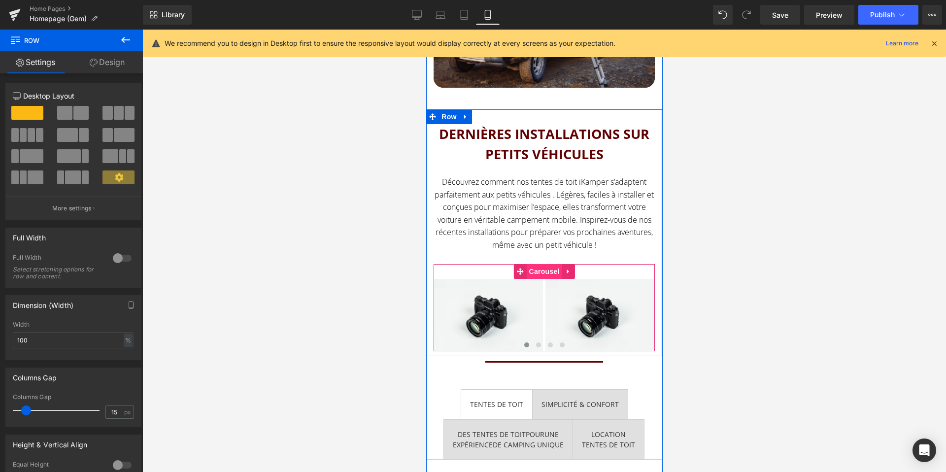
click at [547, 272] on span "Carousel" at bounding box center [543, 271] width 35 height 15
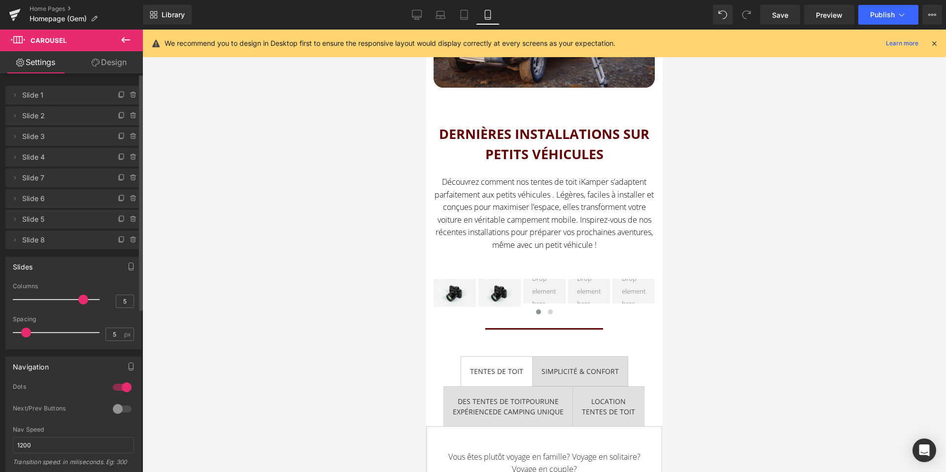
type input "6"
drag, startPoint x: 33, startPoint y: 298, endPoint x: 91, endPoint y: 308, distance: 58.9
click at [91, 308] on div at bounding box center [59, 300] width 82 height 20
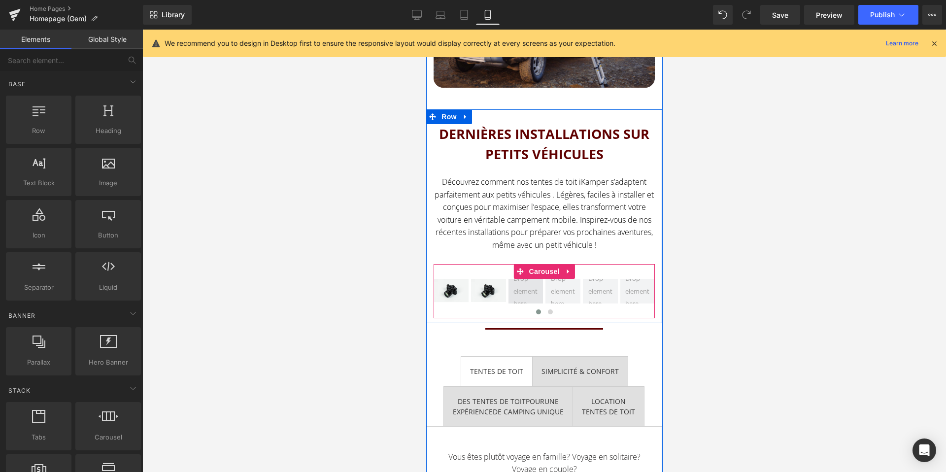
click at [539, 292] on span at bounding box center [525, 291] width 31 height 43
drag, startPoint x: 529, startPoint y: 215, endPoint x: 521, endPoint y: 287, distance: 72.4
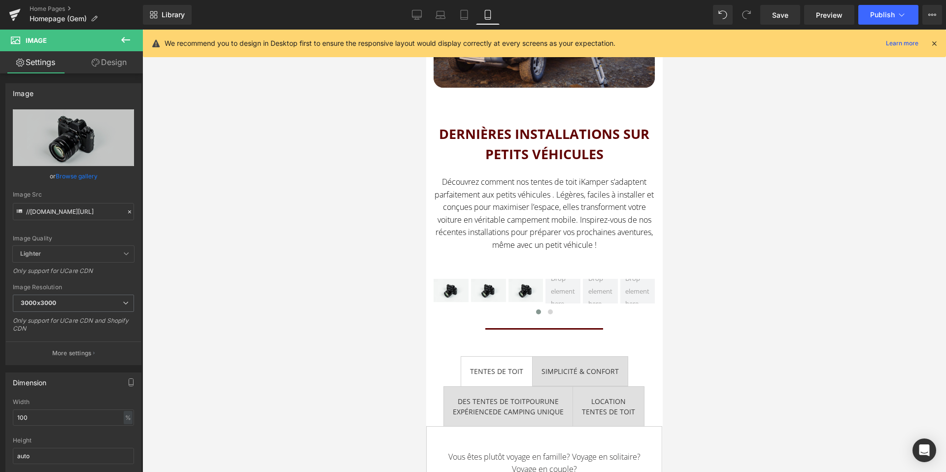
click at [124, 40] on icon at bounding box center [126, 40] width 12 height 12
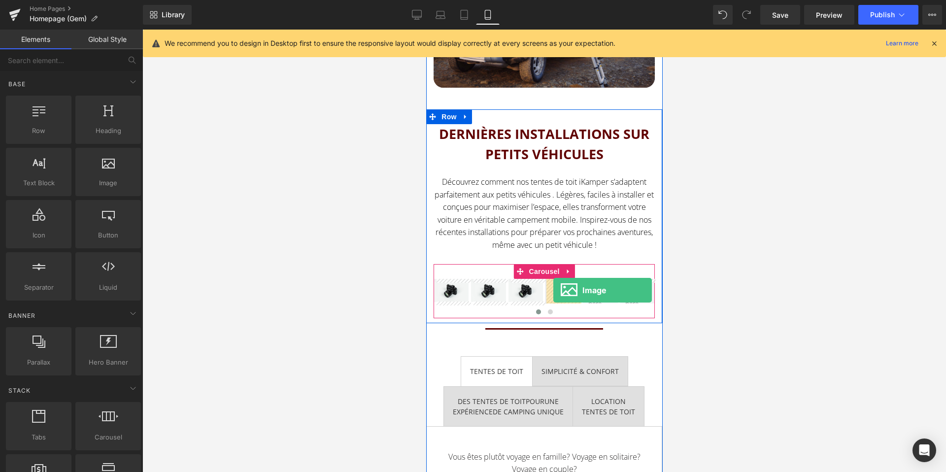
drag, startPoint x: 534, startPoint y: 200, endPoint x: 553, endPoint y: 290, distance: 92.2
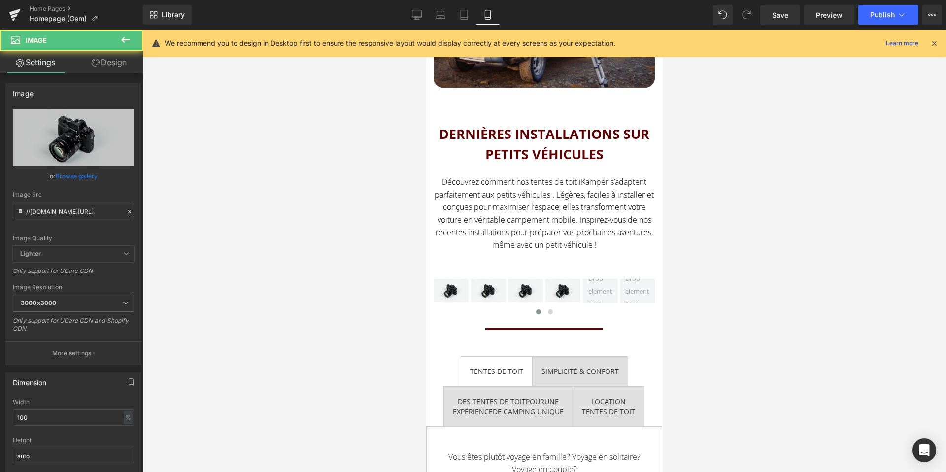
click at [125, 43] on icon at bounding box center [126, 40] width 12 height 12
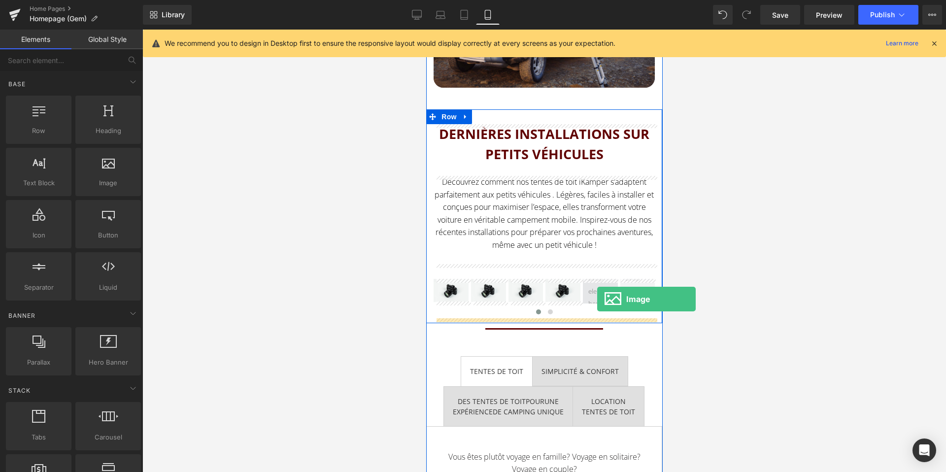
drag, startPoint x: 535, startPoint y: 196, endPoint x: 597, endPoint y: 299, distance: 120.0
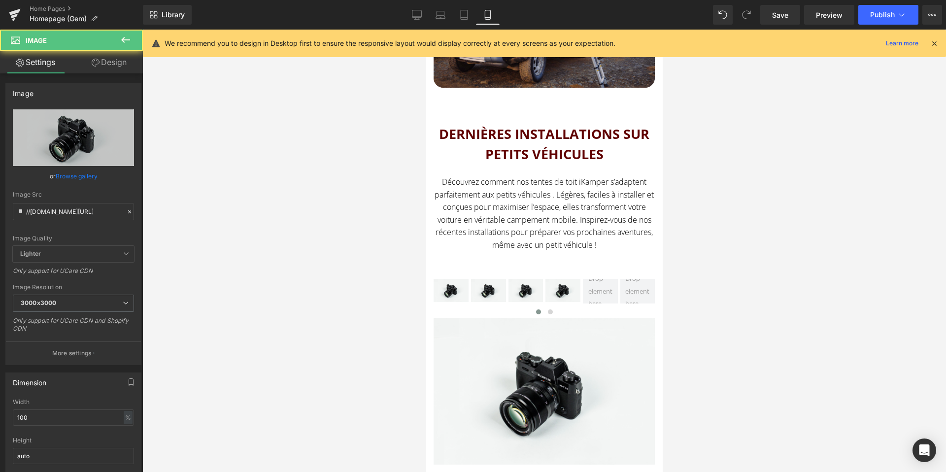
click at [124, 38] on icon at bounding box center [126, 40] width 12 height 12
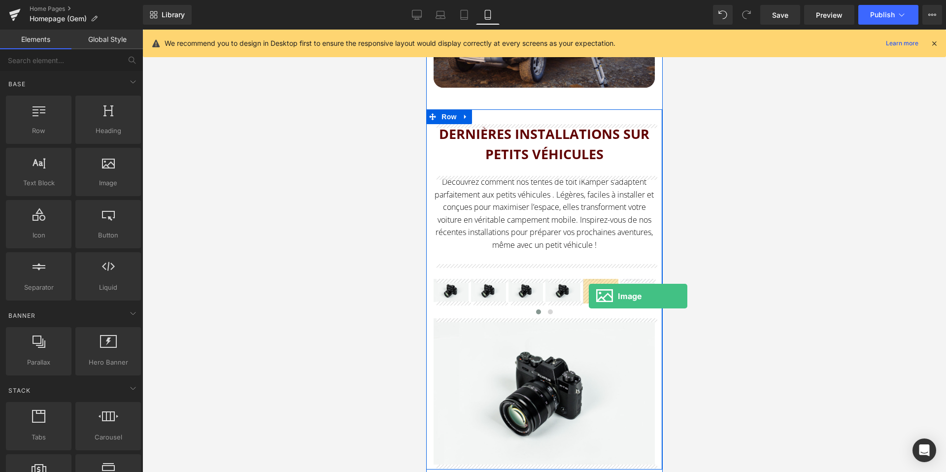
drag, startPoint x: 530, startPoint y: 209, endPoint x: 588, endPoint y: 296, distance: 104.4
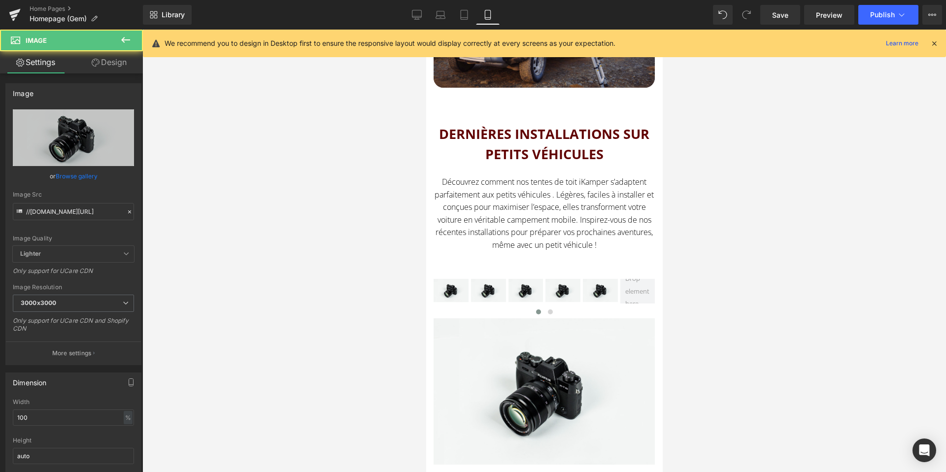
click at [125, 42] on icon at bounding box center [126, 40] width 12 height 12
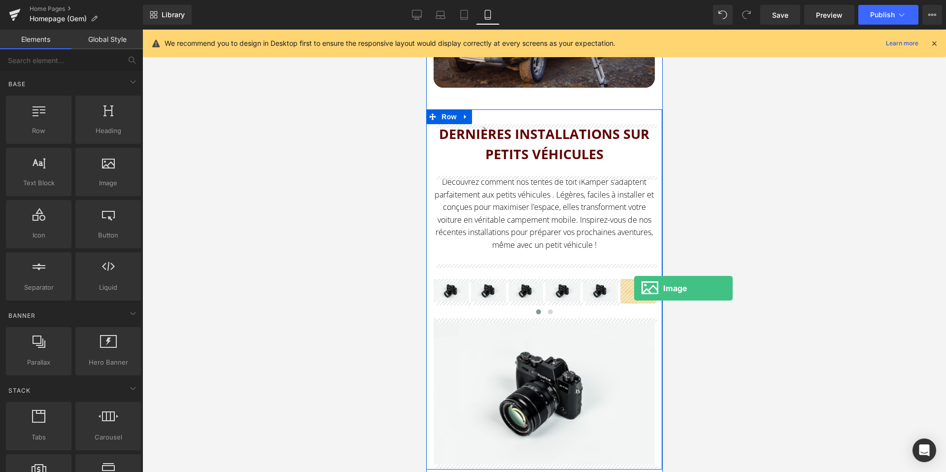
drag, startPoint x: 529, startPoint y: 198, endPoint x: 632, endPoint y: 288, distance: 137.6
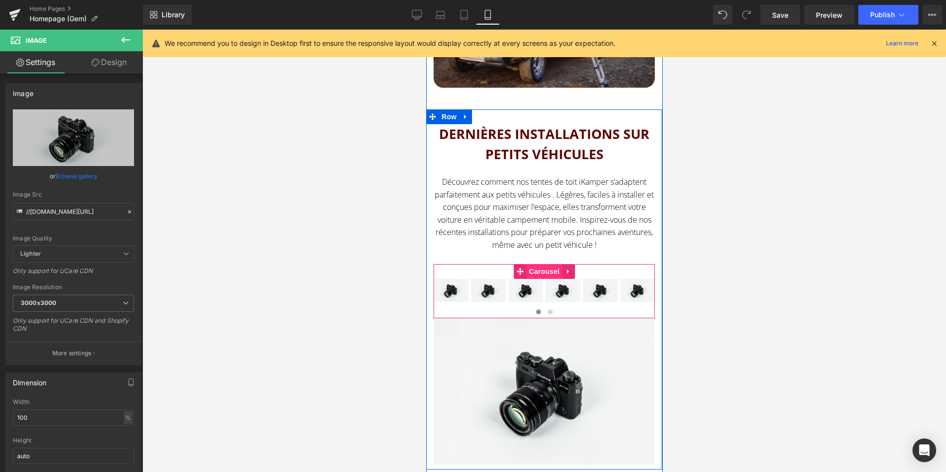
click at [544, 273] on span "Carousel" at bounding box center [543, 271] width 35 height 15
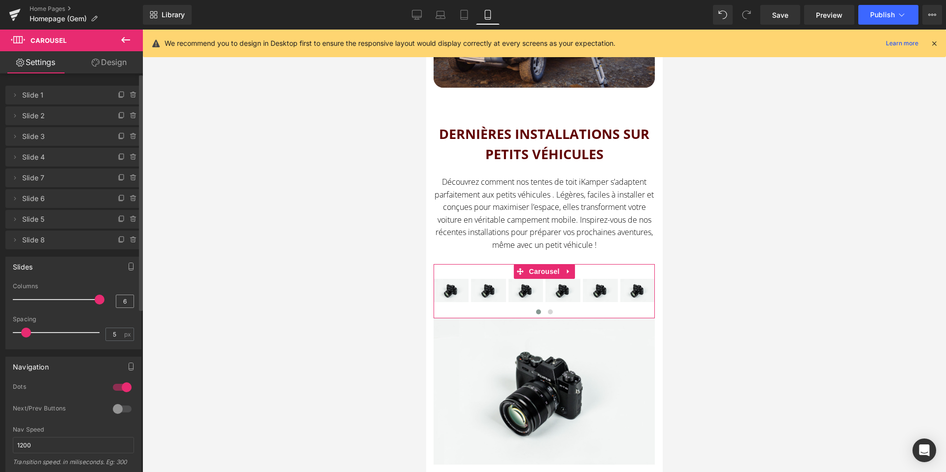
drag, startPoint x: 97, startPoint y: 300, endPoint x: 112, endPoint y: 300, distance: 15.3
click at [112, 300] on div "Columns 6" at bounding box center [73, 299] width 121 height 33
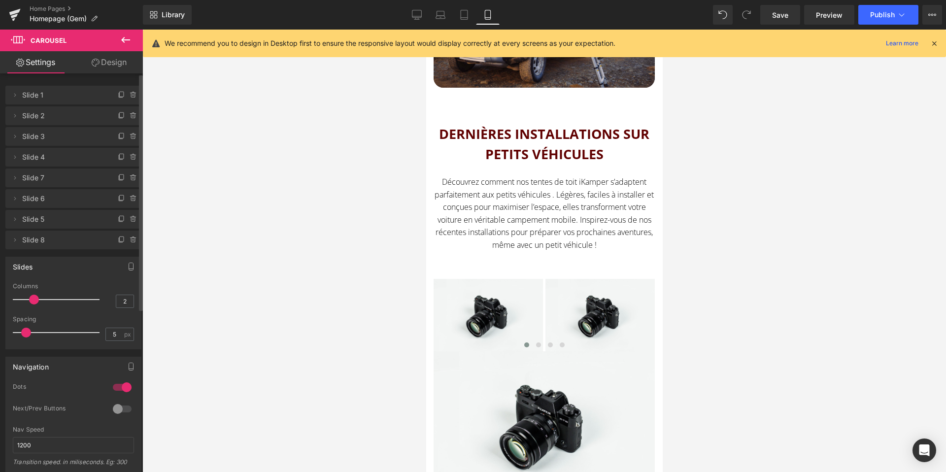
type input "3"
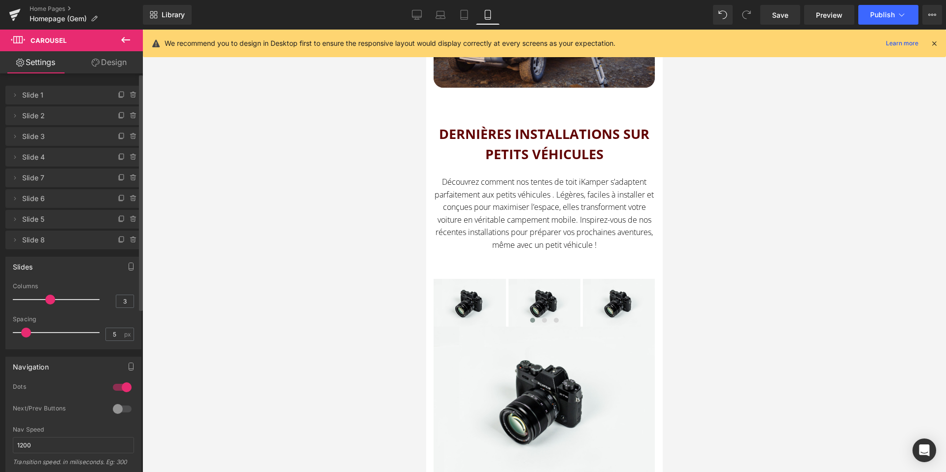
drag, startPoint x: 93, startPoint y: 299, endPoint x: 46, endPoint y: 304, distance: 47.6
click at [46, 304] on div at bounding box center [59, 300] width 82 height 20
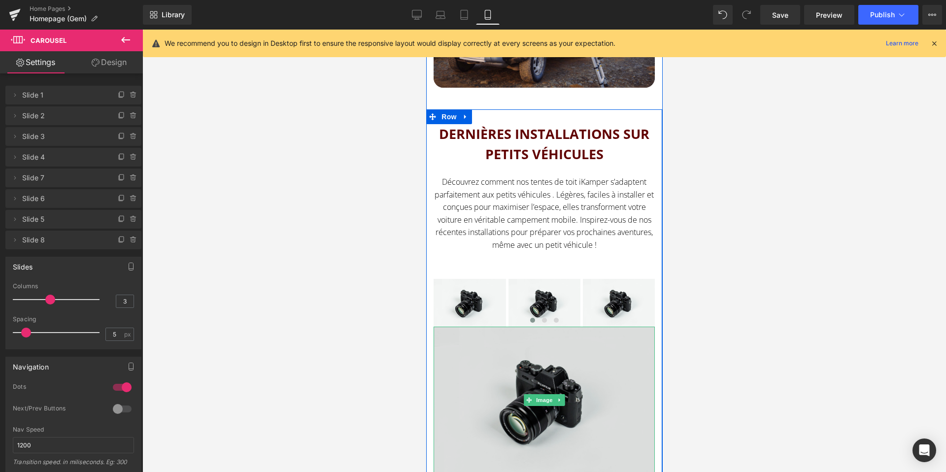
scroll to position [1224, 0]
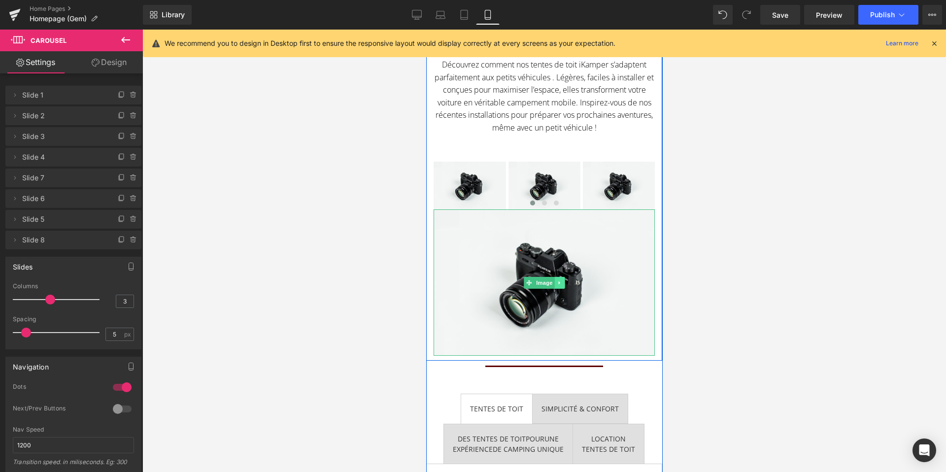
click at [558, 280] on icon at bounding box center [558, 283] width 5 height 6
click at [565, 284] on icon at bounding box center [564, 282] width 5 height 5
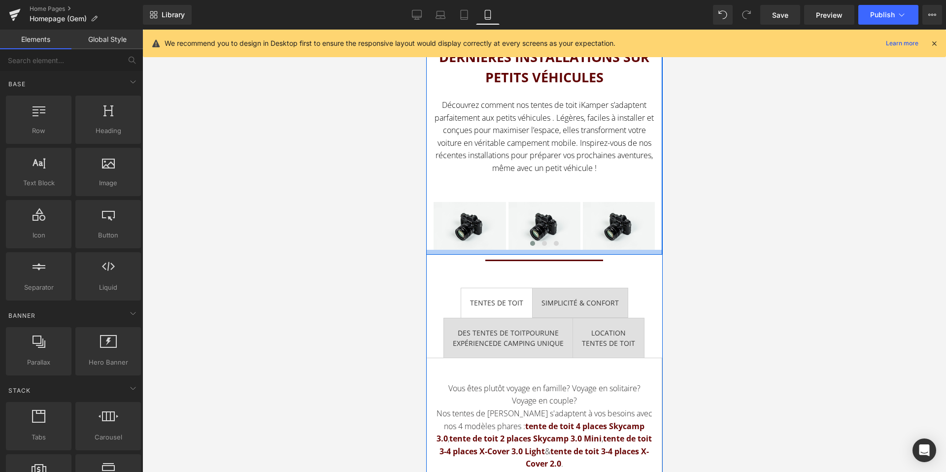
scroll to position [1174, 0]
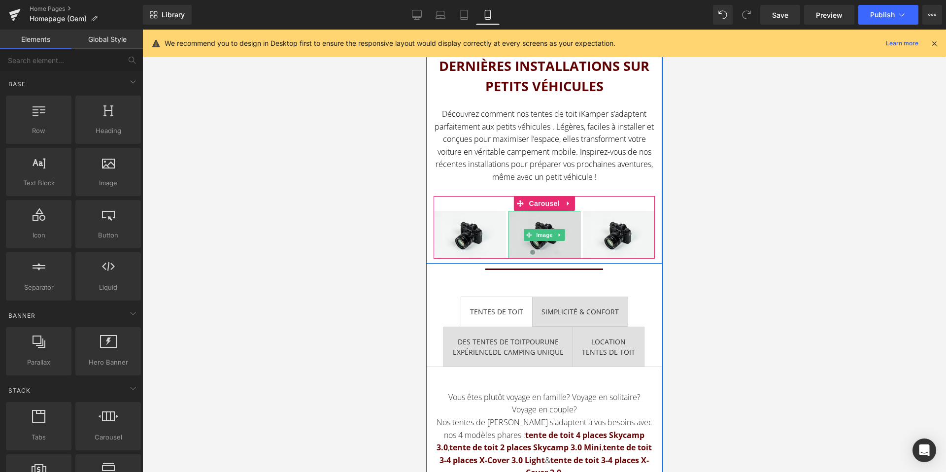
click at [536, 240] on div "Image" at bounding box center [544, 235] width 72 height 48
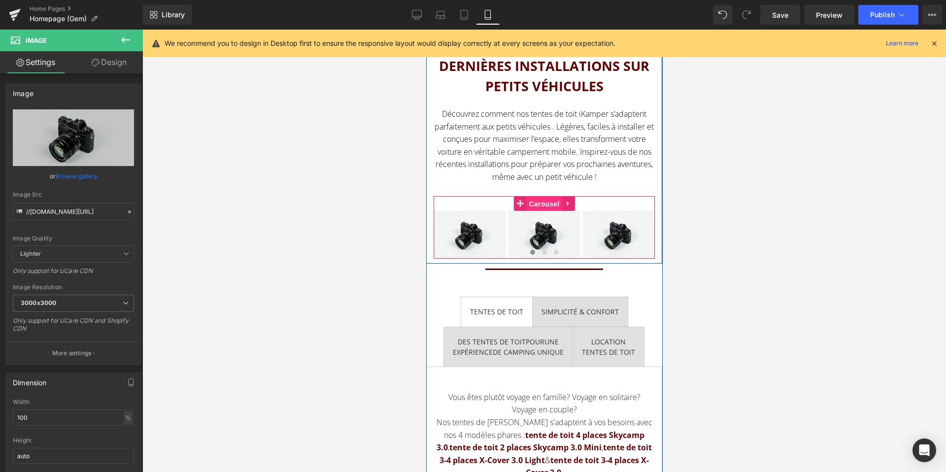
click at [543, 202] on span "Carousel" at bounding box center [543, 204] width 35 height 15
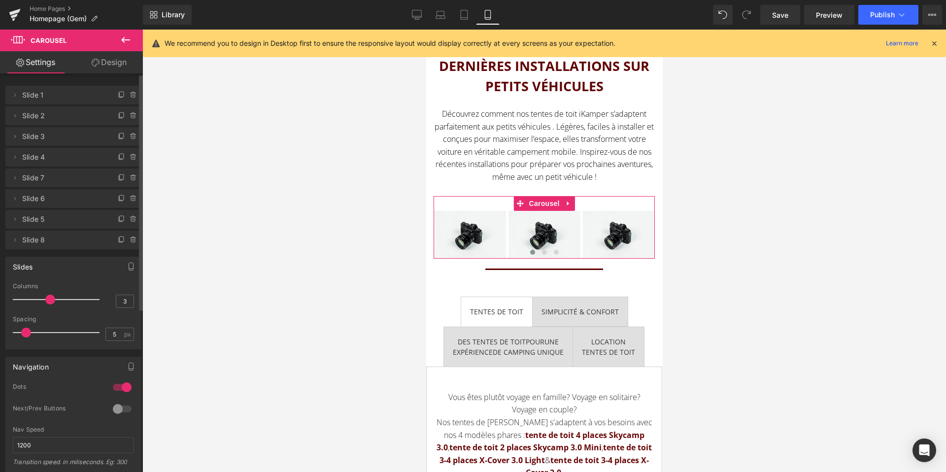
type input "2"
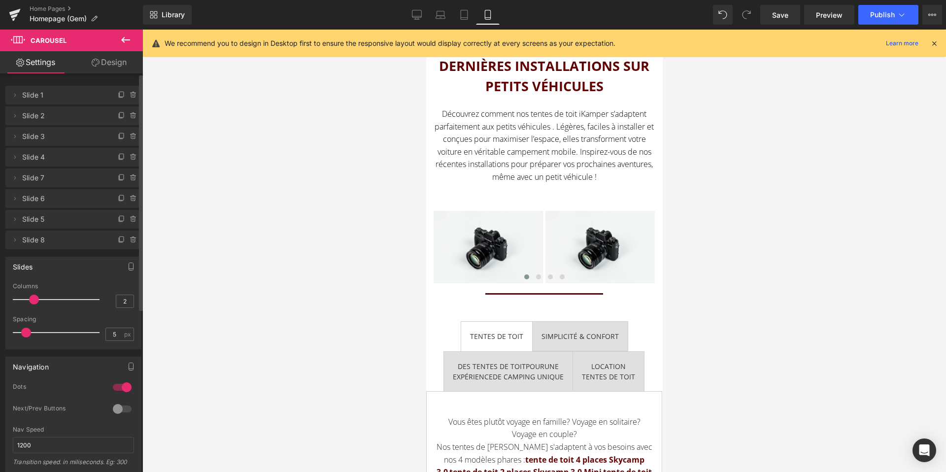
drag, startPoint x: 51, startPoint y: 300, endPoint x: 37, endPoint y: 299, distance: 13.3
click at [37, 299] on span at bounding box center [34, 300] width 10 height 10
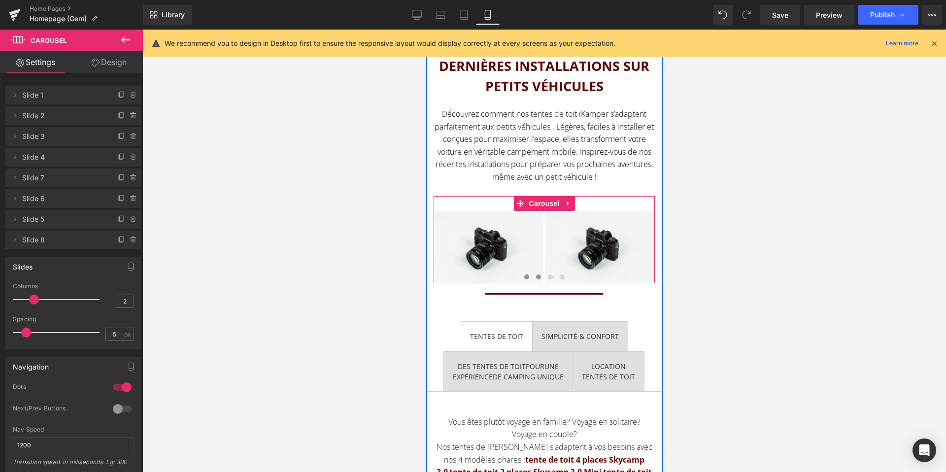
click at [539, 275] on span at bounding box center [538, 276] width 5 height 5
click at [527, 277] on span at bounding box center [526, 276] width 5 height 5
click at [552, 277] on button at bounding box center [550, 277] width 12 height 10
click at [562, 274] on span at bounding box center [561, 276] width 5 height 5
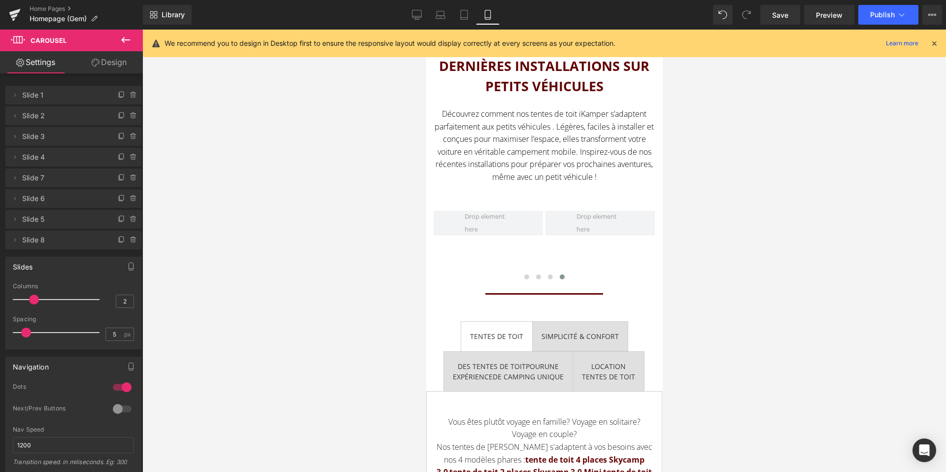
click at [130, 40] on icon at bounding box center [126, 40] width 12 height 12
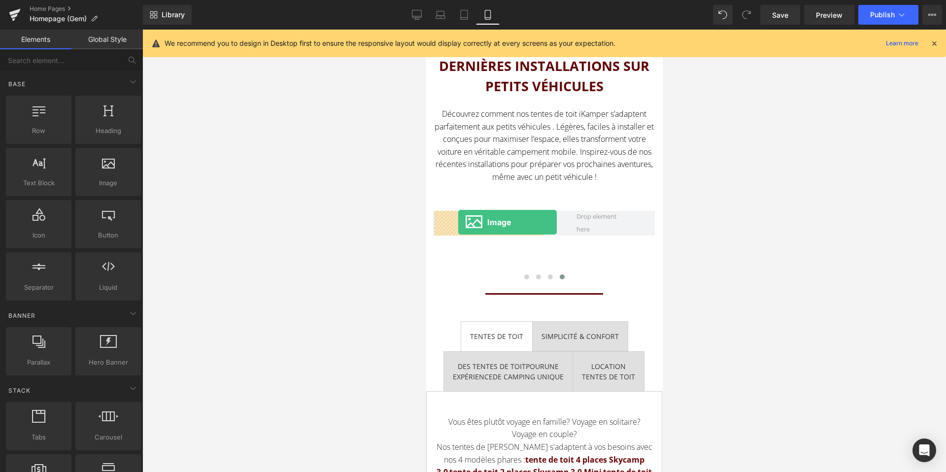
drag, startPoint x: 532, startPoint y: 214, endPoint x: 459, endPoint y: 221, distance: 73.7
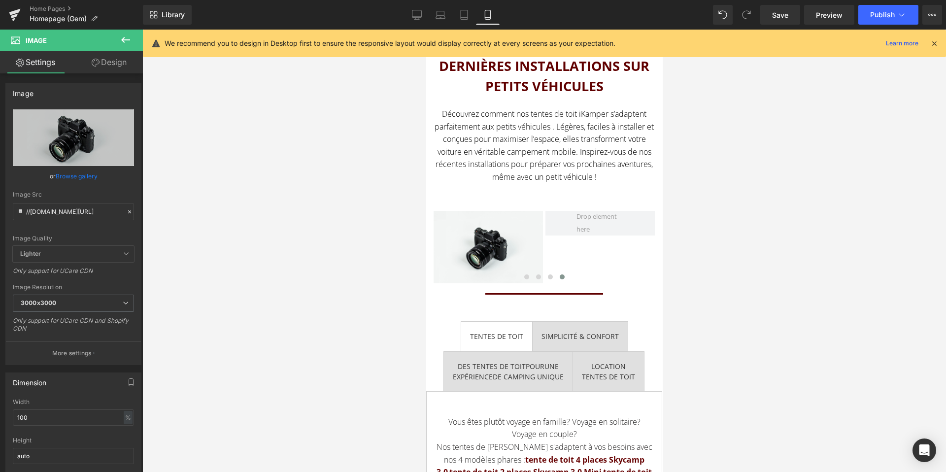
click at [122, 38] on icon at bounding box center [126, 40] width 12 height 12
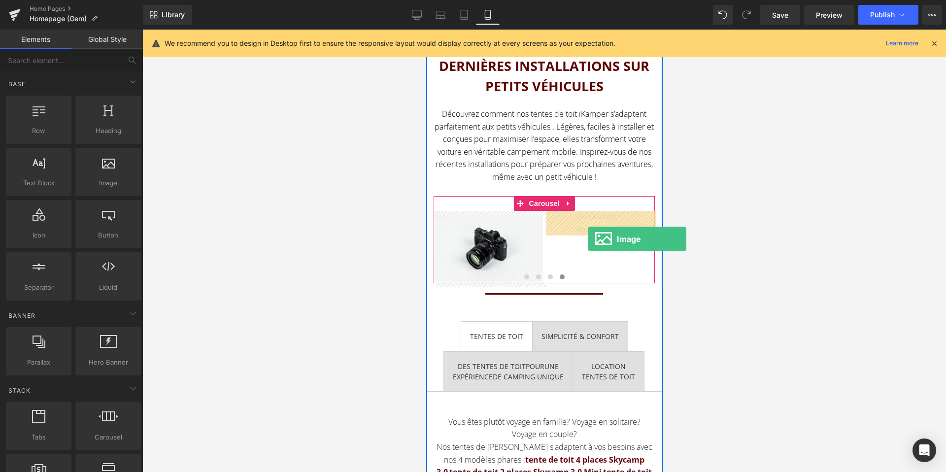
drag, startPoint x: 539, startPoint y: 198, endPoint x: 585, endPoint y: 236, distance: 59.9
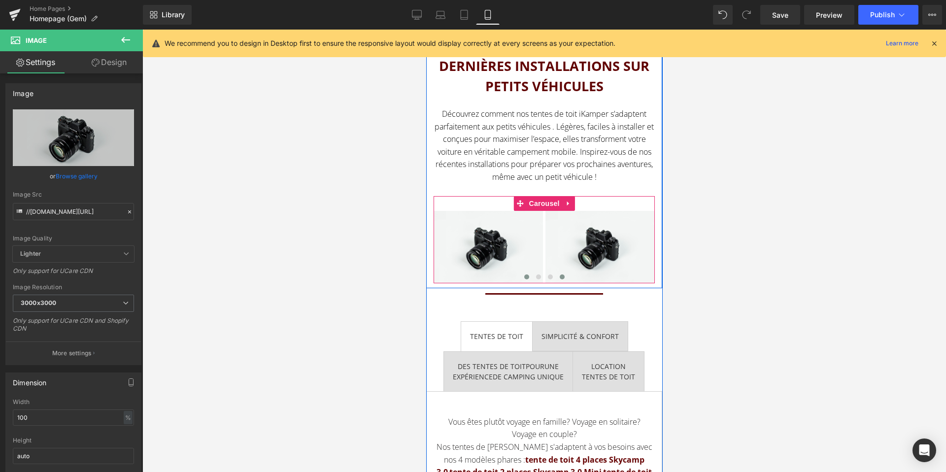
click at [528, 276] on span at bounding box center [526, 276] width 5 height 5
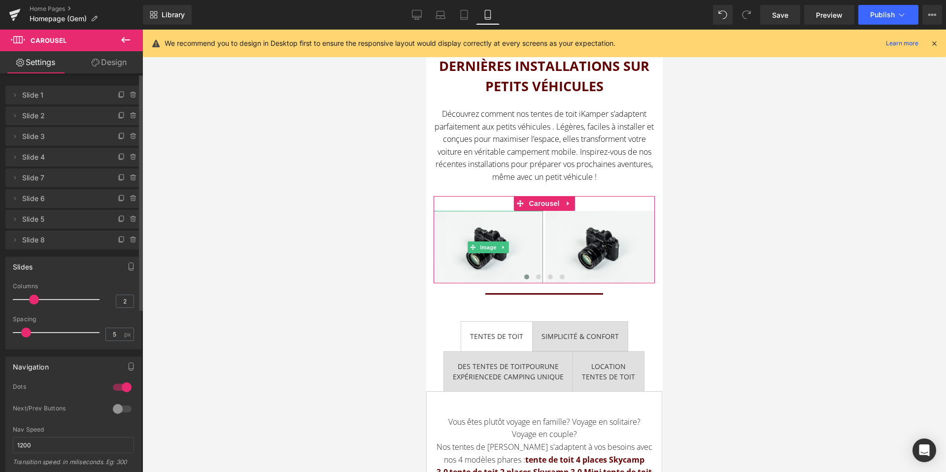
click at [45, 94] on span "Slide 1" at bounding box center [63, 95] width 83 height 19
click at [45, 99] on span "Slide 1" at bounding box center [63, 95] width 83 height 19
click at [15, 93] on icon at bounding box center [15, 95] width 8 height 8
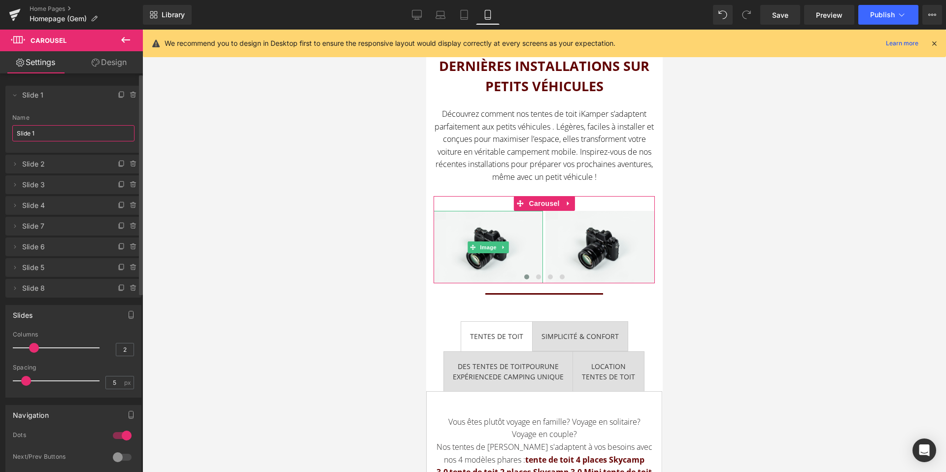
click at [40, 132] on input "Slide 1" at bounding box center [73, 133] width 122 height 16
click at [27, 137] on input "Nissan 1" at bounding box center [73, 133] width 122 height 16
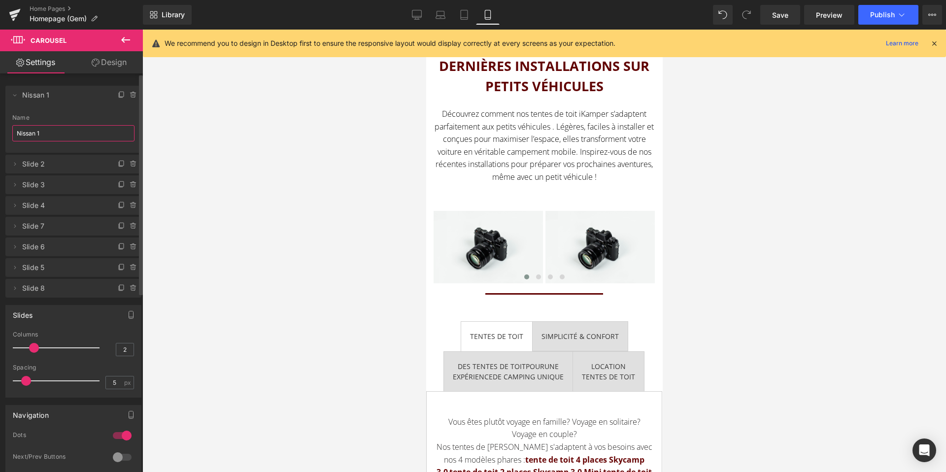
click at [27, 137] on input "Nissan 1" at bounding box center [73, 133] width 122 height 16
type input "Nissan 1"
click at [15, 165] on icon at bounding box center [15, 164] width 8 height 8
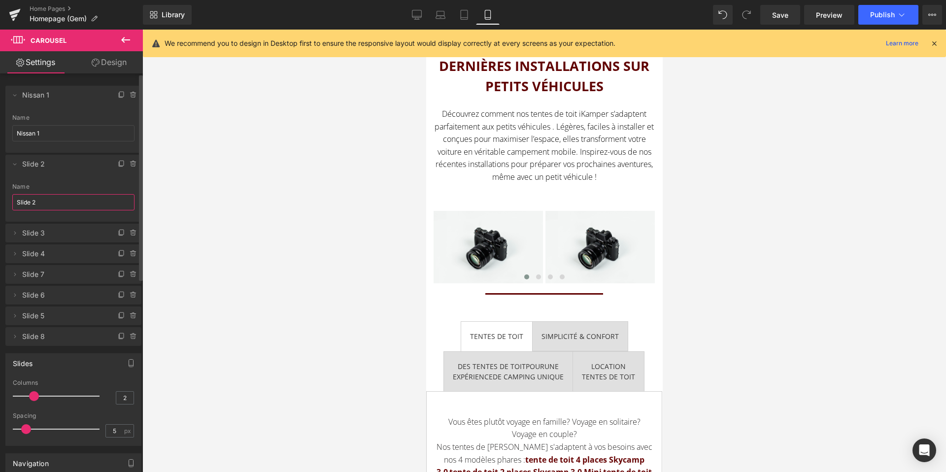
click at [42, 200] on input "Slide 2" at bounding box center [73, 202] width 122 height 16
paste input "Nissan 1"
type input "Nissan 2"
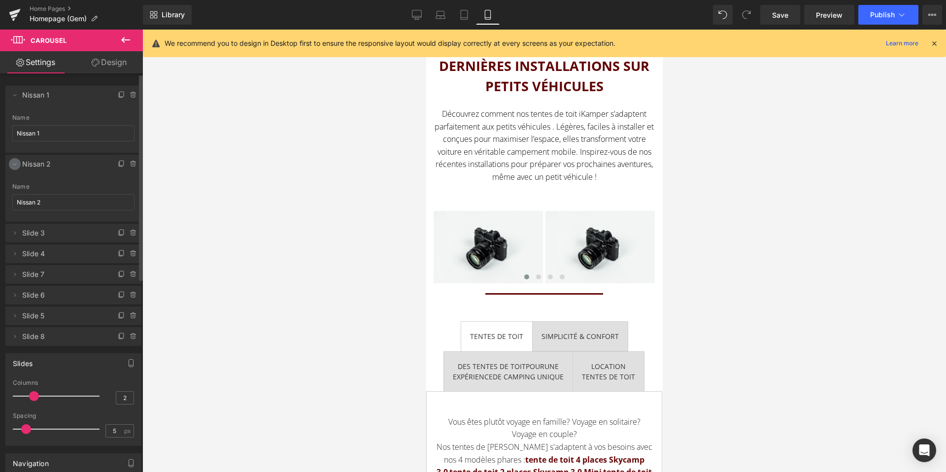
click at [11, 164] on icon at bounding box center [15, 164] width 8 height 8
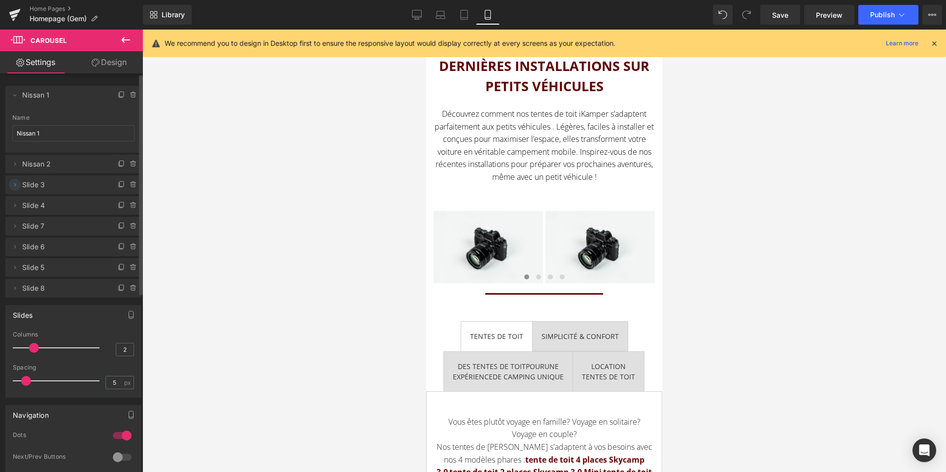
click at [12, 187] on icon at bounding box center [15, 185] width 8 height 8
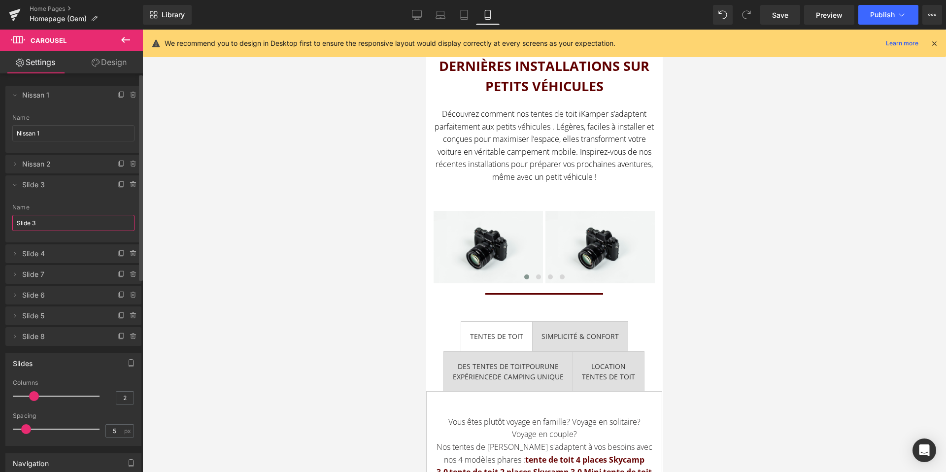
click at [38, 226] on input "Slide 3" at bounding box center [73, 223] width 122 height 16
click at [30, 224] on input "Campture 1" at bounding box center [73, 223] width 122 height 16
click at [44, 223] on input "Capture 1" at bounding box center [73, 223] width 122 height 16
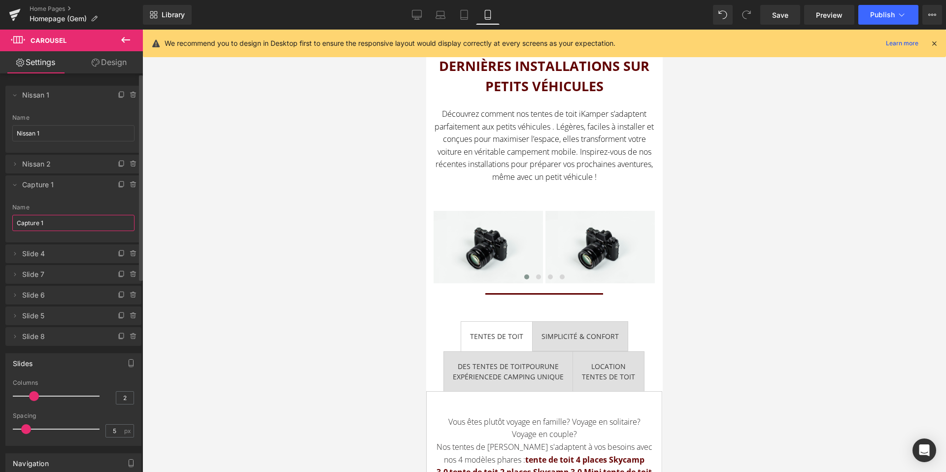
click at [44, 223] on input "Capture 1" at bounding box center [73, 223] width 122 height 16
click at [38, 224] on input "Capture 1" at bounding box center [73, 223] width 122 height 16
click at [48, 223] on input "Captur 1" at bounding box center [73, 223] width 122 height 16
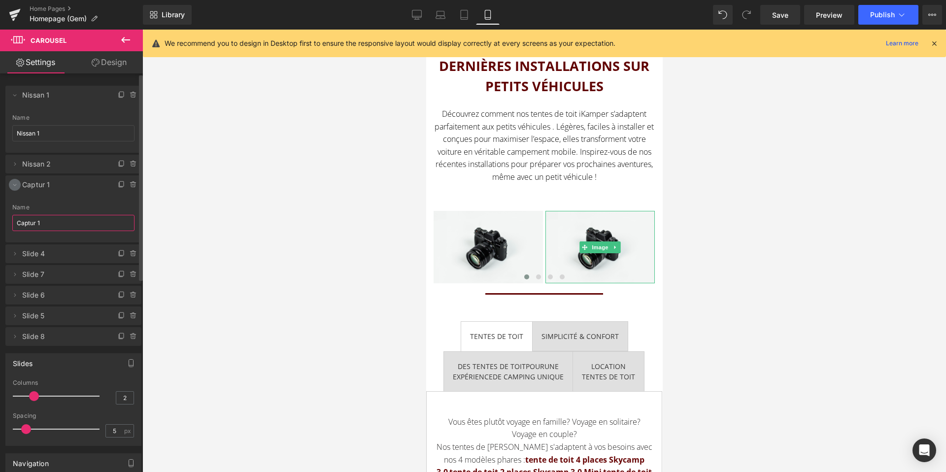
type input "Captur 1"
click at [11, 182] on icon at bounding box center [15, 185] width 8 height 8
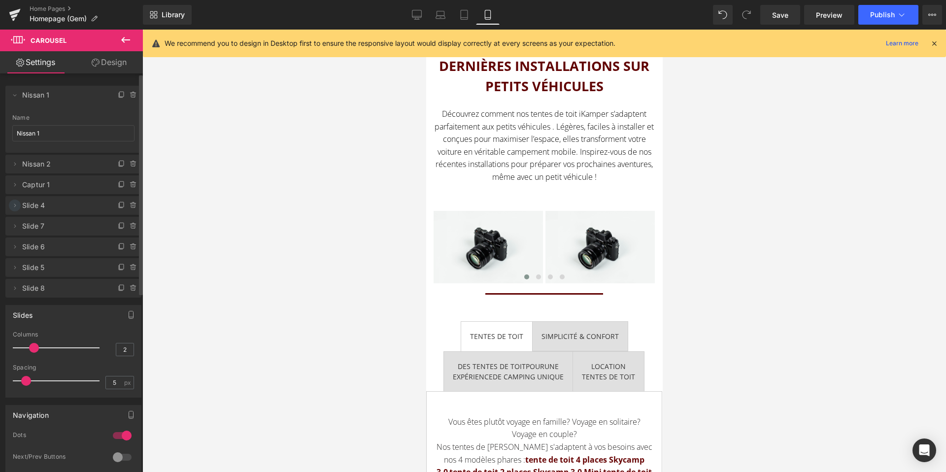
click at [12, 205] on icon at bounding box center [15, 206] width 8 height 8
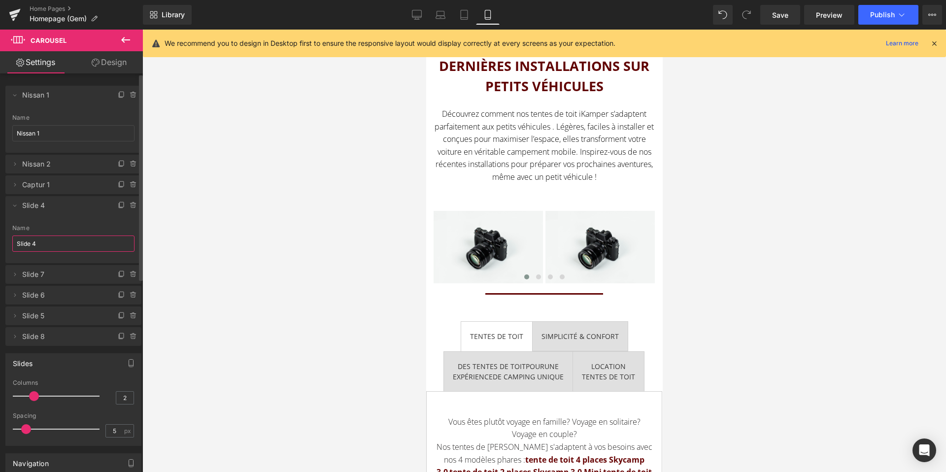
click at [34, 246] on input "Slide 4" at bounding box center [73, 244] width 122 height 16
paste input "Captur 1"
type input "Captur 2"
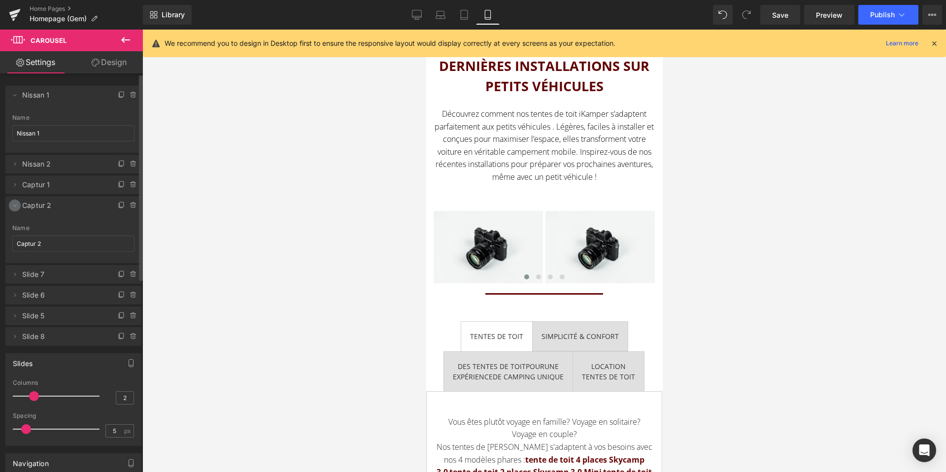
click at [13, 208] on icon at bounding box center [15, 206] width 8 height 8
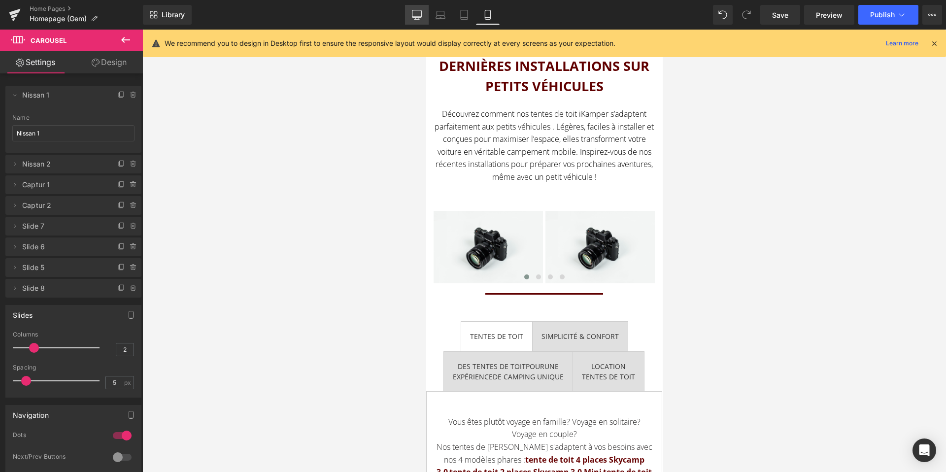
click at [412, 19] on icon at bounding box center [417, 15] width 10 height 10
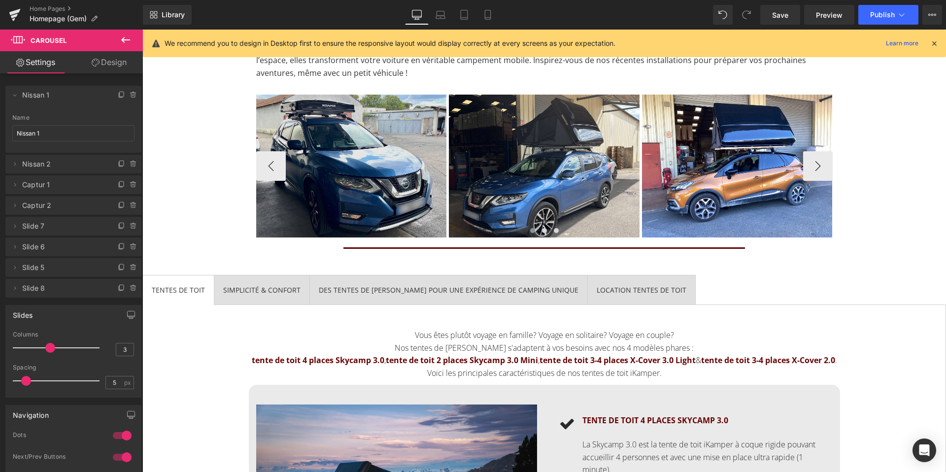
scroll to position [1298, 0]
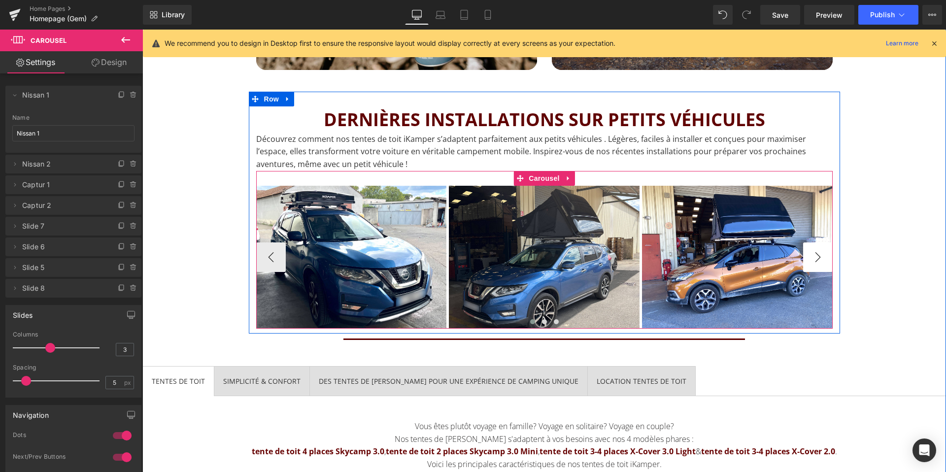
click at [825, 258] on button "›" at bounding box center [818, 257] width 30 height 30
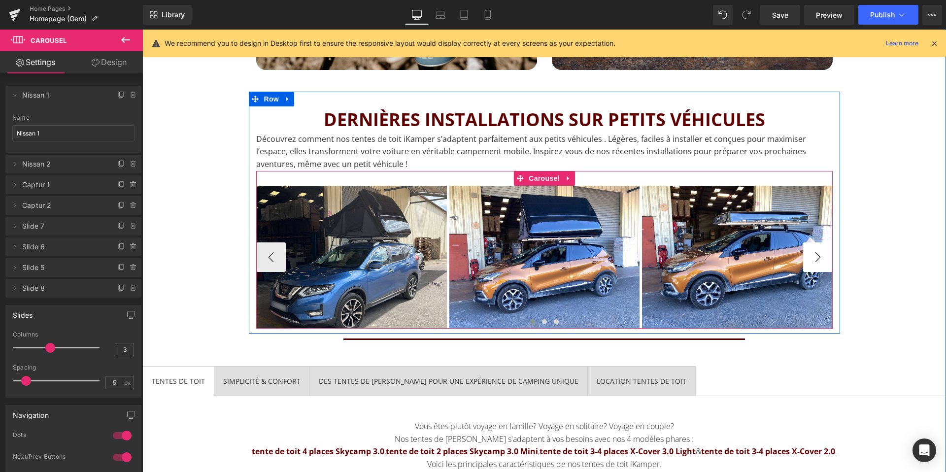
click at [825, 258] on button "›" at bounding box center [818, 257] width 30 height 30
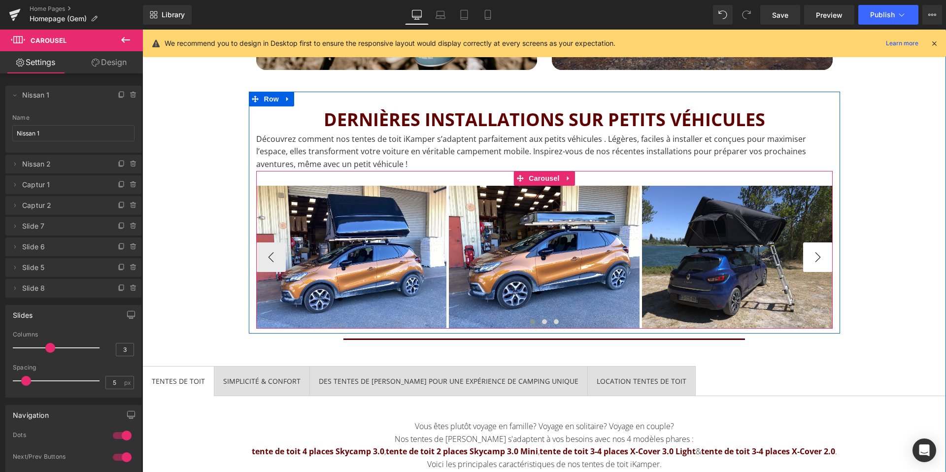
click at [825, 258] on button "›" at bounding box center [818, 257] width 30 height 30
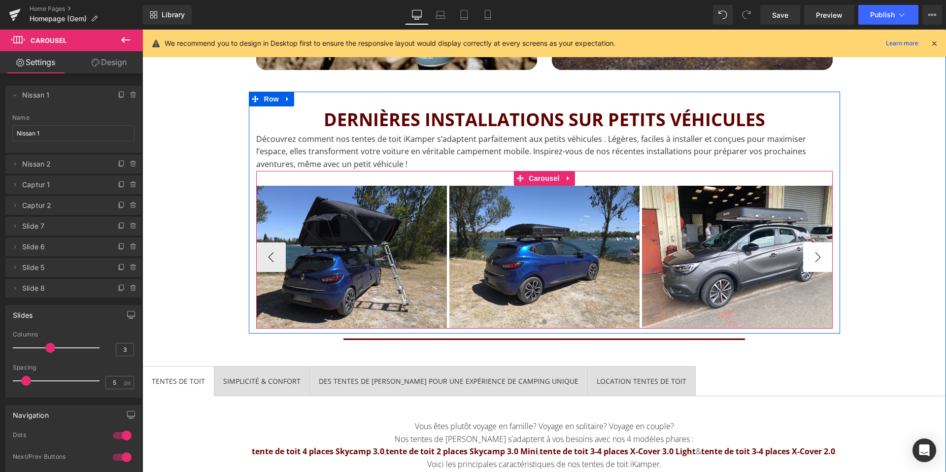
click at [825, 258] on button "›" at bounding box center [818, 257] width 30 height 30
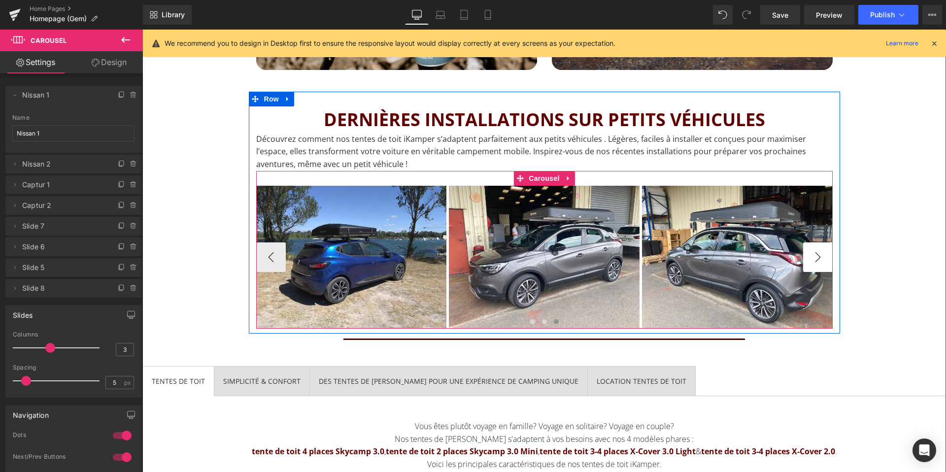
click at [254, 258] on img at bounding box center [158, 257] width 191 height 143
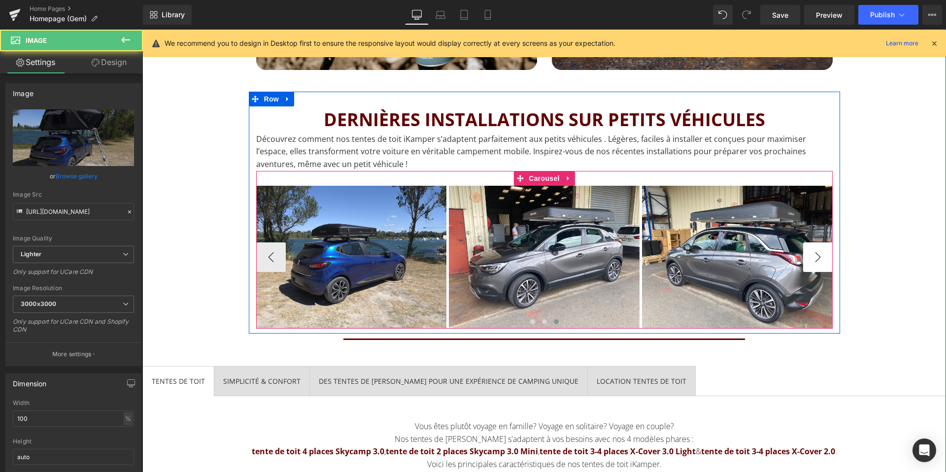
click at [825, 258] on div "Image Image Image Image Image Image Image Image" at bounding box center [63, 257] width 1544 height 143
click at [640, 258] on img at bounding box center [544, 257] width 191 height 143
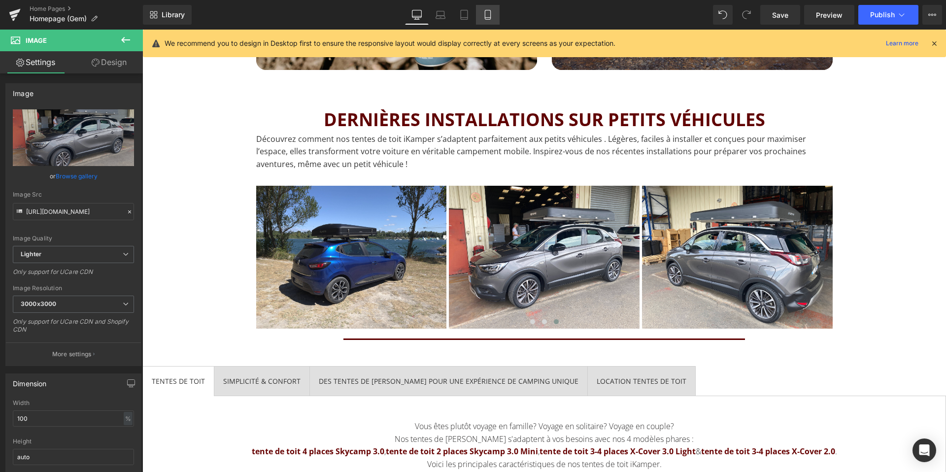
click at [497, 21] on link "Mobile" at bounding box center [488, 15] width 24 height 20
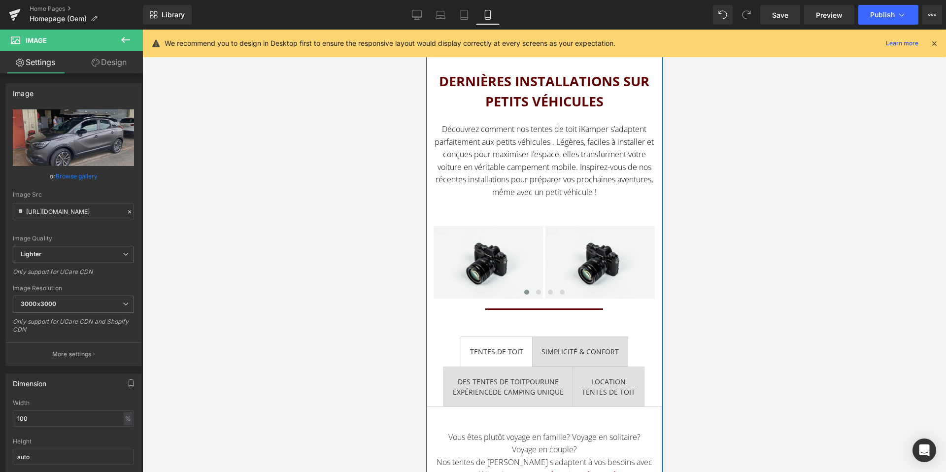
scroll to position [1146, 0]
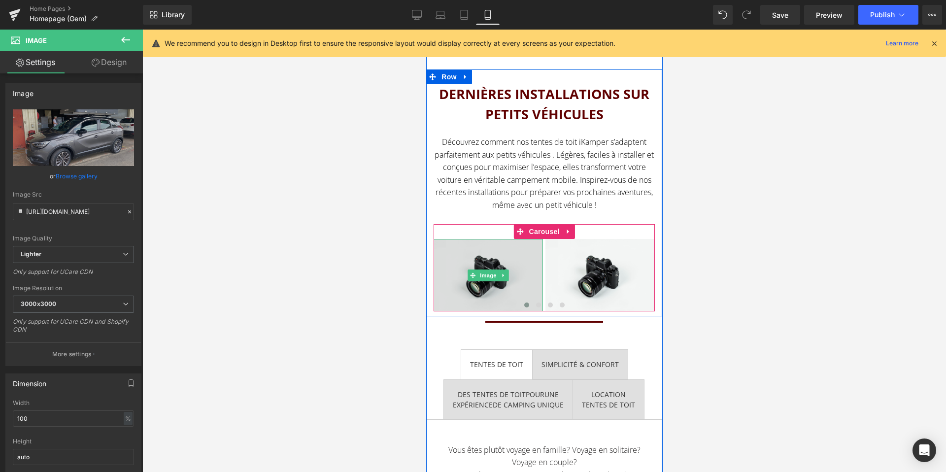
click at [511, 295] on img at bounding box center [487, 275] width 109 height 72
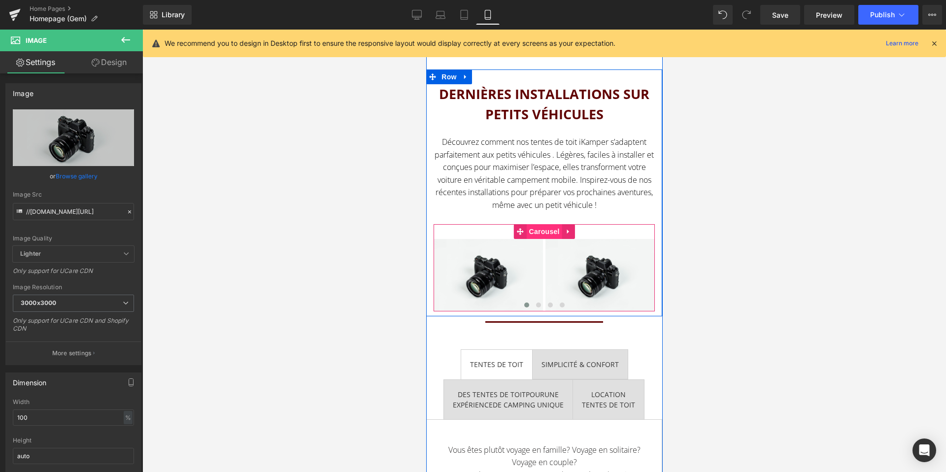
click at [540, 230] on span "Carousel" at bounding box center [543, 231] width 35 height 15
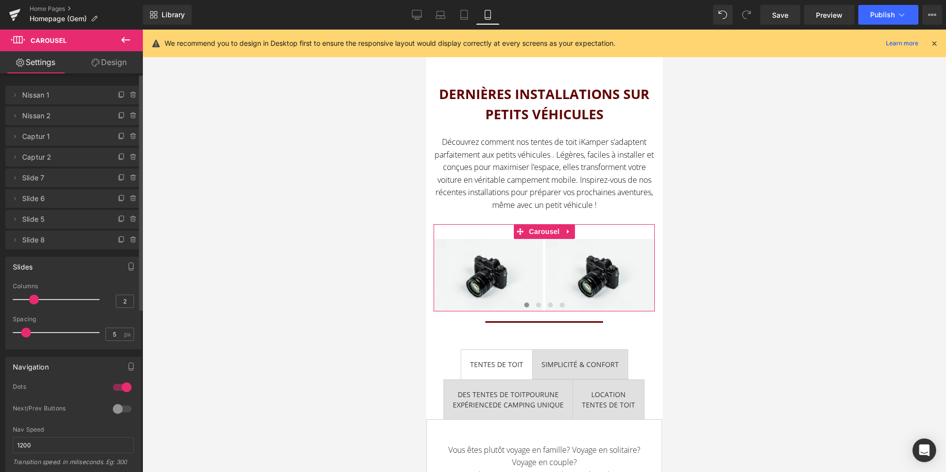
click at [32, 177] on span "Slide 7" at bounding box center [63, 178] width 83 height 19
click at [12, 178] on icon at bounding box center [15, 178] width 8 height 8
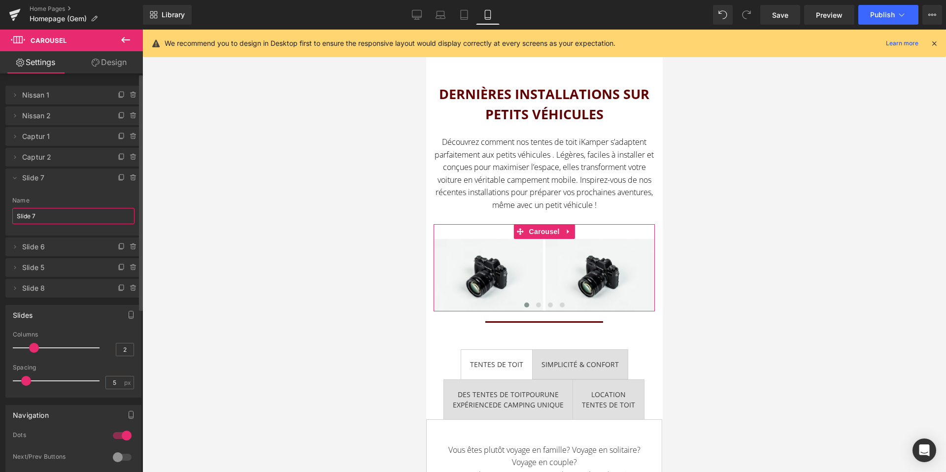
click at [34, 219] on input "Slide 7" at bounding box center [73, 216] width 122 height 16
click at [28, 216] on input "Clio 1" at bounding box center [73, 216] width 122 height 16
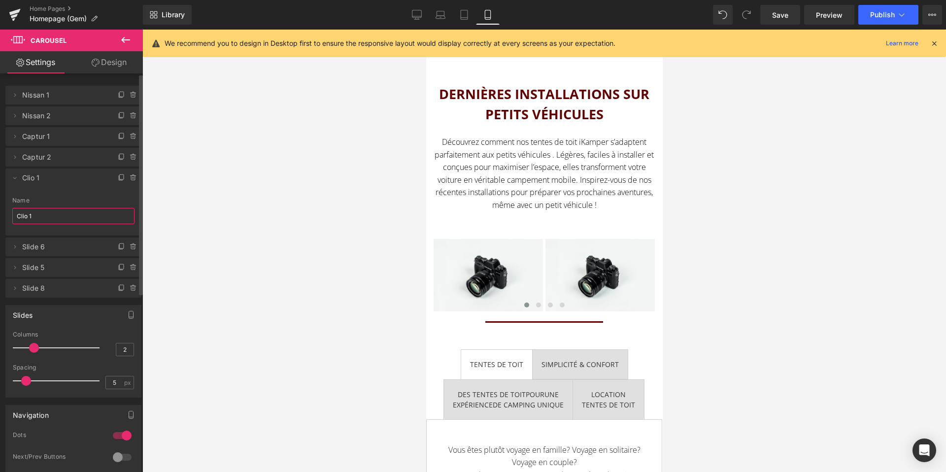
click at [28, 216] on input "Clio 1" at bounding box center [73, 216] width 122 height 16
type input "Clio 1"
click at [11, 178] on icon at bounding box center [15, 178] width 8 height 8
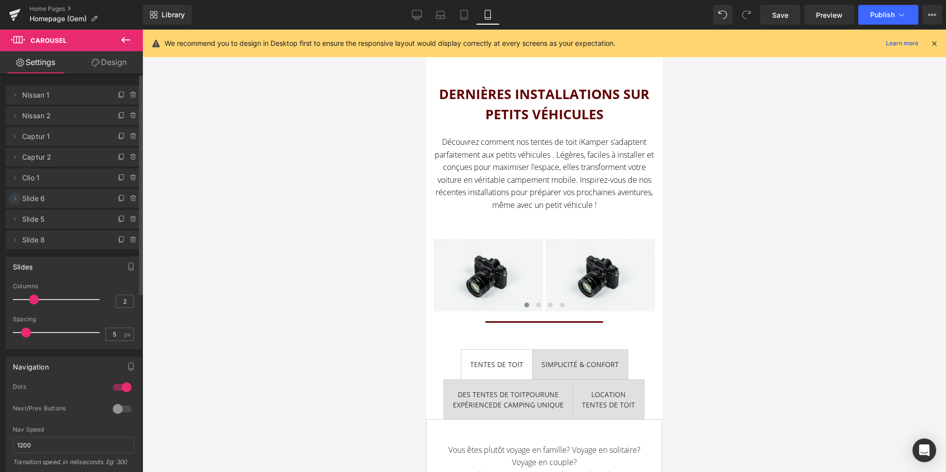
click at [14, 198] on icon at bounding box center [15, 199] width 8 height 8
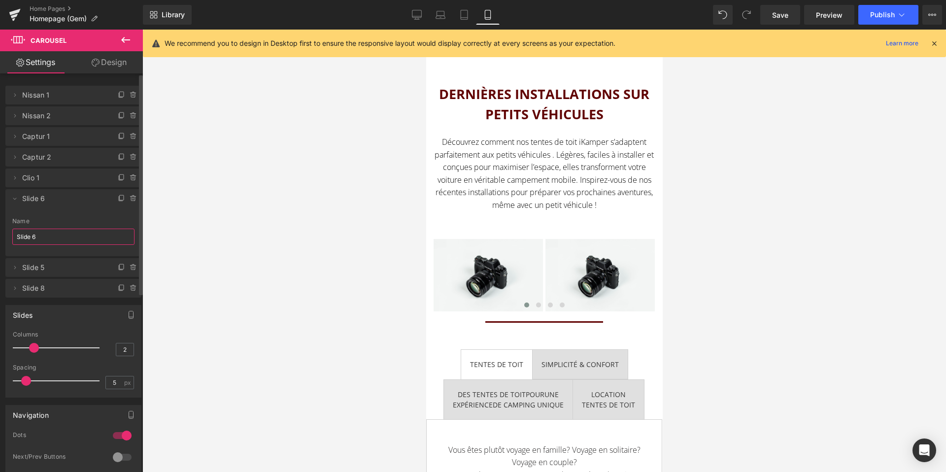
click at [39, 236] on input "Slide 6" at bounding box center [73, 237] width 122 height 16
paste input "Clio 1"
type input "Clio 2"
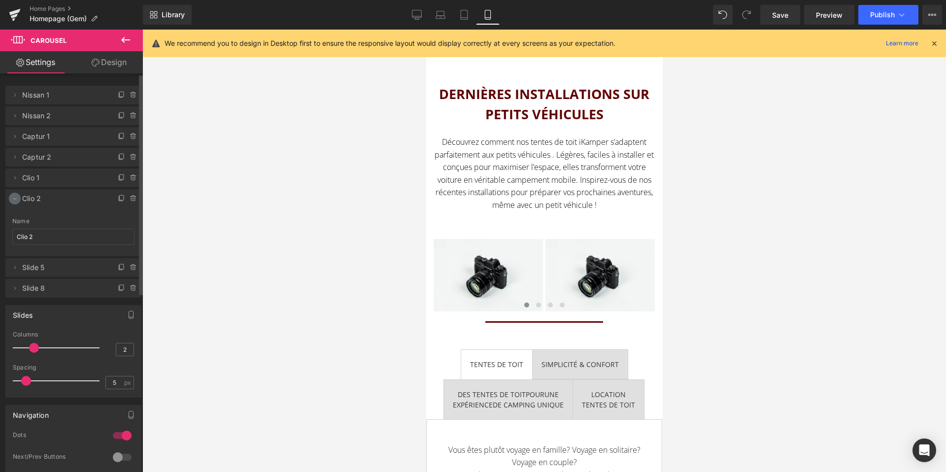
click at [15, 198] on icon at bounding box center [15, 199] width 8 height 8
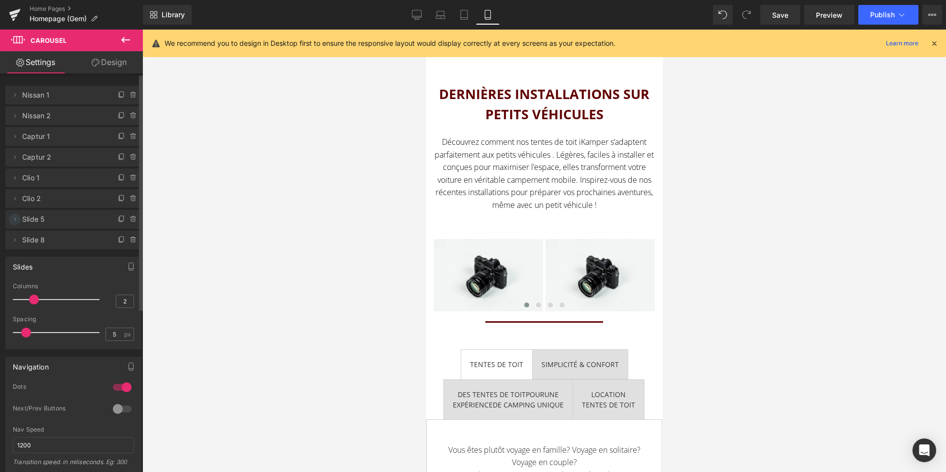
click at [14, 223] on span at bounding box center [15, 219] width 12 height 12
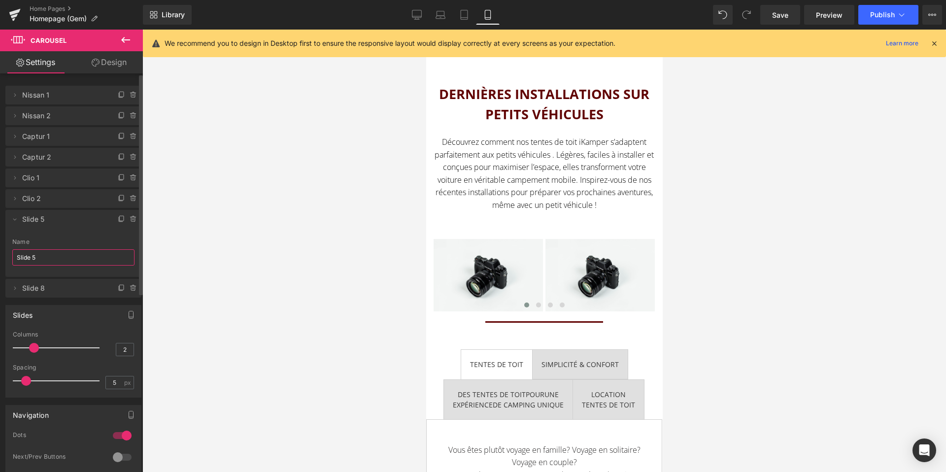
click at [40, 259] on input "Slide 5" at bounding box center [73, 257] width 122 height 16
click at [30, 262] on input "Opel 1" at bounding box center [73, 257] width 122 height 16
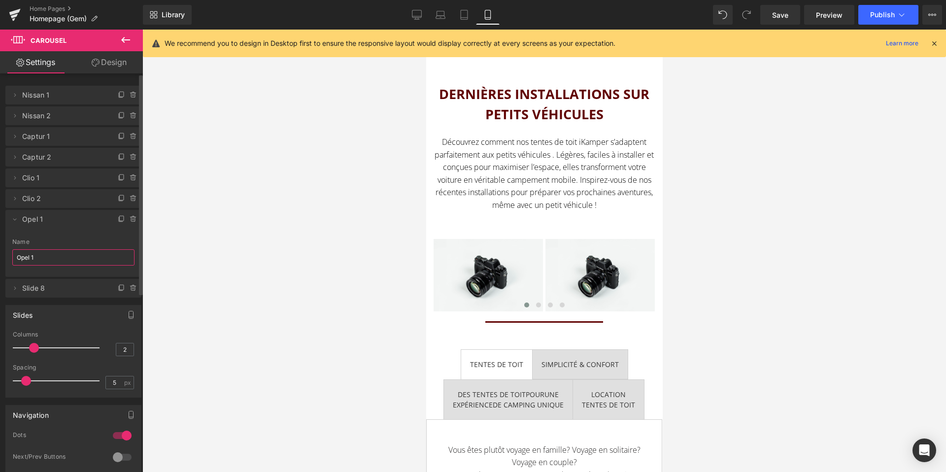
click at [30, 262] on input "Opel 1" at bounding box center [73, 257] width 122 height 16
type input "Opel 1"
click at [12, 292] on span at bounding box center [15, 288] width 12 height 12
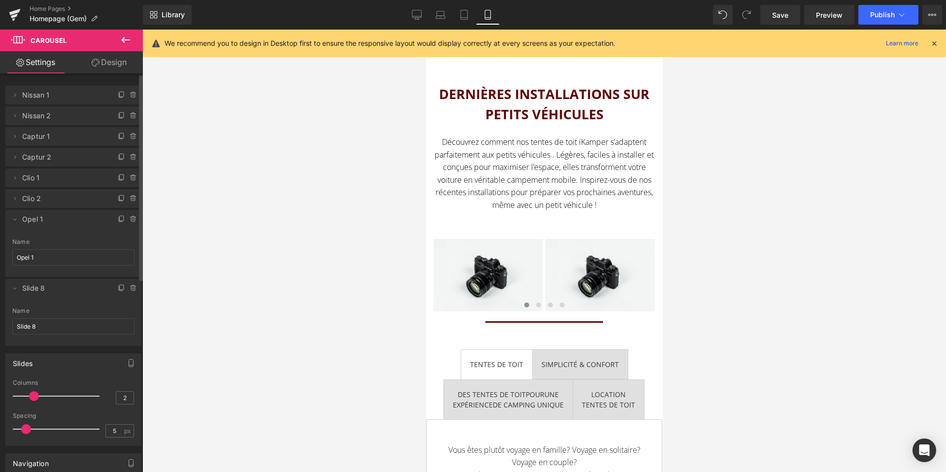
click at [38, 290] on span "Slide 8" at bounding box center [63, 288] width 83 height 19
click at [39, 328] on input "Slide 8" at bounding box center [73, 326] width 122 height 16
paste input "Opel 1"
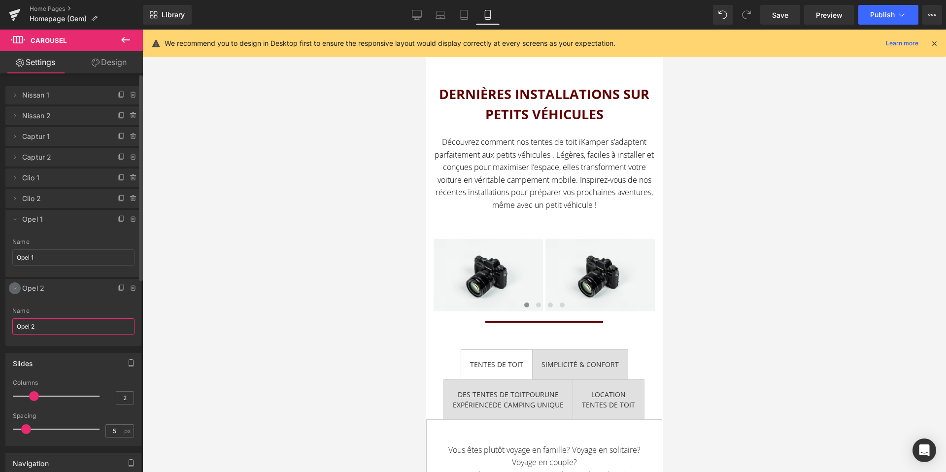
type input "Opel 2"
click at [15, 289] on icon at bounding box center [14, 289] width 3 height 2
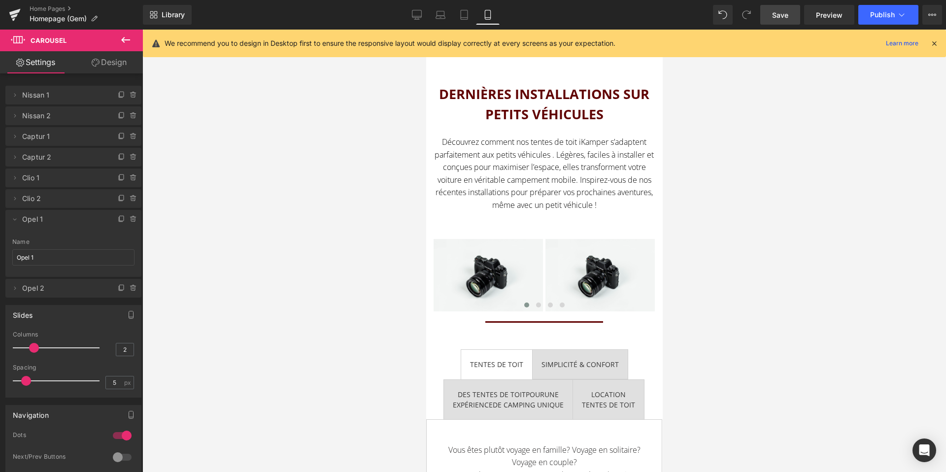
click at [774, 16] on span "Save" at bounding box center [780, 15] width 16 height 10
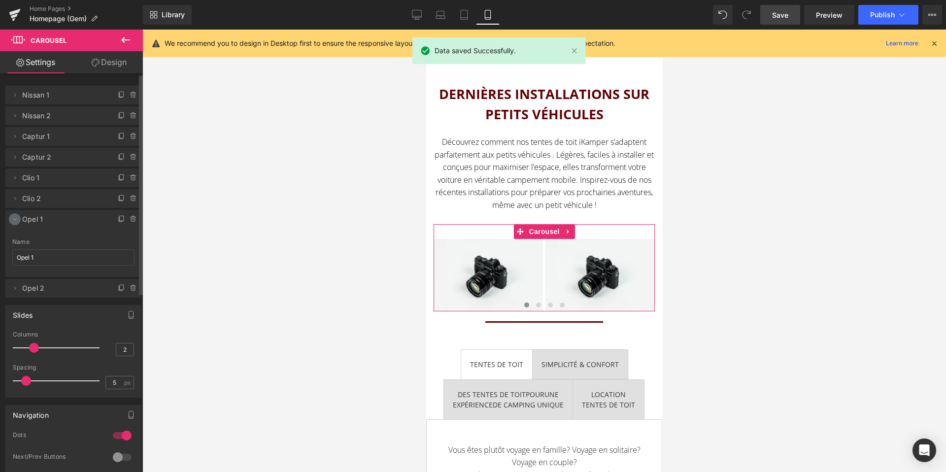
click at [16, 221] on icon at bounding box center [15, 219] width 8 height 8
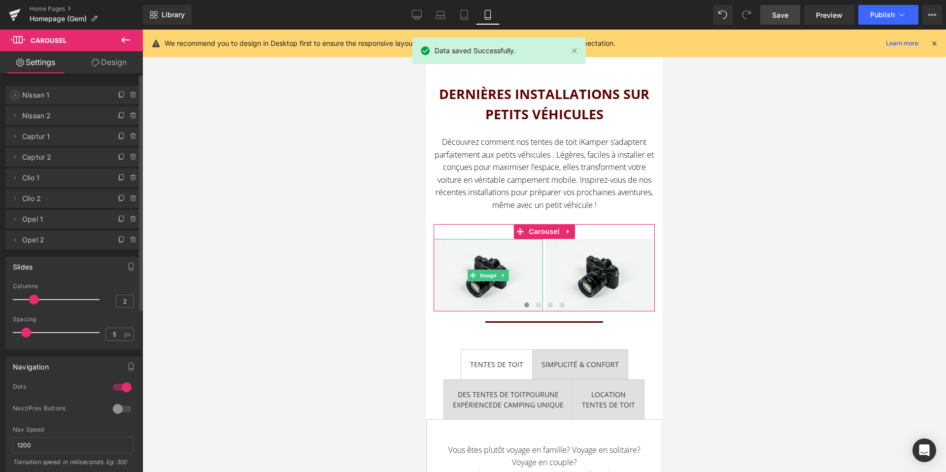
click at [17, 93] on icon at bounding box center [15, 95] width 8 height 8
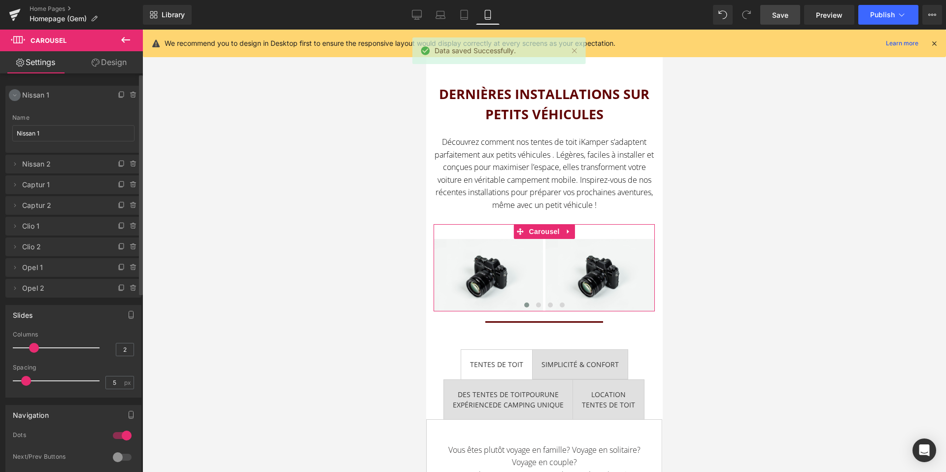
click at [16, 96] on icon at bounding box center [15, 95] width 8 height 8
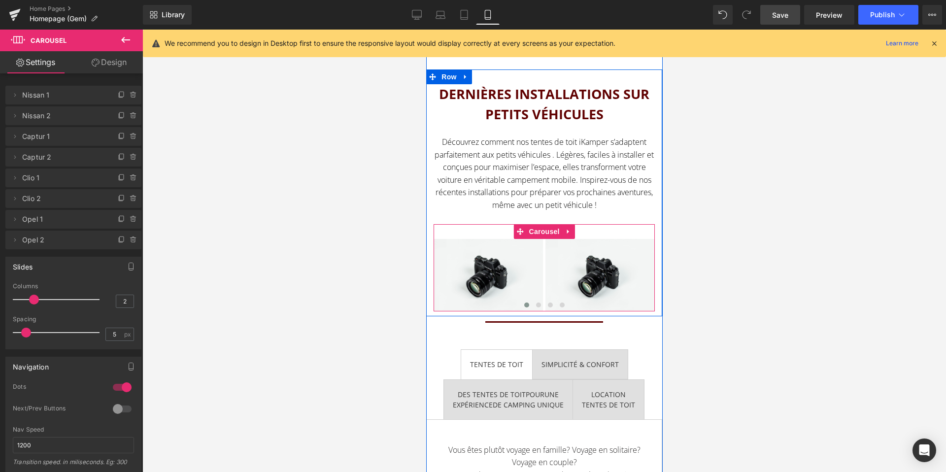
click at [525, 305] on span at bounding box center [526, 305] width 5 height 5
click at [490, 270] on span "Image" at bounding box center [488, 276] width 21 height 12
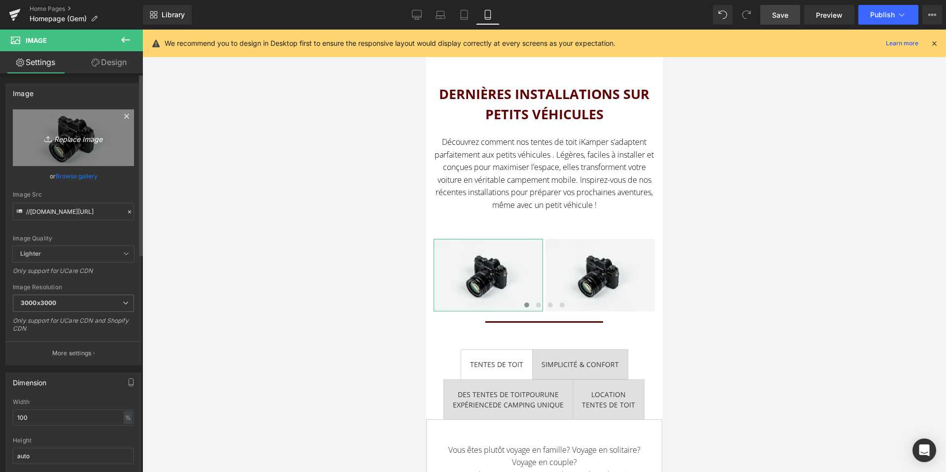
click at [71, 119] on link "Replace Image" at bounding box center [73, 137] width 121 height 57
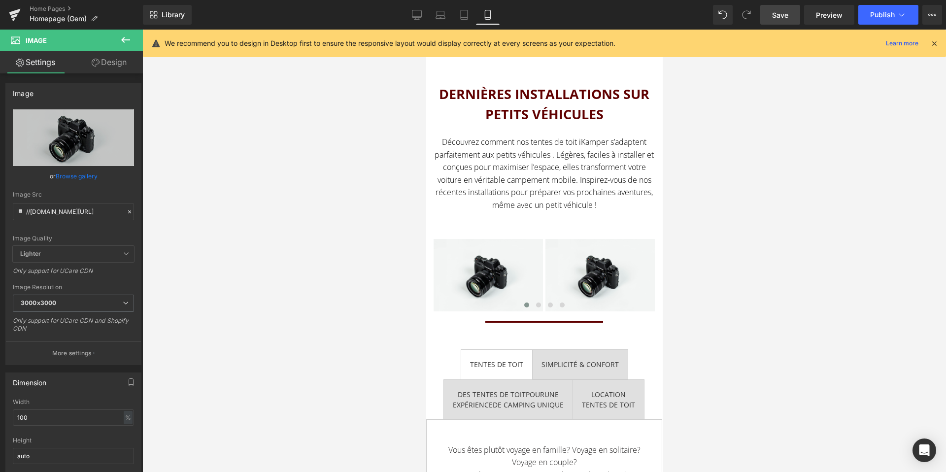
type input "C:\fakepath\IMG_1505.jpg"
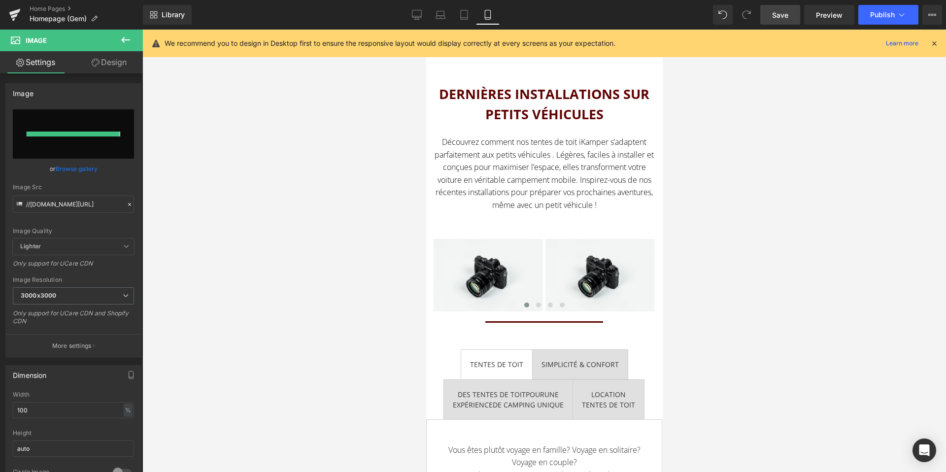
type input "https://ucarecdn.com/00620776-1f87-40b0-a257-f85ae33fa1de/-/format/auto/-/previ…"
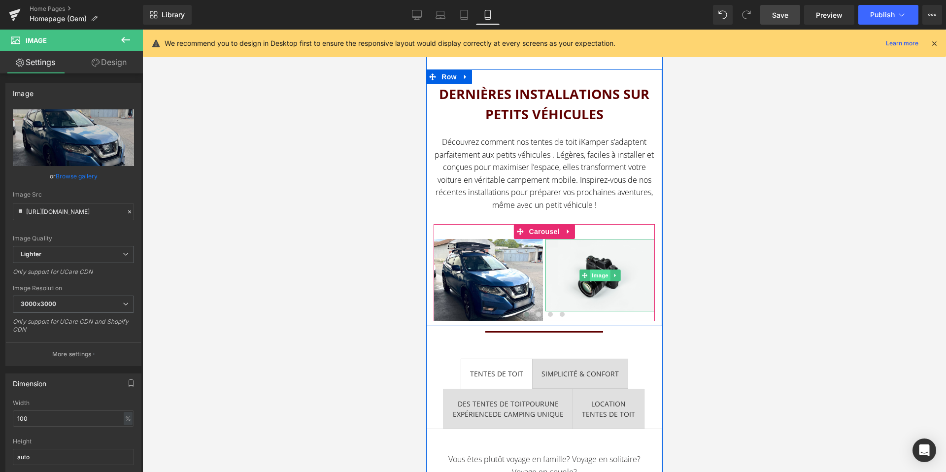
click at [602, 279] on span "Image" at bounding box center [600, 276] width 21 height 12
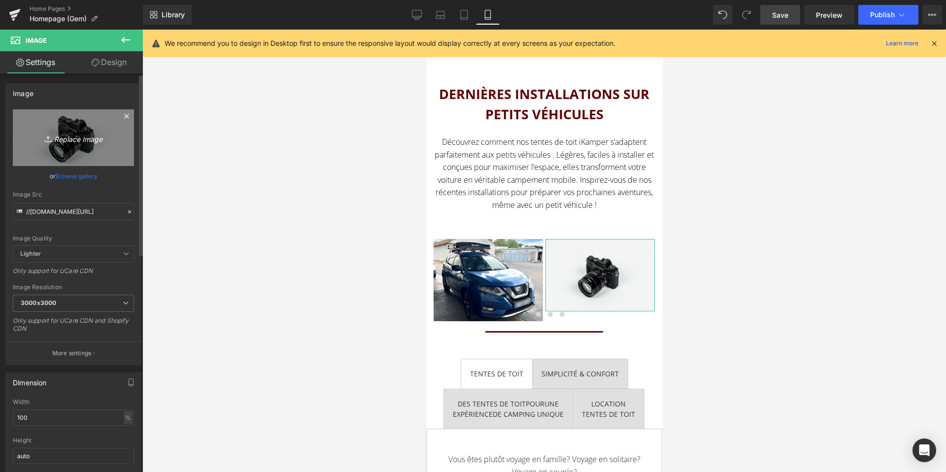
click at [86, 136] on icon "Replace Image" at bounding box center [73, 138] width 79 height 12
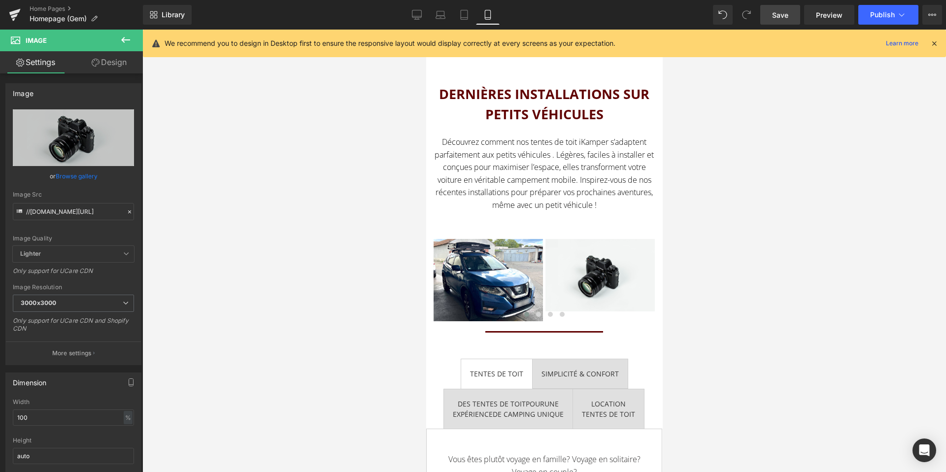
type input "C:\fakepath\IMG_15056.jpg"
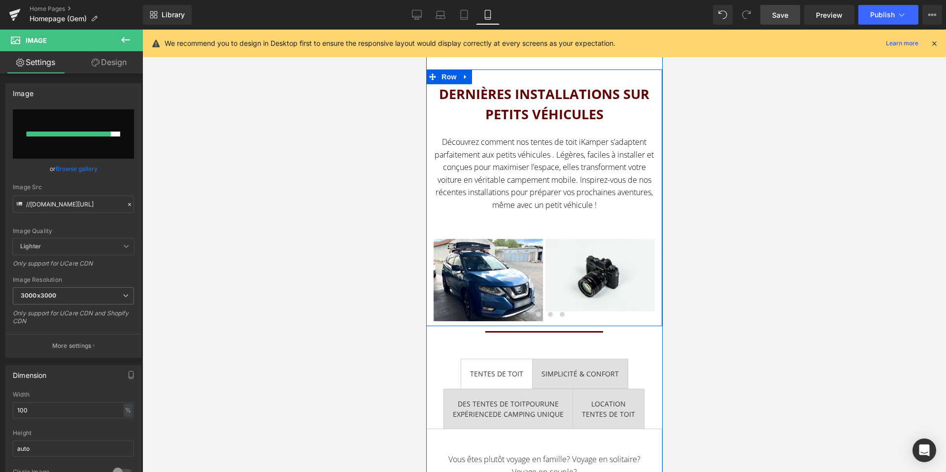
click at [404, 215] on div at bounding box center [544, 251] width 804 height 443
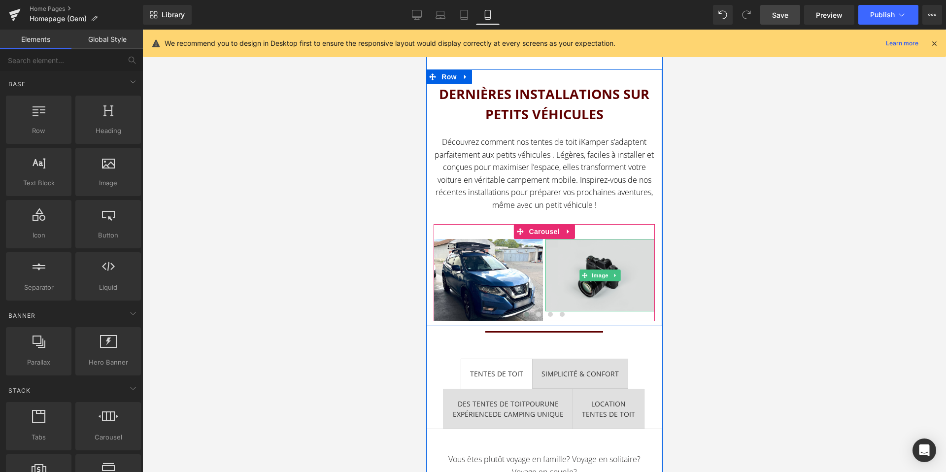
click at [597, 291] on img at bounding box center [599, 275] width 109 height 72
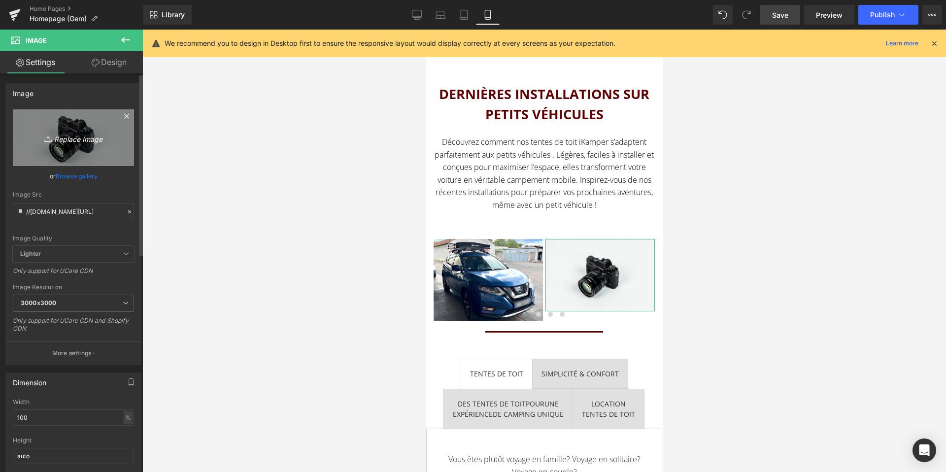
click at [72, 125] on link "Replace Image" at bounding box center [73, 137] width 121 height 57
type input "C:\fakepath\IMG_15056.jpg"
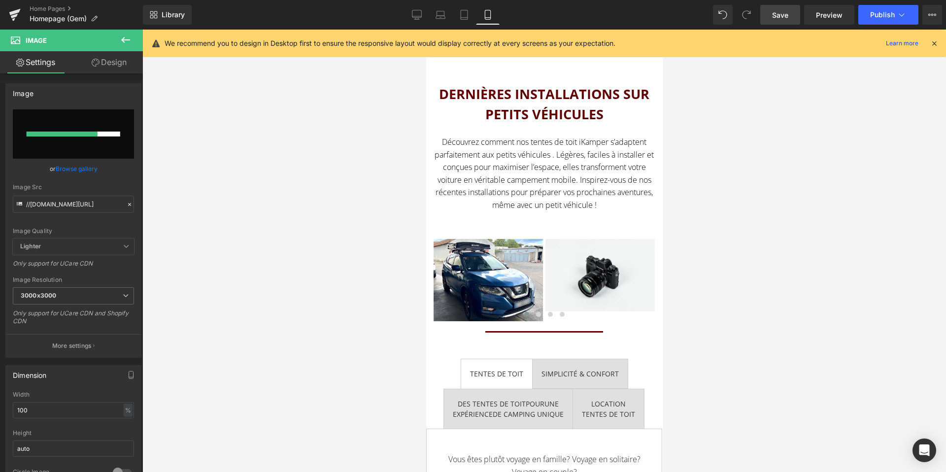
click at [931, 40] on icon at bounding box center [934, 43] width 9 height 9
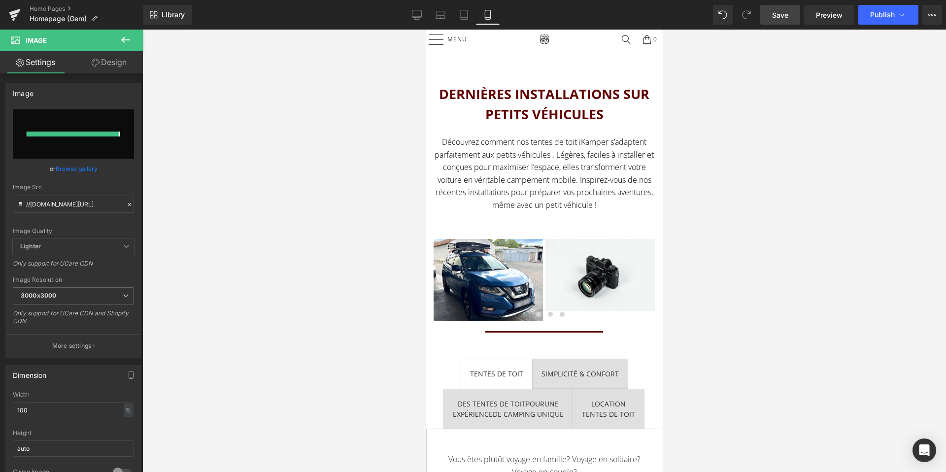
type input "https://ucarecdn.com/d4e46f92-773f-4e50-830a-25e347d56cb4/-/format/auto/-/previ…"
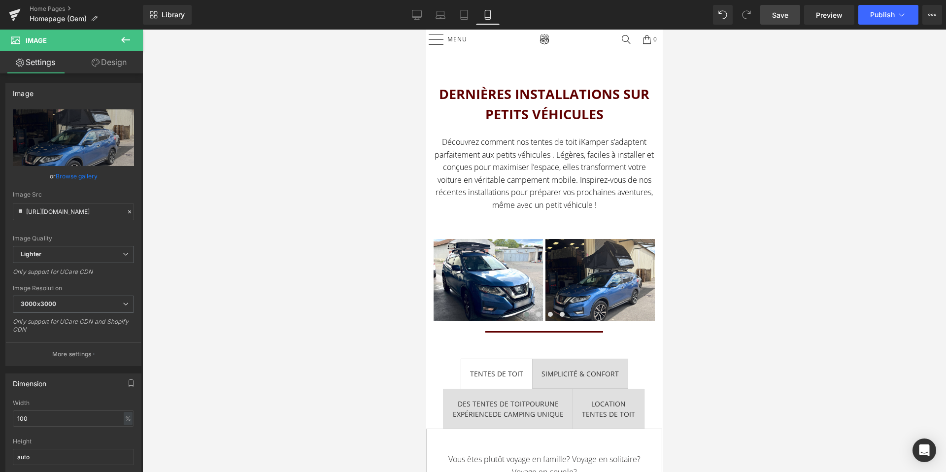
click at [779, 20] on link "Save" at bounding box center [780, 15] width 40 height 20
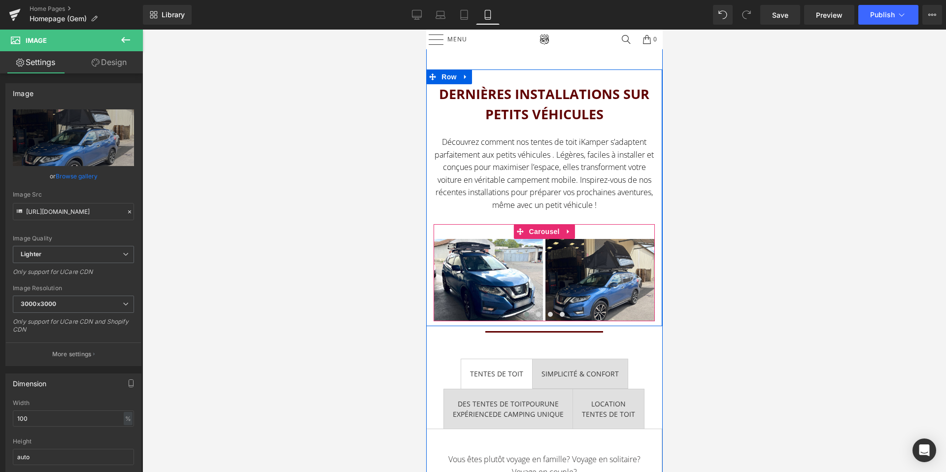
click at [524, 314] on span at bounding box center [526, 314] width 5 height 5
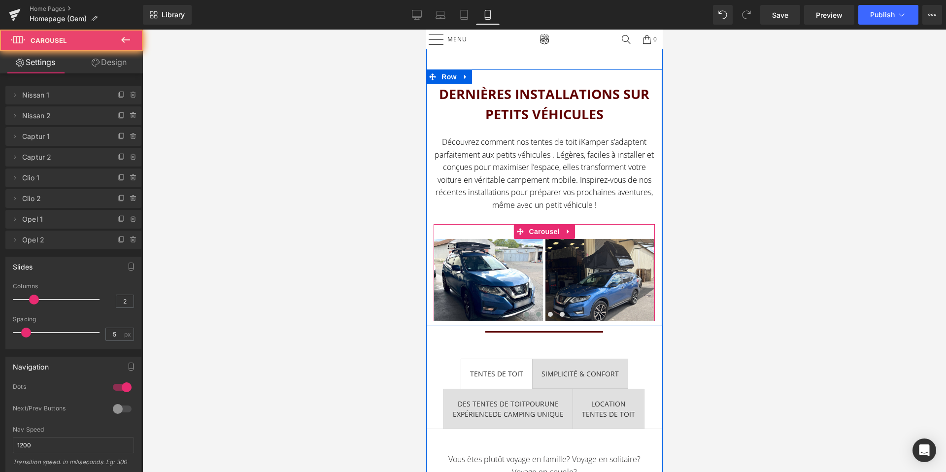
click at [537, 312] on span at bounding box center [538, 314] width 5 height 5
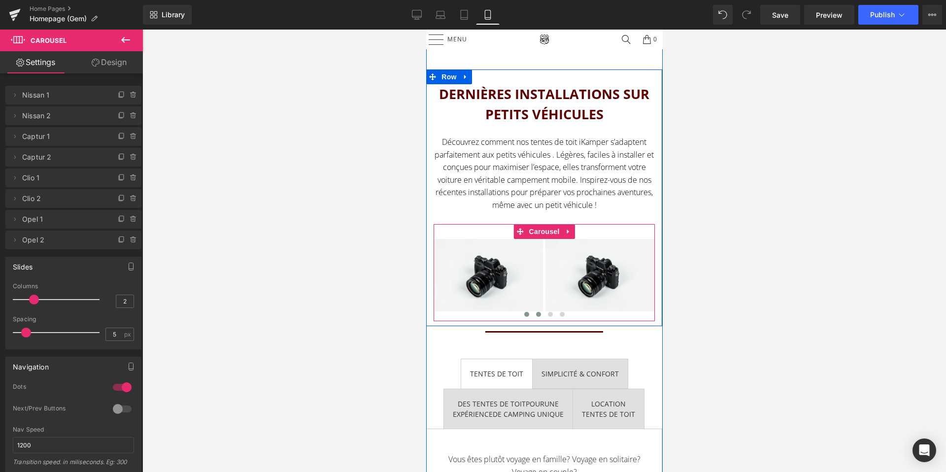
click at [525, 313] on span at bounding box center [526, 314] width 5 height 5
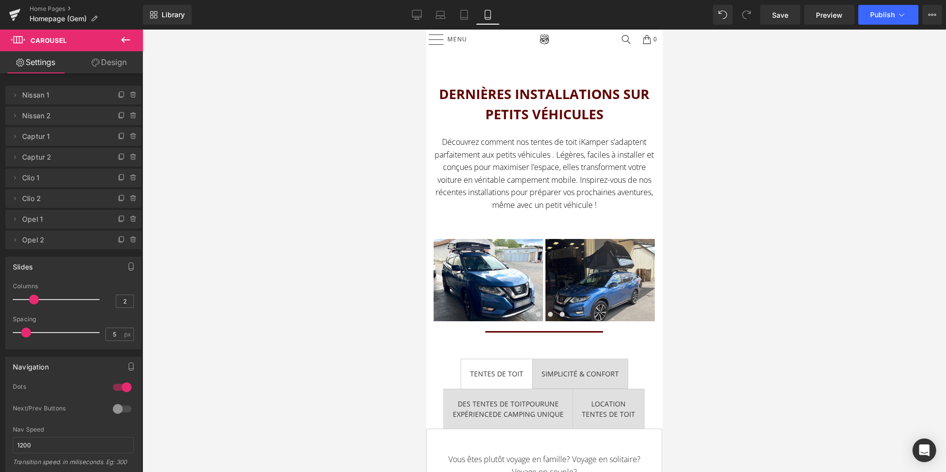
click at [413, 254] on div at bounding box center [544, 251] width 804 height 443
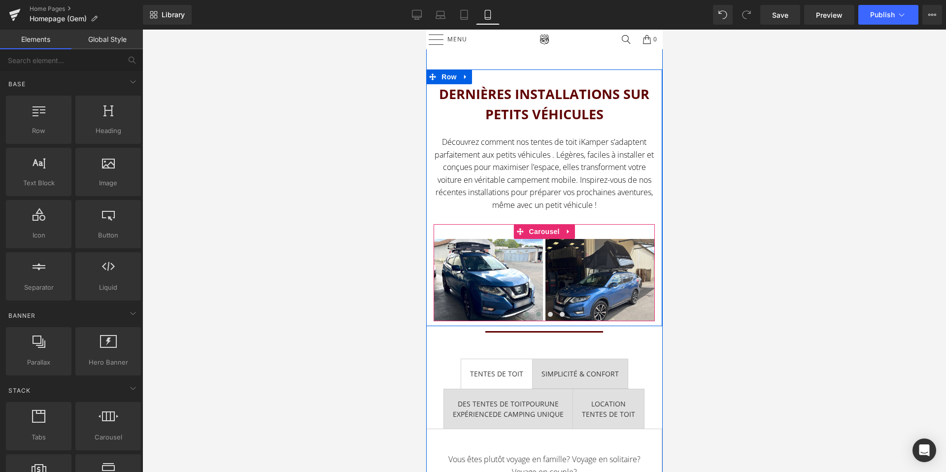
click at [537, 315] on span at bounding box center [538, 314] width 5 height 5
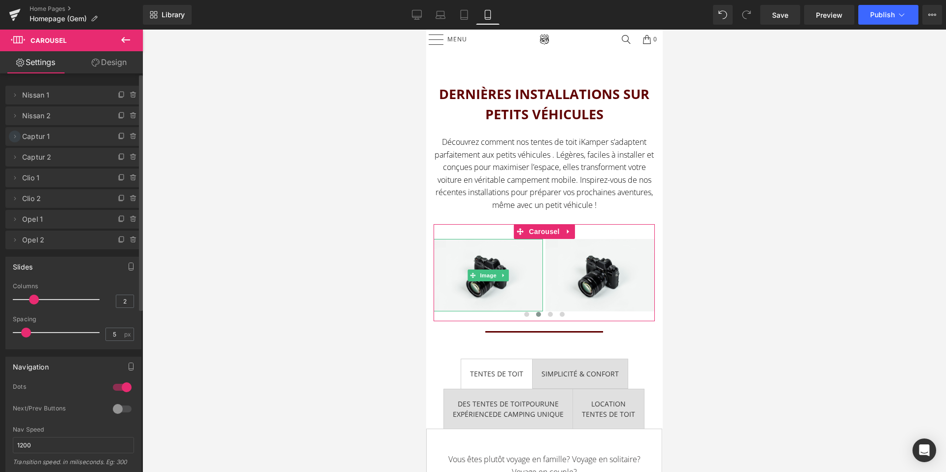
click at [18, 138] on icon at bounding box center [15, 137] width 8 height 8
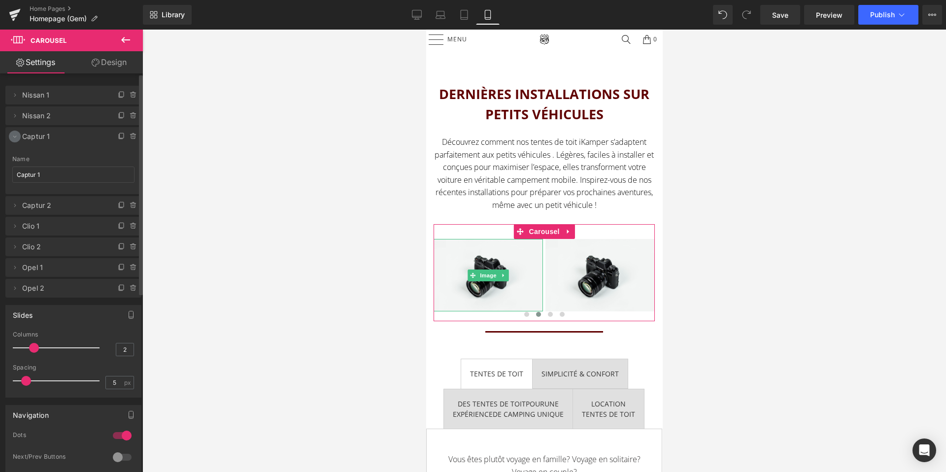
click at [12, 137] on icon at bounding box center [15, 137] width 8 height 8
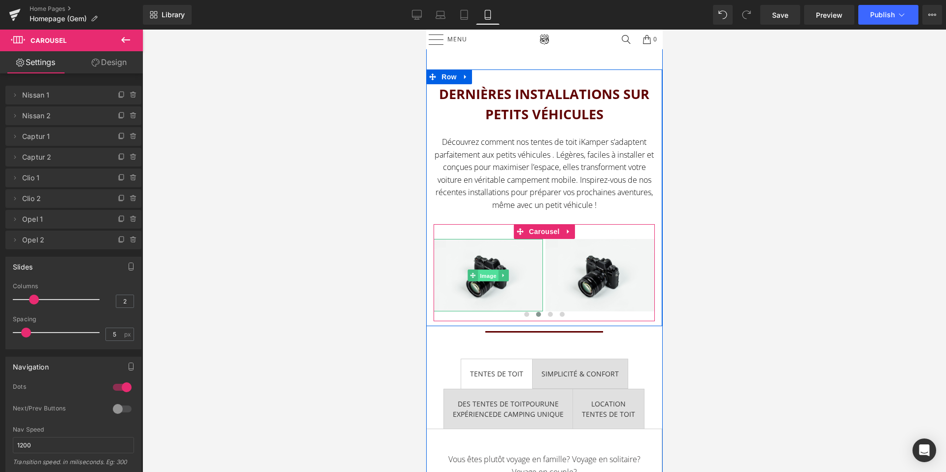
click at [487, 274] on span "Image" at bounding box center [488, 276] width 21 height 12
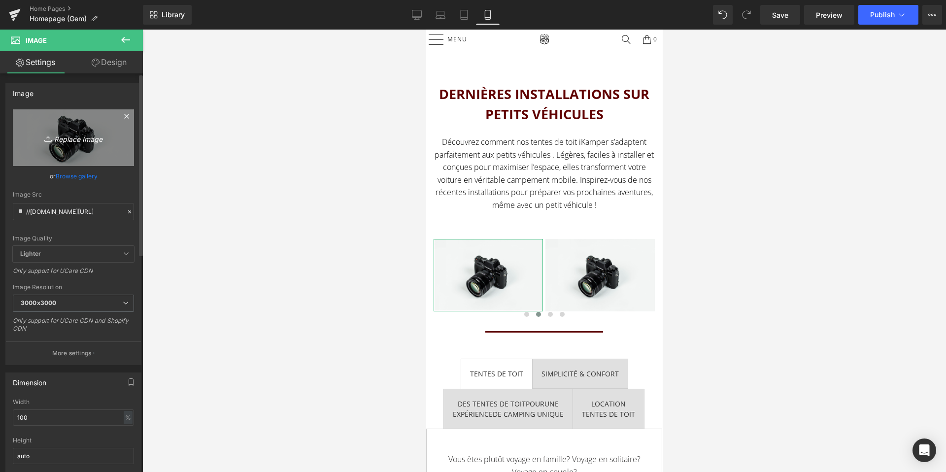
click at [74, 134] on icon "Replace Image" at bounding box center [73, 138] width 79 height 12
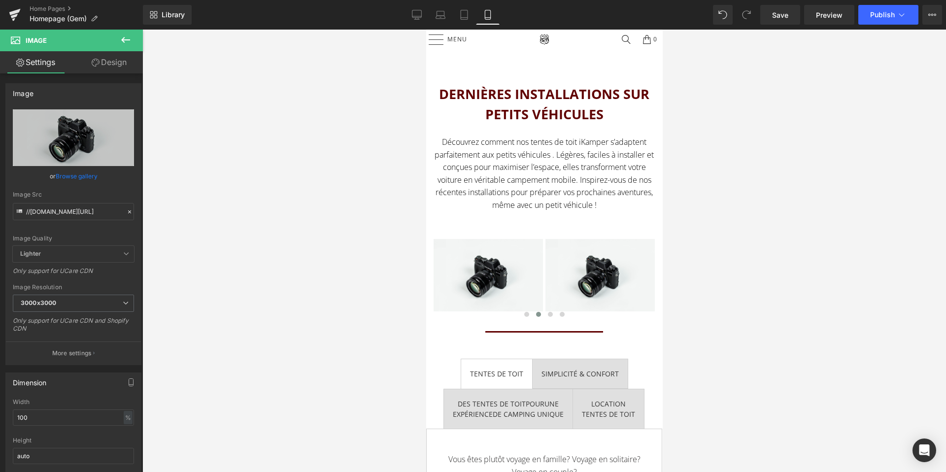
type input "C:\fakepath\Captur 2.jpg"
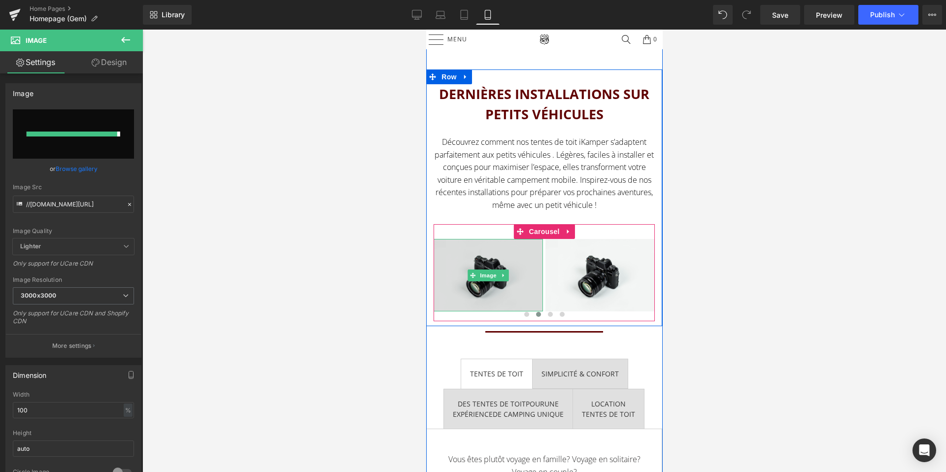
type input "https://ucarecdn.com/34601063-9366-4b85-bf1e-32a92730c875/-/format/auto/-/previ…"
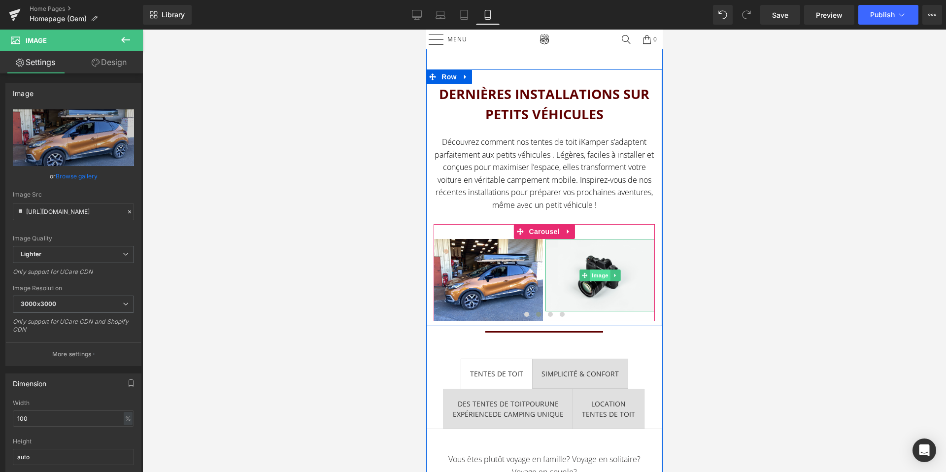
click at [601, 274] on span "Image" at bounding box center [600, 276] width 21 height 12
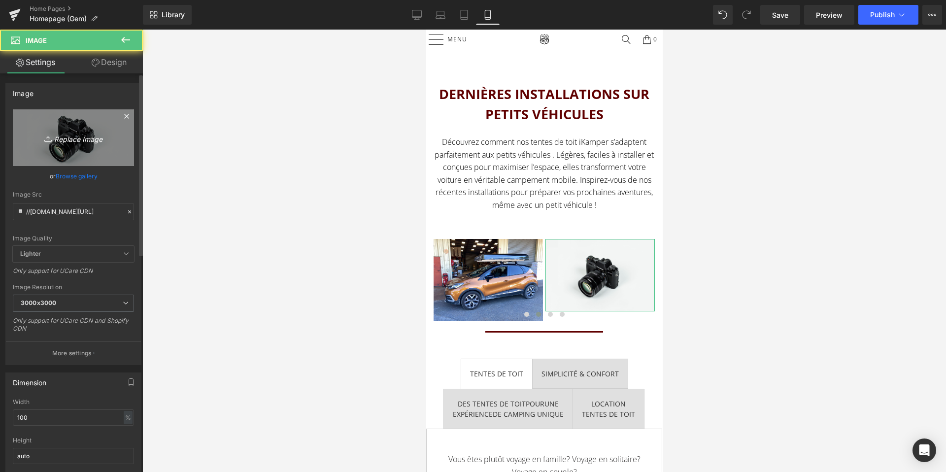
click at [69, 126] on link "Replace Image" at bounding box center [73, 137] width 121 height 57
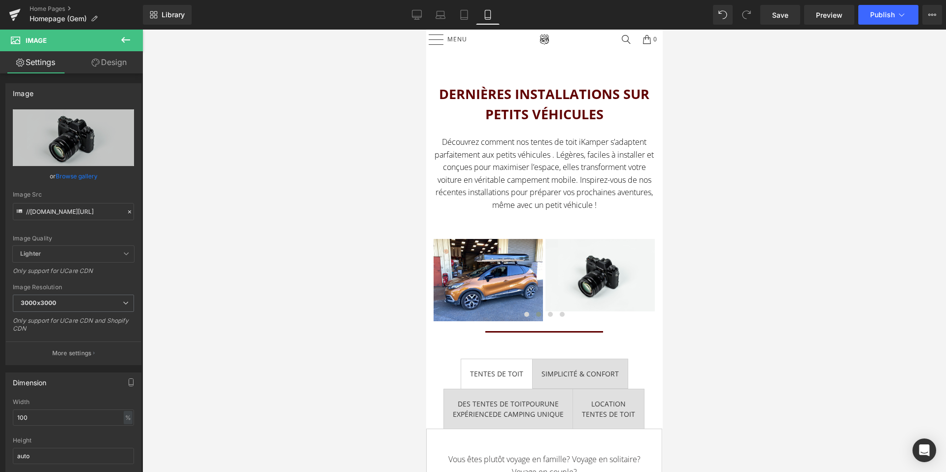
type input "C:\fakepath\Captur 1.jpeg"
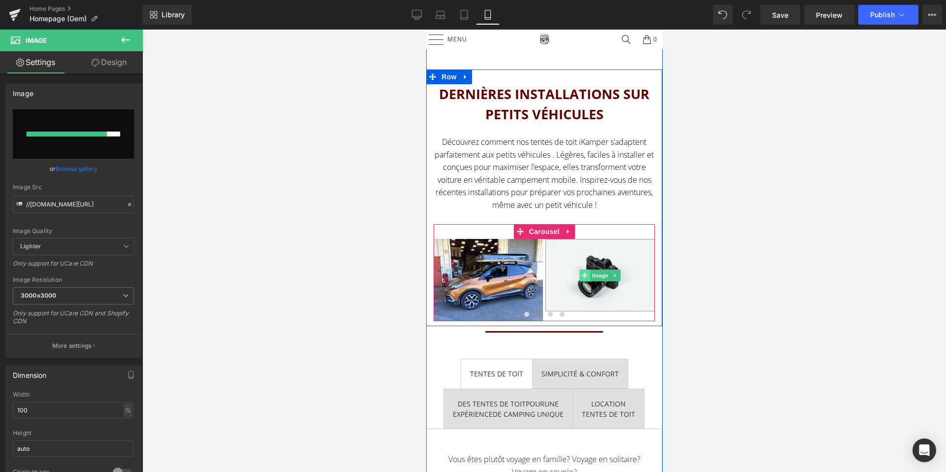
click at [580, 278] on span at bounding box center [585, 276] width 10 height 12
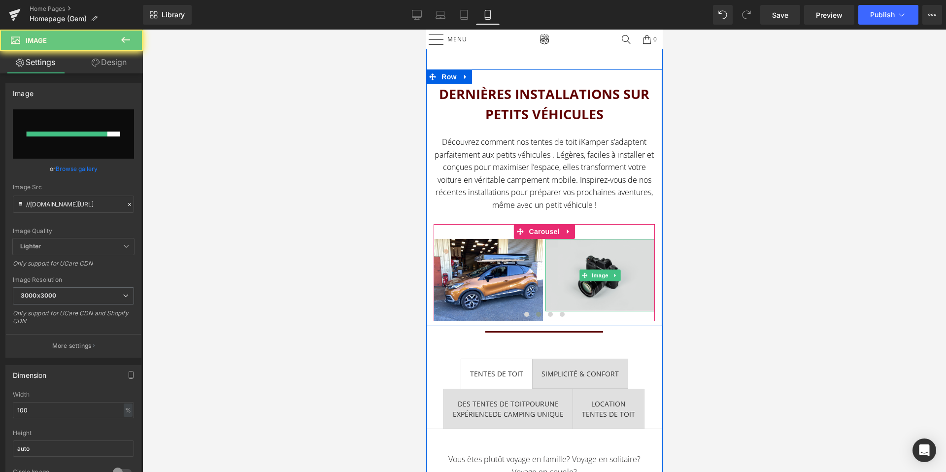
click at [571, 285] on img at bounding box center [599, 275] width 109 height 72
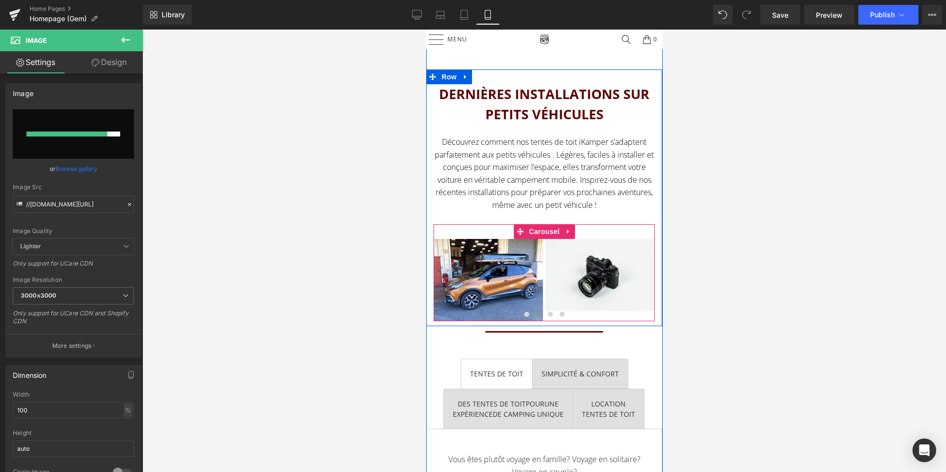
click at [478, 276] on span "Image" at bounding box center [488, 280] width 21 height 12
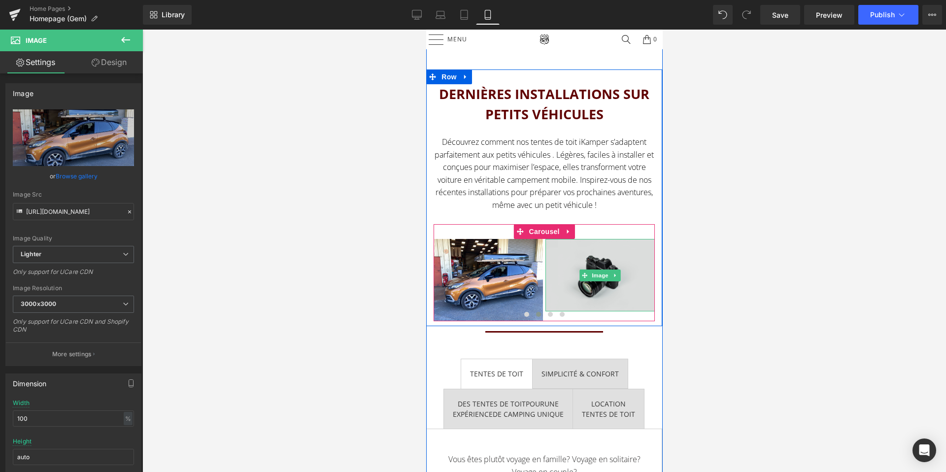
click at [596, 291] on img at bounding box center [599, 275] width 109 height 72
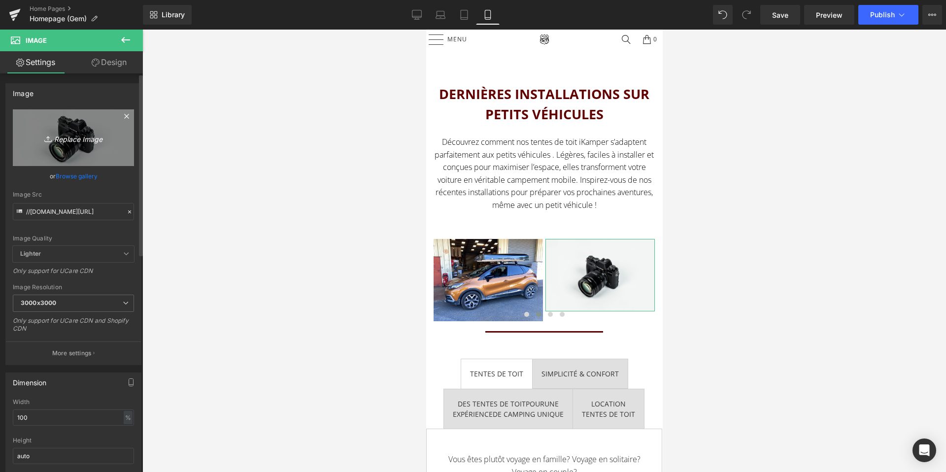
click at [101, 135] on icon "Replace Image" at bounding box center [73, 138] width 79 height 12
type input "C:\fakepath\Captur 1.jpeg"
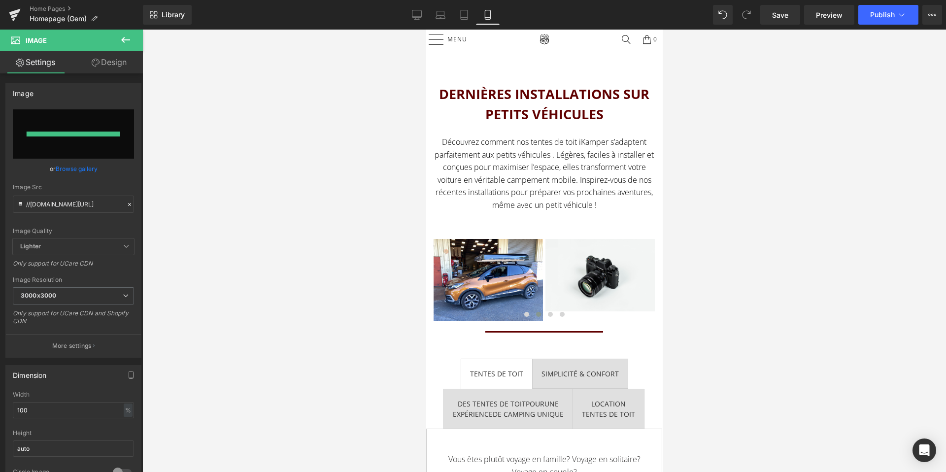
type input "https://ucarecdn.com/09f92b83-fd4e-424f-85a4-62ec2a67523a/-/format/auto/-/previ…"
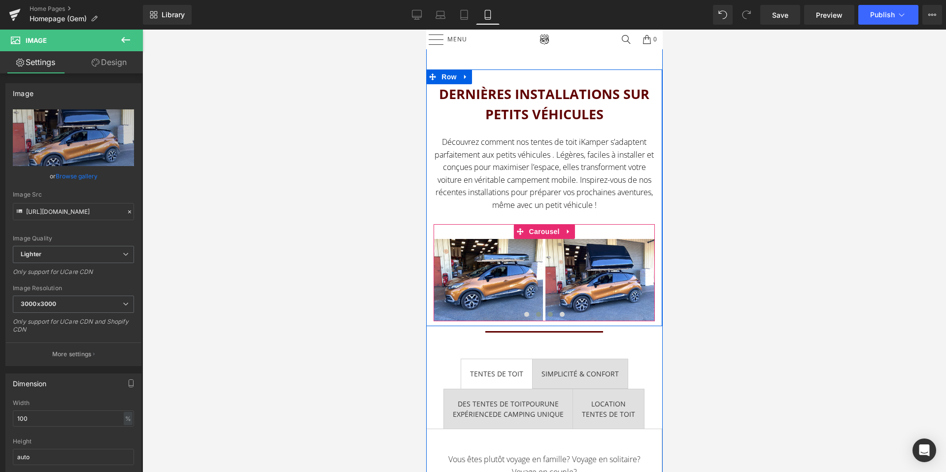
click at [547, 315] on span at bounding box center [549, 314] width 5 height 5
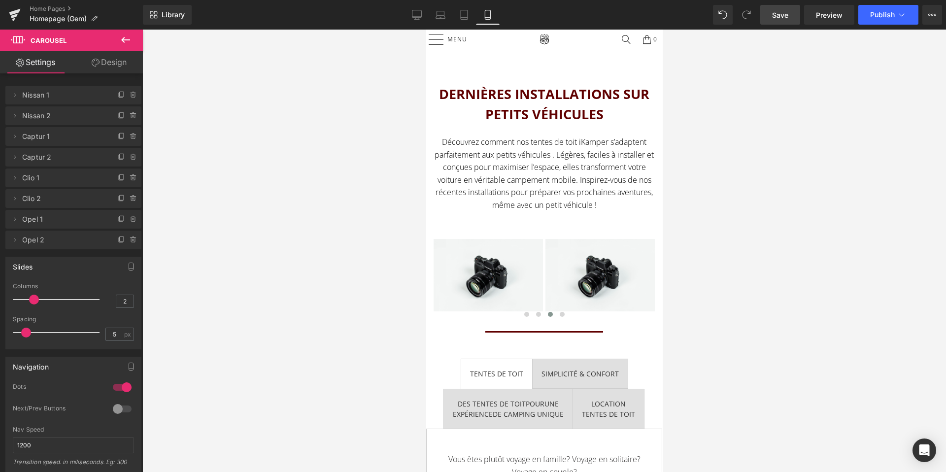
click at [775, 18] on span "Save" at bounding box center [780, 15] width 16 height 10
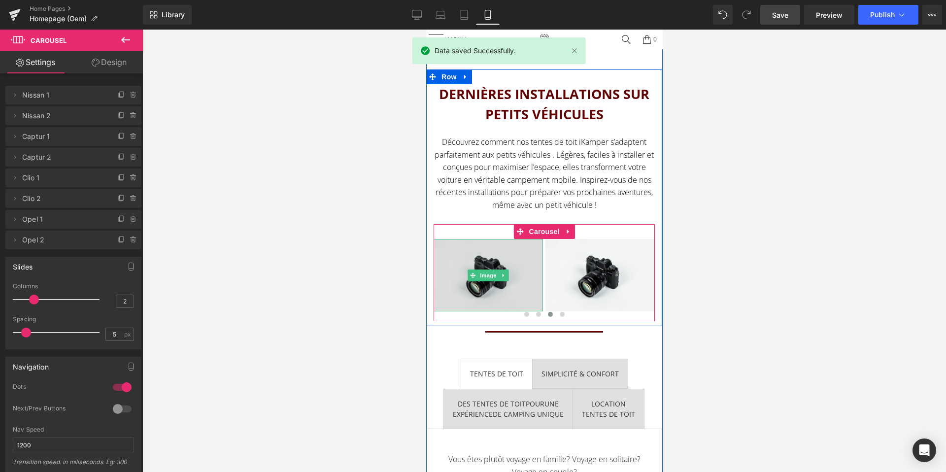
click at [458, 268] on img at bounding box center [487, 275] width 109 height 72
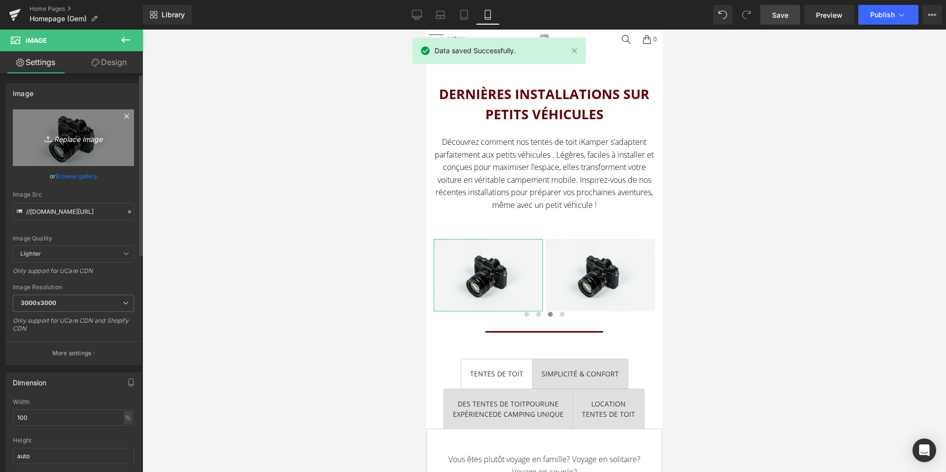
click at [76, 127] on link "Replace Image" at bounding box center [73, 137] width 121 height 57
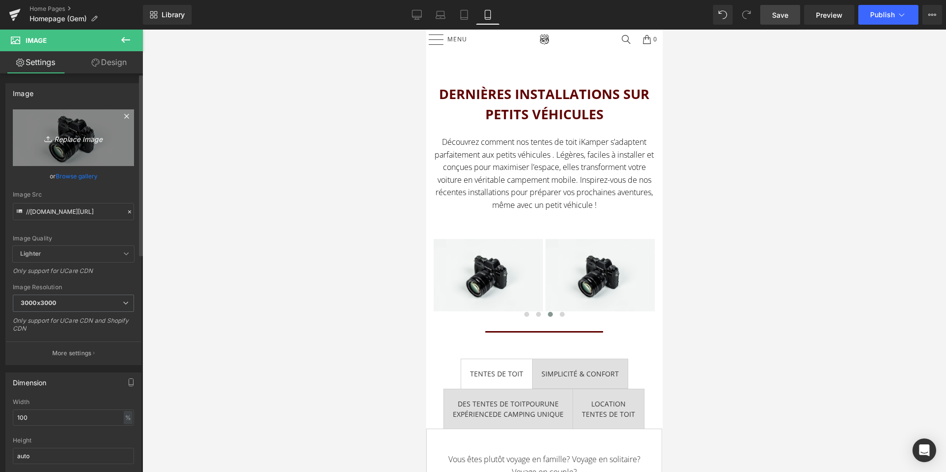
type input "C:\fakepath\Clio 2.jpg"
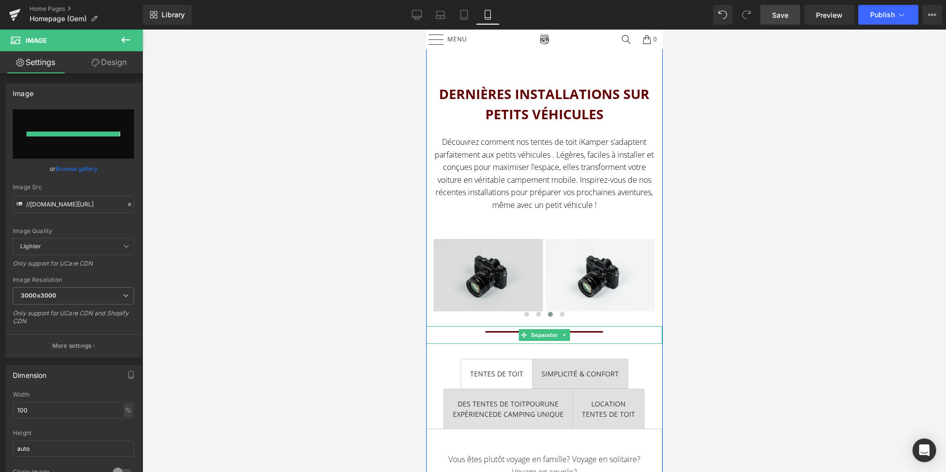
type input "https://ucarecdn.com/b9dbbcb5-3774-45b5-954e-5a7b6493a38f/-/format/auto/-/previ…"
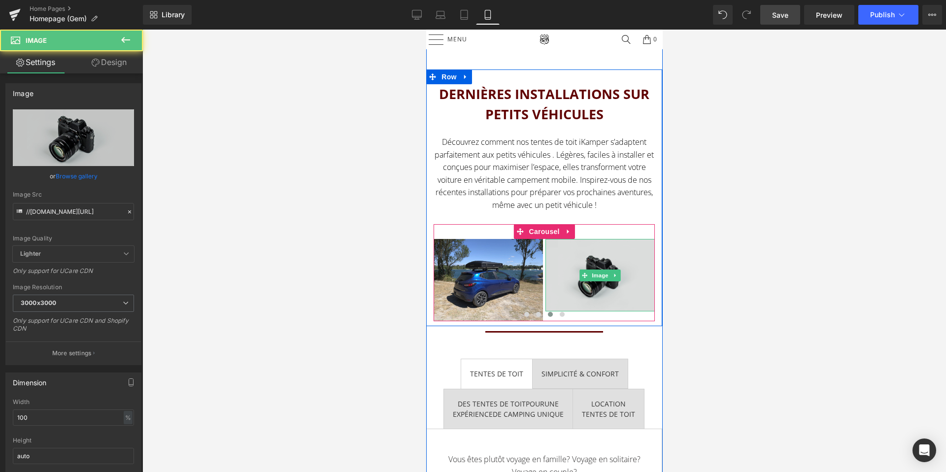
click at [599, 285] on img at bounding box center [599, 275] width 109 height 72
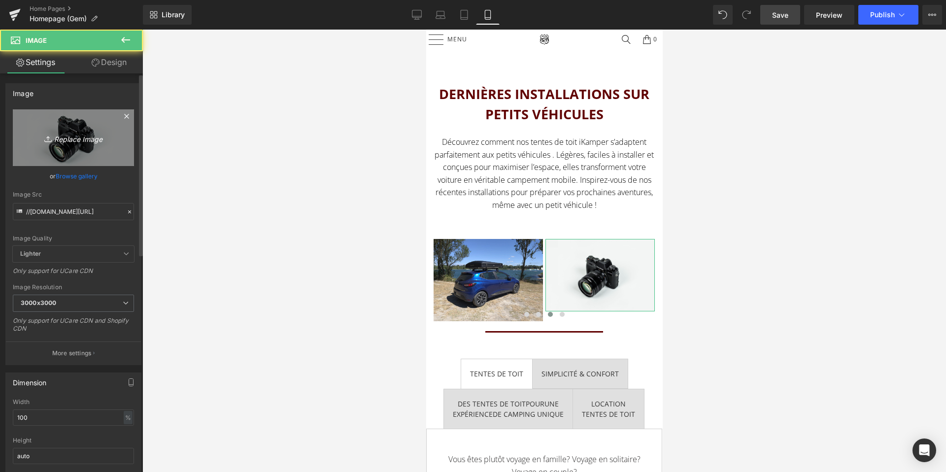
click at [85, 148] on link "Replace Image" at bounding box center [73, 137] width 121 height 57
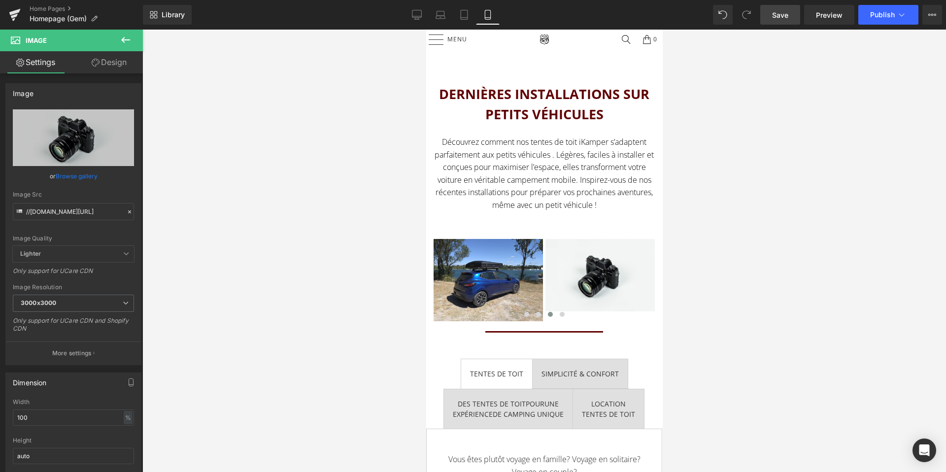
type input "C:\fakepath\Clio 1.jpg"
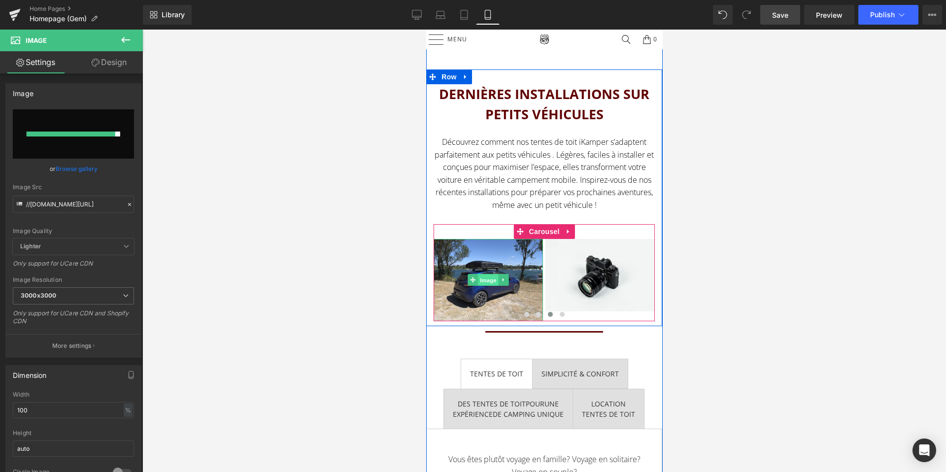
click at [497, 279] on span "Image" at bounding box center [488, 280] width 21 height 12
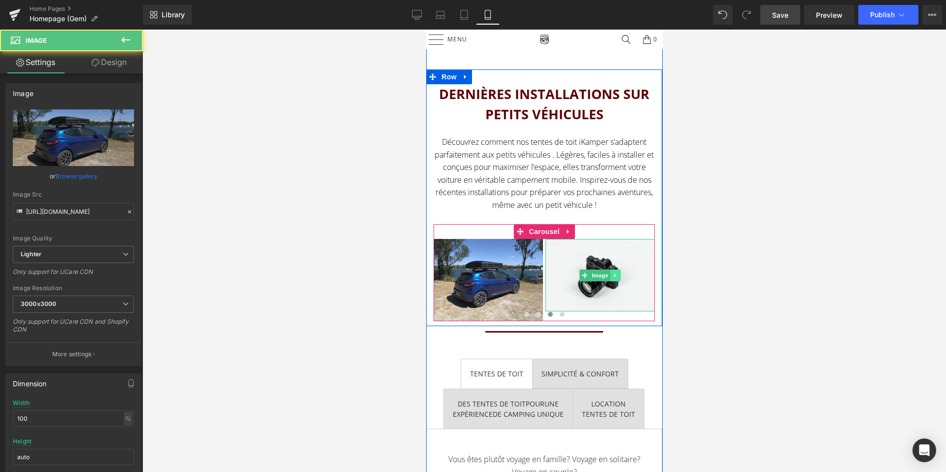
click at [611, 279] on link at bounding box center [615, 276] width 10 height 12
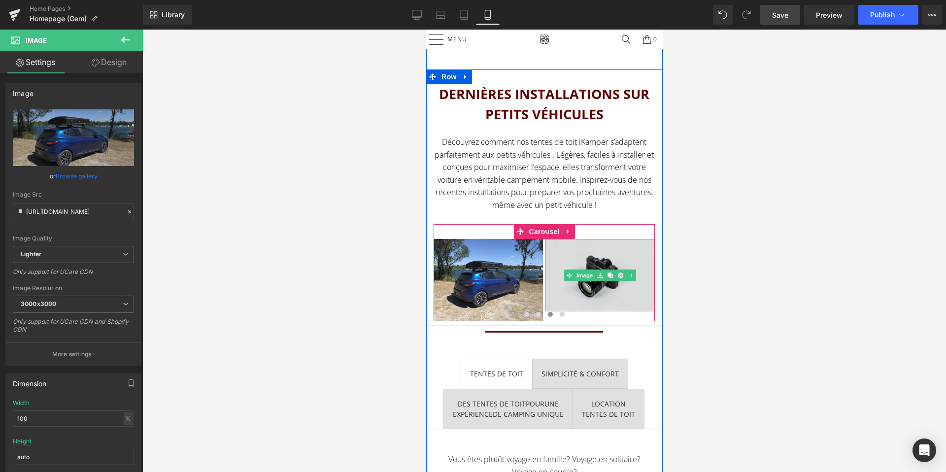
click at [581, 307] on img at bounding box center [599, 275] width 109 height 72
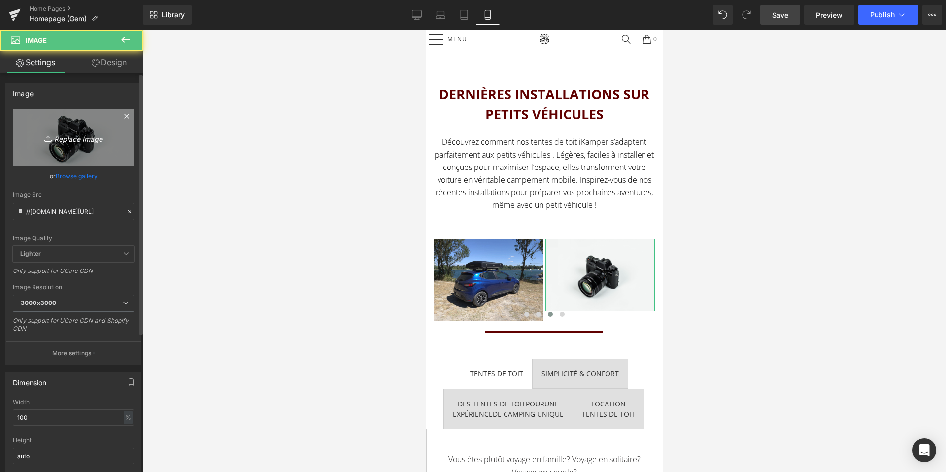
click at [65, 140] on icon "Replace Image" at bounding box center [73, 138] width 79 height 12
type input "C:\fakepath\Clio 1.jpg"
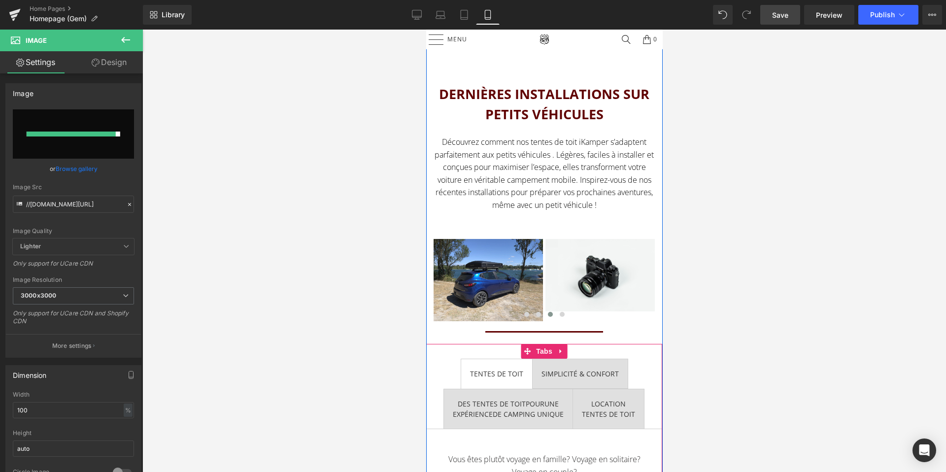
type input "https://ucarecdn.com/4600f8f0-3c74-47a1-aac0-90aade84f19e/-/format/auto/-/previ…"
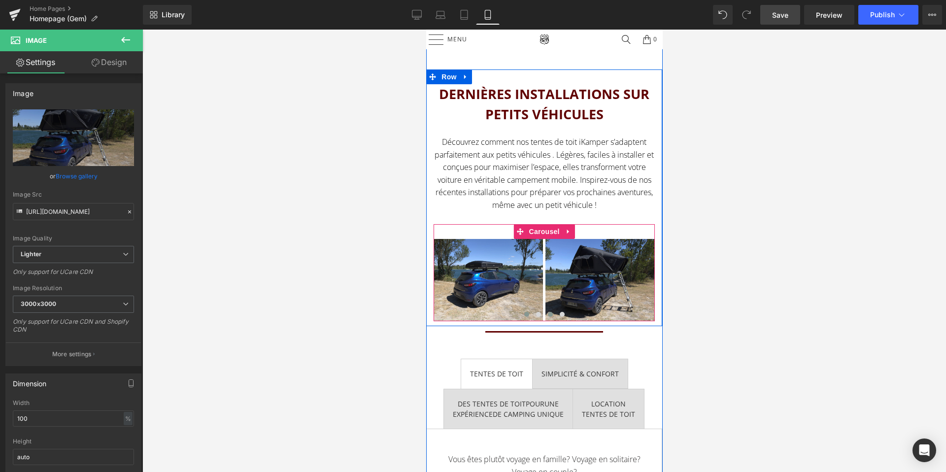
click at [525, 316] on span at bounding box center [526, 314] width 5 height 5
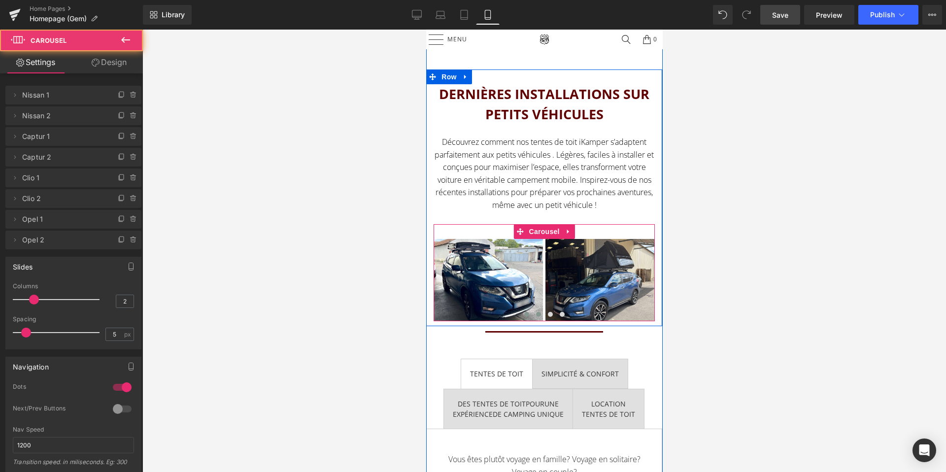
click at [536, 313] on span at bounding box center [538, 314] width 5 height 5
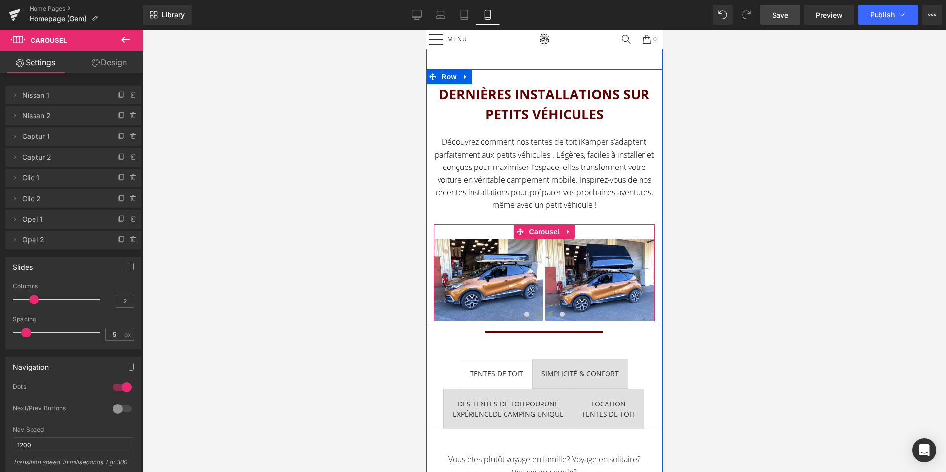
click at [548, 312] on span at bounding box center [549, 314] width 5 height 5
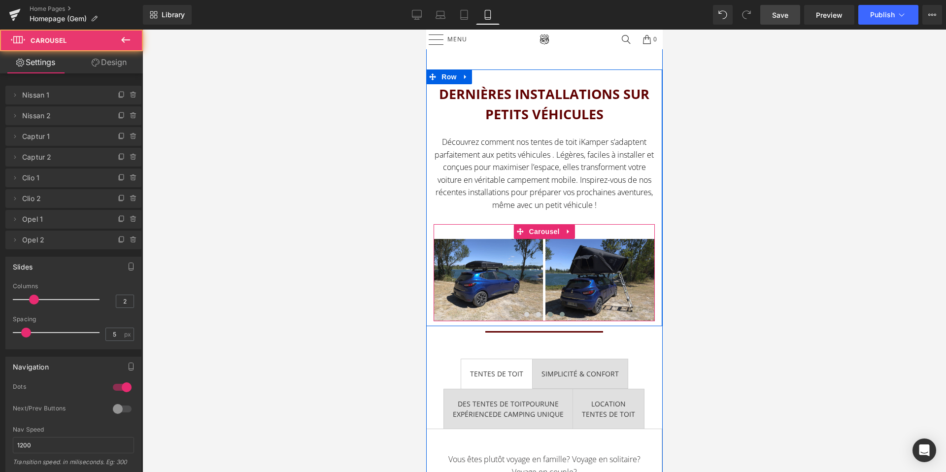
click at [561, 313] on span at bounding box center [561, 314] width 5 height 5
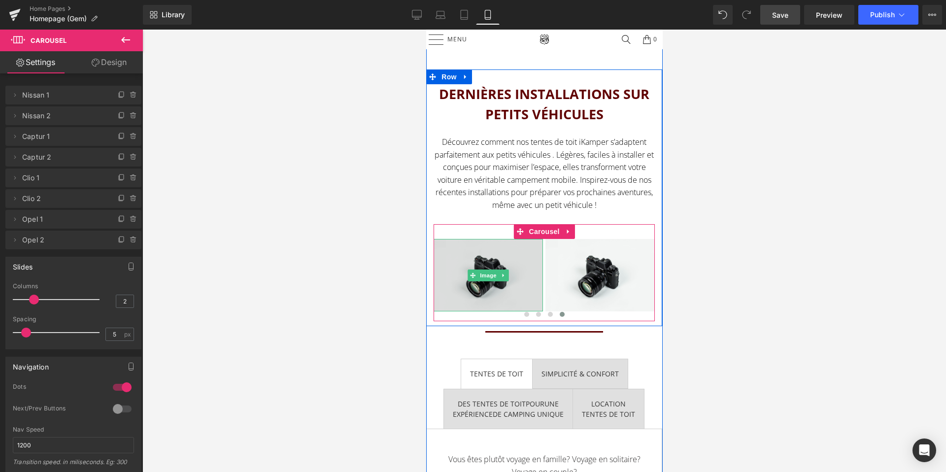
click at [496, 291] on img at bounding box center [487, 275] width 109 height 72
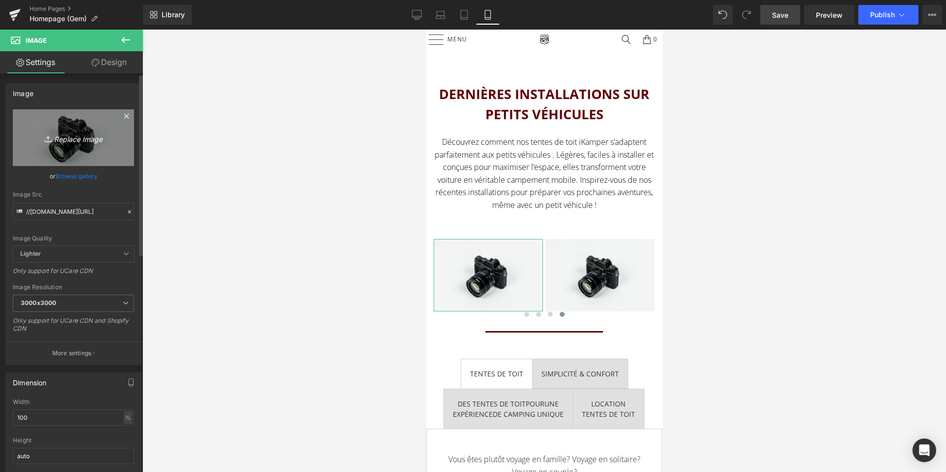
click at [40, 149] on link "Replace Image" at bounding box center [73, 137] width 121 height 57
type input "C:\fakepath\Opel 1.jpeg"
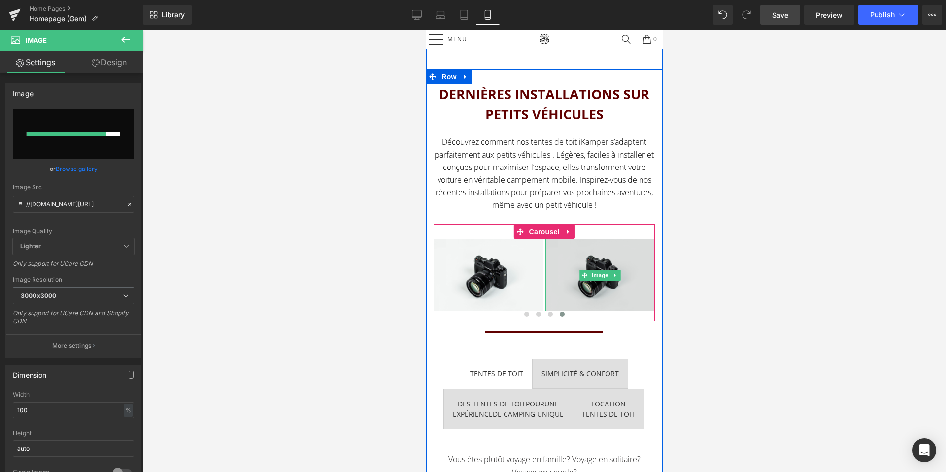
click at [599, 287] on img at bounding box center [599, 275] width 109 height 72
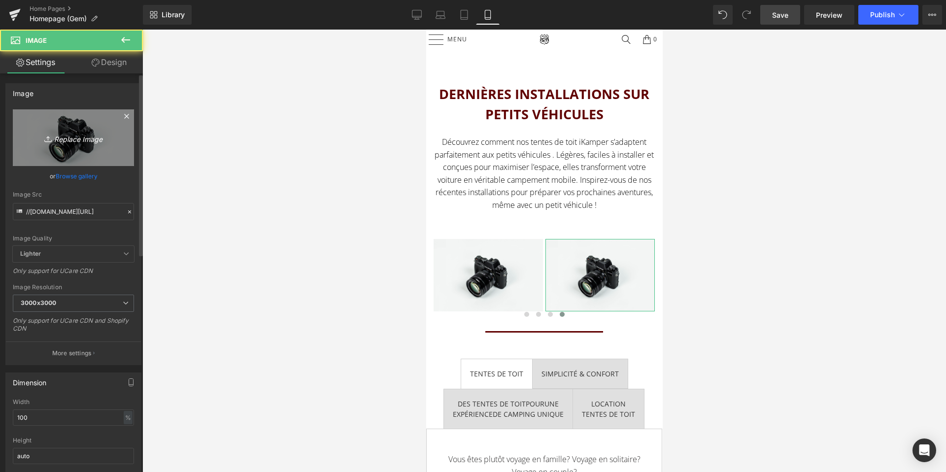
click at [76, 157] on link "Replace Image" at bounding box center [73, 137] width 121 height 57
type input "C:\fakepath\Opel 2.jpeg"
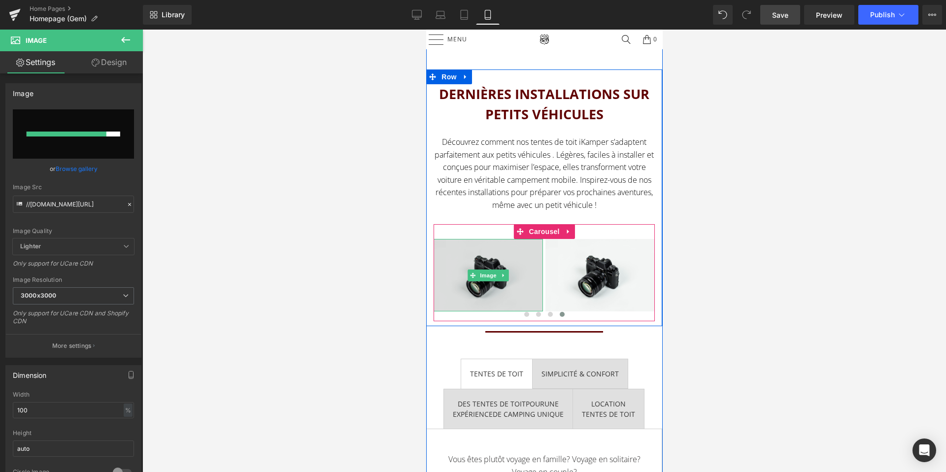
click at [475, 294] on img at bounding box center [487, 275] width 109 height 72
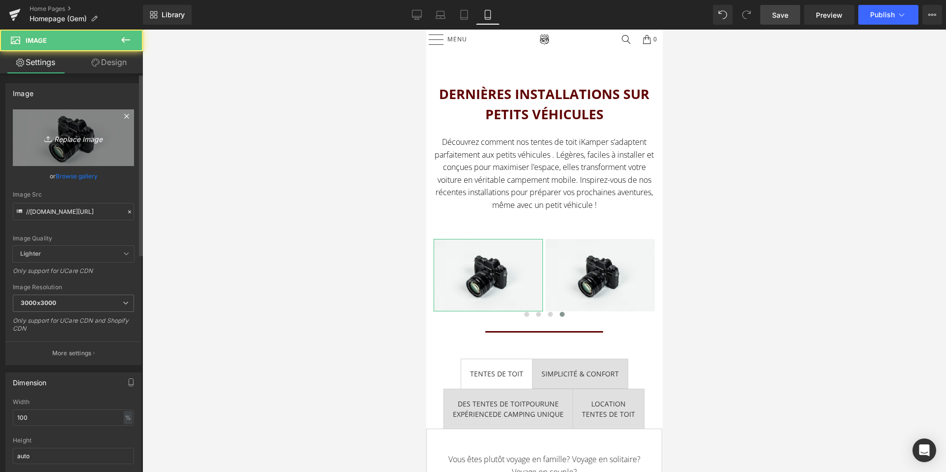
click at [89, 153] on link "Replace Image" at bounding box center [73, 137] width 121 height 57
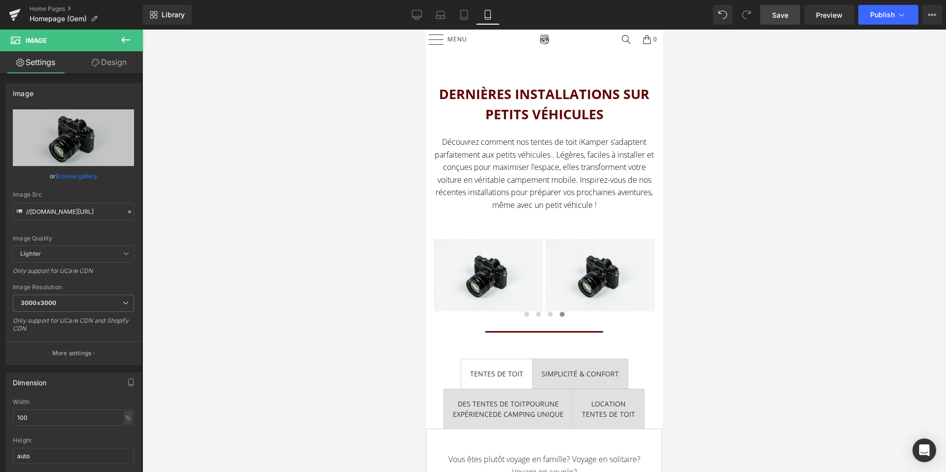
type input "C:\fakepath\Opel 1.jpeg"
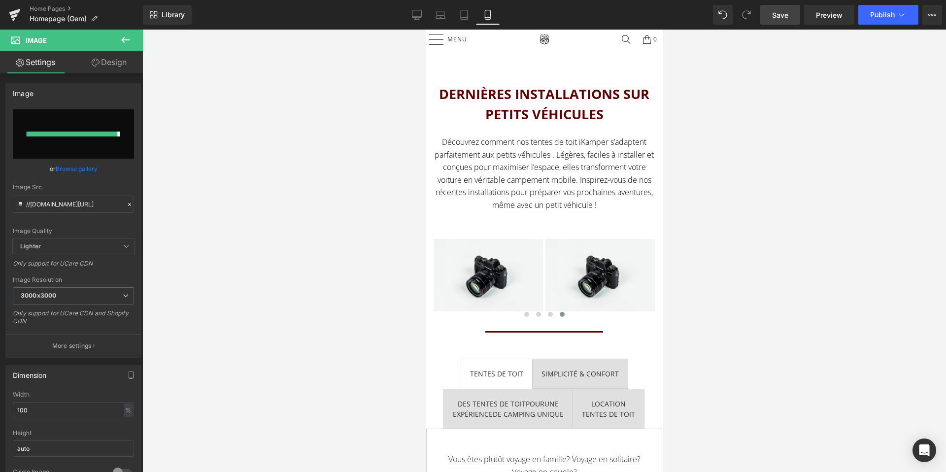
type input "https://ucarecdn.com/8901df6c-8d4b-4441-8f31-0c30d70bc887/-/format/auto/-/previ…"
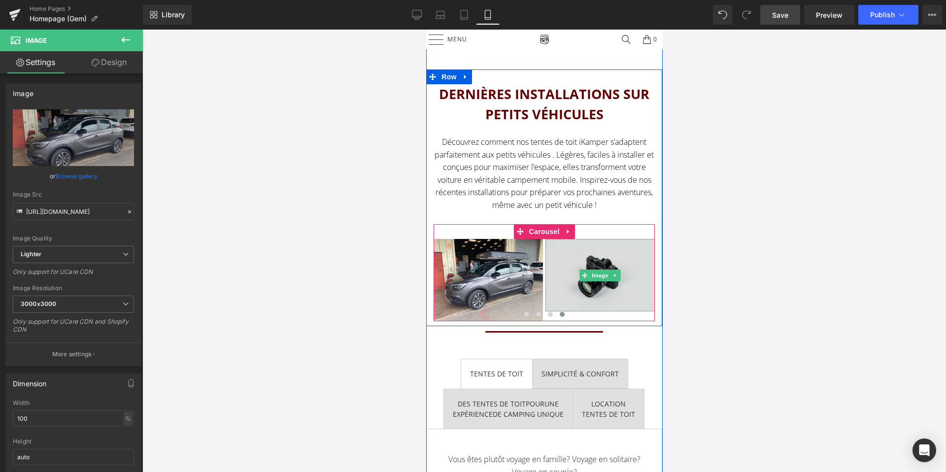
click at [587, 294] on img at bounding box center [599, 275] width 109 height 72
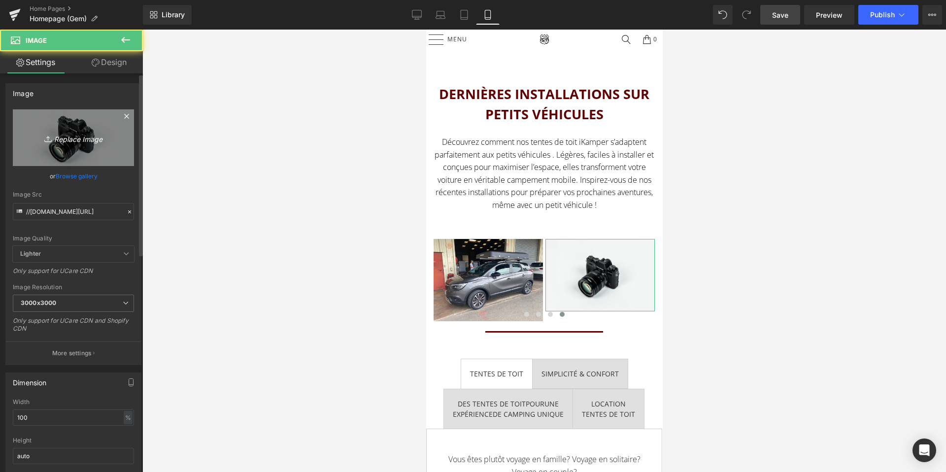
click at [94, 160] on link "Replace Image" at bounding box center [73, 137] width 121 height 57
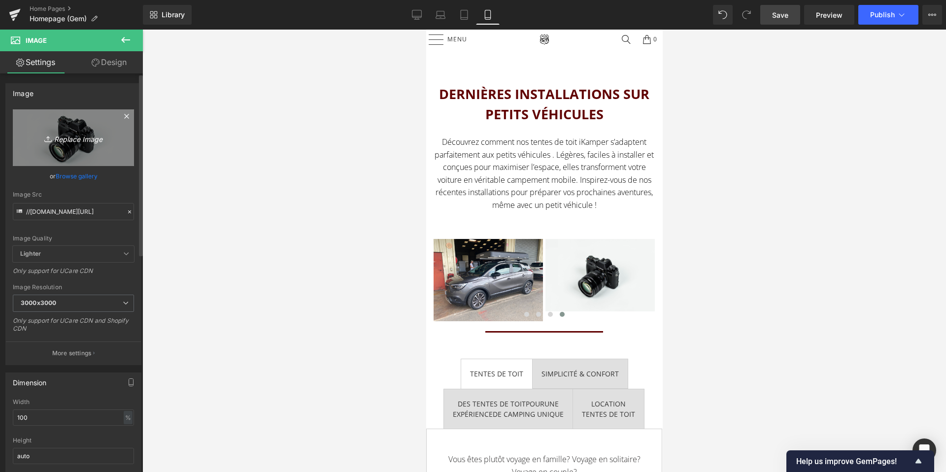
type input "C:\fakepath\Opel 2.jpeg"
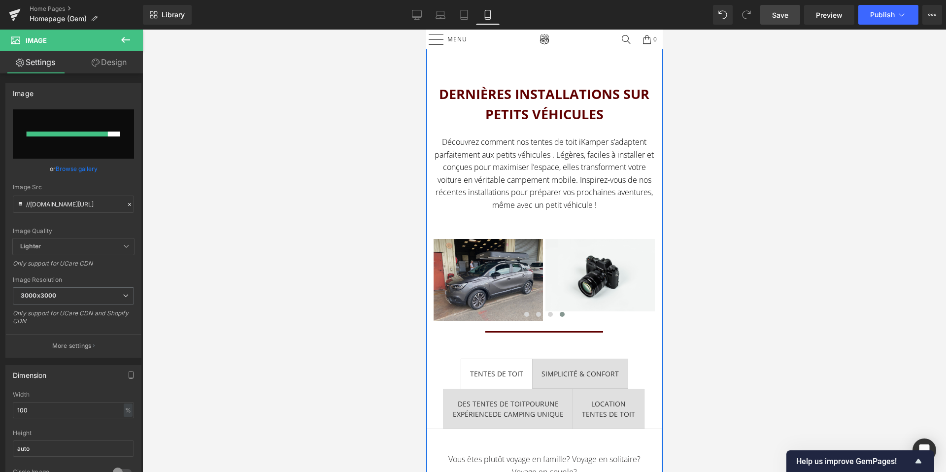
click at [503, 298] on img at bounding box center [487, 280] width 109 height 82
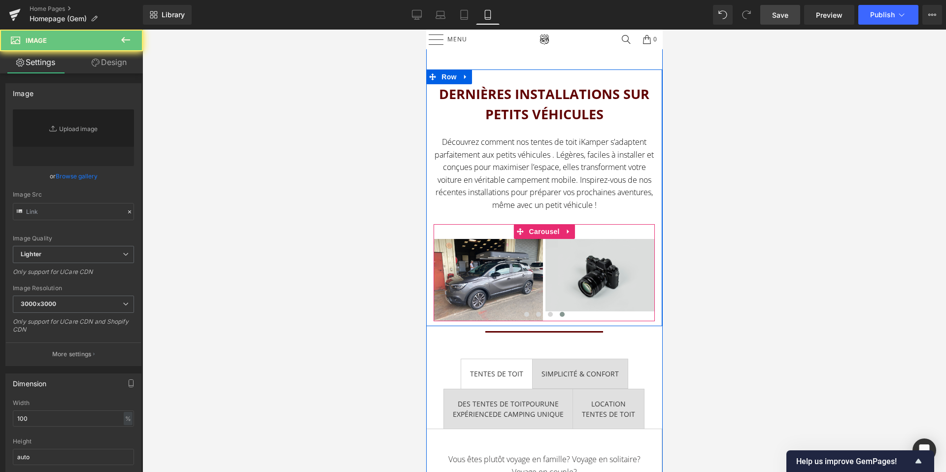
type input "//d1um8515vdn9kb.cloudfront.net/images/parallax.jpg"
click at [622, 297] on img at bounding box center [599, 275] width 109 height 72
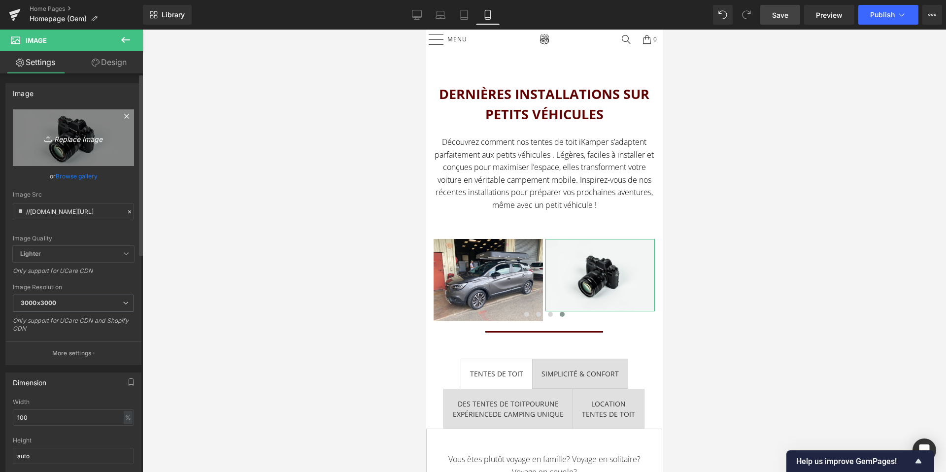
click at [103, 150] on link "Replace Image" at bounding box center [73, 137] width 121 height 57
type input "C:\fakepath\Opel 2.jpeg"
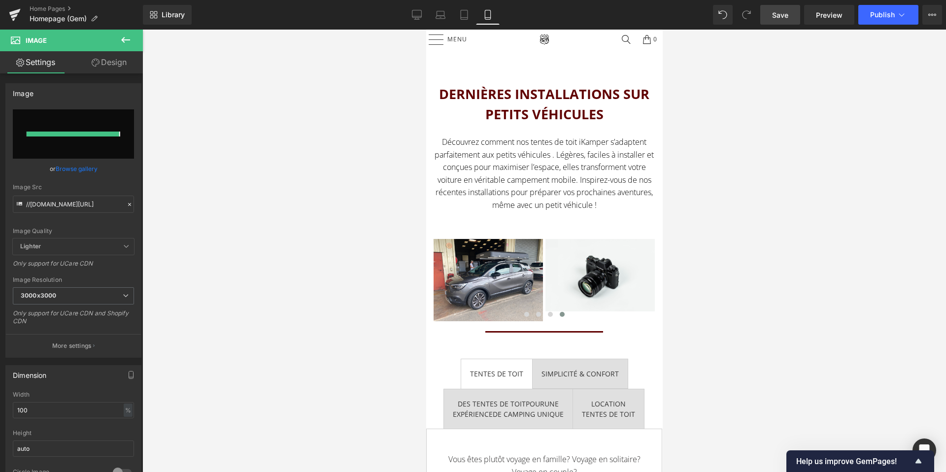
type input "https://ucarecdn.com/7d21bc96-a257-4d7f-b7d1-aaad60667b60/-/format/auto/-/previ…"
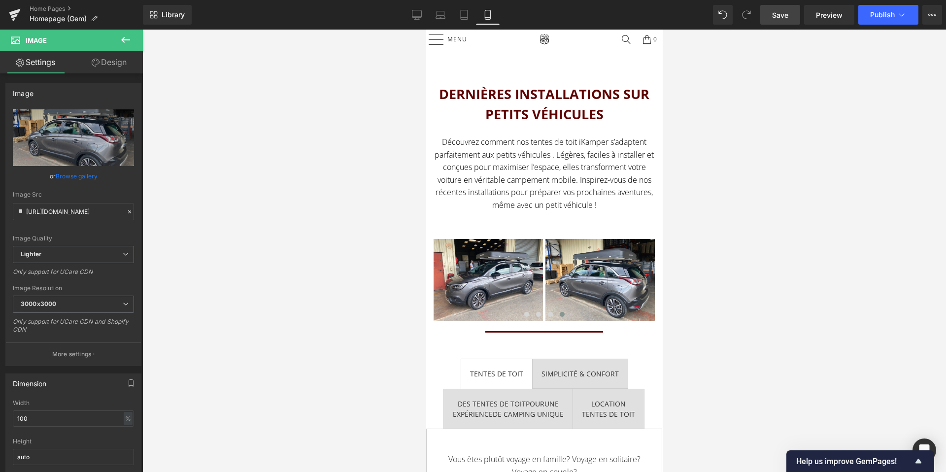
click at [785, 15] on span "Save" at bounding box center [780, 15] width 16 height 10
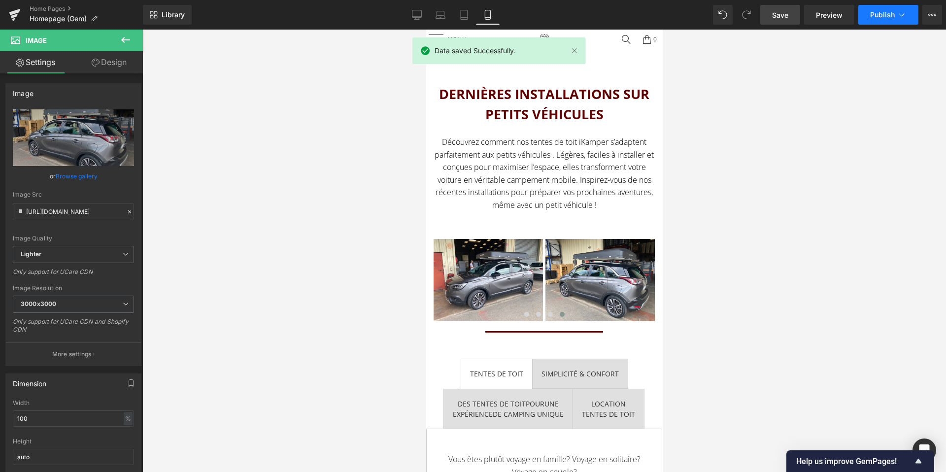
click at [891, 15] on span "Publish" at bounding box center [882, 15] width 25 height 8
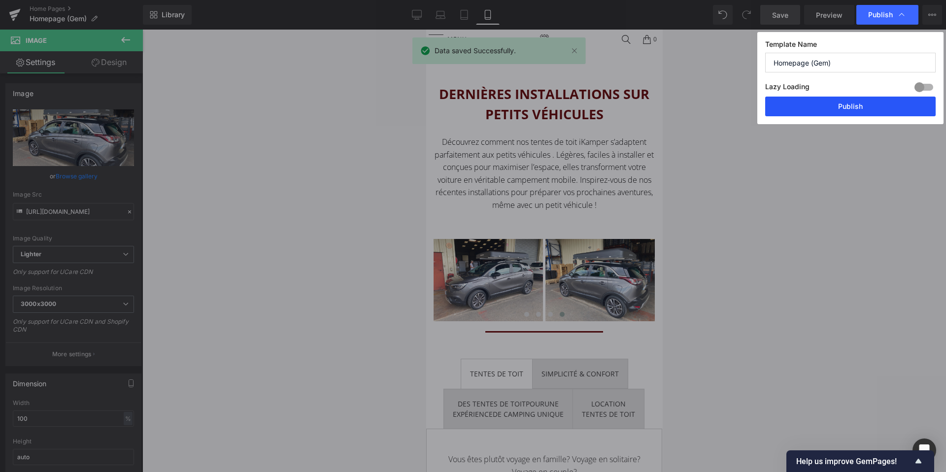
click at [865, 114] on button "Publish" at bounding box center [850, 107] width 171 height 20
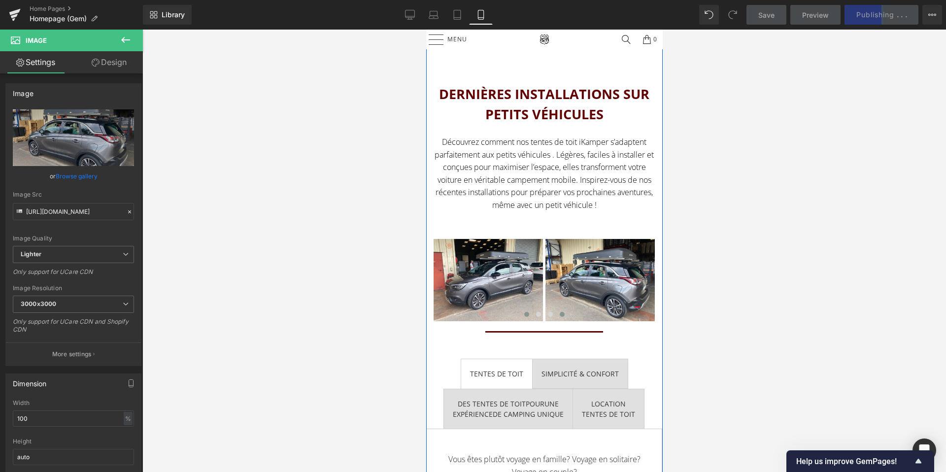
click at [525, 311] on button at bounding box center [526, 314] width 12 height 10
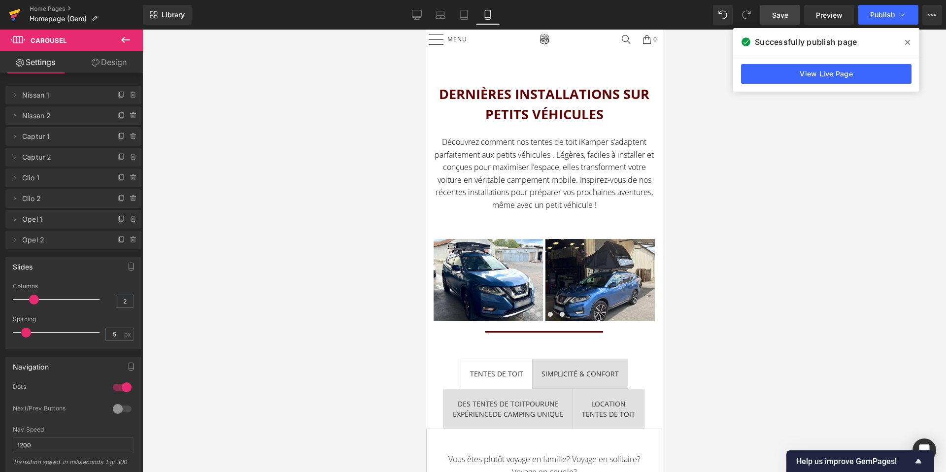
click at [15, 13] on icon at bounding box center [15, 14] width 12 height 25
